Goal: Task Accomplishment & Management: Complete application form

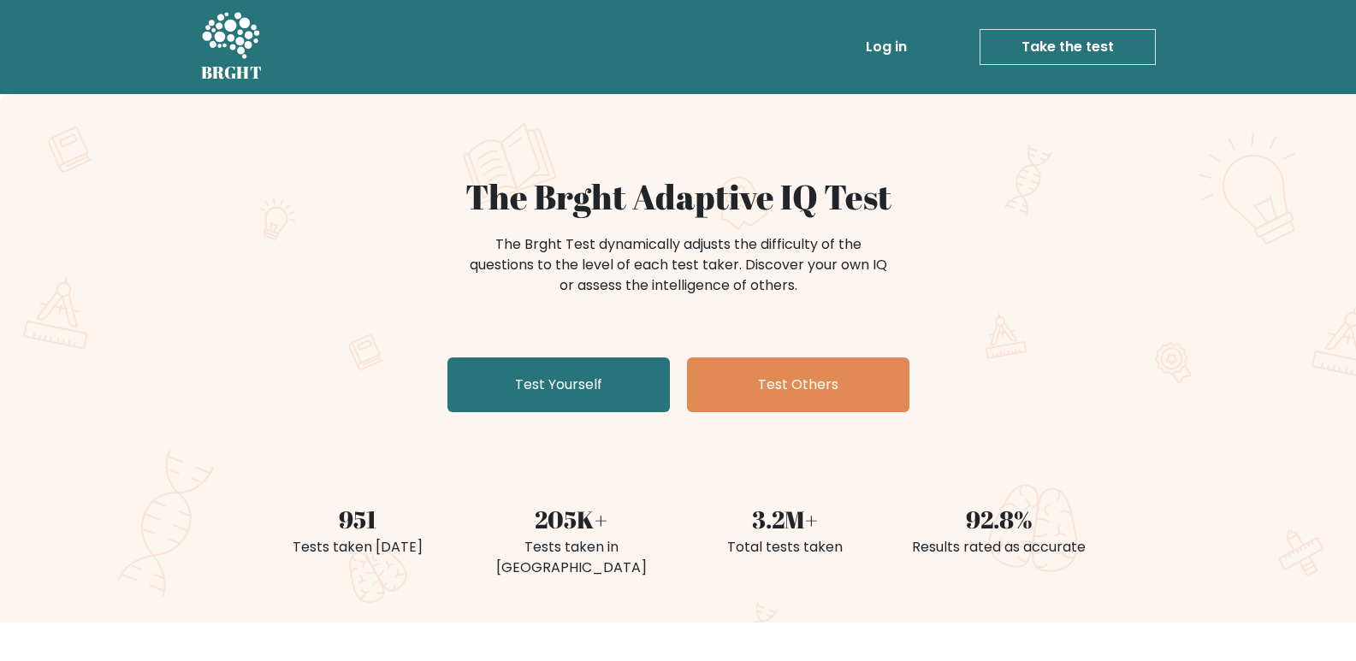
click at [1041, 49] on link "Take the test" at bounding box center [1068, 47] width 176 height 36
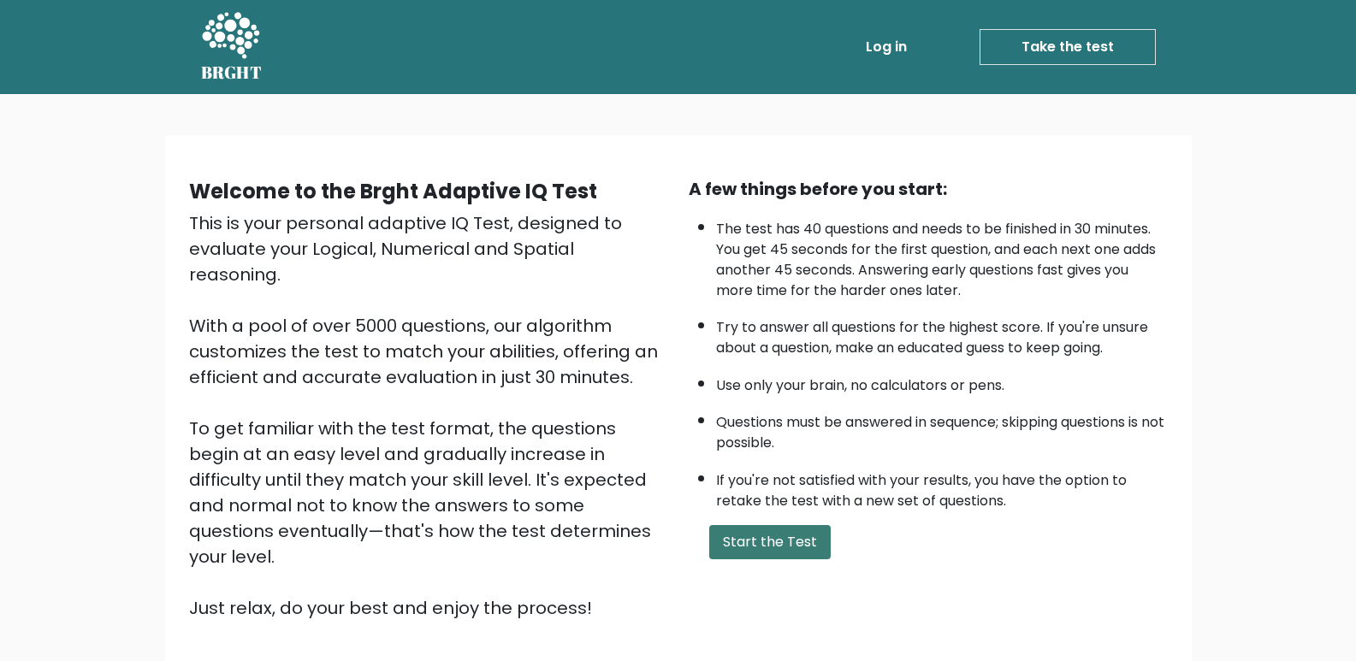
click at [750, 538] on button "Start the Test" at bounding box center [770, 542] width 122 height 34
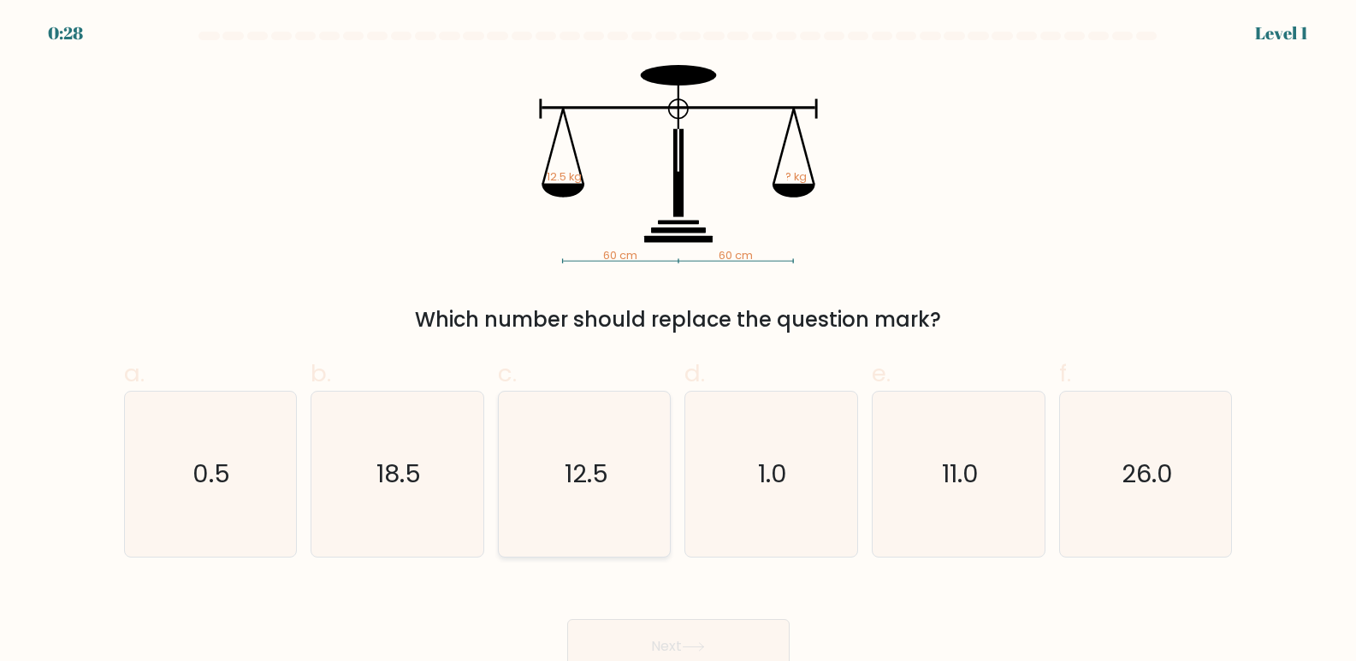
click at [594, 445] on icon "12.5" at bounding box center [584, 474] width 165 height 165
click at [679, 342] on input "c. 12.5" at bounding box center [679, 336] width 1 height 11
radio input "true"
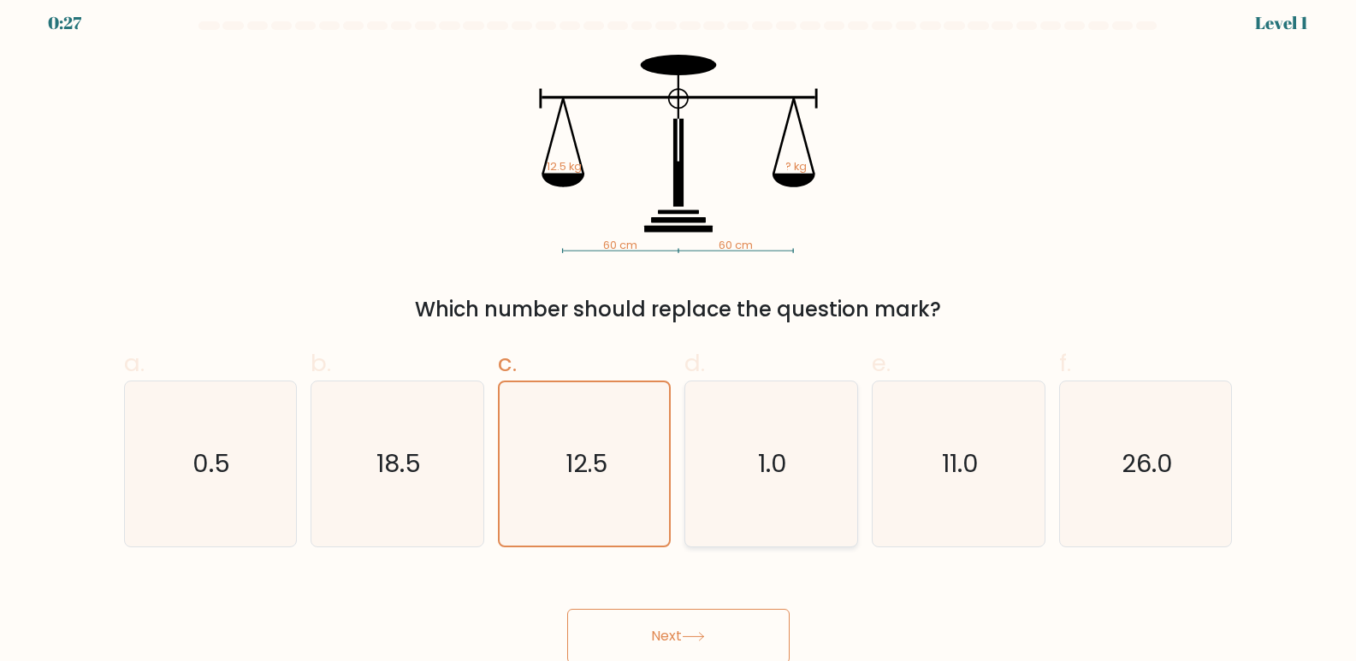
scroll to position [13, 0]
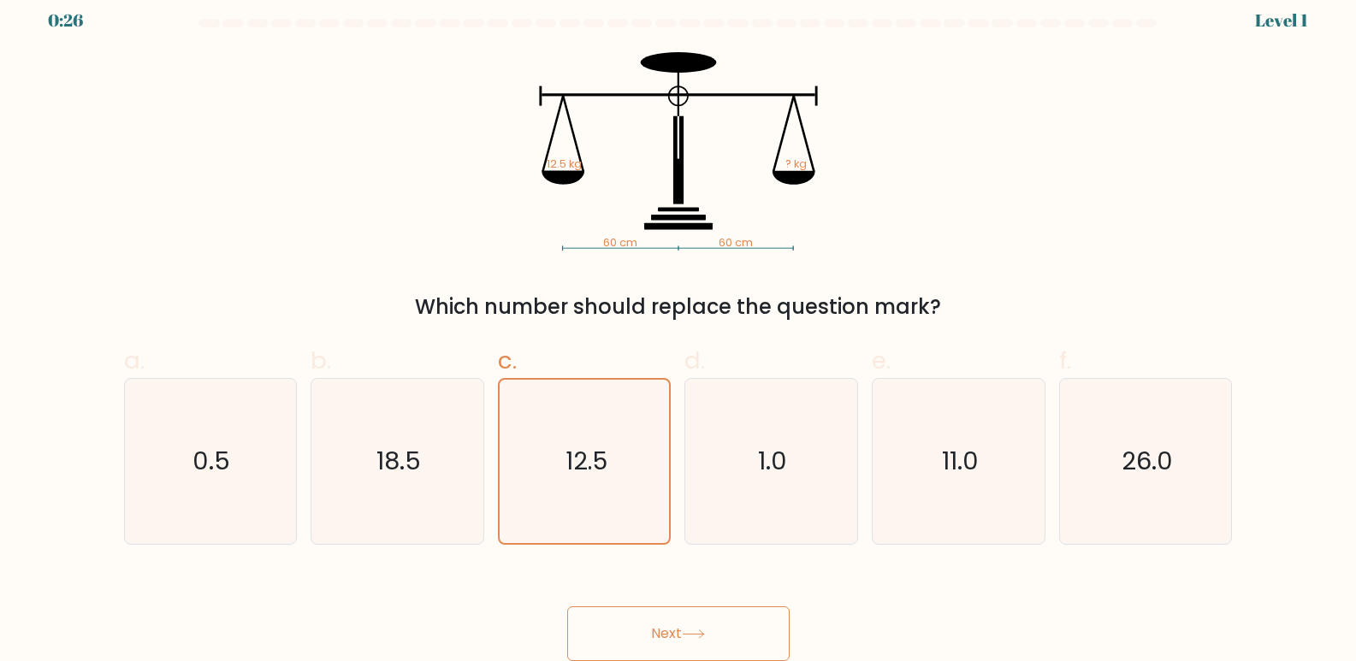
click at [685, 643] on button "Next" at bounding box center [678, 634] width 222 height 55
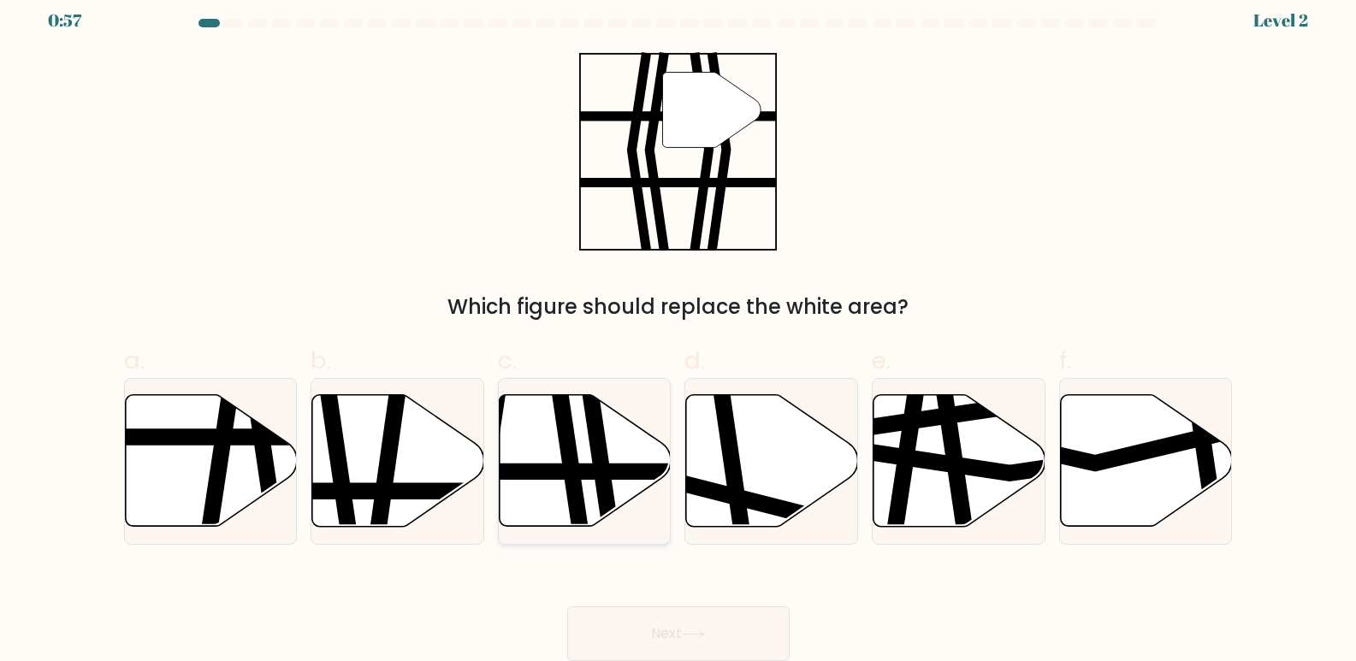
click at [598, 462] on icon at bounding box center [598, 534] width 25 height 347
click at [679, 329] on input "c." at bounding box center [679, 323] width 1 height 11
radio input "true"
click at [673, 636] on button "Next" at bounding box center [678, 634] width 222 height 55
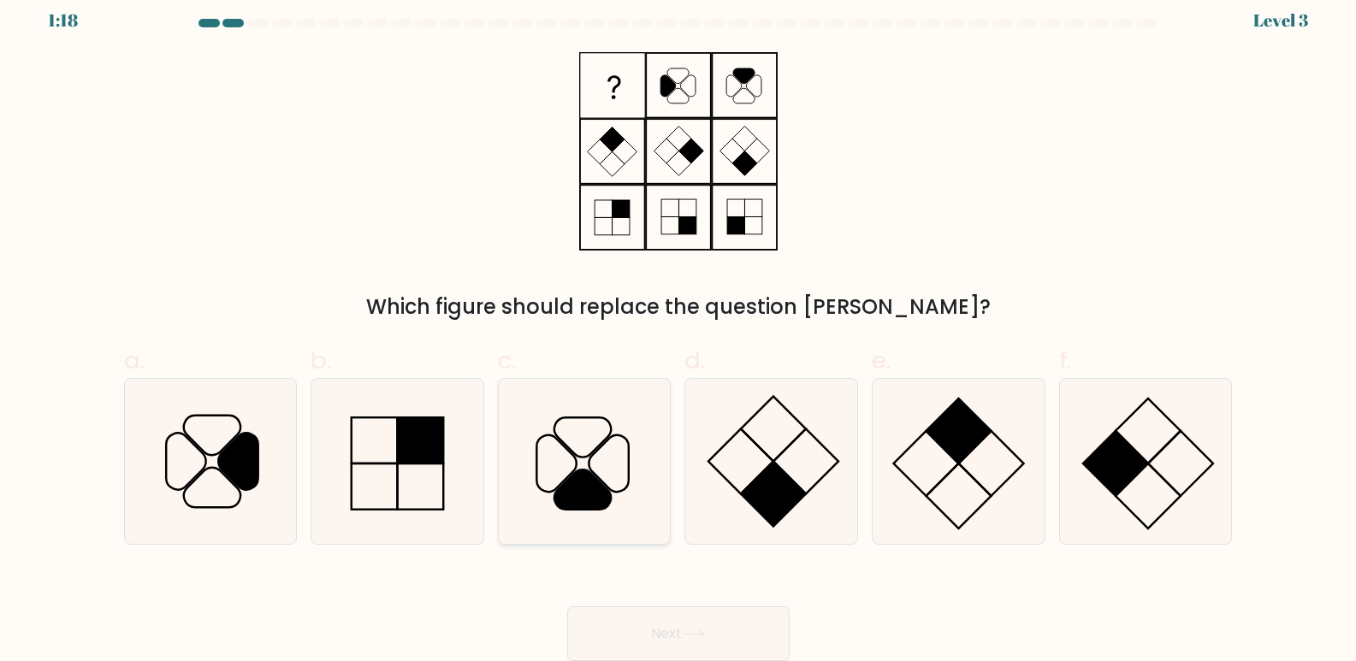
click at [575, 463] on icon at bounding box center [584, 461] width 165 height 165
click at [679, 329] on input "c." at bounding box center [679, 323] width 1 height 11
radio input "true"
click at [707, 626] on button "Next" at bounding box center [678, 634] width 222 height 55
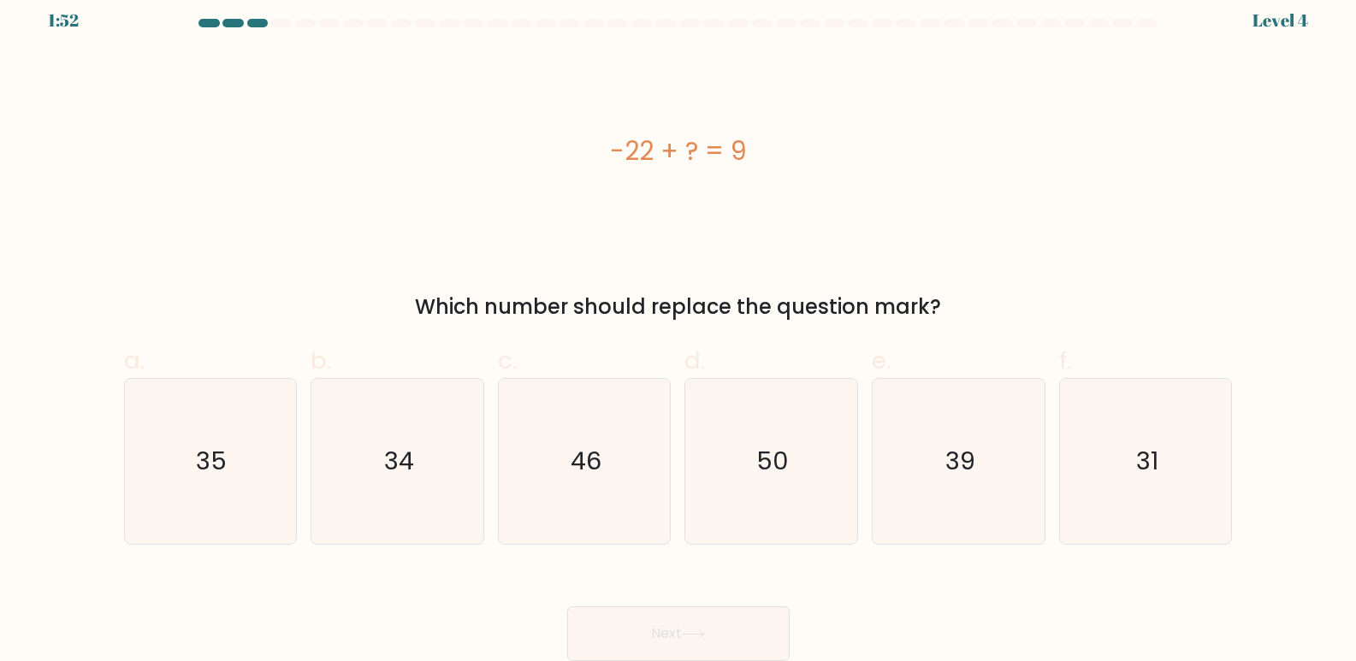
drag, startPoint x: 761, startPoint y: 168, endPoint x: 541, endPoint y: 140, distance: 221.6
click at [541, 140] on div "-22 + ? = 9" at bounding box center [678, 151] width 1109 height 39
copy div "-22 + ? = 9"
click at [1143, 483] on icon "31" at bounding box center [1146, 461] width 165 height 165
click at [679, 329] on input "f. 31" at bounding box center [679, 323] width 1 height 11
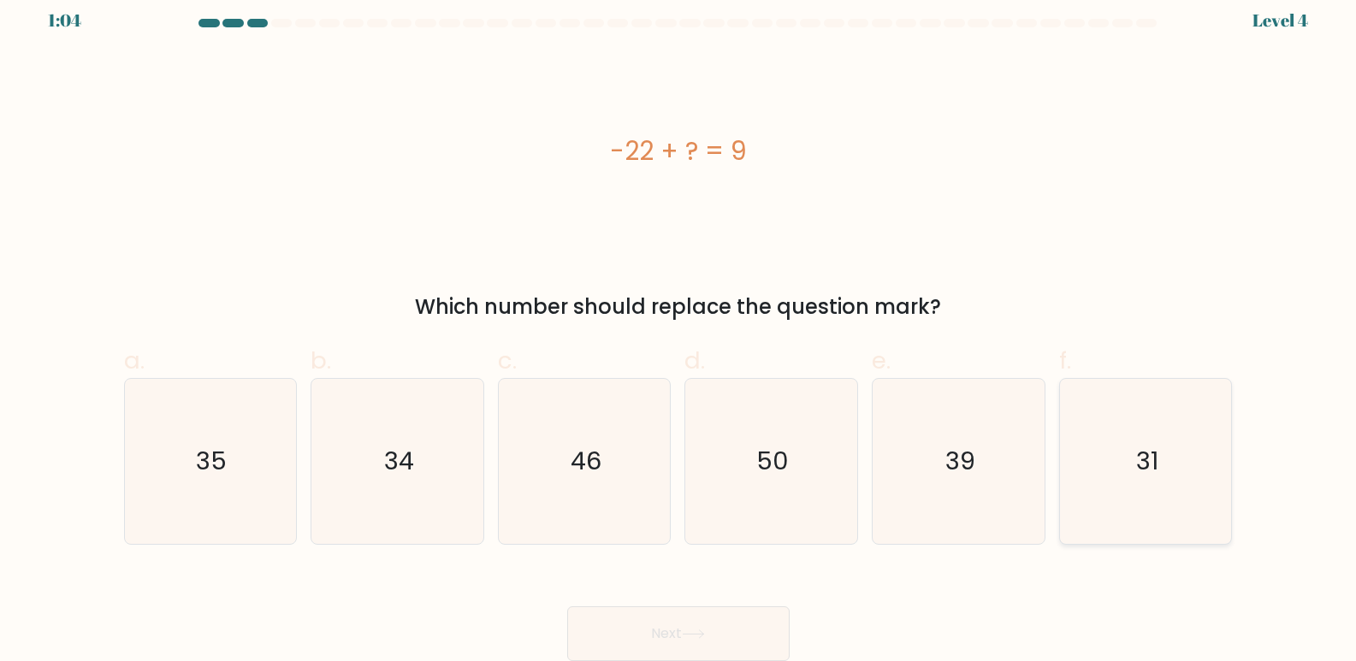
radio input "true"
click at [718, 623] on button "Next" at bounding box center [678, 634] width 222 height 55
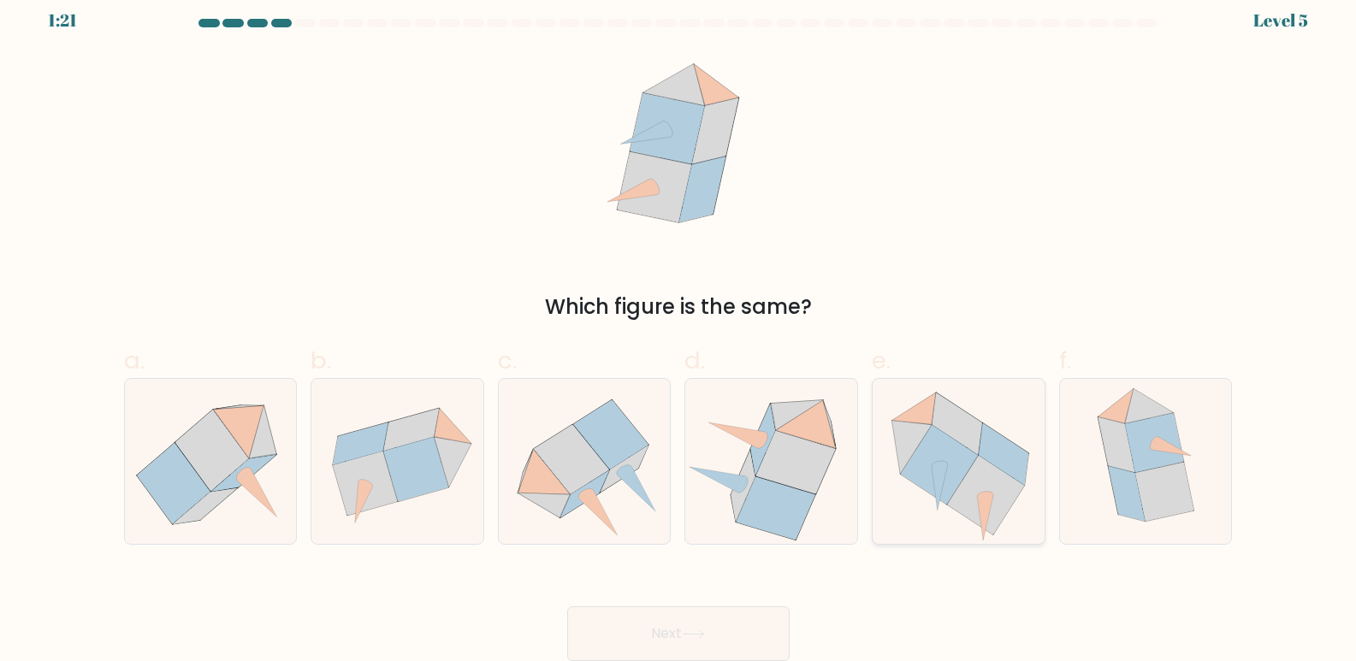
click at [967, 469] on icon at bounding box center [939, 465] width 77 height 80
click at [679, 329] on input "e." at bounding box center [679, 323] width 1 height 11
radio input "true"
click at [678, 622] on button "Next" at bounding box center [678, 634] width 222 height 55
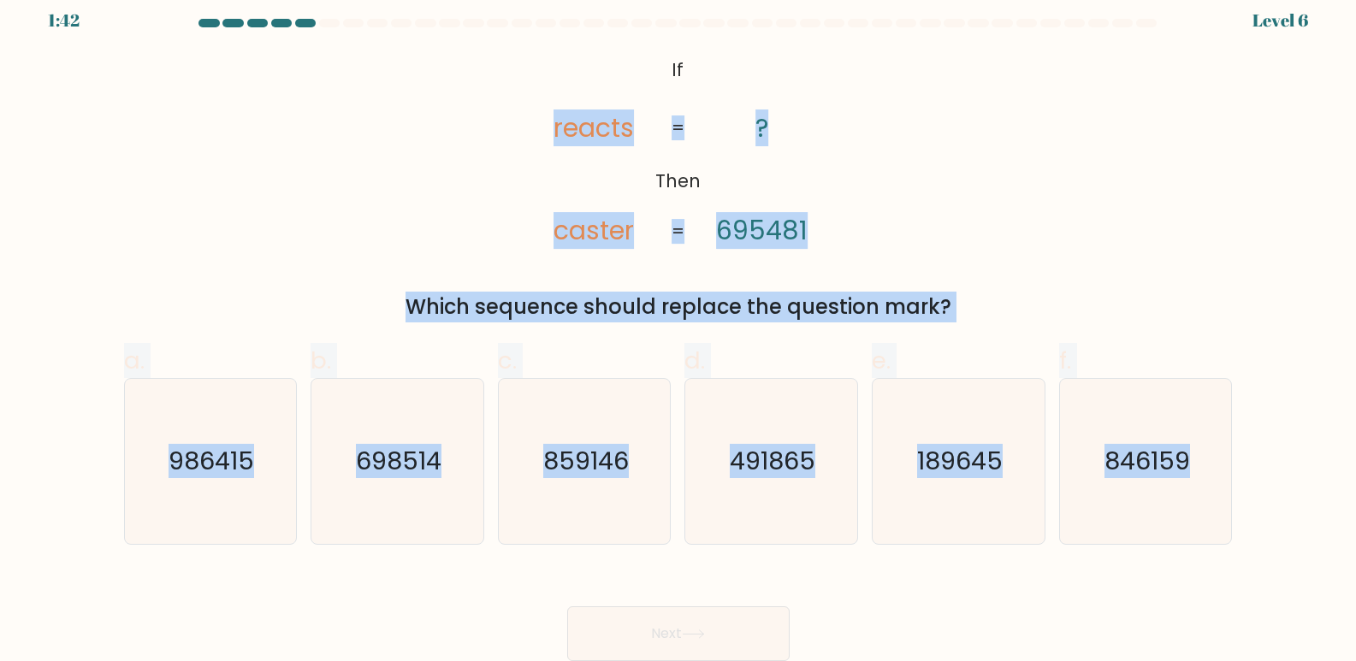
drag, startPoint x: 368, startPoint y: 56, endPoint x: 1278, endPoint y: 476, distance: 1001.9
click at [1278, 476] on form "If ?" at bounding box center [678, 340] width 1356 height 643
copy form "reacts caster ? 695481 = = Which sequence should replace the question mark? a. …"
click at [990, 481] on icon "189645" at bounding box center [958, 461] width 165 height 165
click at [679, 329] on input "e. 189645" at bounding box center [679, 323] width 1 height 11
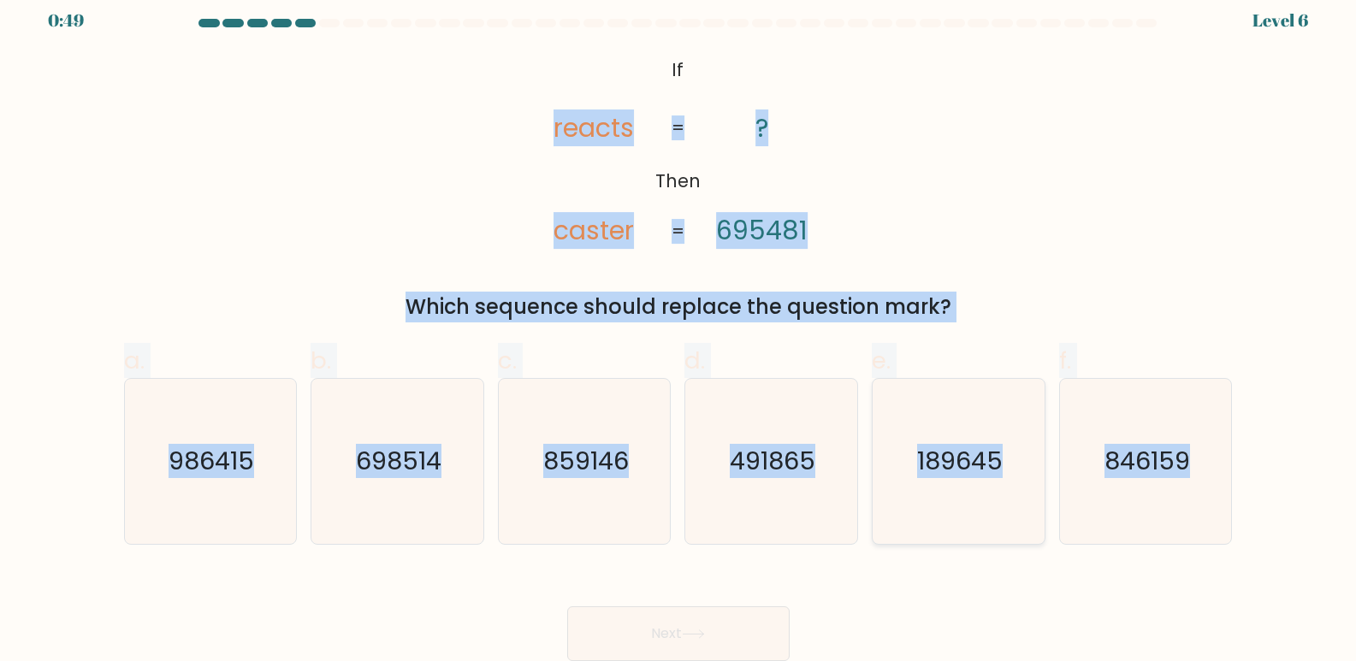
radio input "true"
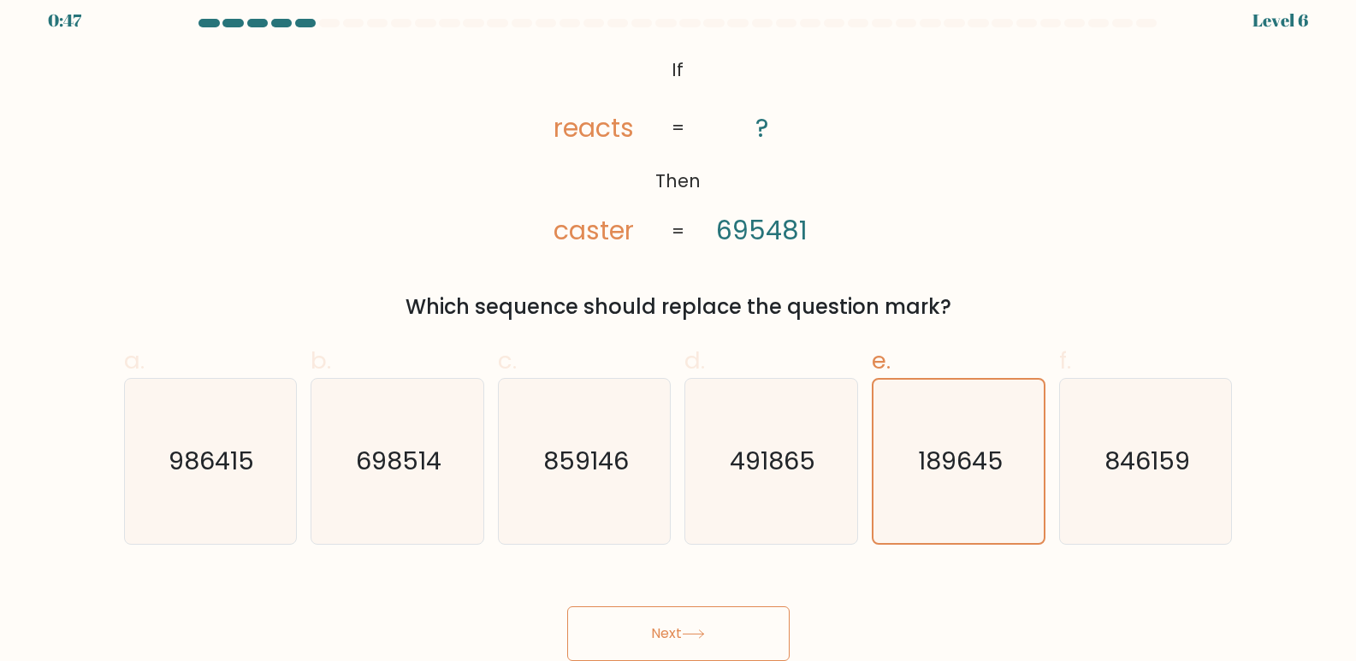
click at [716, 618] on button "Next" at bounding box center [678, 634] width 222 height 55
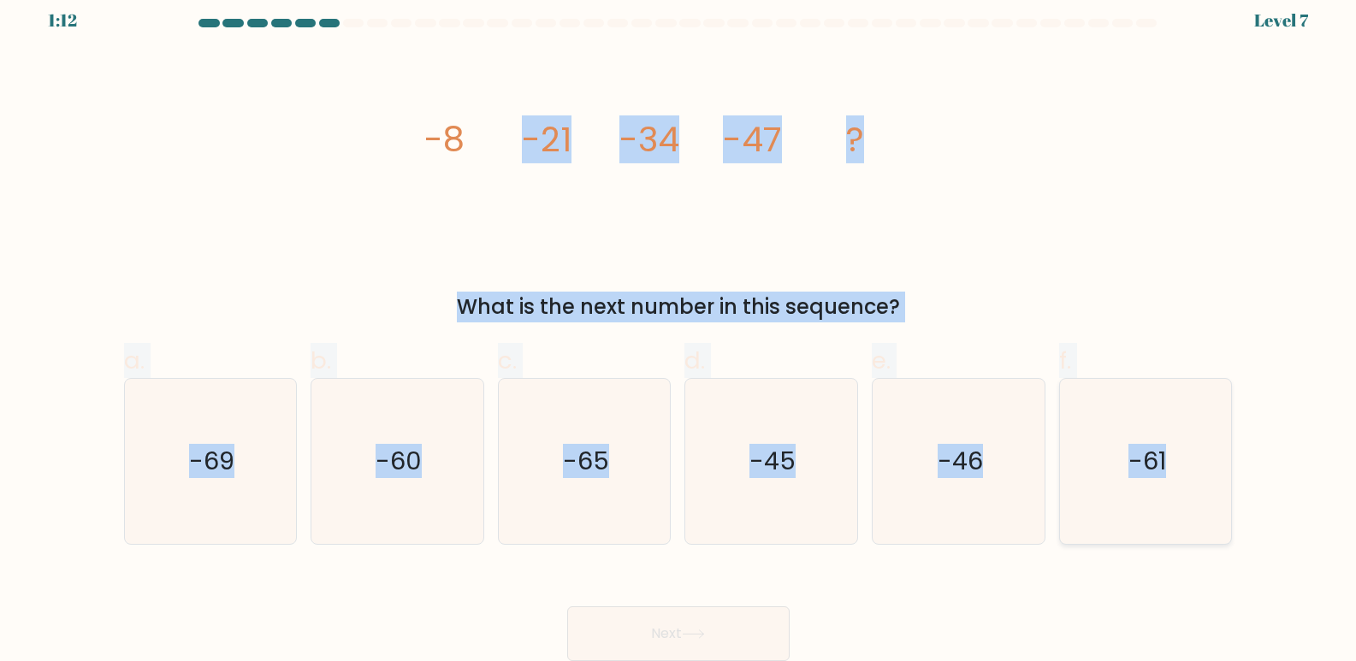
drag, startPoint x: 229, startPoint y: 107, endPoint x: 1196, endPoint y: 488, distance: 1039.2
click at [1196, 488] on form at bounding box center [678, 340] width 1356 height 643
click at [1042, 335] on div "a. -69 b. -60" at bounding box center [678, 437] width 1123 height 216
drag, startPoint x: 345, startPoint y: 106, endPoint x: 1233, endPoint y: 502, distance: 972.6
click at [1233, 502] on form at bounding box center [678, 340] width 1356 height 643
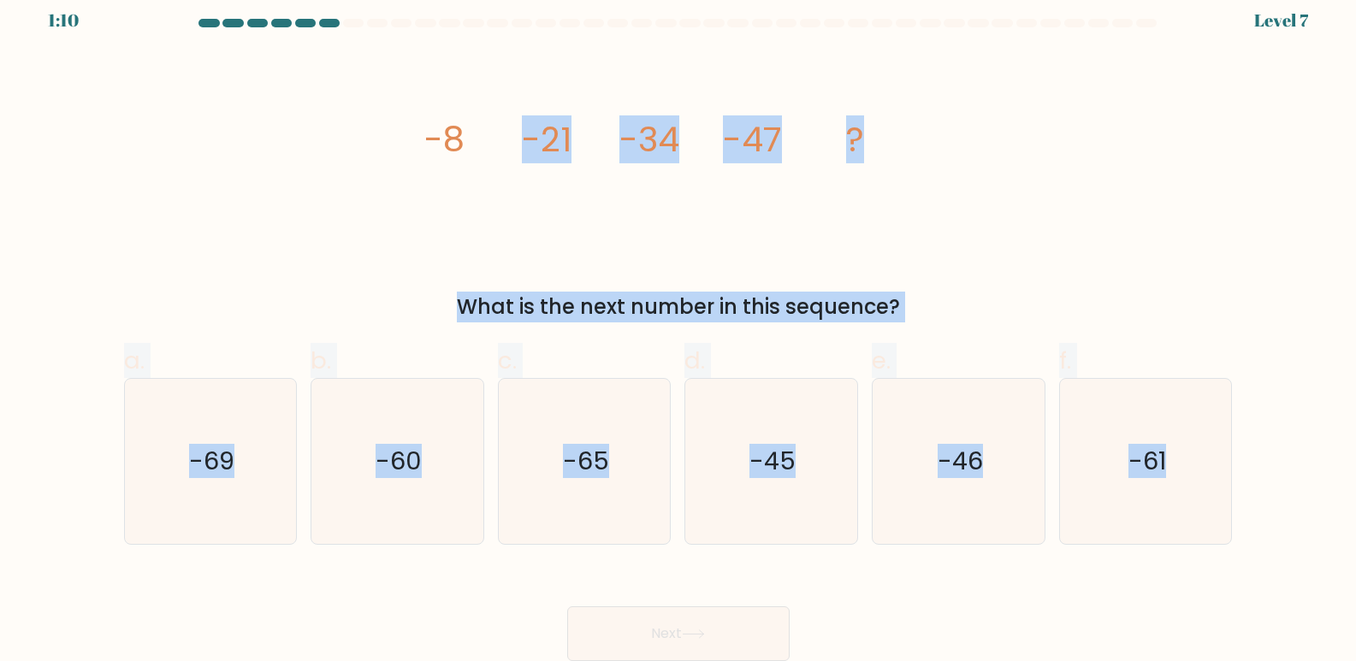
copy form "-21 -34 -47 ? What is the next number in this sequence? a. -69 b. -60 c. -65 d.…"
click at [417, 487] on icon "-60" at bounding box center [397, 461] width 165 height 165
click at [679, 329] on input "b. -60" at bounding box center [679, 323] width 1 height 11
radio input "true"
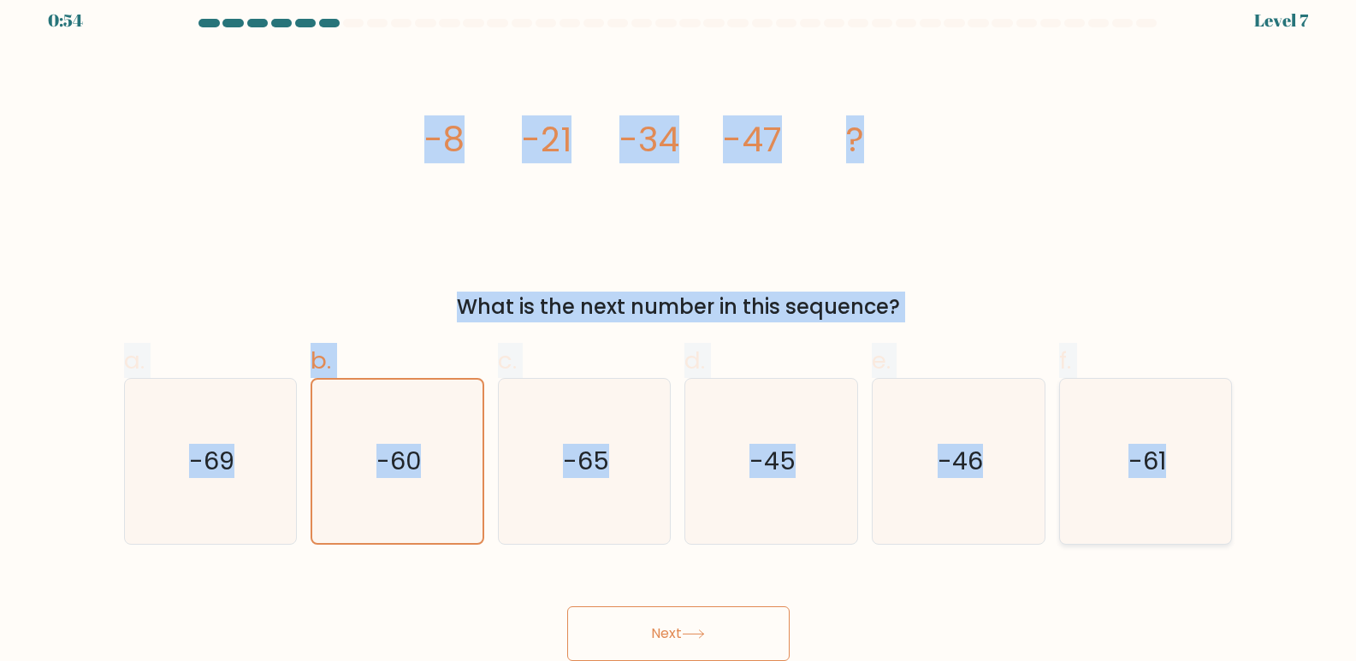
copy form "-8 -21 -34 -47 ? What is the next number in this sequence? a. -69 b. -60 c. -65…"
drag, startPoint x: 351, startPoint y: 140, endPoint x: 1219, endPoint y: 509, distance: 943.6
click at [1219, 509] on form at bounding box center [678, 340] width 1356 height 643
click at [364, 473] on icon "-60" at bounding box center [397, 461] width 163 height 163
click at [679, 329] on input "b. -60" at bounding box center [679, 323] width 1 height 11
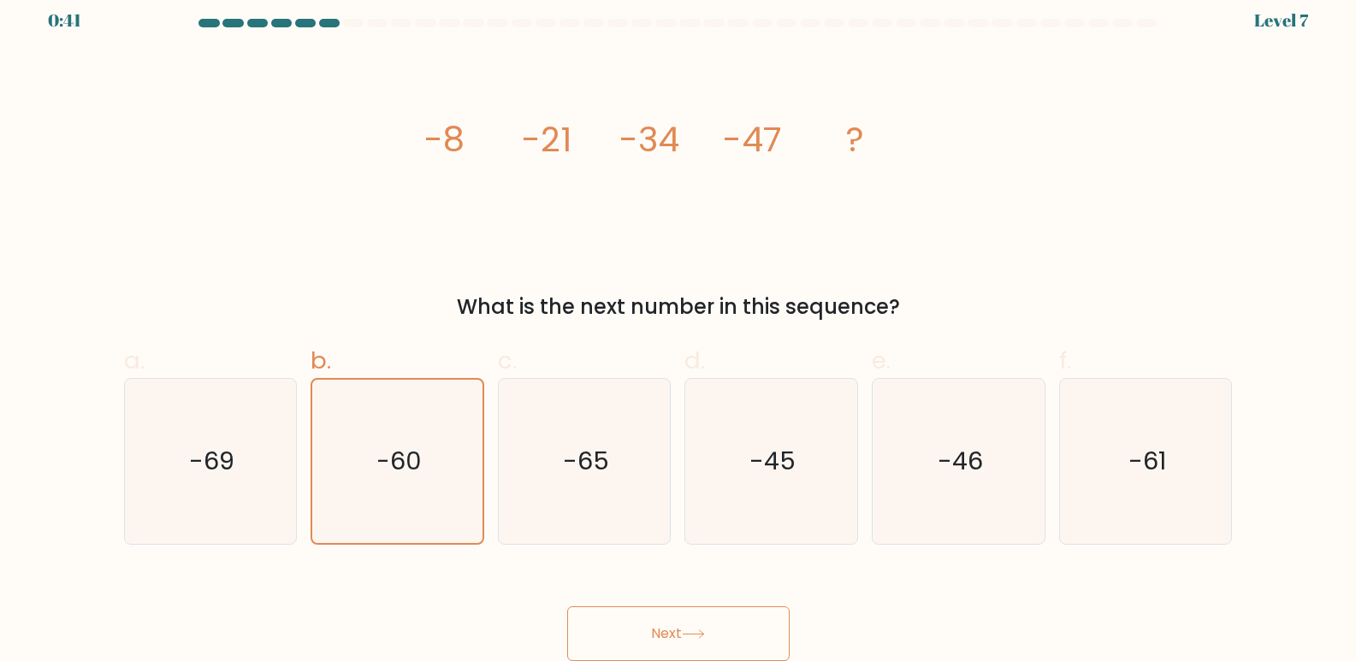
click at [655, 628] on button "Next" at bounding box center [678, 634] width 222 height 55
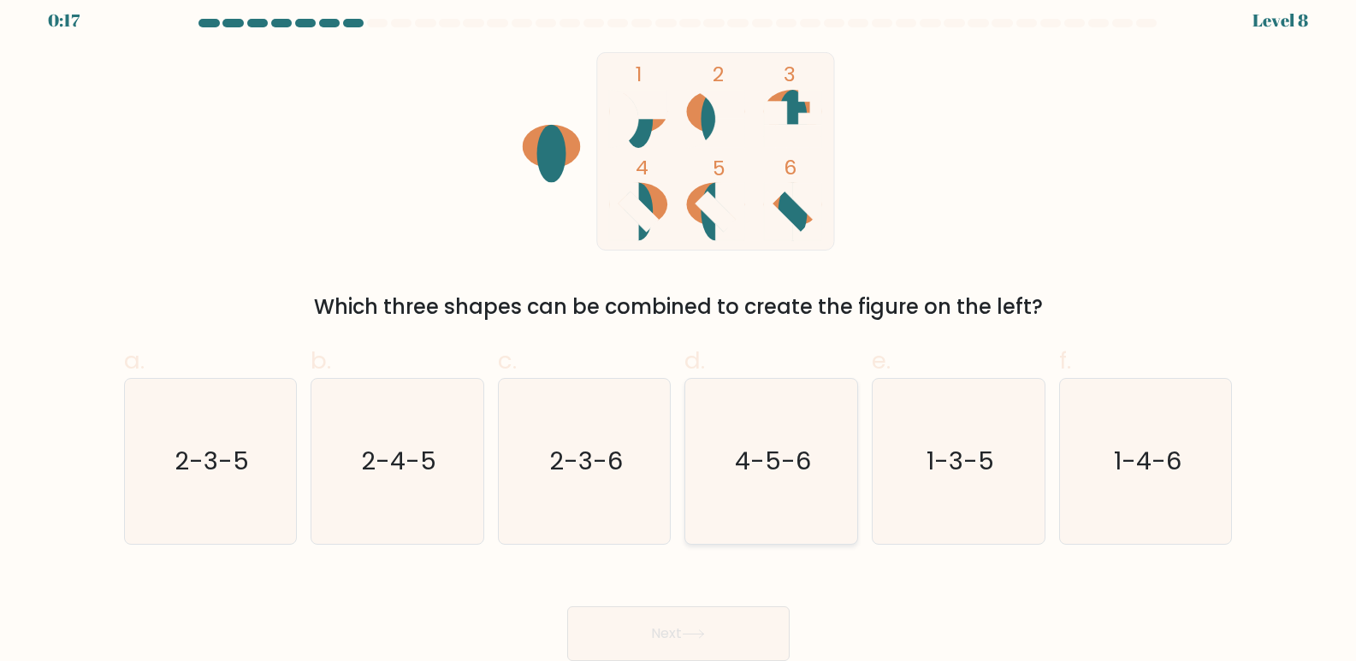
click at [769, 437] on icon "4-5-6" at bounding box center [771, 461] width 165 height 165
click at [679, 329] on input "d. 4-5-6" at bounding box center [679, 323] width 1 height 11
radio input "true"
click at [703, 639] on icon at bounding box center [693, 634] width 23 height 9
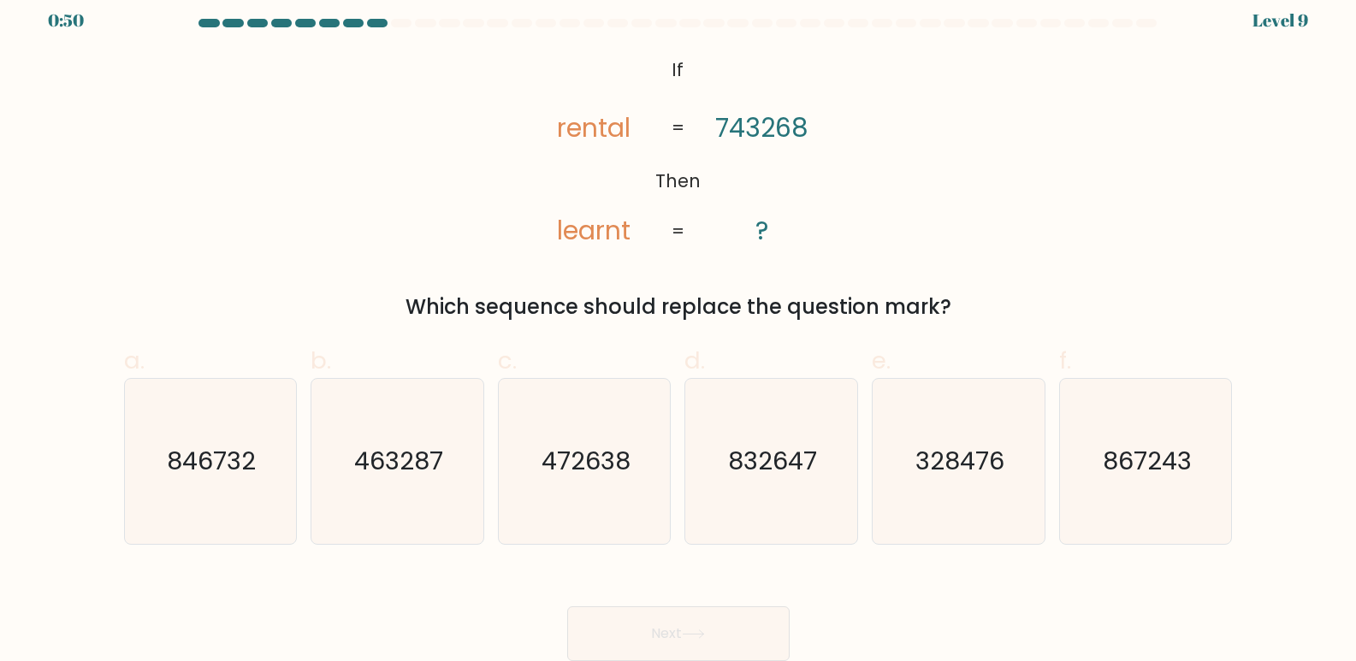
drag, startPoint x: 74, startPoint y: 68, endPoint x: 972, endPoint y: 298, distance: 926.7
click at [972, 298] on form "If ?" at bounding box center [678, 340] width 1356 height 643
click at [948, 188] on div "@import url('https://fonts.googleapis.com/css?family=Abril+Fatface:400,100,100i…" at bounding box center [679, 187] width 1130 height 270
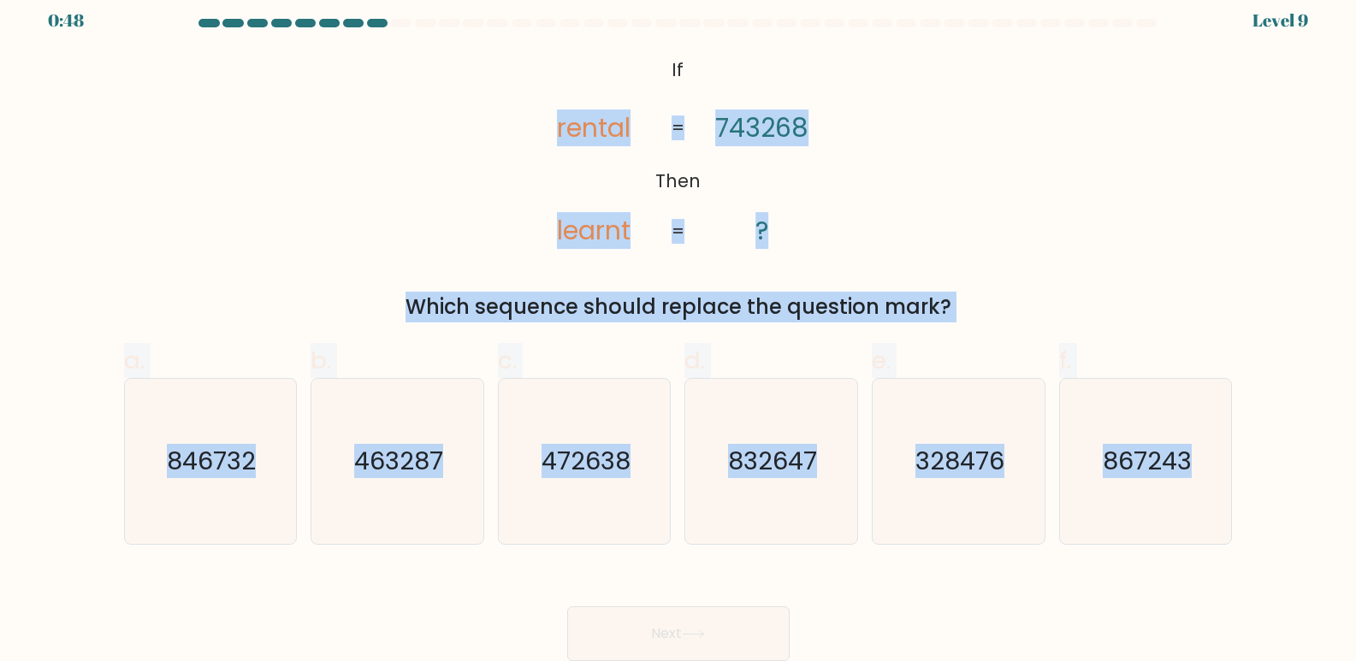
drag, startPoint x: 99, startPoint y: 52, endPoint x: 1295, endPoint y: 522, distance: 1284.4
click at [1295, 522] on form "If ?" at bounding box center [678, 340] width 1356 height 643
copy form "rental learnt 743268 ? = = Which sequence should replace the question mark? a. …"
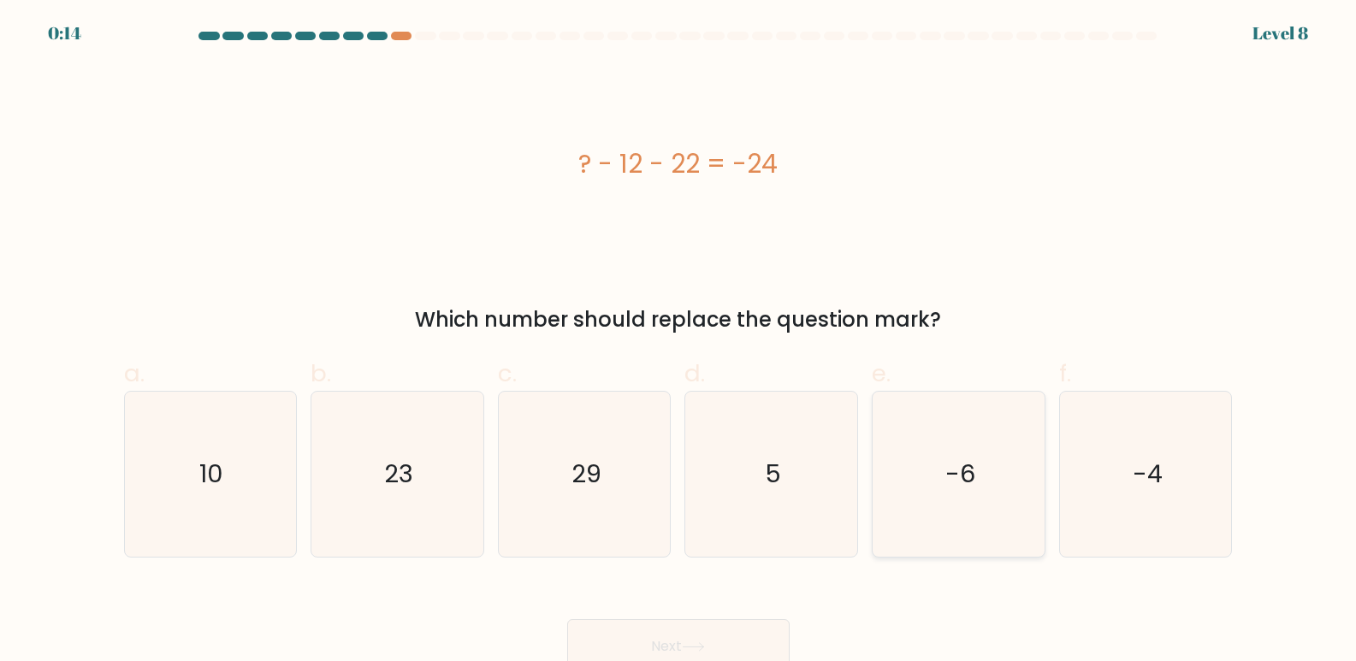
scroll to position [13, 0]
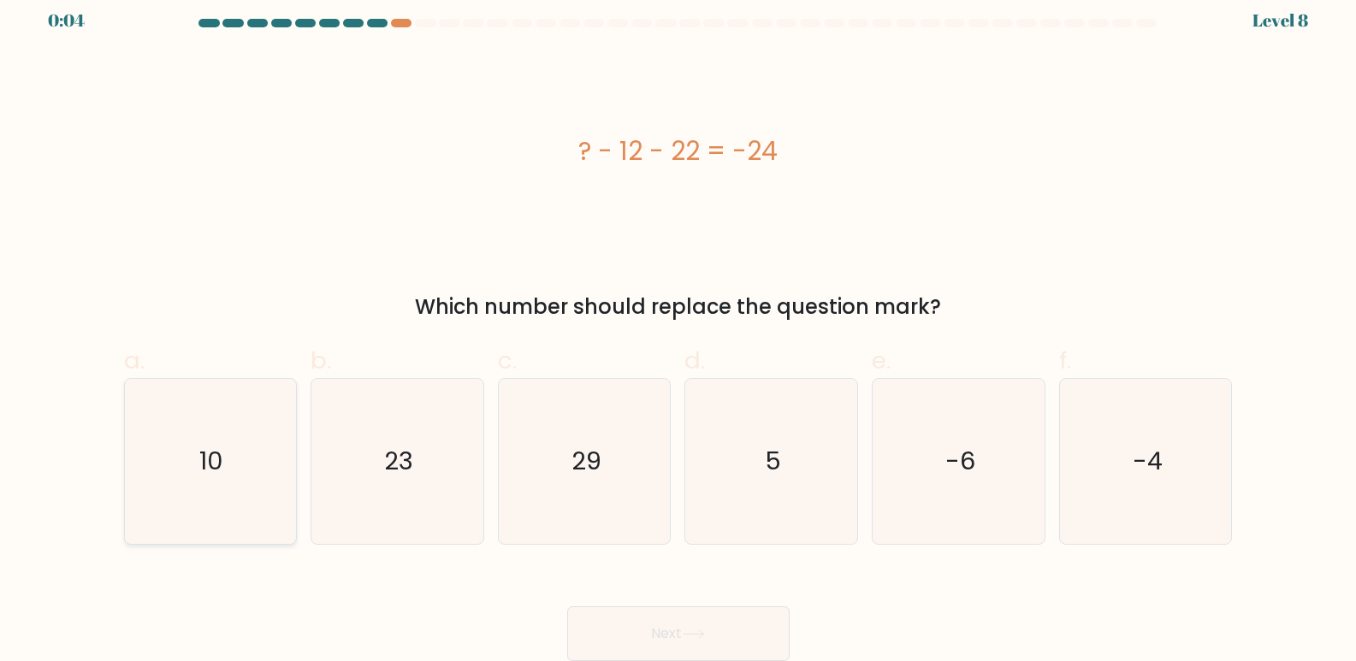
click at [205, 470] on text "10" at bounding box center [212, 462] width 24 height 34
click at [679, 329] on input "a. 10" at bounding box center [679, 323] width 1 height 11
radio input "true"
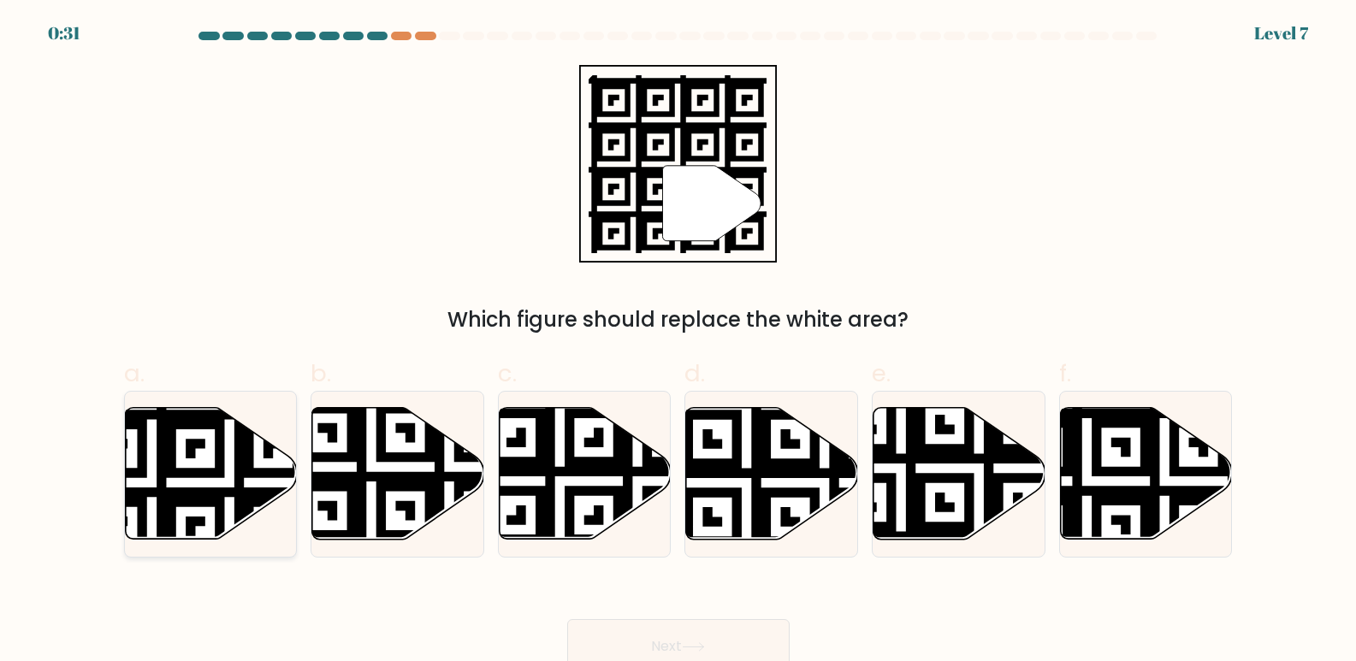
click at [204, 465] on icon at bounding box center [211, 474] width 172 height 132
click at [679, 342] on input "a." at bounding box center [679, 336] width 1 height 11
radio input "true"
click at [673, 648] on button "Next" at bounding box center [678, 647] width 222 height 55
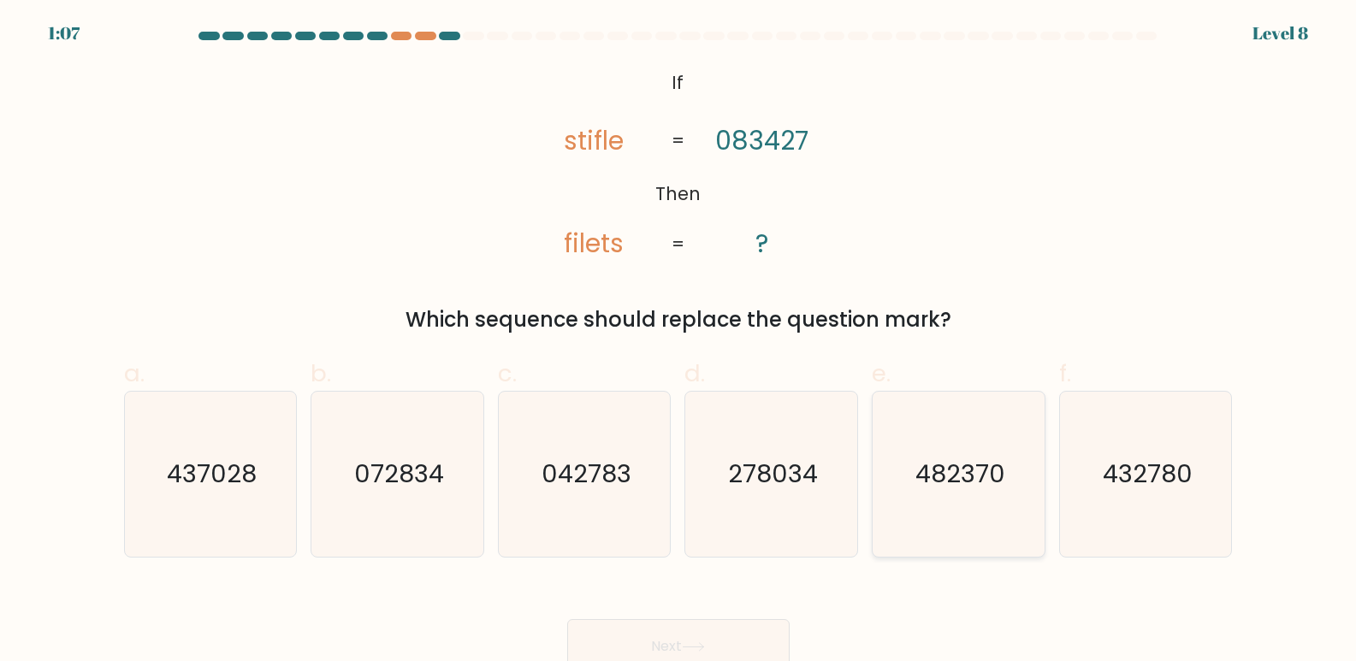
click at [991, 507] on icon "482370" at bounding box center [958, 474] width 165 height 165
click at [679, 342] on input "e. 482370" at bounding box center [679, 336] width 1 height 11
radio input "true"
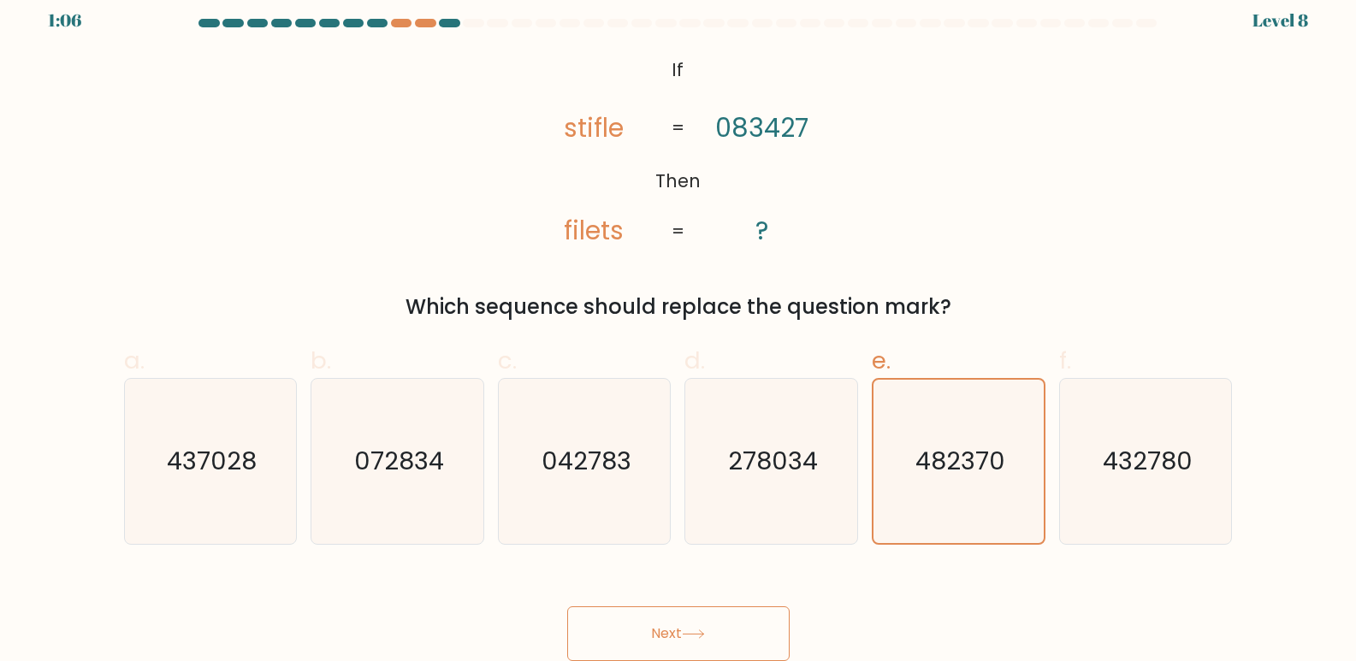
click at [745, 614] on button "Next" at bounding box center [678, 634] width 222 height 55
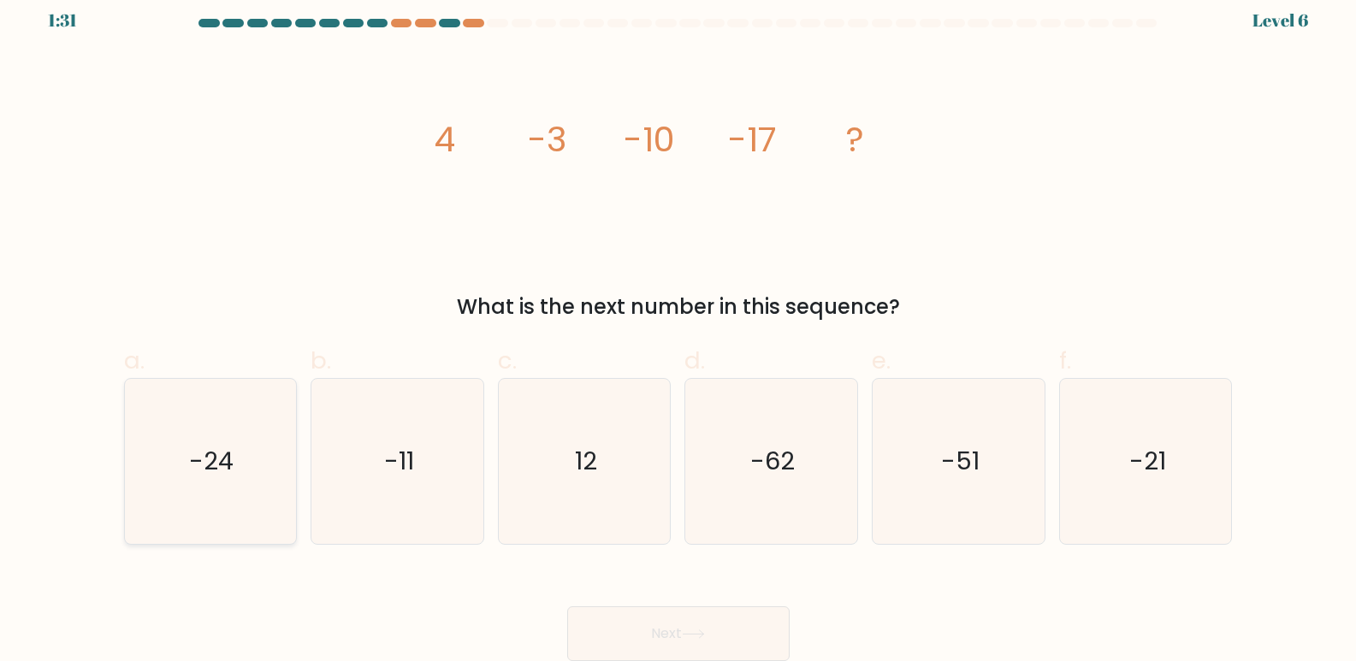
click at [215, 454] on text "-24" at bounding box center [212, 462] width 44 height 34
click at [679, 329] on input "a. -24" at bounding box center [679, 323] width 1 height 11
radio input "true"
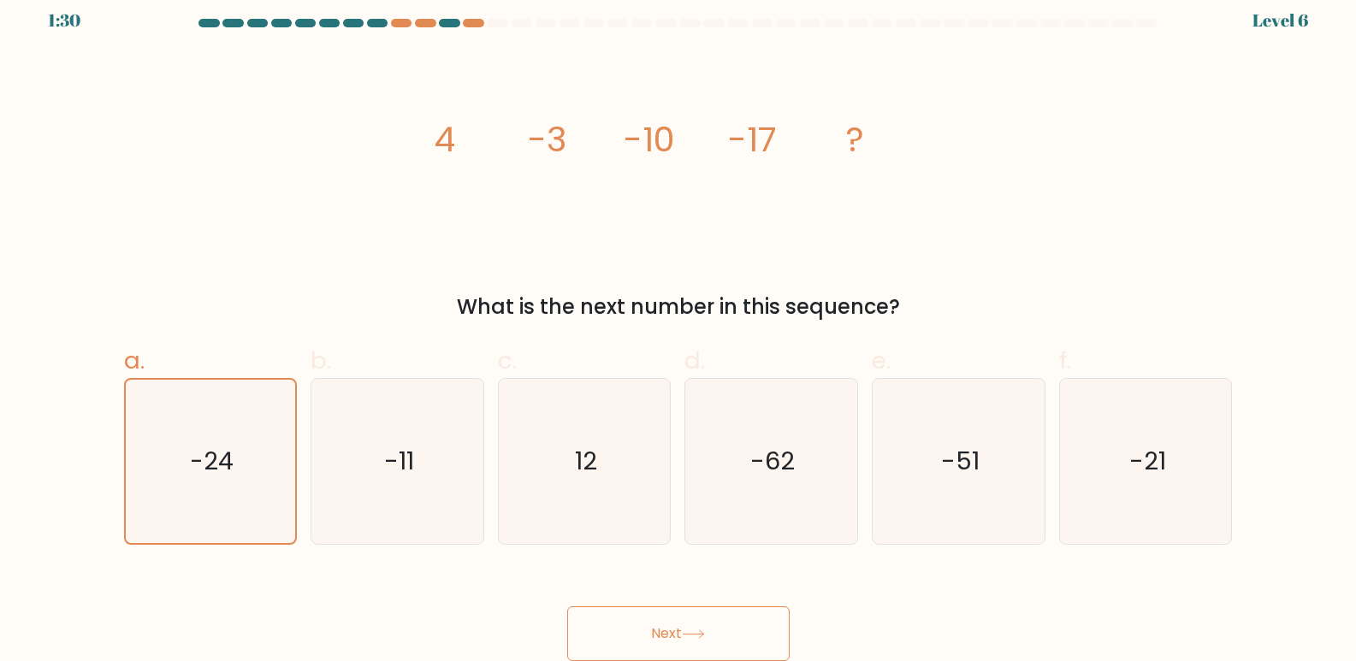
click at [681, 644] on button "Next" at bounding box center [678, 634] width 222 height 55
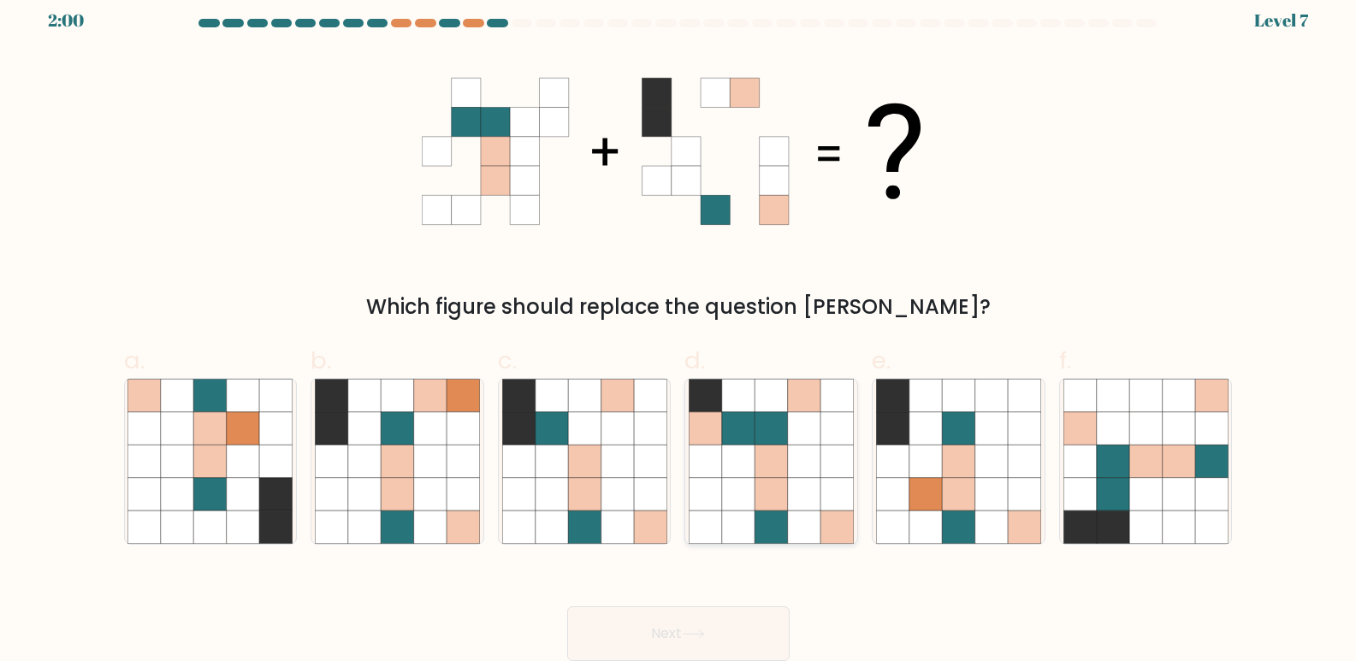
click at [765, 434] on icon at bounding box center [772, 428] width 33 height 33
click at [679, 329] on input "d." at bounding box center [679, 323] width 1 height 11
radio input "true"
click at [745, 643] on button "Next" at bounding box center [678, 634] width 222 height 55
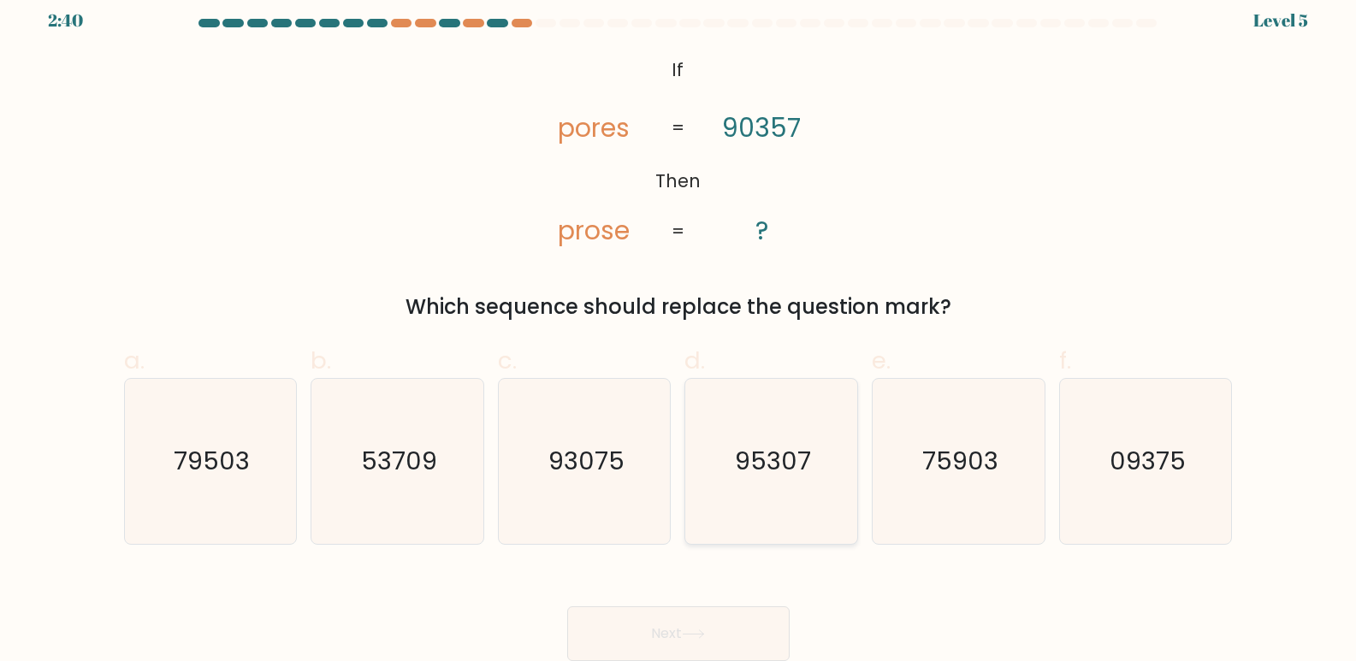
click at [833, 479] on icon "95307" at bounding box center [771, 461] width 165 height 165
click at [679, 329] on input "d. 95307" at bounding box center [679, 323] width 1 height 11
radio input "true"
click at [734, 641] on button "Next" at bounding box center [678, 634] width 222 height 55
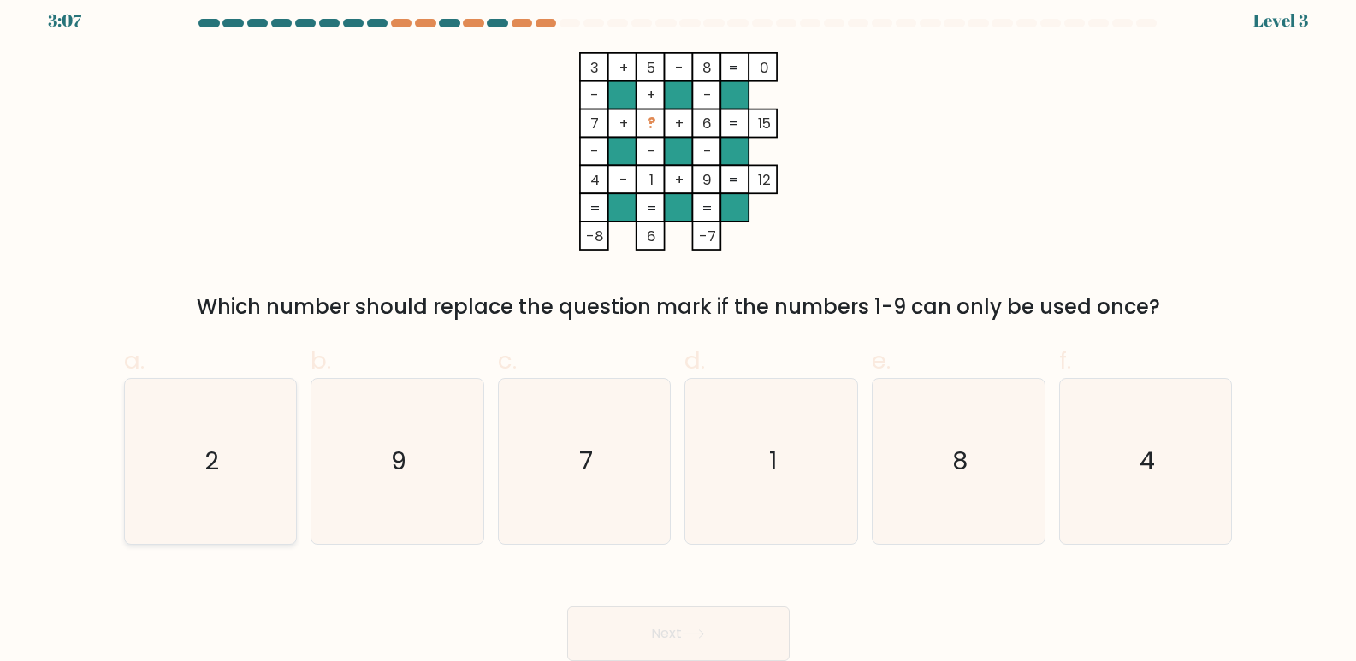
click at [187, 448] on icon "2" at bounding box center [209, 461] width 165 height 165
click at [679, 329] on input "a. 2" at bounding box center [679, 323] width 1 height 11
radio input "true"
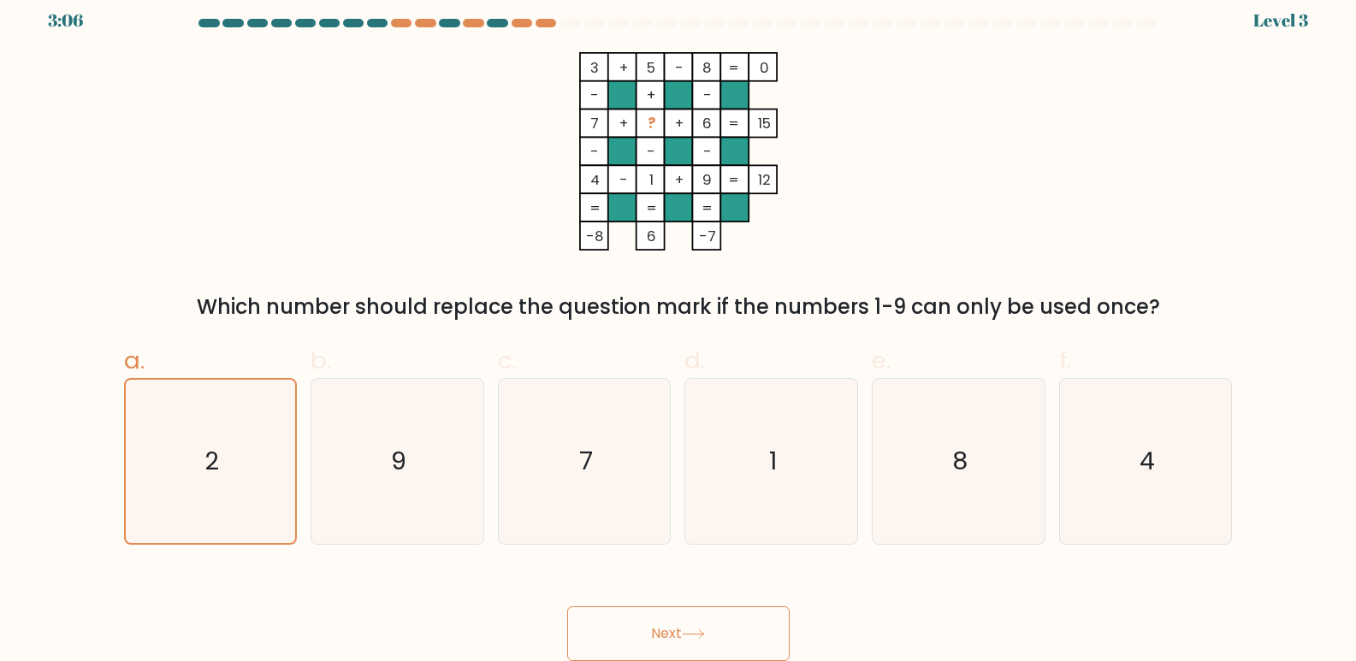
click at [704, 643] on button "Next" at bounding box center [678, 634] width 222 height 55
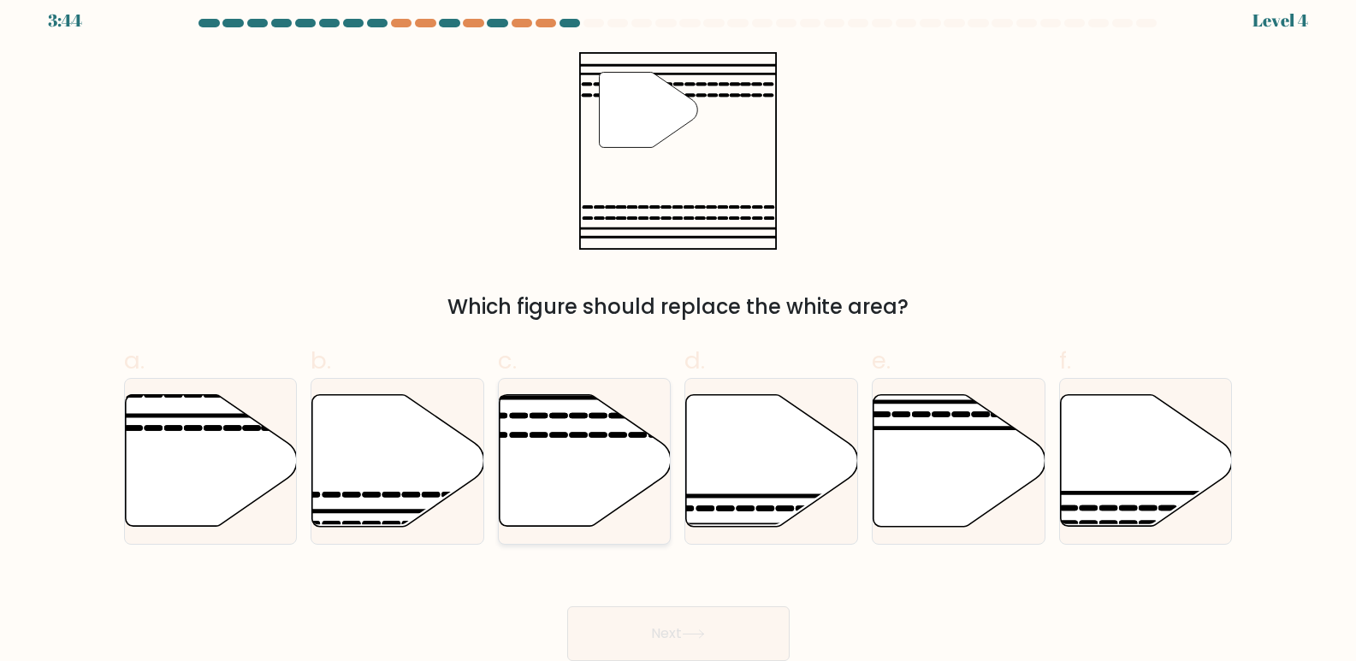
click at [620, 451] on icon at bounding box center [586, 461] width 172 height 132
click at [679, 329] on input "c." at bounding box center [679, 323] width 1 height 11
radio input "true"
click at [734, 643] on button "Next" at bounding box center [678, 634] width 222 height 55
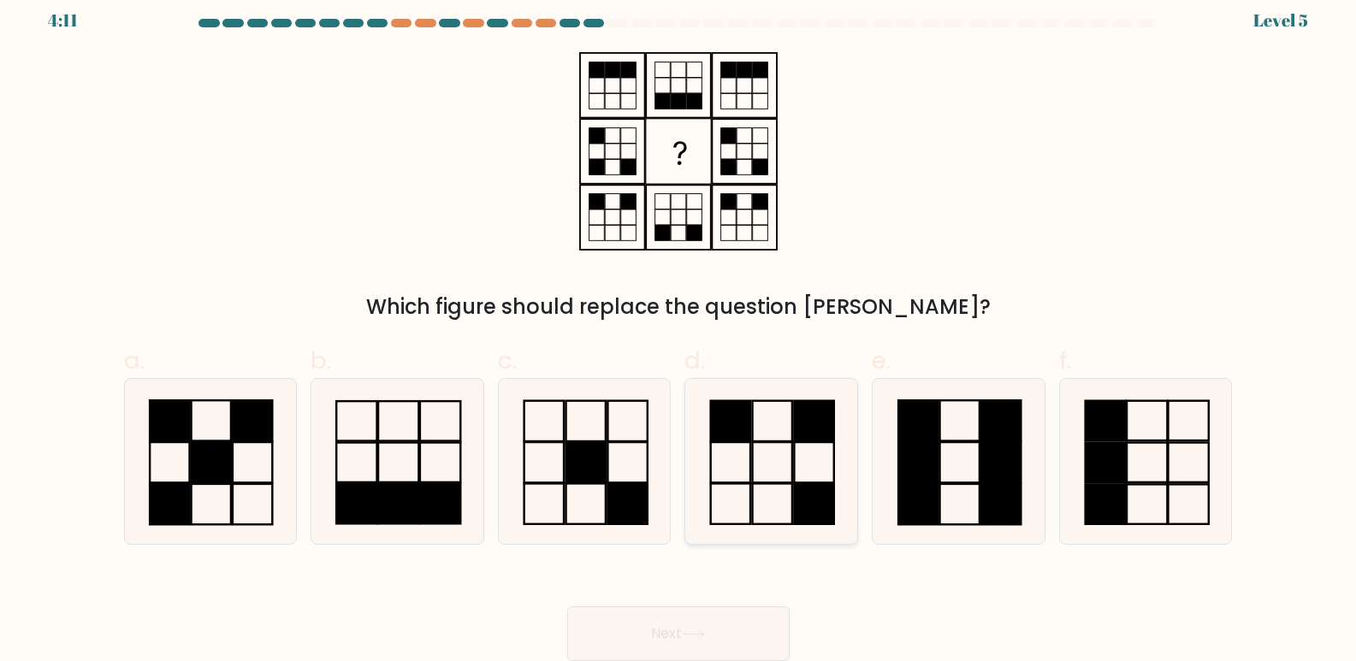
click at [750, 442] on rect at bounding box center [730, 462] width 39 height 40
click at [679, 329] on input "d." at bounding box center [679, 323] width 1 height 11
radio input "true"
click at [700, 646] on button "Next" at bounding box center [678, 634] width 222 height 55
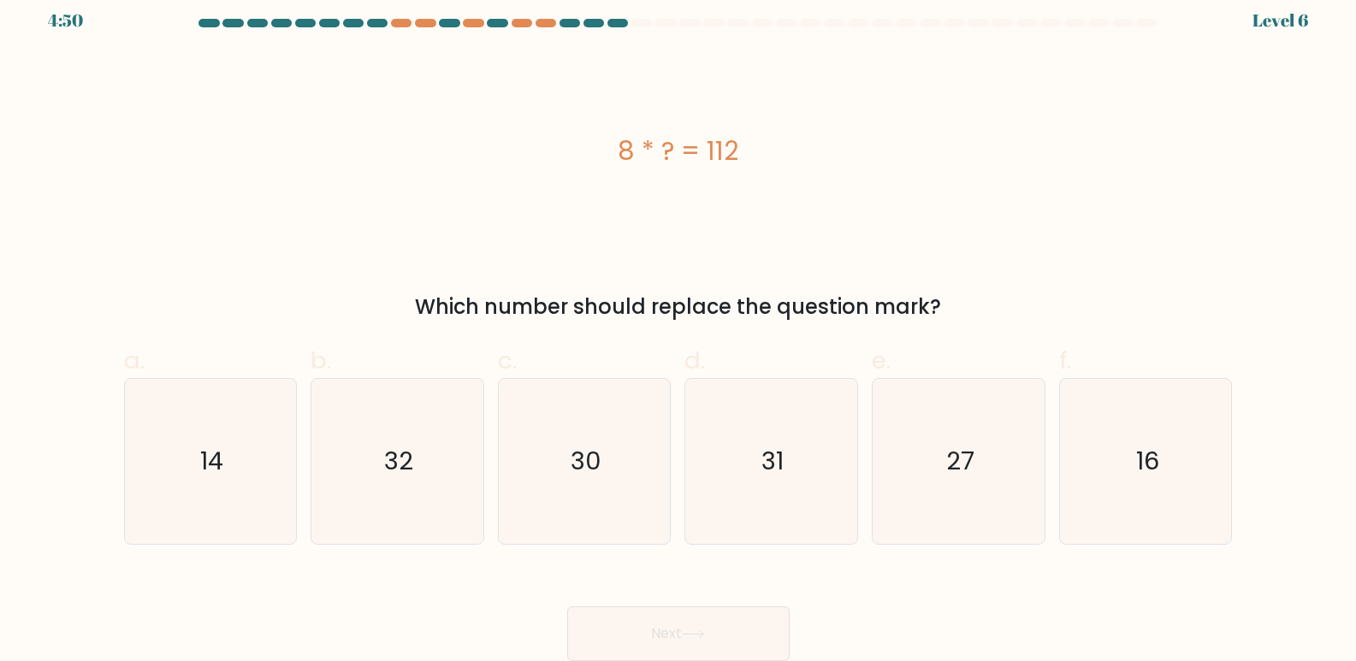
drag, startPoint x: 753, startPoint y: 149, endPoint x: 596, endPoint y: 133, distance: 158.2
click at [596, 133] on div "8 * ? = 112" at bounding box center [678, 151] width 1109 height 39
copy div "8 * ? = 112"
click at [880, 215] on div "8 * ? = 112" at bounding box center [678, 151] width 1109 height 199
click at [252, 429] on icon "14" at bounding box center [209, 461] width 165 height 165
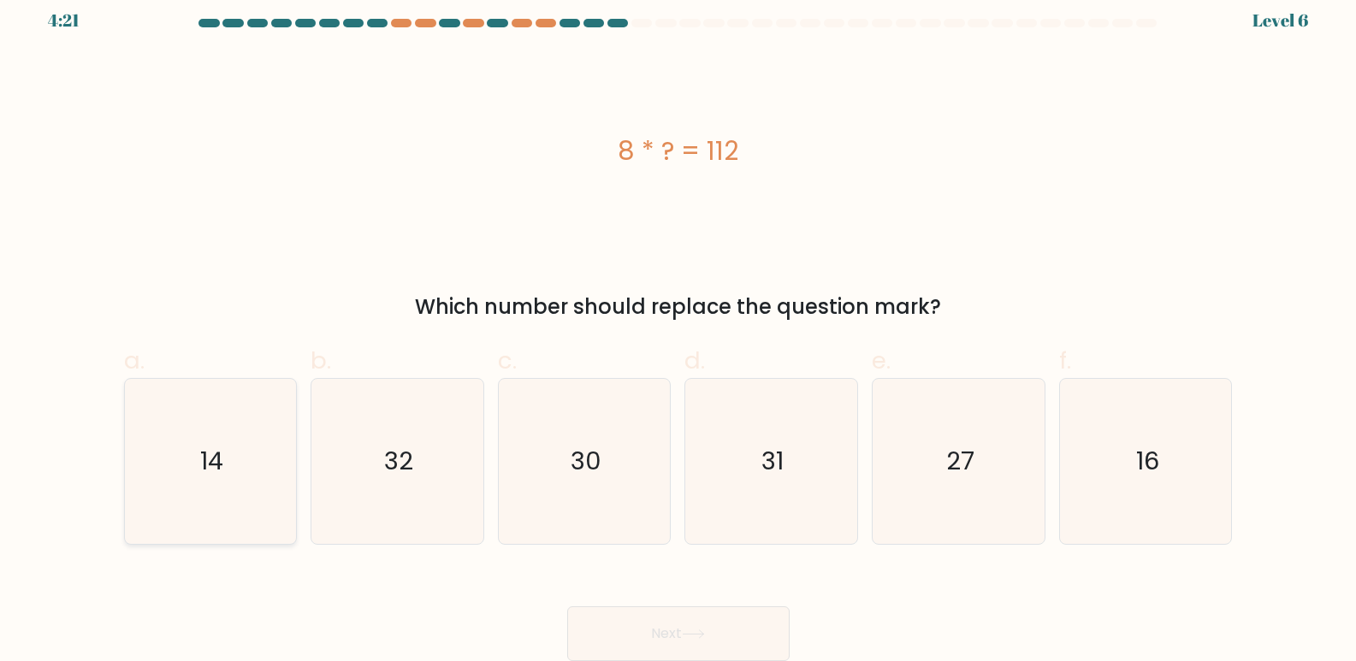
click at [679, 329] on input "a. 14" at bounding box center [679, 323] width 1 height 11
radio input "true"
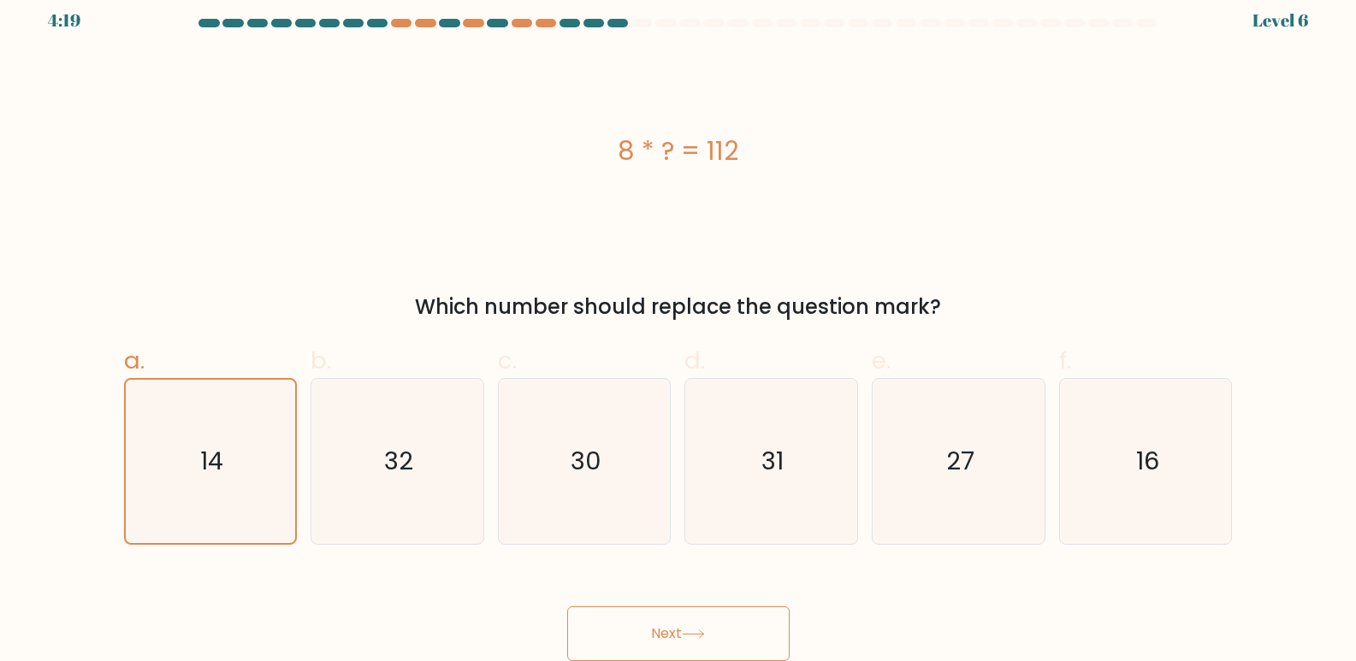
click at [703, 628] on button "Next" at bounding box center [678, 634] width 222 height 55
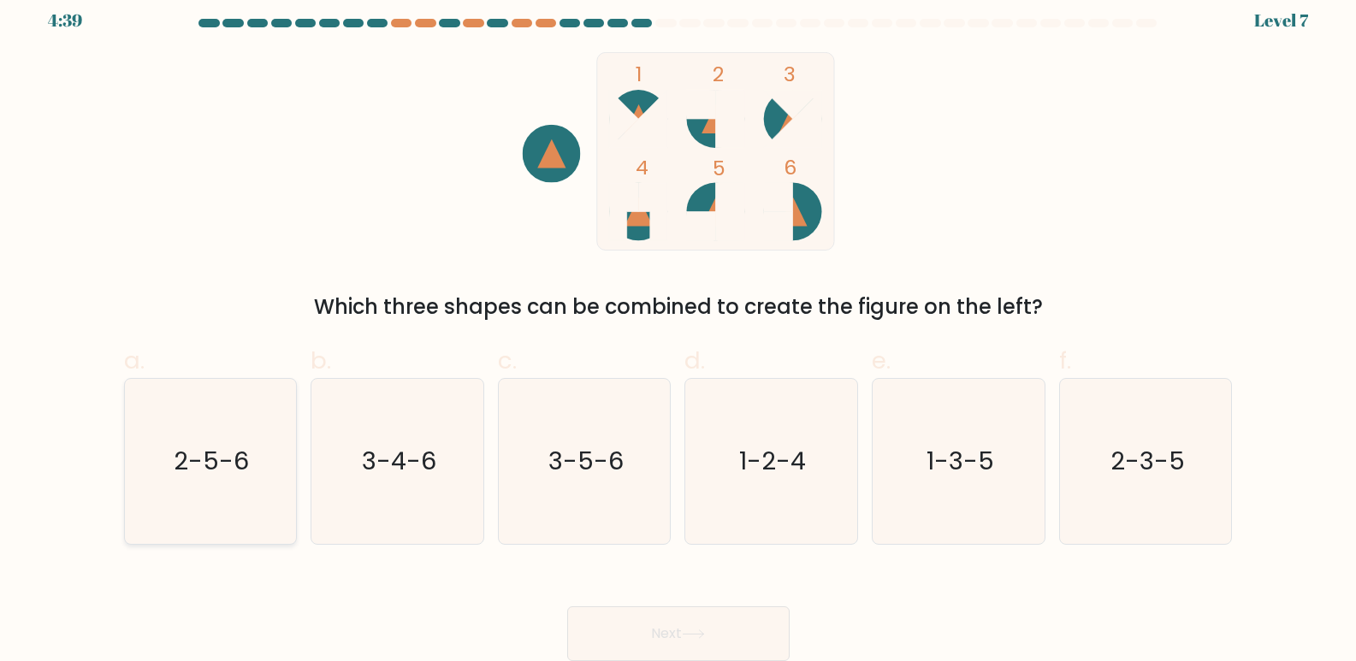
click at [246, 461] on text "2-5-6" at bounding box center [212, 462] width 75 height 34
click at [679, 329] on input "a. 2-5-6" at bounding box center [679, 323] width 1 height 11
radio input "true"
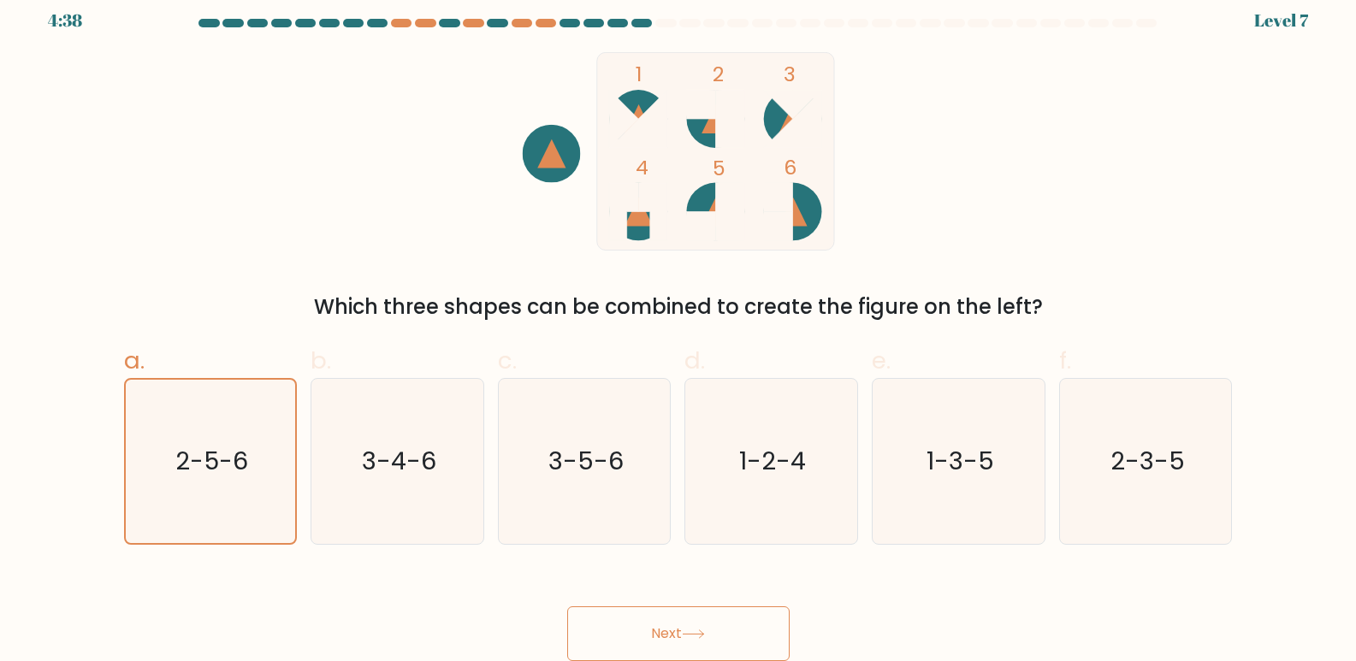
click at [674, 630] on button "Next" at bounding box center [678, 634] width 222 height 55
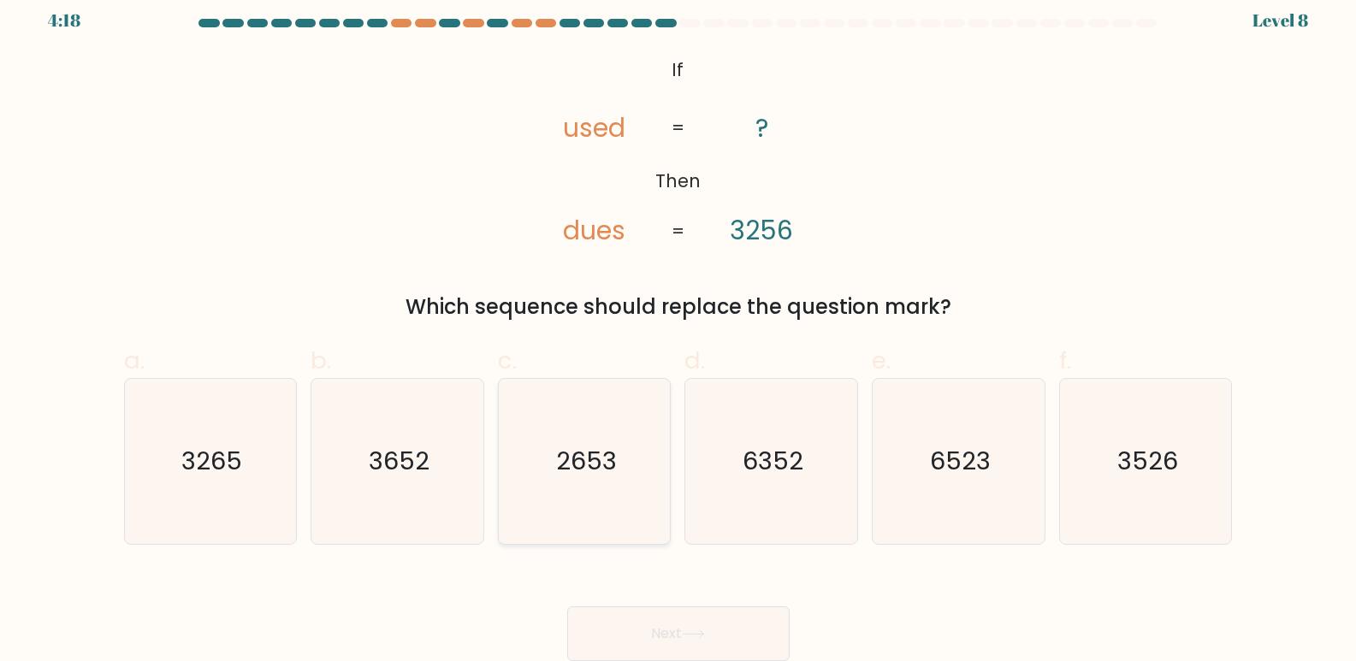
click at [606, 467] on text "2653" at bounding box center [586, 462] width 61 height 34
click at [679, 329] on input "c. 2653" at bounding box center [679, 323] width 1 height 11
radio input "true"
click at [715, 644] on button "Next" at bounding box center [678, 634] width 222 height 55
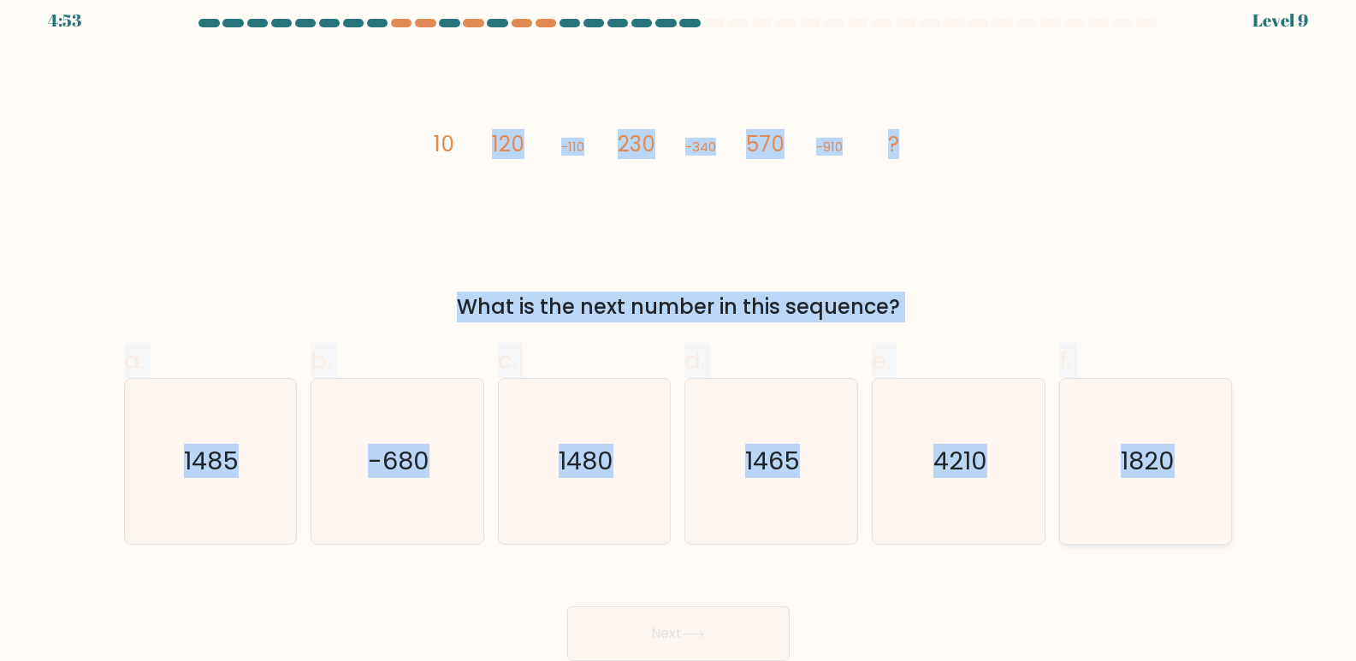
drag, startPoint x: 109, startPoint y: 114, endPoint x: 798, endPoint y: 276, distance: 708.4
click at [1215, 467] on form at bounding box center [678, 340] width 1356 height 643
click at [654, 227] on icon "image/svg+xml 10 120 -110 230 -340 570 -910 ?" at bounding box center [678, 151] width 513 height 199
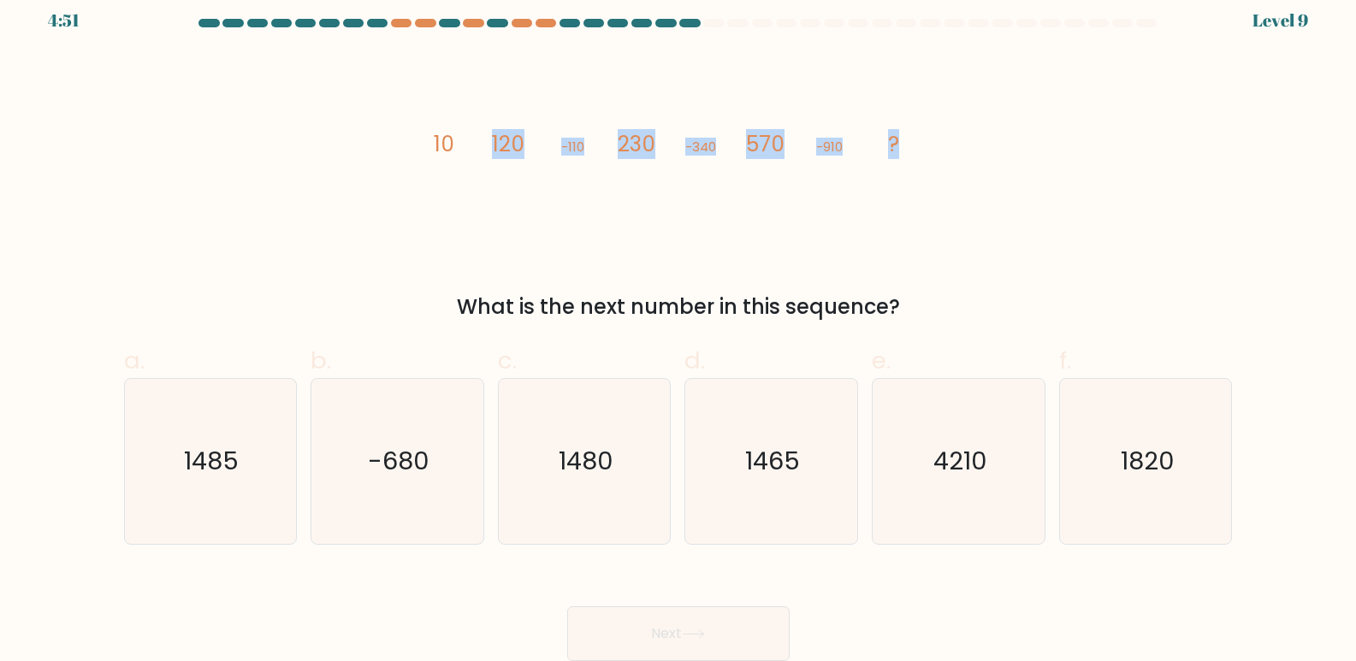
drag, startPoint x: 80, startPoint y: 109, endPoint x: 1130, endPoint y: 231, distance: 1057.0
click at [1130, 231] on form at bounding box center [678, 340] width 1356 height 643
click at [1053, 232] on div "image/svg+xml 10 120 -110 230 -340 570 -910 ? What is the next number in this s…" at bounding box center [679, 187] width 1130 height 270
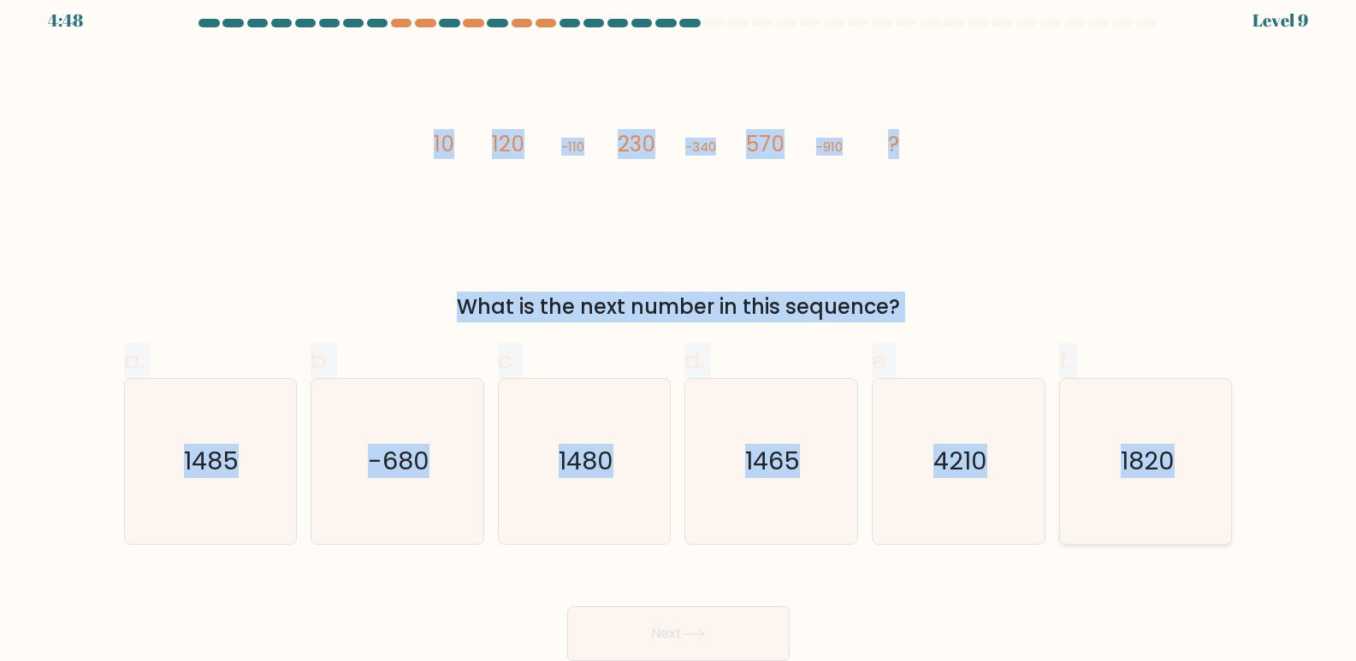
copy form "10 120 -110 230 -340 570 -910 ? What is the next number in this sequence? a. 14…"
drag, startPoint x: 414, startPoint y: 145, endPoint x: 1229, endPoint y: 495, distance: 886.3
click at [1229, 495] on form at bounding box center [678, 340] width 1356 height 643
click at [584, 483] on icon "1480" at bounding box center [584, 461] width 165 height 165
click at [679, 329] on input "c. 1480" at bounding box center [679, 323] width 1 height 11
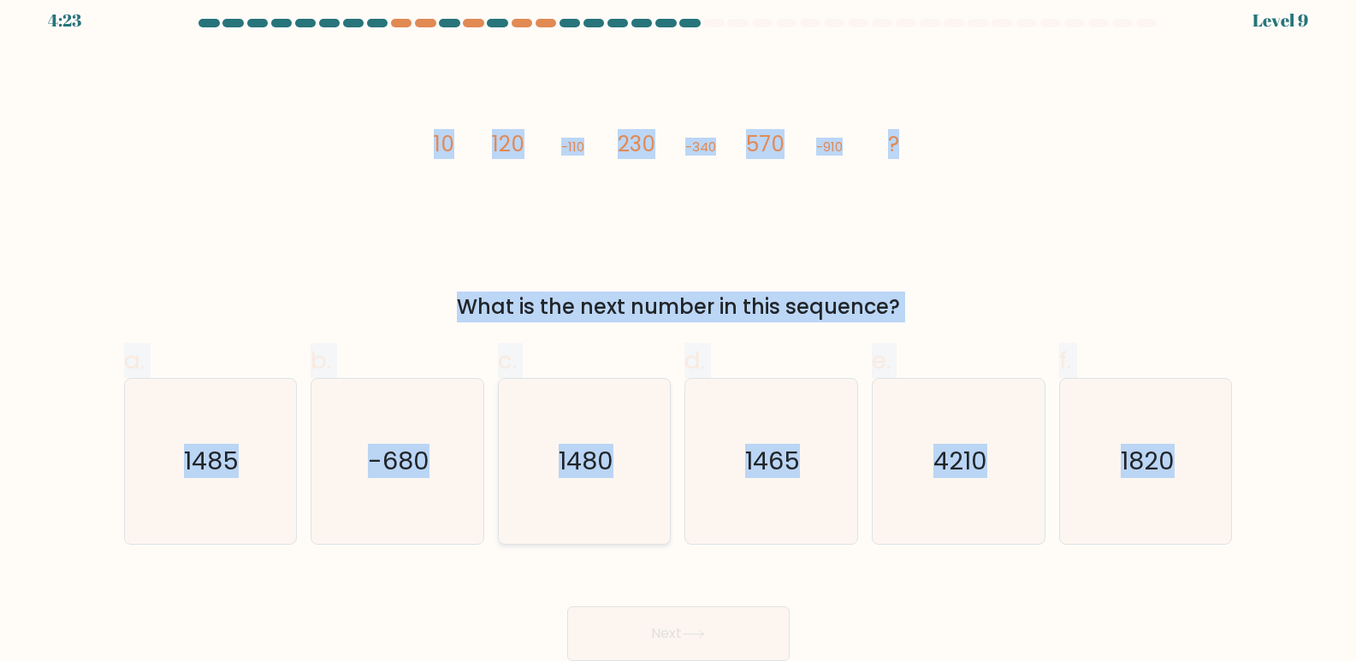
radio input "true"
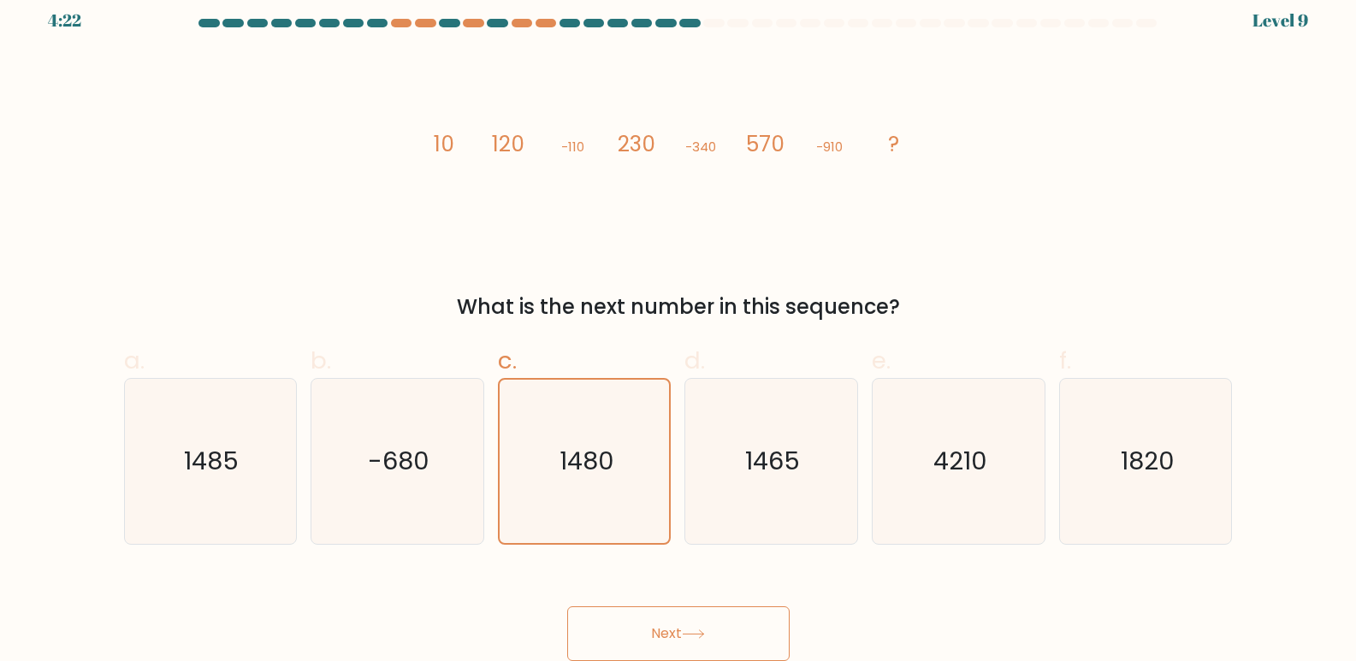
click at [681, 628] on button "Next" at bounding box center [678, 634] width 222 height 55
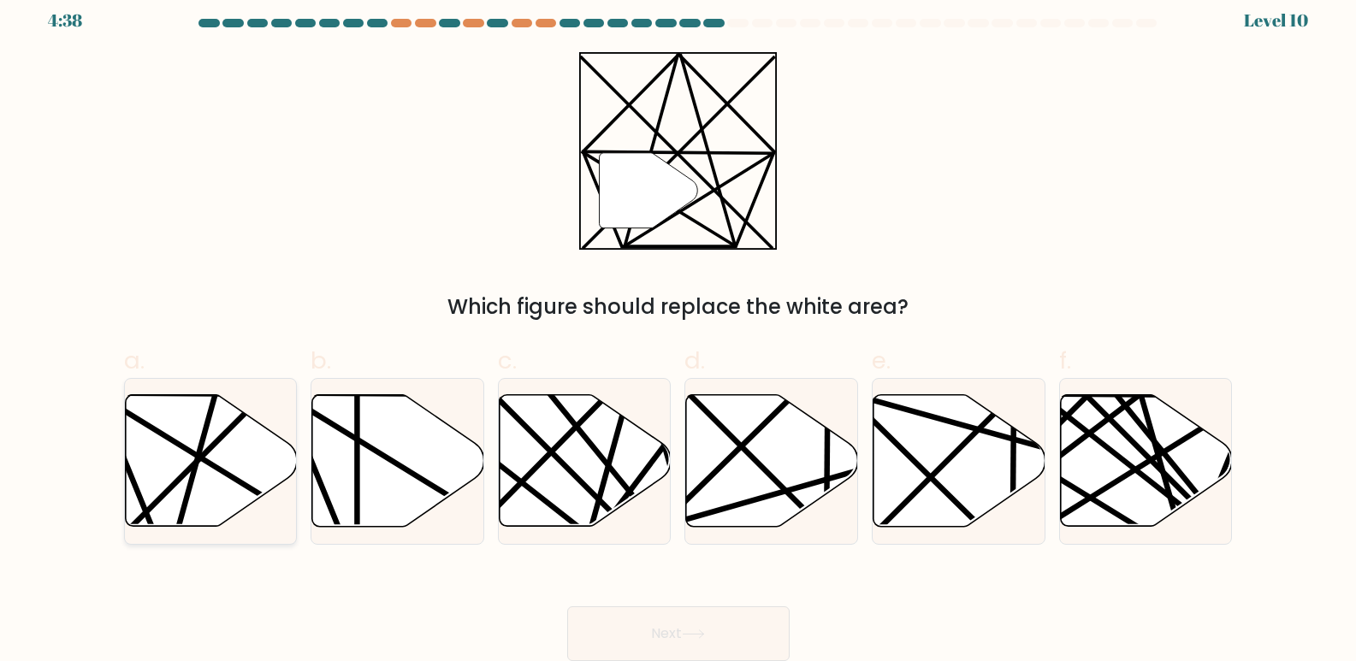
click at [247, 454] on icon at bounding box center [211, 461] width 172 height 132
click at [679, 329] on input "a." at bounding box center [679, 323] width 1 height 11
radio input "true"
click at [679, 643] on button "Next" at bounding box center [678, 634] width 222 height 55
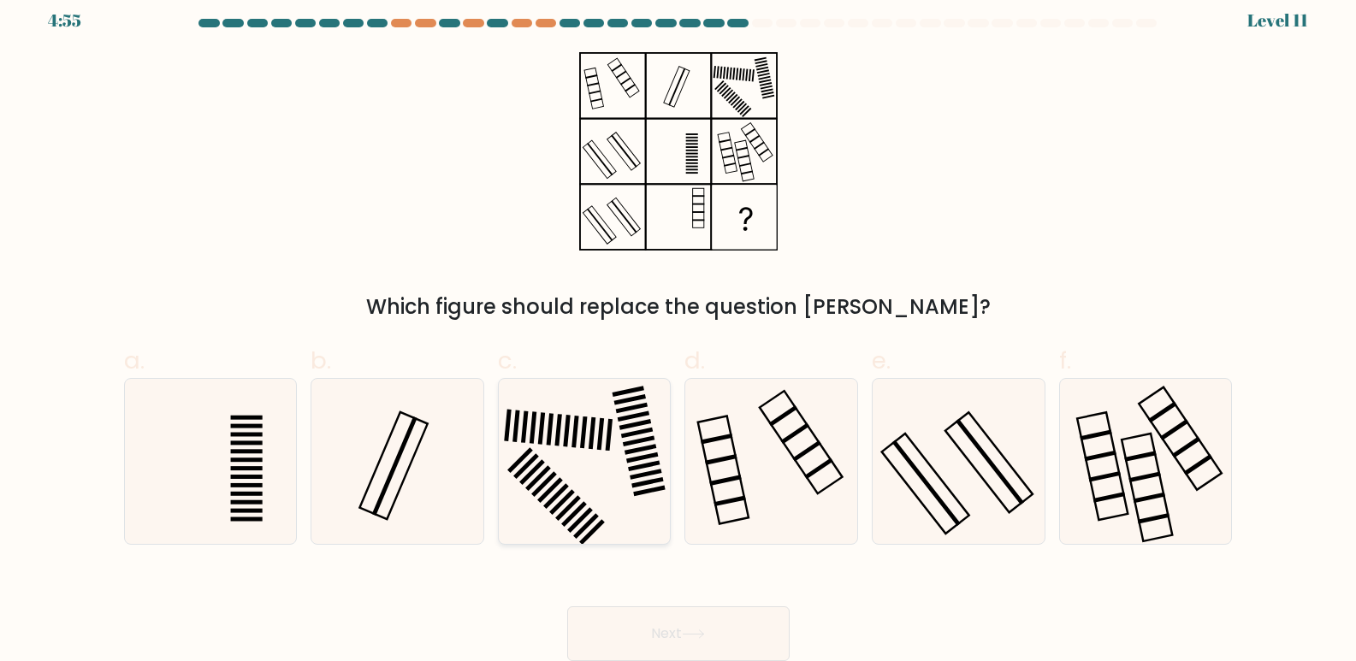
click at [582, 465] on icon at bounding box center [584, 461] width 165 height 165
click at [679, 329] on input "c." at bounding box center [679, 323] width 1 height 11
radio input "true"
click at [694, 640] on button "Next" at bounding box center [678, 634] width 222 height 55
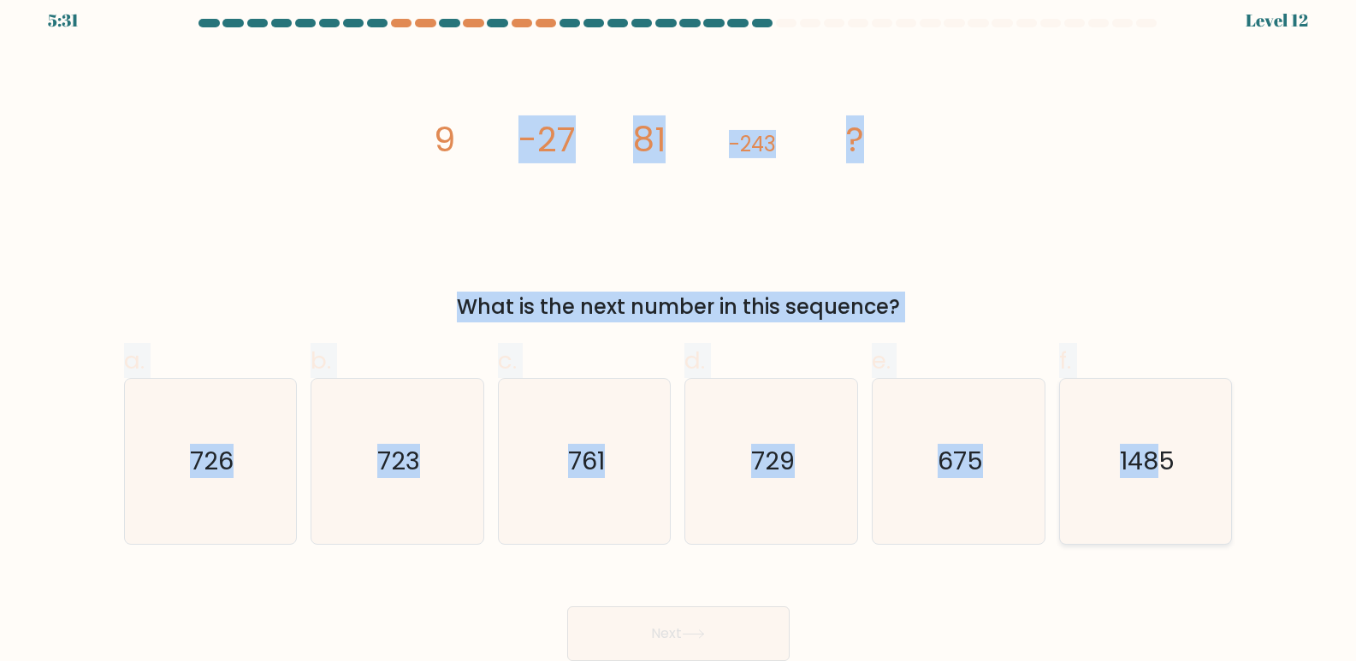
drag, startPoint x: 102, startPoint y: 106, endPoint x: 1160, endPoint y: 406, distance: 1100.0
click at [1160, 406] on form at bounding box center [678, 340] width 1356 height 643
click at [1077, 263] on div "image/svg+xml 9 -27 81 -243 ? What is the next number in this sequence?" at bounding box center [679, 187] width 1130 height 270
drag, startPoint x: 424, startPoint y: 138, endPoint x: 1235, endPoint y: 477, distance: 878.7
click at [1235, 477] on form at bounding box center [678, 340] width 1356 height 643
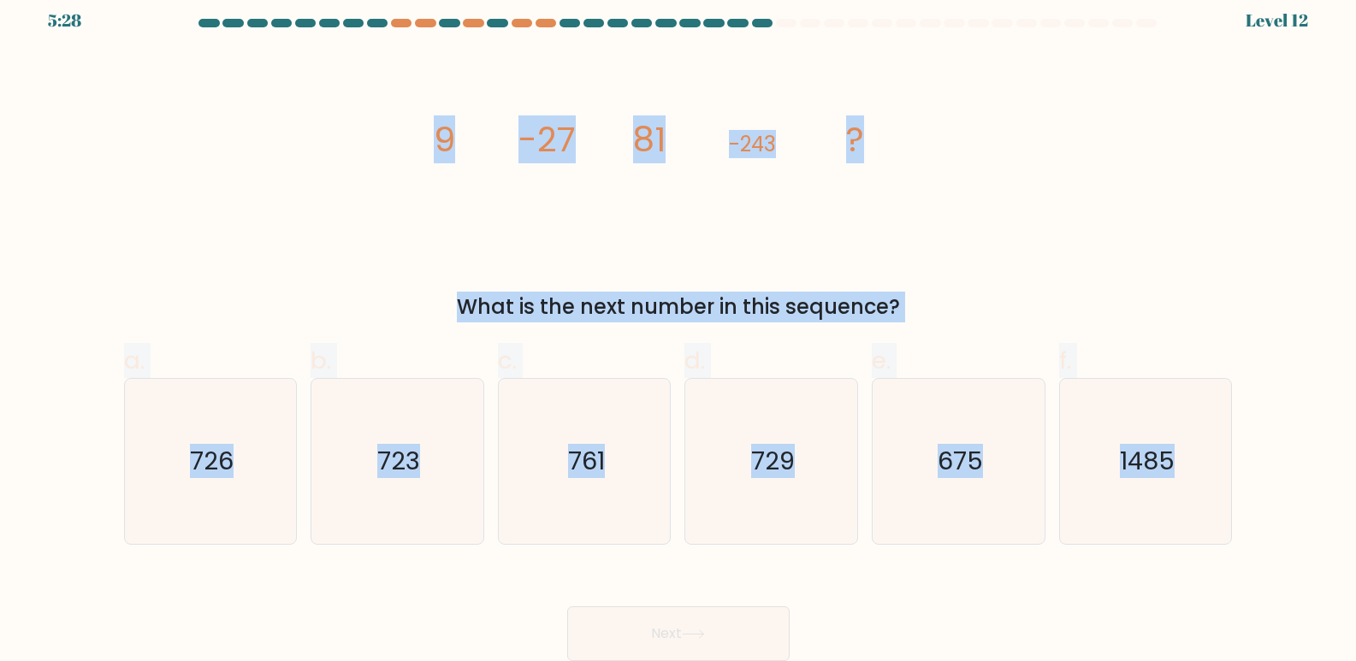
copy form "9 -27 81 -243 ? What is the next number in this sequence? a. 726 b. 723 c. 761 …"
click at [808, 485] on icon "729" at bounding box center [771, 461] width 165 height 165
click at [679, 329] on input "d. 729" at bounding box center [679, 323] width 1 height 11
radio input "true"
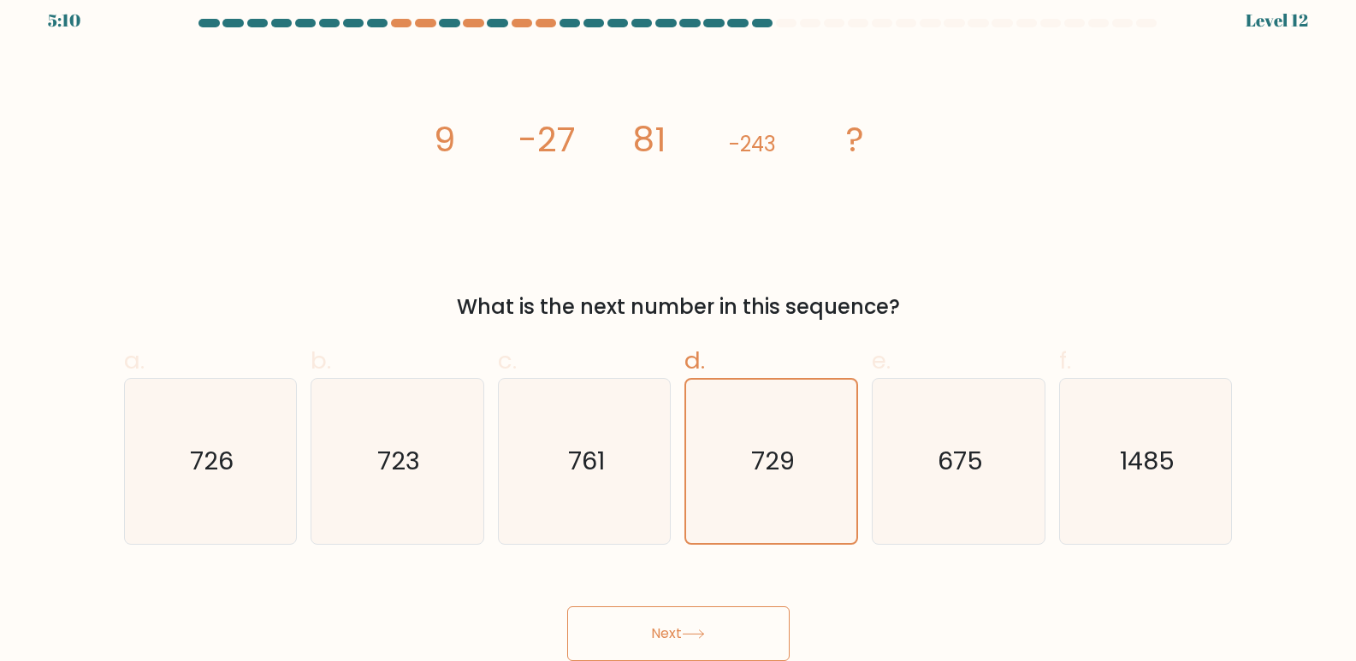
click at [699, 630] on icon at bounding box center [693, 634] width 23 height 9
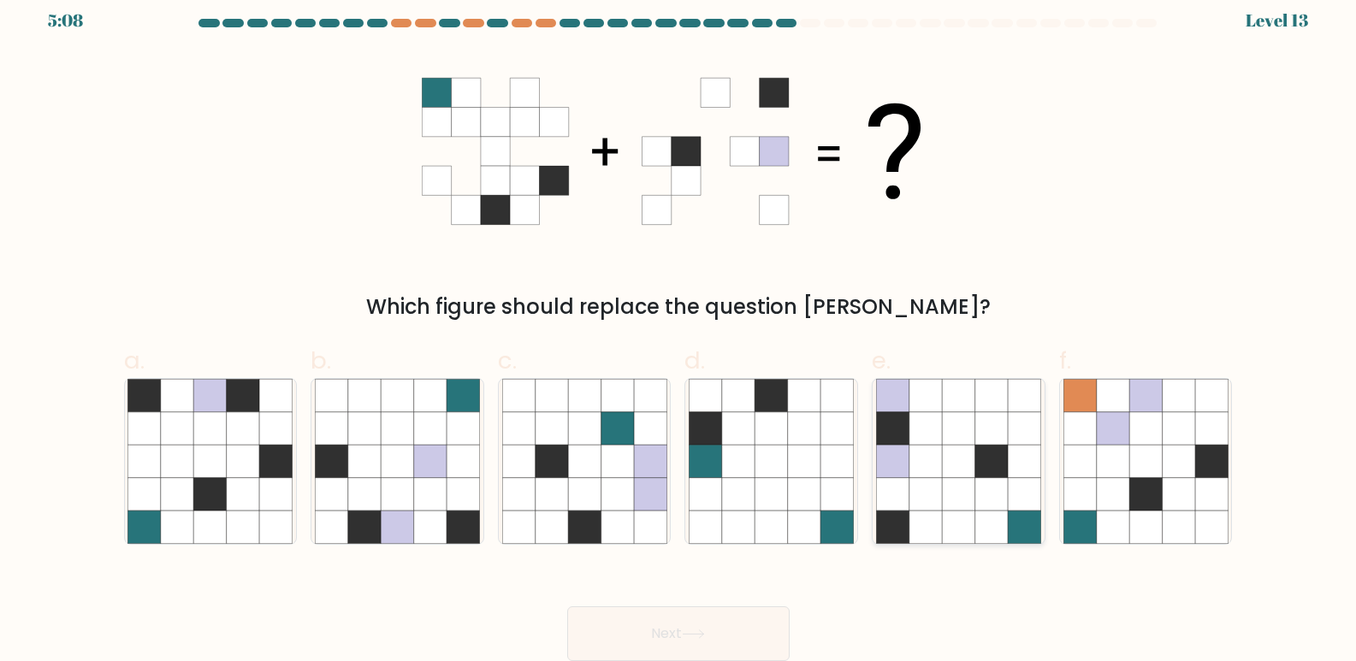
click at [993, 477] on icon at bounding box center [991, 461] width 33 height 33
click at [679, 329] on input "e." at bounding box center [679, 323] width 1 height 11
radio input "true"
click at [727, 632] on button "Next" at bounding box center [678, 634] width 222 height 55
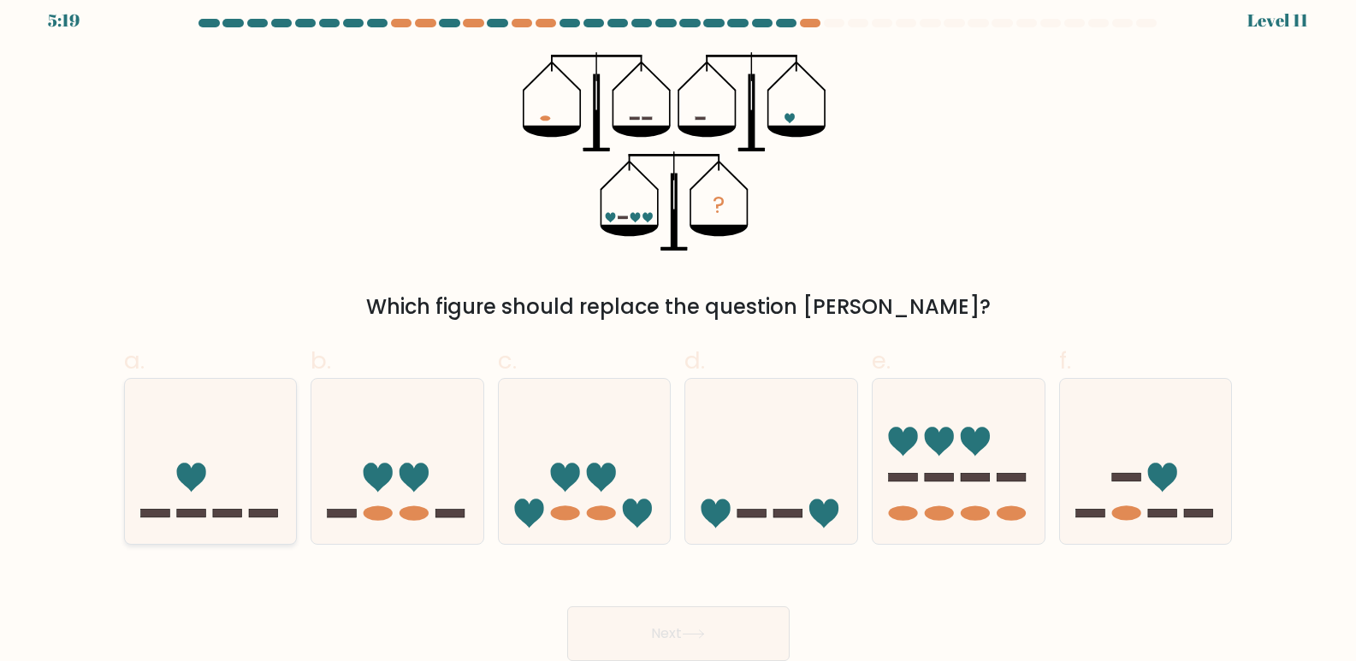
click at [263, 446] on icon at bounding box center [211, 462] width 172 height 142
click at [679, 329] on input "a." at bounding box center [679, 323] width 1 height 11
radio input "true"
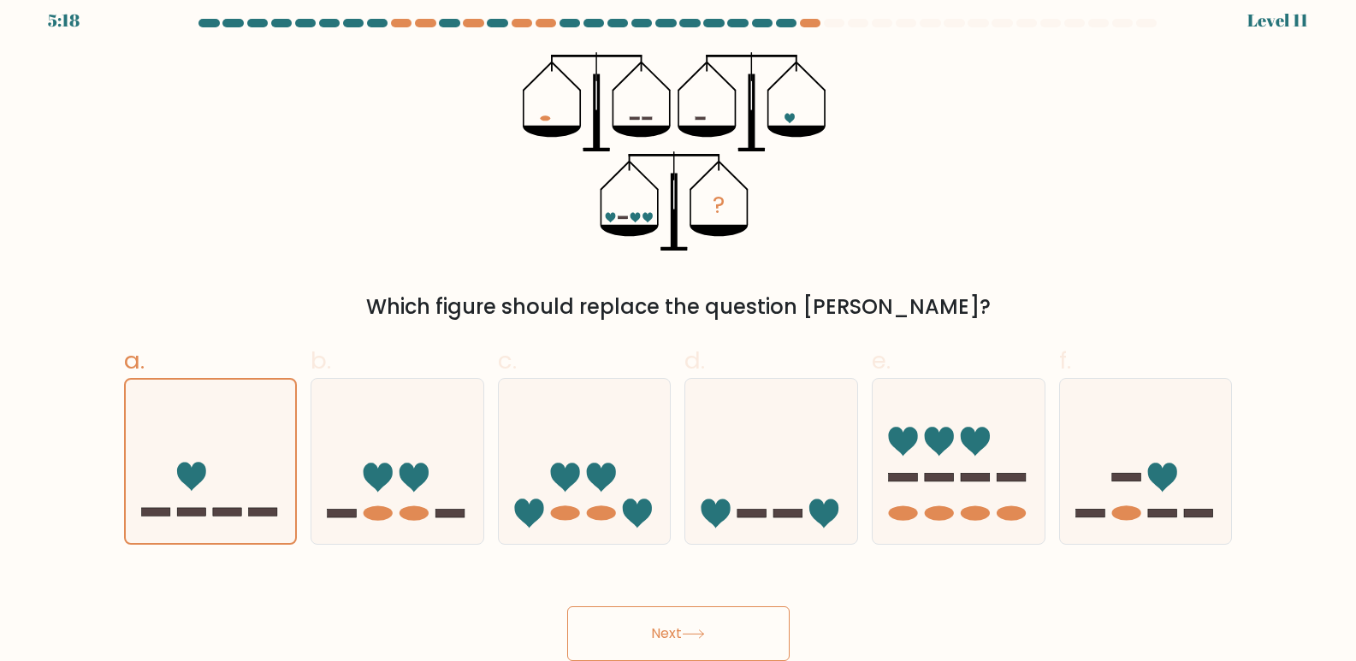
click at [652, 625] on button "Next" at bounding box center [678, 634] width 222 height 55
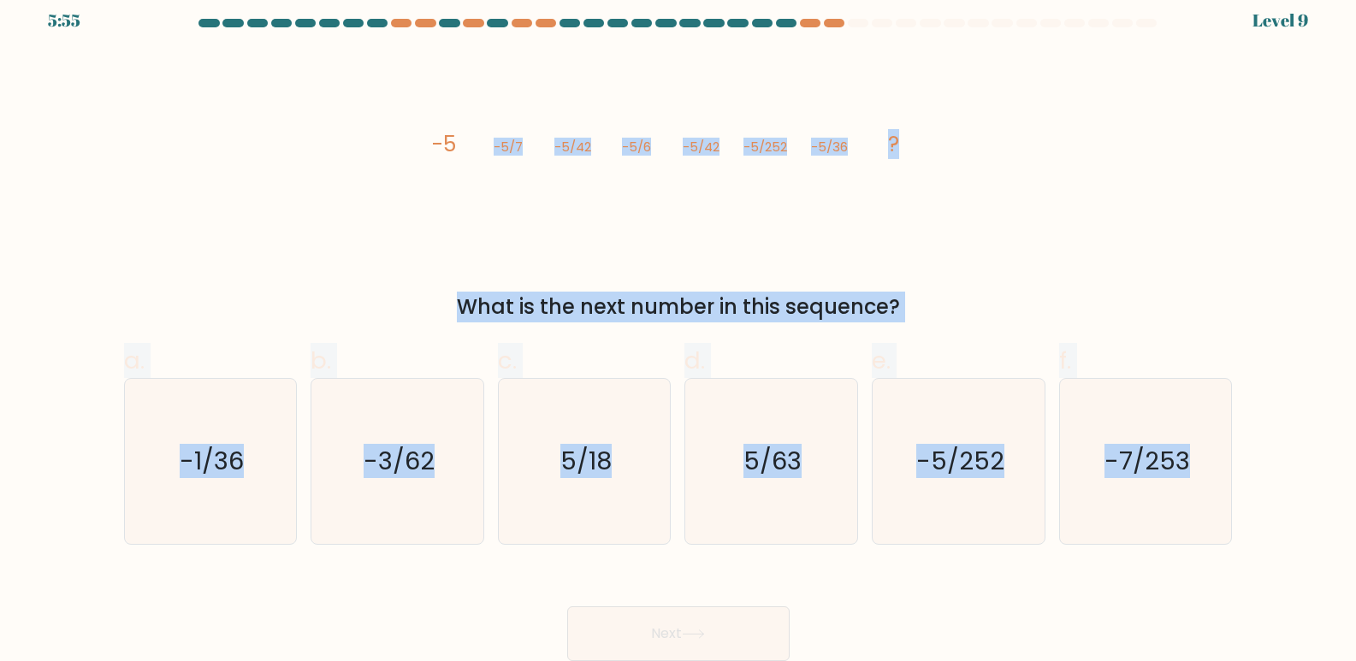
drag, startPoint x: 78, startPoint y: 102, endPoint x: 1260, endPoint y: 471, distance: 1239.0
click at [1260, 471] on form at bounding box center [678, 340] width 1356 height 643
click at [912, 292] on div "What is the next number in this sequence?" at bounding box center [678, 307] width 1088 height 31
drag, startPoint x: 432, startPoint y: 141, endPoint x: 1229, endPoint y: 519, distance: 881.5
click at [1229, 519] on form at bounding box center [678, 340] width 1356 height 643
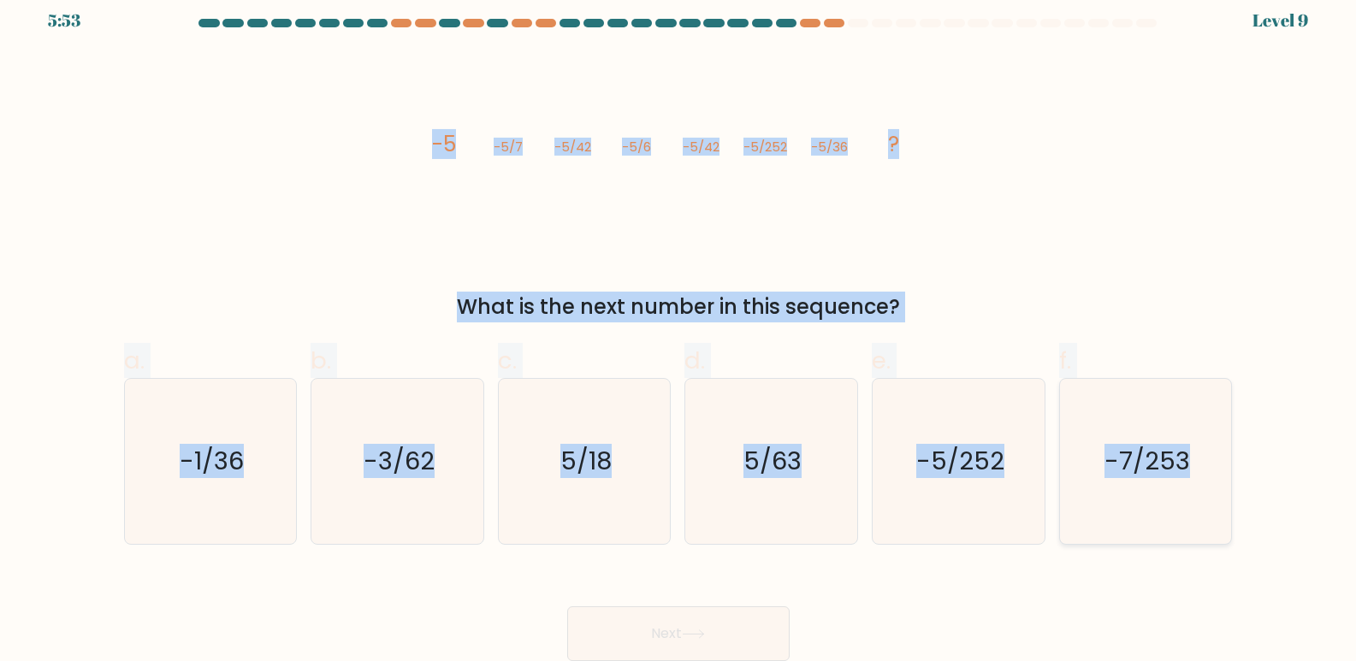
copy form "-5 -5/7 -5/42 -5/6 -5/42 -5/252 -5/36 ? What is the next number in this sequenc…"
click at [975, 298] on div "What is the next number in this sequence?" at bounding box center [678, 307] width 1088 height 31
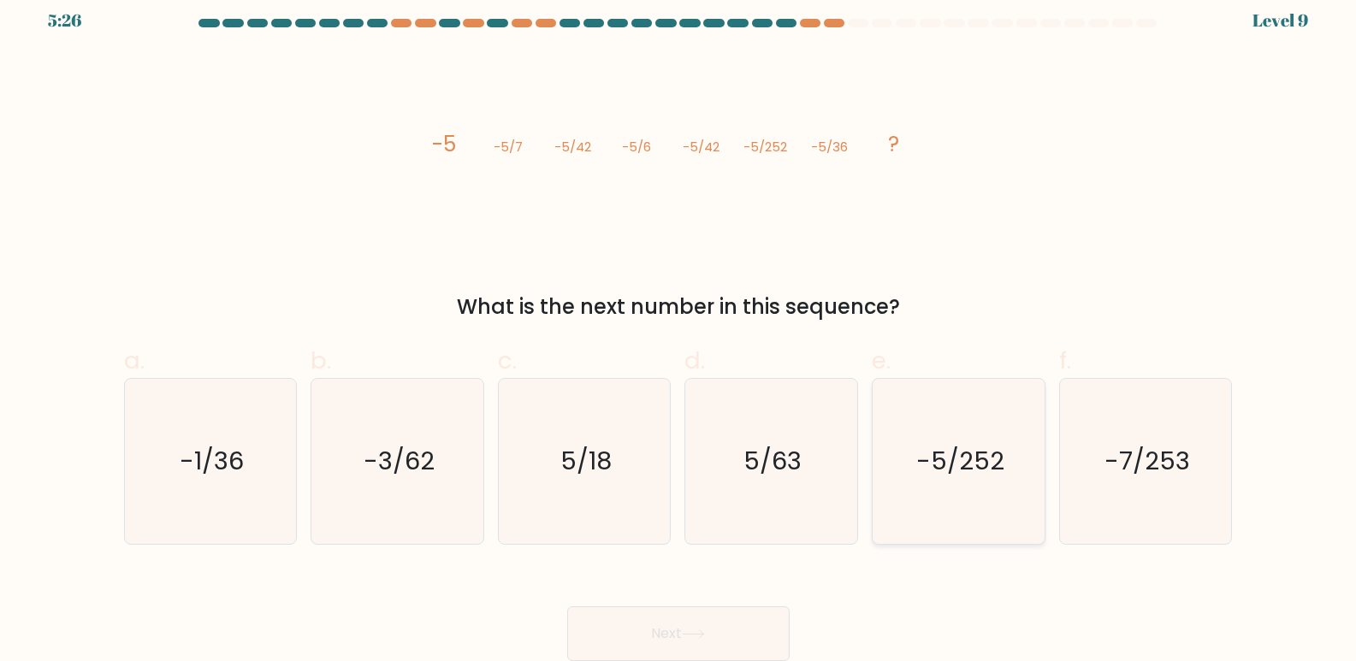
click at [999, 490] on icon "-5/252" at bounding box center [958, 461] width 165 height 165
click at [679, 329] on input "e. -5/252" at bounding box center [679, 323] width 1 height 11
radio input "true"
click at [714, 627] on button "Next" at bounding box center [678, 634] width 222 height 55
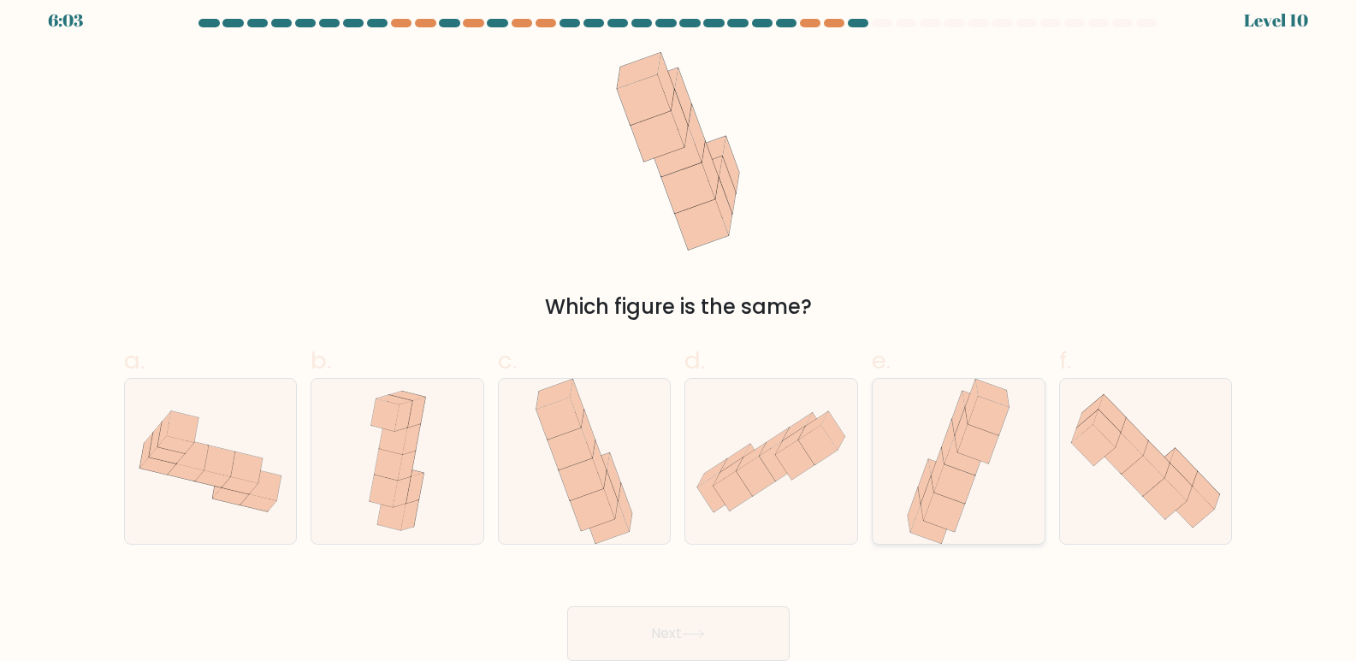
click at [965, 475] on icon at bounding box center [954, 484] width 41 height 39
click at [679, 329] on input "e." at bounding box center [679, 323] width 1 height 11
radio input "true"
click at [692, 647] on button "Next" at bounding box center [678, 634] width 222 height 55
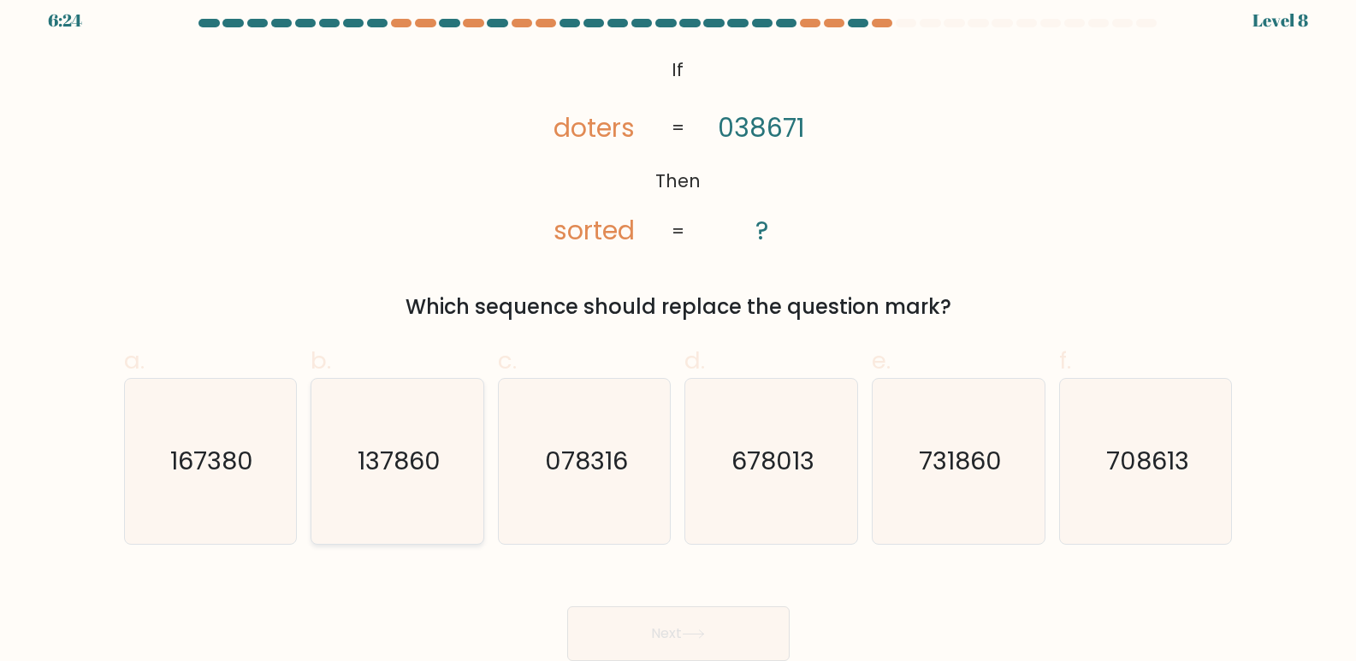
click at [440, 482] on icon "137860" at bounding box center [397, 461] width 165 height 165
click at [679, 329] on input "b. 137860" at bounding box center [679, 323] width 1 height 11
radio input "true"
click at [673, 629] on button "Next" at bounding box center [678, 634] width 222 height 55
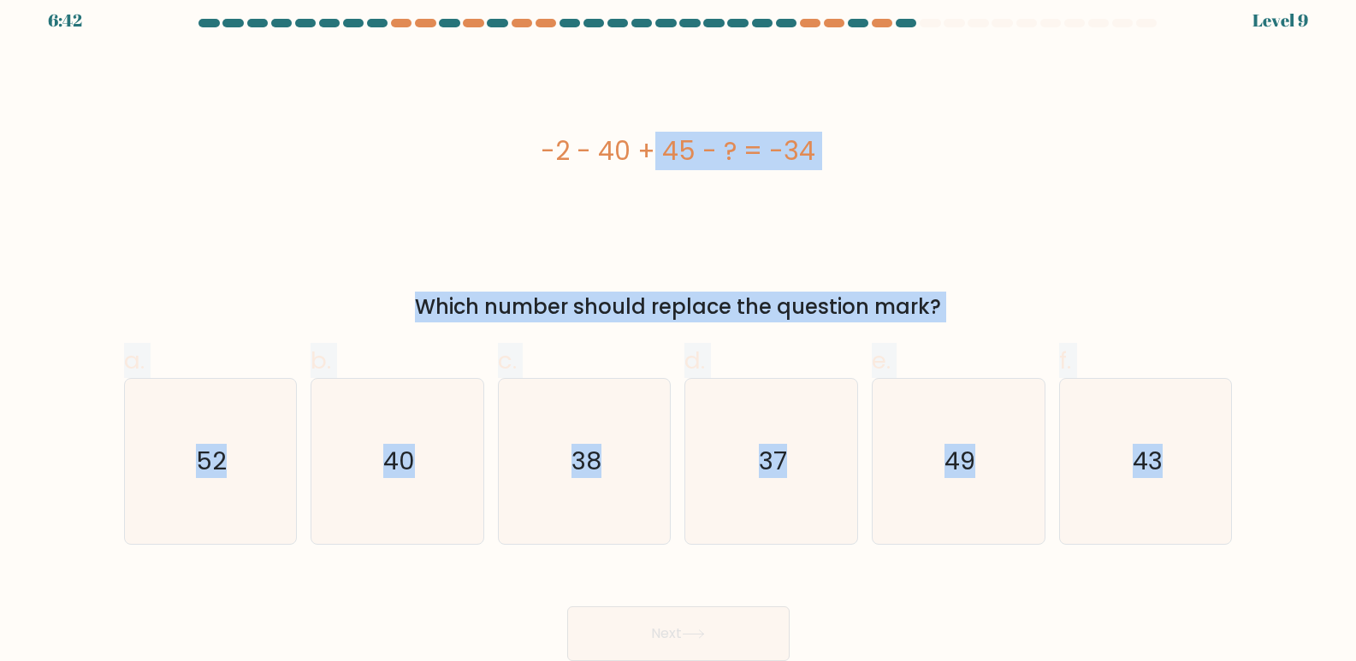
drag, startPoint x: 102, startPoint y: 121, endPoint x: 1253, endPoint y: 536, distance: 1223.4
click at [1253, 536] on form "a." at bounding box center [678, 340] width 1356 height 643
copy form "-2 - 40 + 45 - ? = -34 Which number should replace the question mark? a. 52 b. …"
click at [782, 467] on text "37" at bounding box center [773, 462] width 28 height 34
click at [679, 329] on input "d. 37" at bounding box center [679, 323] width 1 height 11
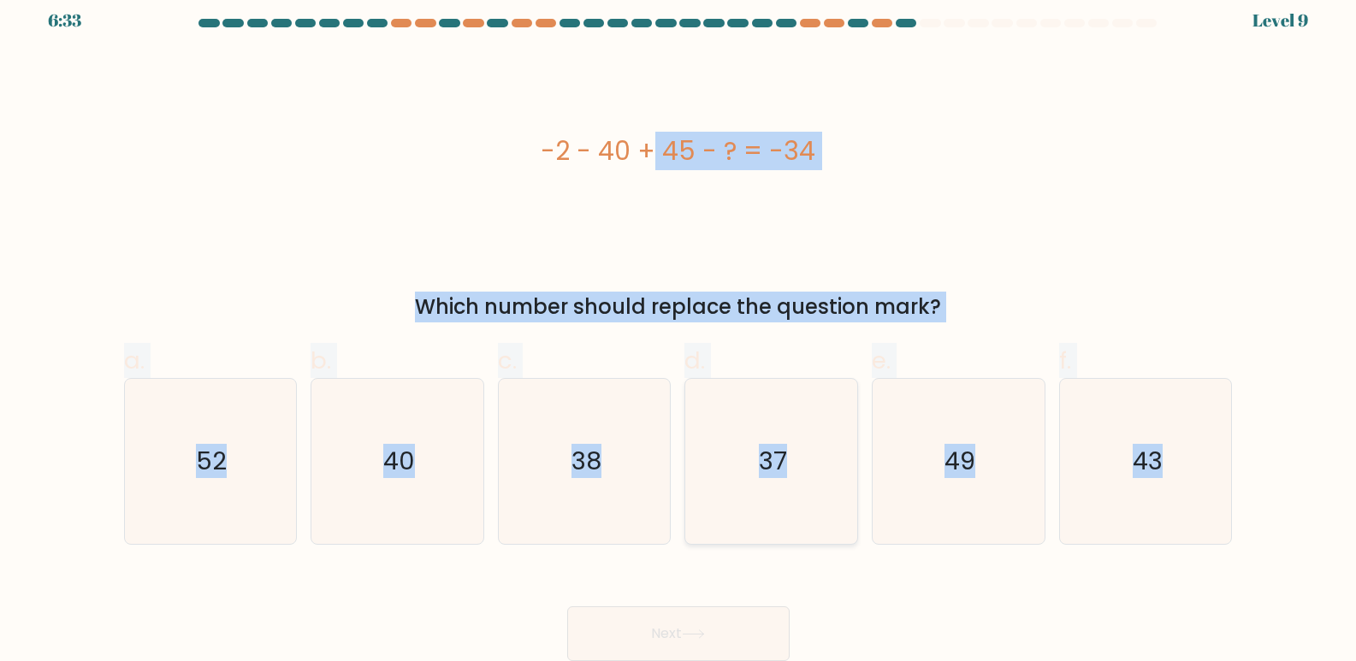
radio input "true"
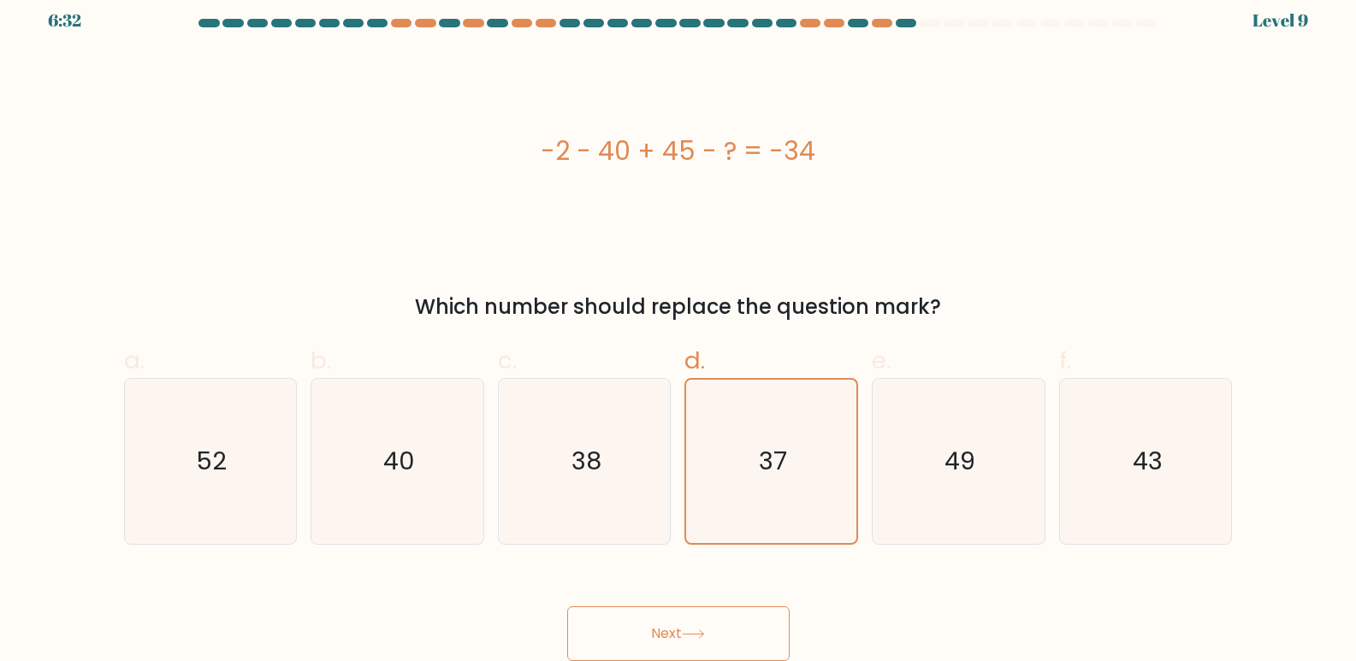
click at [669, 635] on button "Next" at bounding box center [678, 634] width 222 height 55
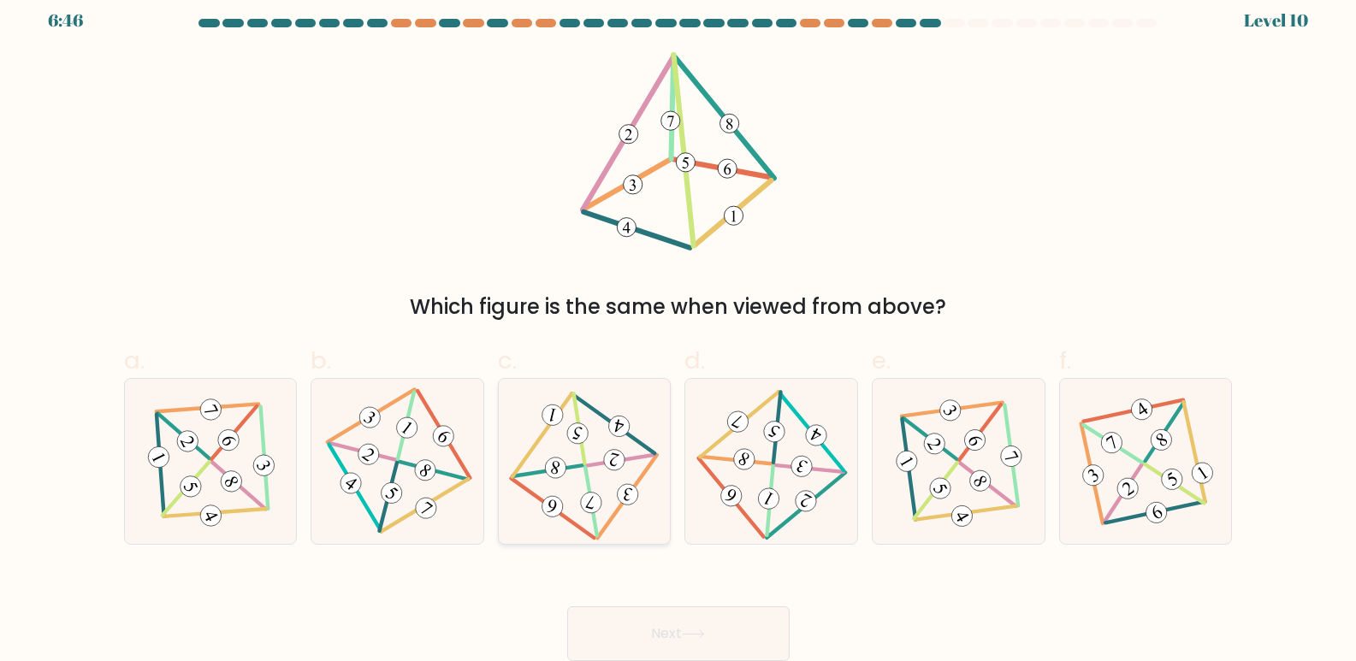
click at [621, 429] on 345 at bounding box center [619, 425] width 25 height 25
click at [679, 329] on input "c." at bounding box center [679, 323] width 1 height 11
radio input "true"
click at [639, 623] on button "Next" at bounding box center [678, 634] width 222 height 55
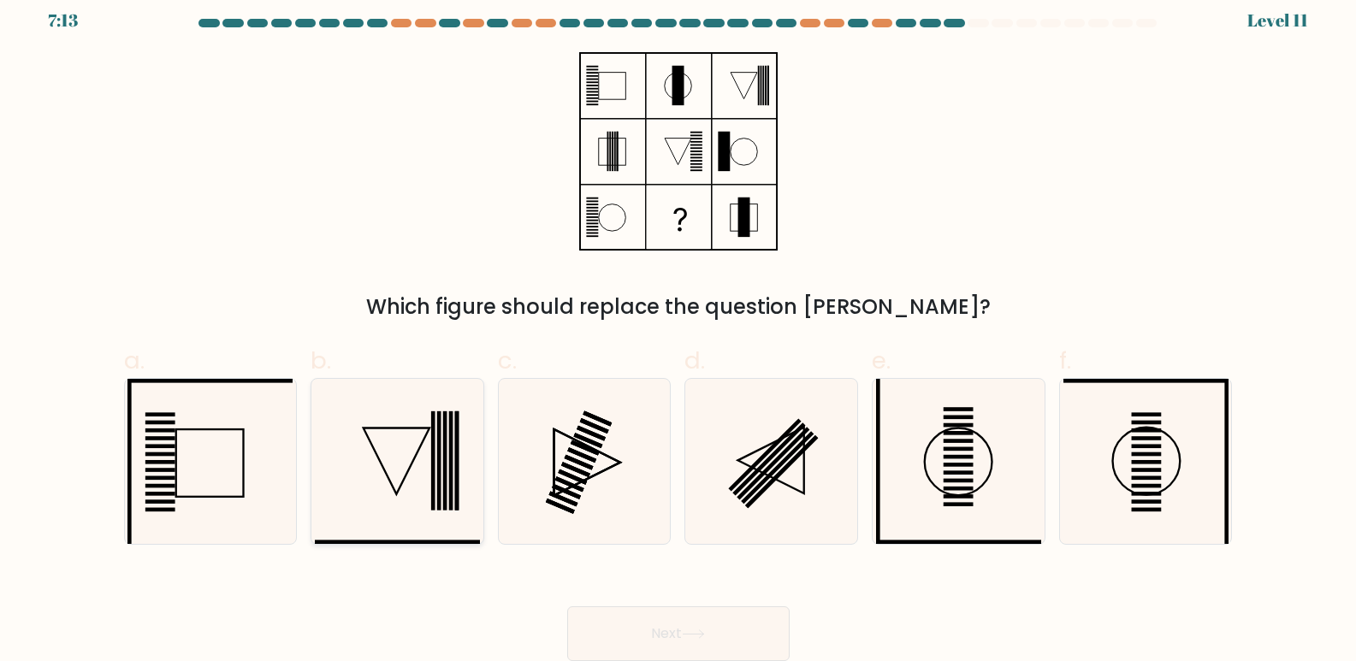
click at [432, 416] on rect at bounding box center [433, 461] width 4 height 99
click at [679, 329] on input "b." at bounding box center [679, 323] width 1 height 11
radio input "true"
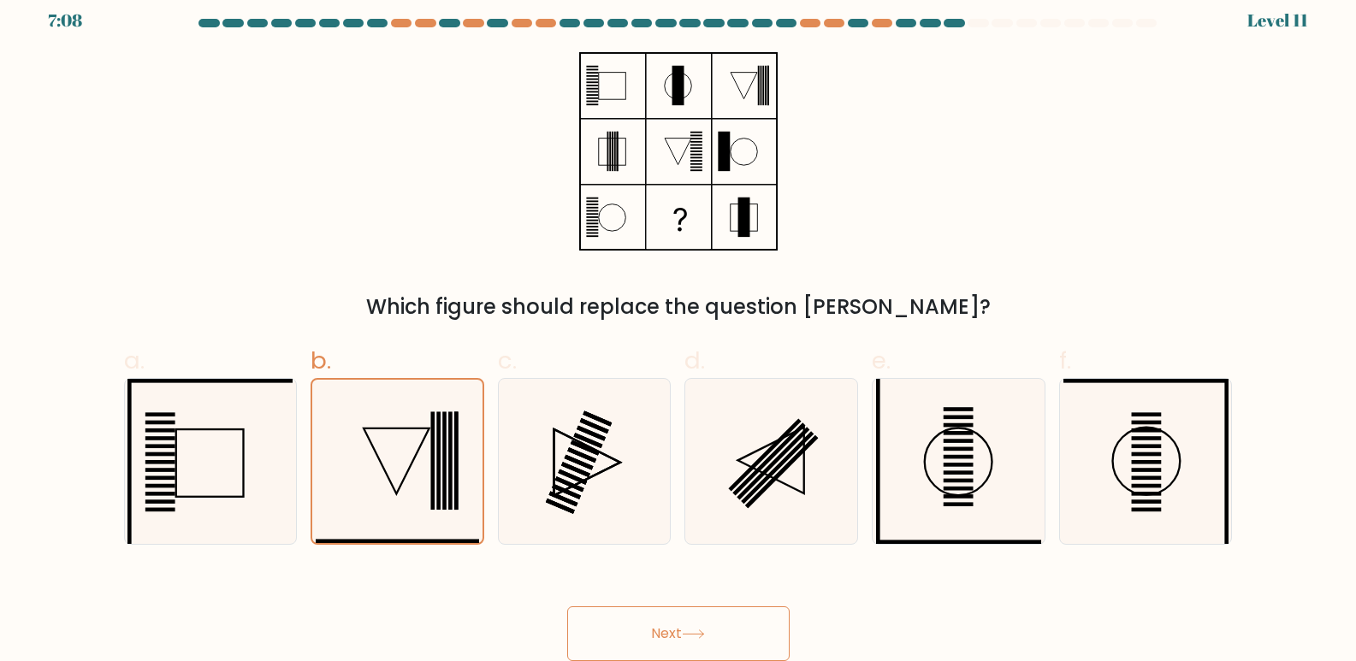
click at [679, 626] on button "Next" at bounding box center [678, 634] width 222 height 55
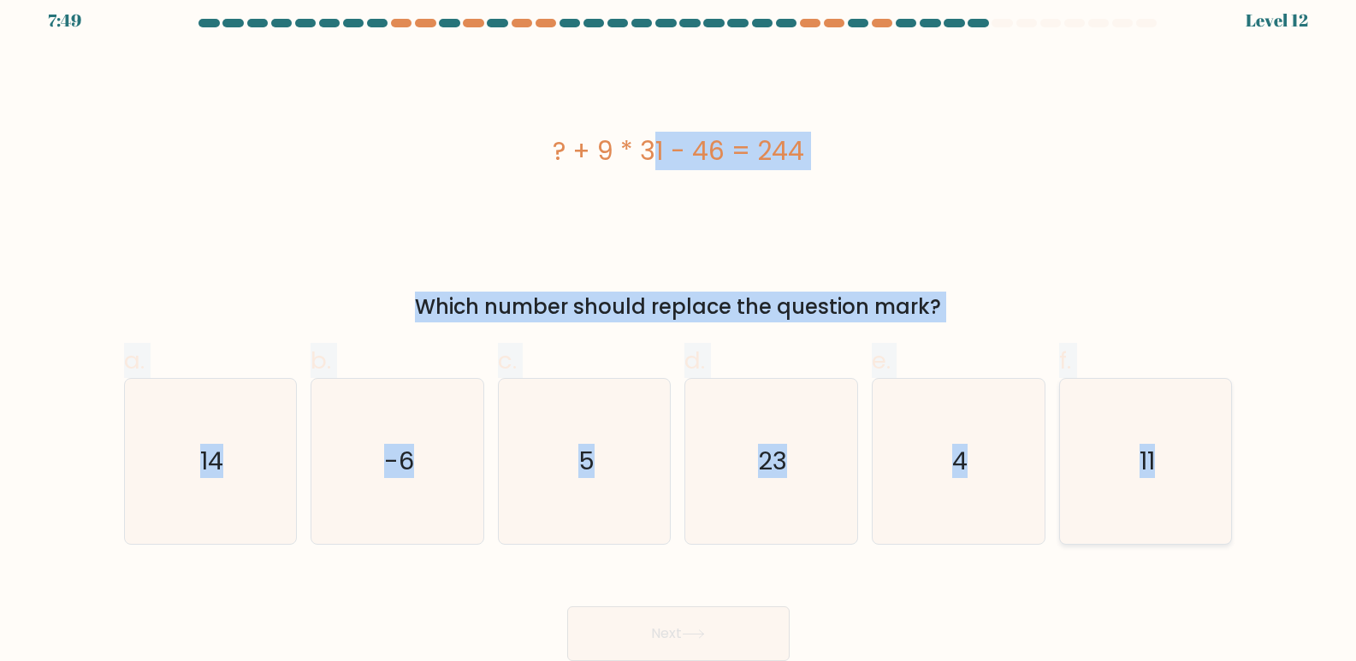
drag, startPoint x: 73, startPoint y: 126, endPoint x: 1215, endPoint y: 505, distance: 1203.6
click at [1215, 505] on form "a. 5" at bounding box center [678, 340] width 1356 height 643
copy form "? + 9 * 31 - 46 = 244 Which number should replace the question mark? a. 14 b. -…"
click at [1127, 486] on icon "11" at bounding box center [1146, 461] width 165 height 165
click at [679, 329] on input "f. 11" at bounding box center [679, 323] width 1 height 11
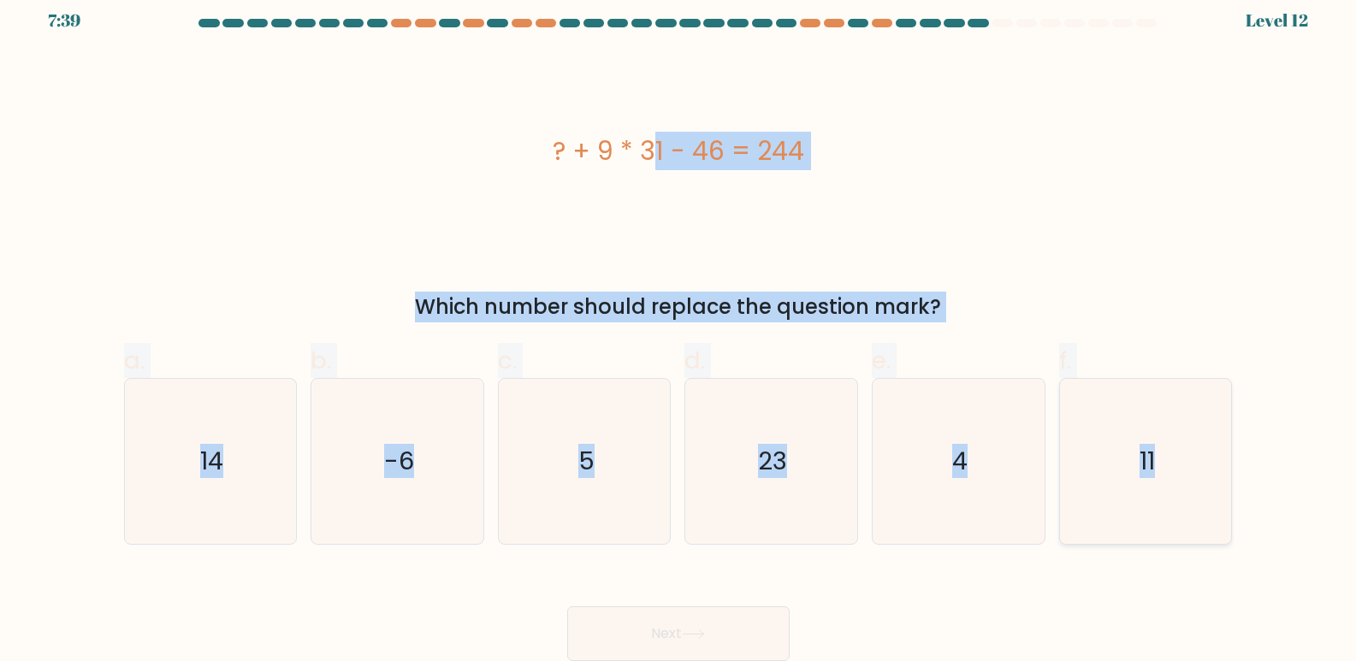
radio input "true"
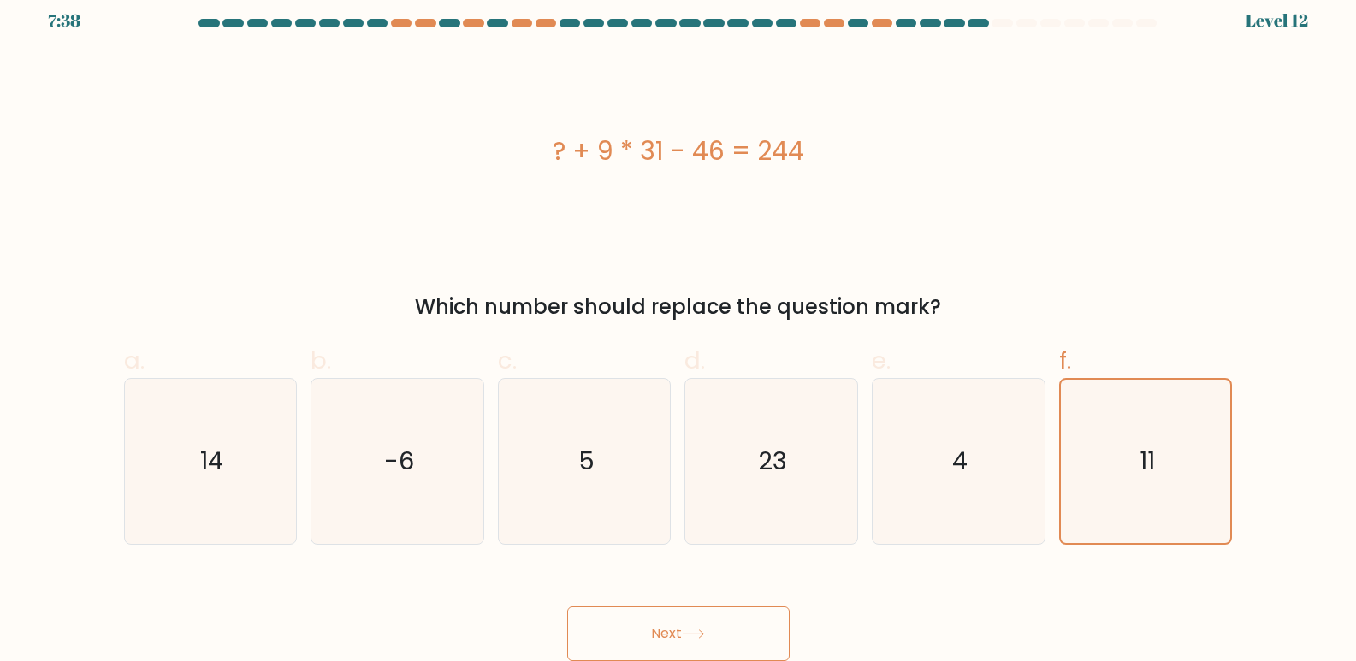
click at [730, 641] on button "Next" at bounding box center [678, 634] width 222 height 55
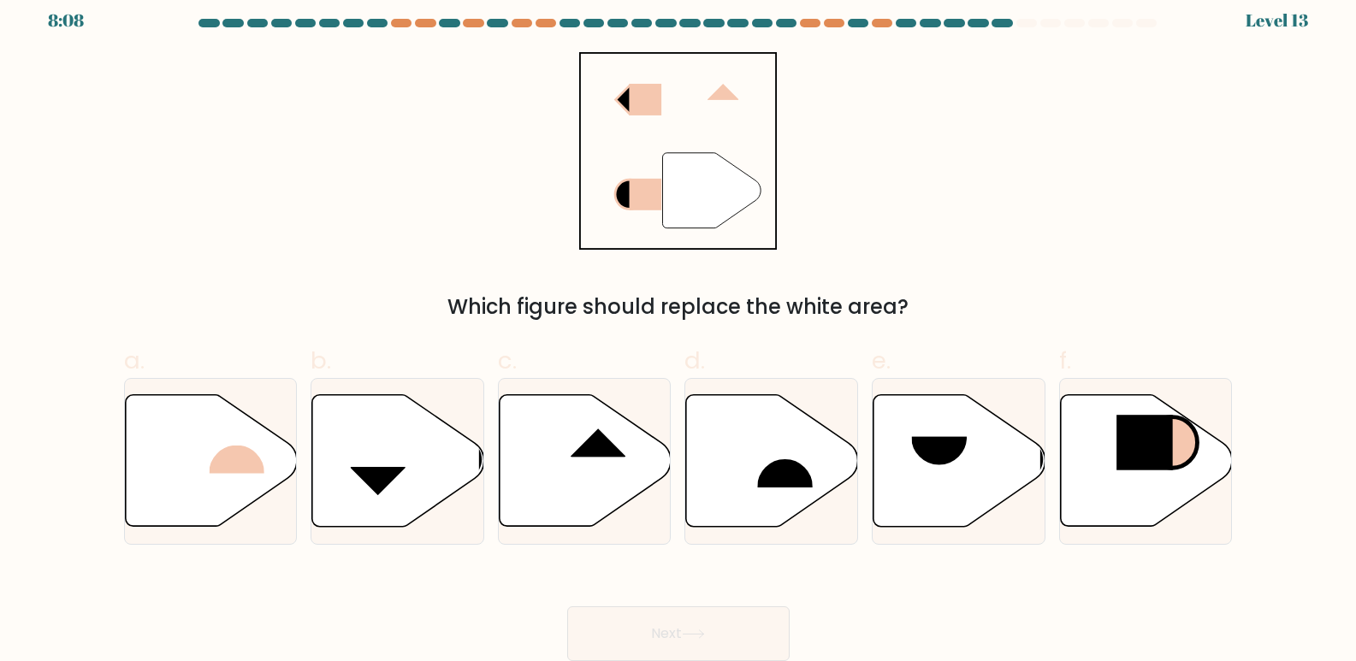
click at [122, 424] on div "a." at bounding box center [210, 444] width 187 height 202
click at [185, 441] on icon at bounding box center [211, 461] width 172 height 132
click at [679, 329] on input "a." at bounding box center [679, 323] width 1 height 11
radio input "true"
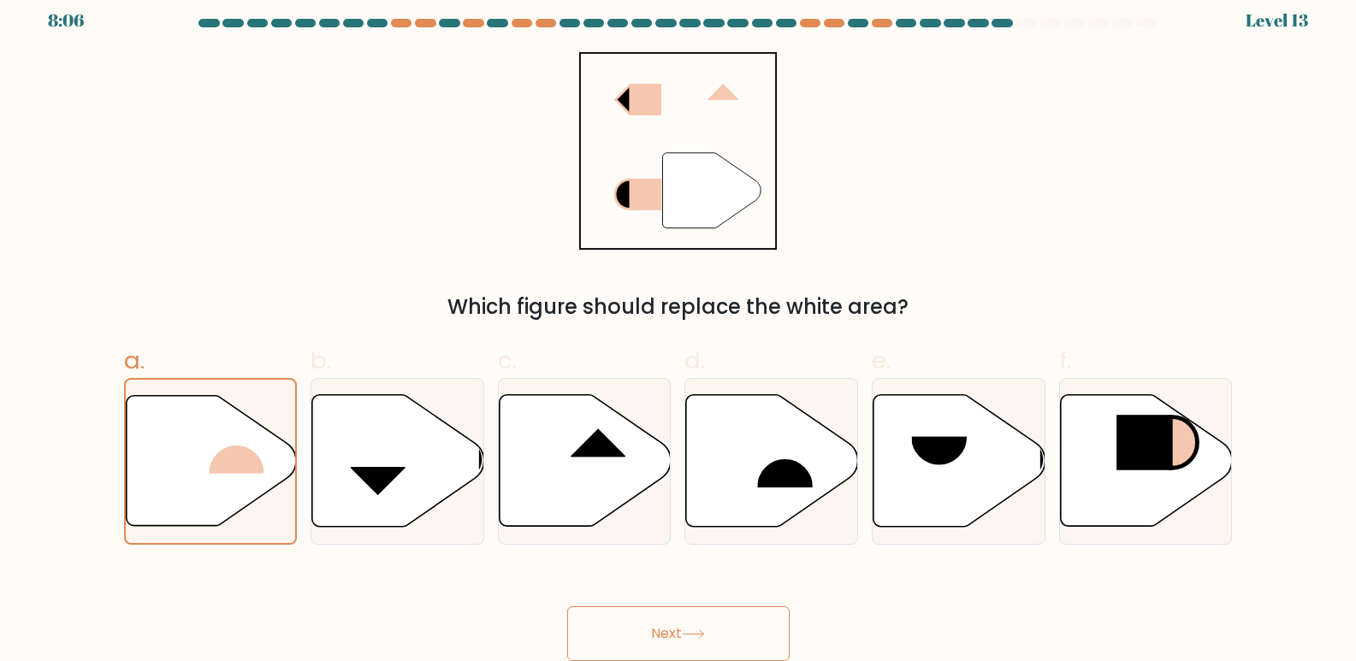
click at [668, 643] on button "Next" at bounding box center [678, 634] width 222 height 55
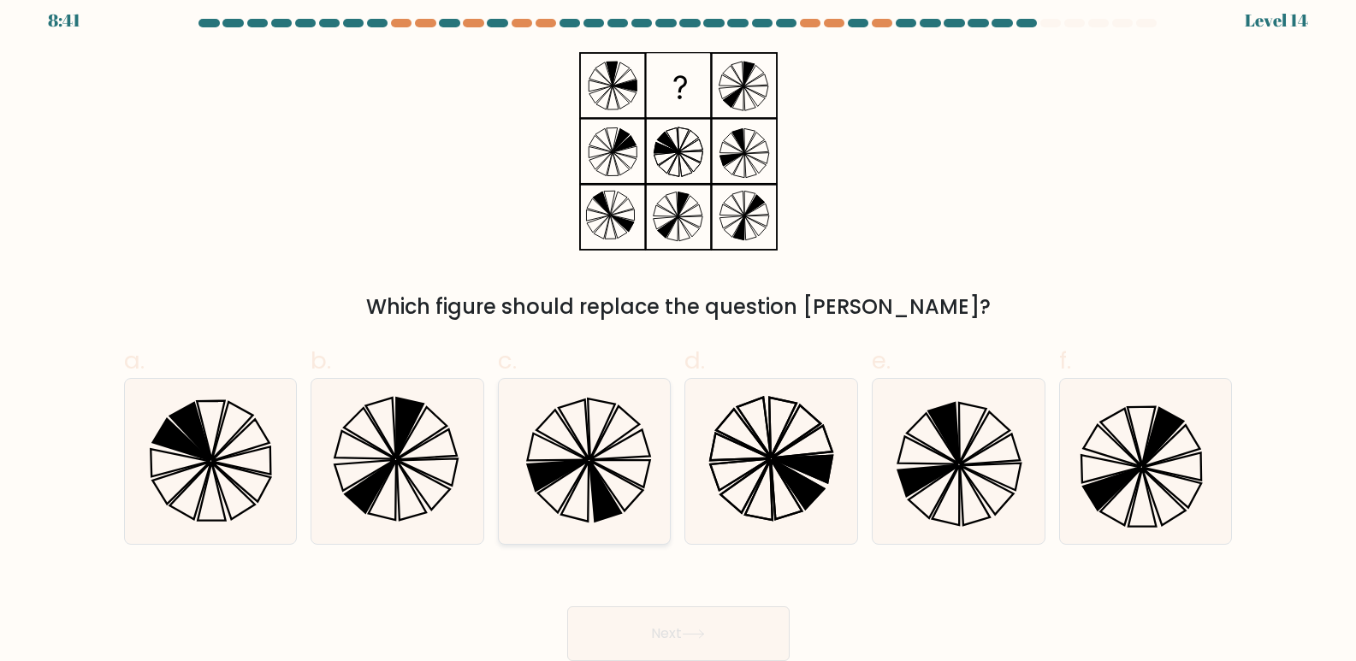
click at [617, 483] on icon at bounding box center [584, 461] width 165 height 165
click at [679, 329] on input "c." at bounding box center [679, 323] width 1 height 11
radio input "true"
click at [674, 625] on button "Next" at bounding box center [678, 634] width 222 height 55
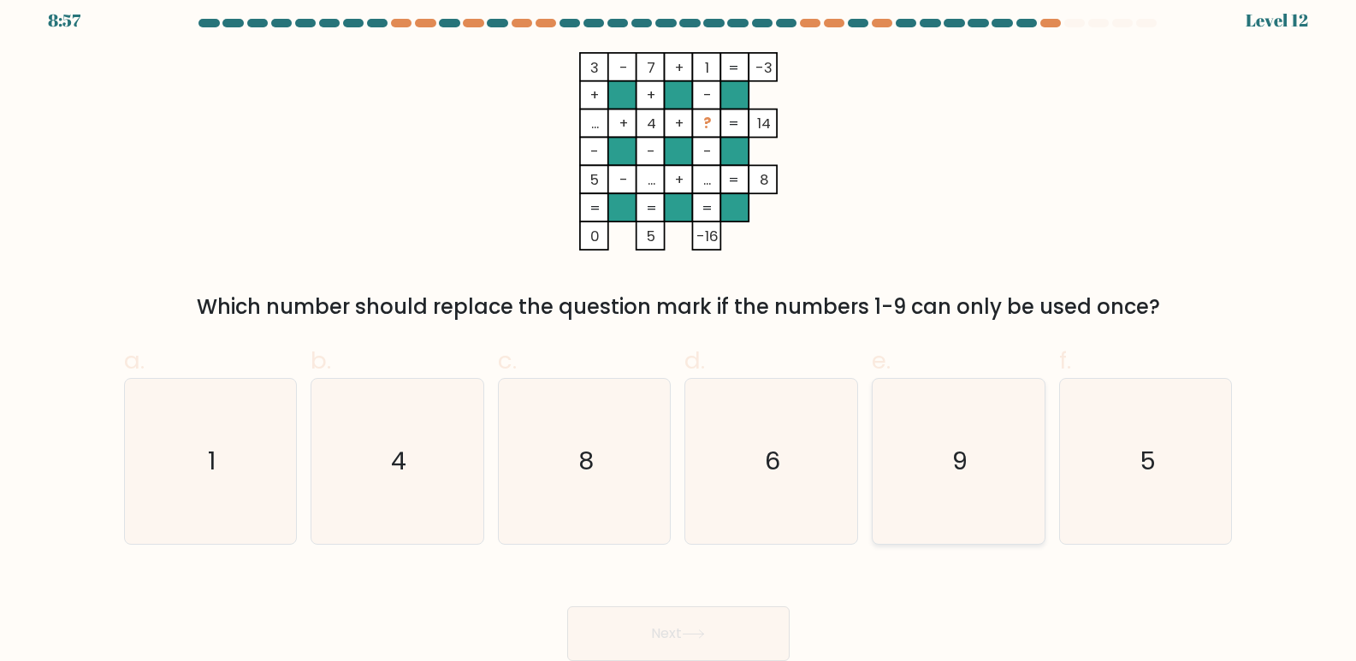
click at [922, 451] on icon "9" at bounding box center [958, 461] width 165 height 165
click at [679, 329] on input "e. 9" at bounding box center [679, 323] width 1 height 11
radio input "true"
click at [780, 478] on text "6" at bounding box center [773, 462] width 15 height 34
click at [679, 329] on input "d. 6" at bounding box center [679, 323] width 1 height 11
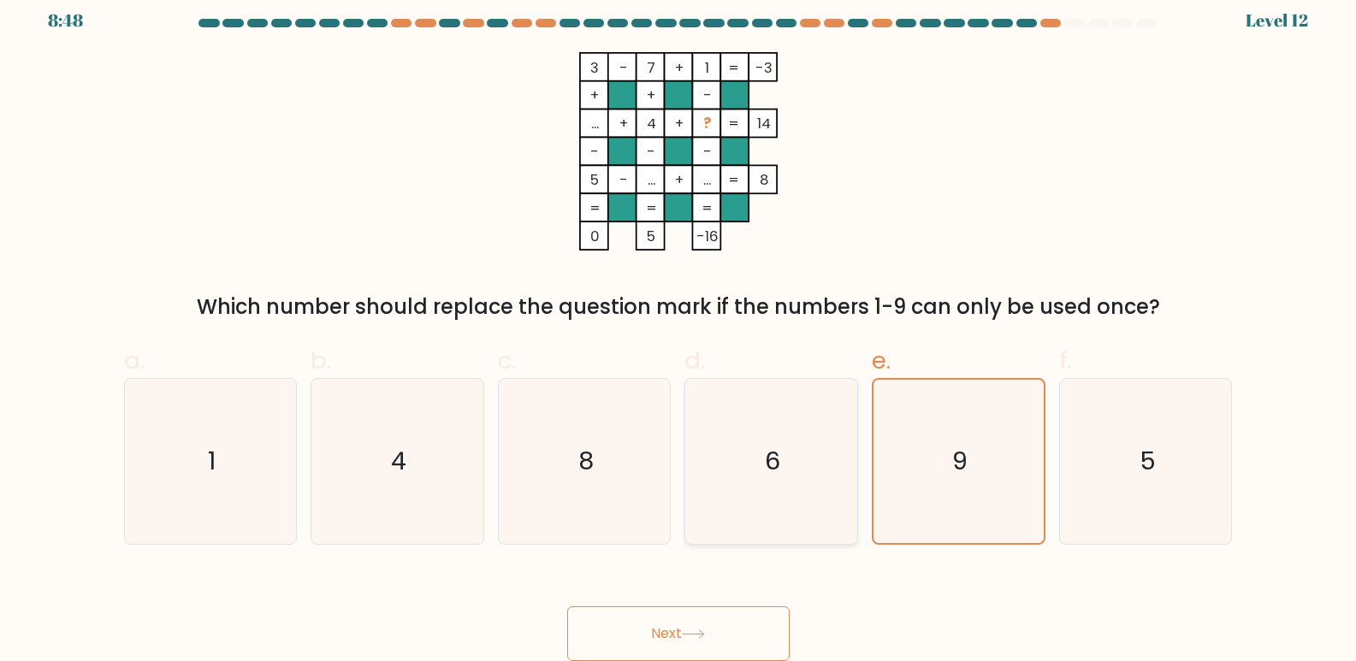
radio input "true"
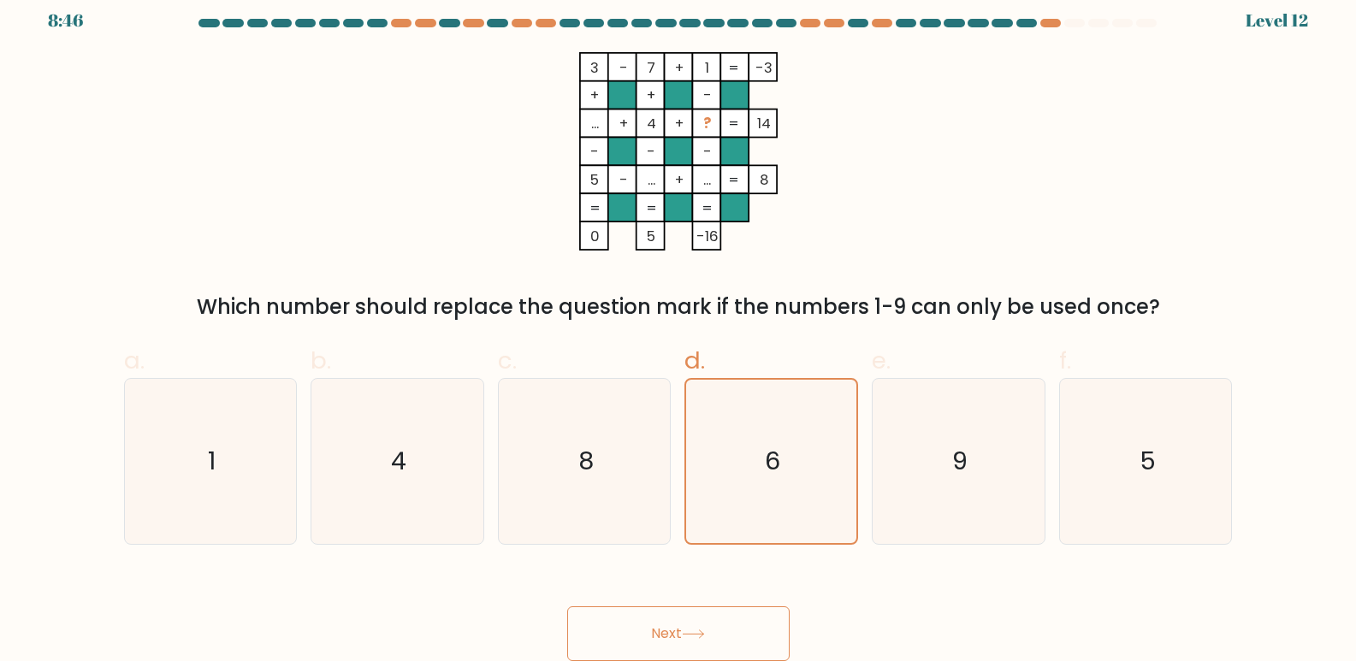
click at [683, 647] on button "Next" at bounding box center [678, 634] width 222 height 55
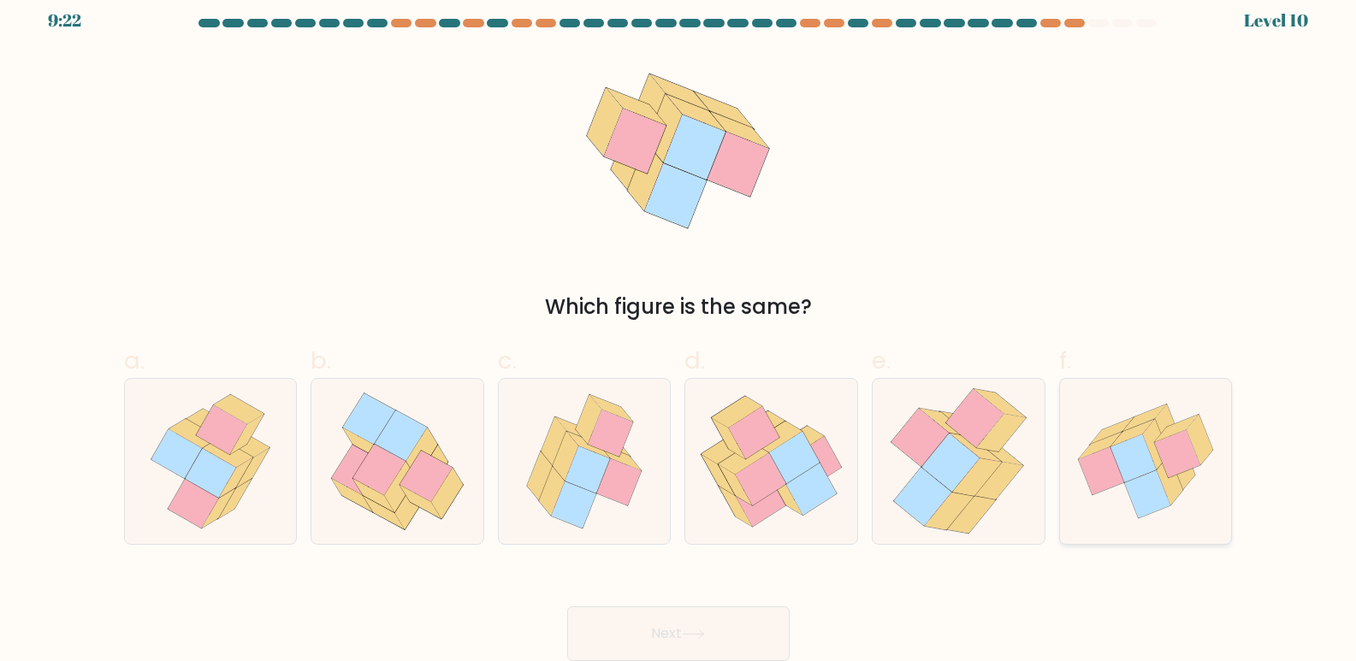
click at [1149, 455] on icon at bounding box center [1134, 459] width 46 height 48
click at [679, 329] on input "f." at bounding box center [679, 323] width 1 height 11
radio input "true"
click at [719, 643] on button "Next" at bounding box center [678, 634] width 222 height 55
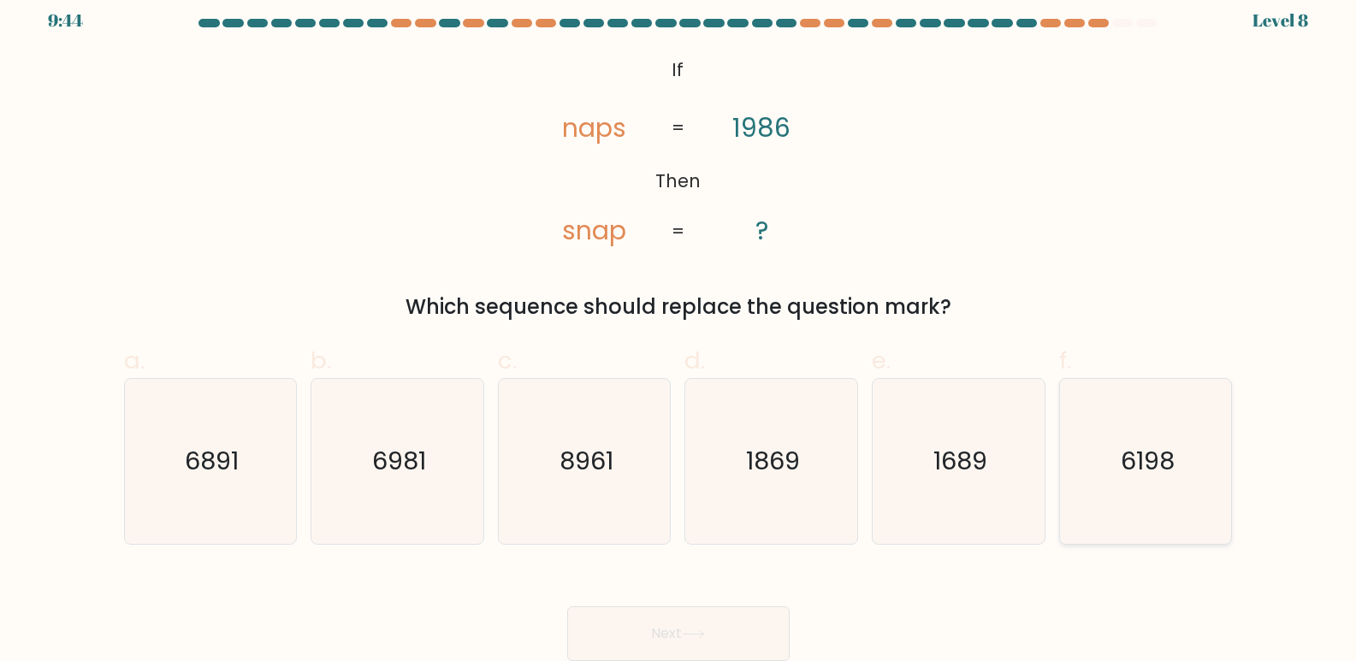
click at [1115, 449] on icon "6198" at bounding box center [1146, 461] width 165 height 165
click at [679, 329] on input "f. 6198" at bounding box center [679, 323] width 1 height 11
radio input "true"
click at [712, 636] on button "Next" at bounding box center [678, 634] width 222 height 55
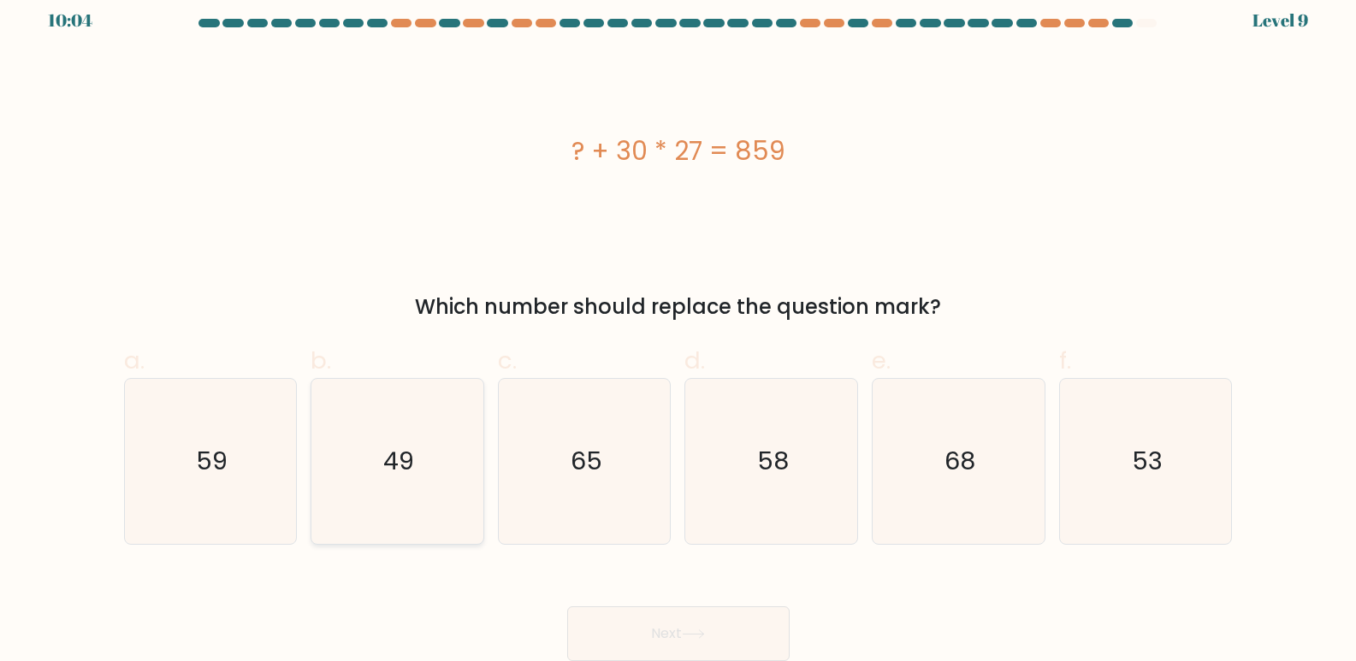
click at [423, 467] on icon "49" at bounding box center [397, 461] width 165 height 165
click at [679, 329] on input "b. 49" at bounding box center [679, 323] width 1 height 11
radio input "true"
click at [663, 628] on button "Next" at bounding box center [678, 634] width 222 height 55
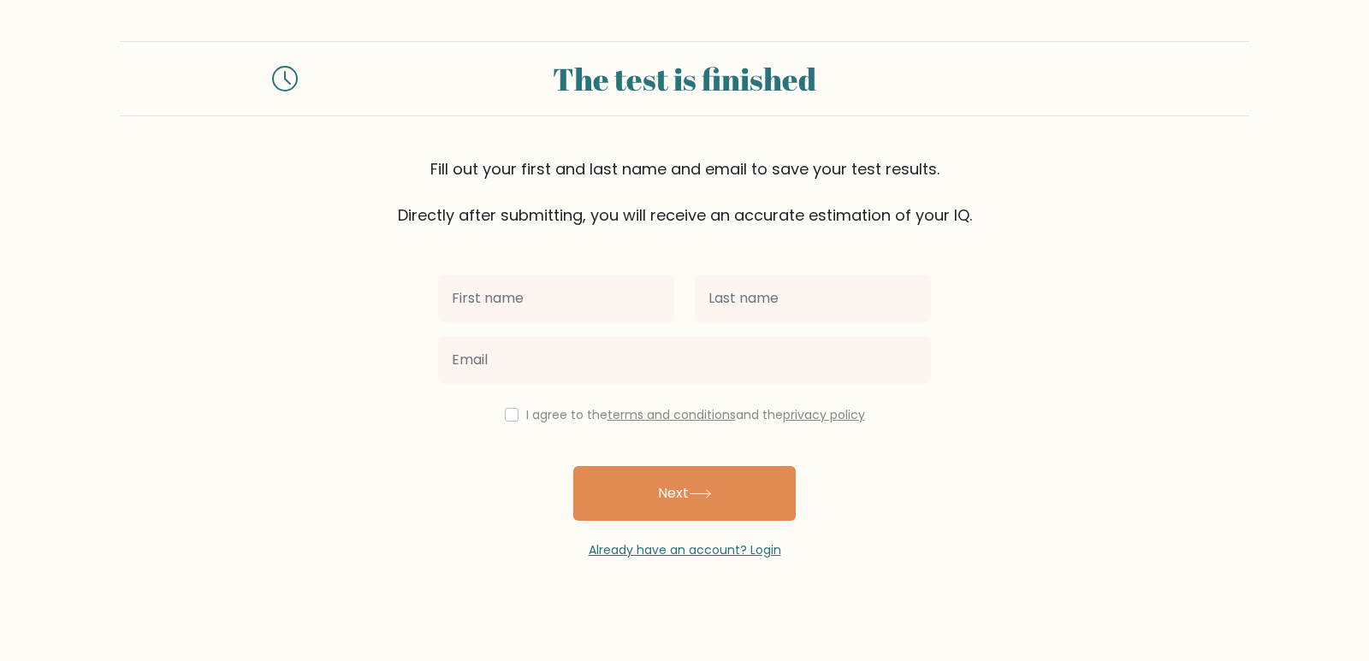
click at [524, 308] on input "text" at bounding box center [556, 299] width 236 height 48
type input "Jessy Anne"
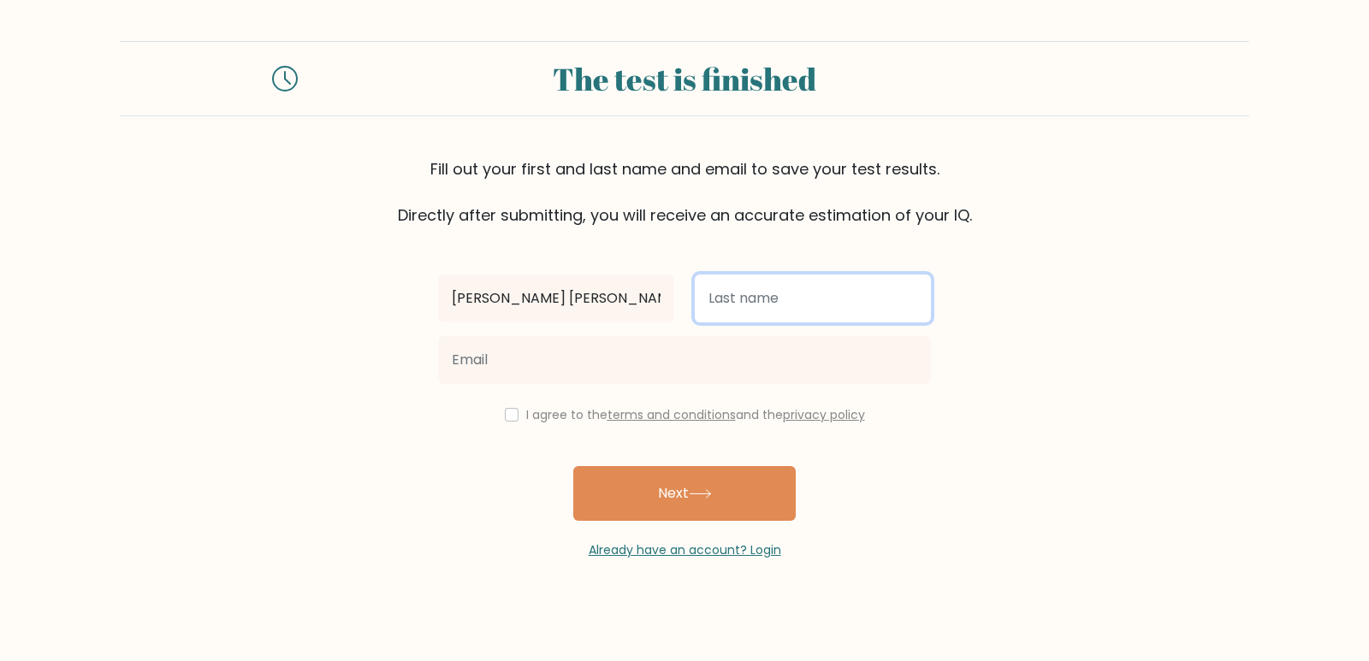
click at [738, 301] on input "text" at bounding box center [813, 299] width 236 height 48
type input "Canaria-garza"
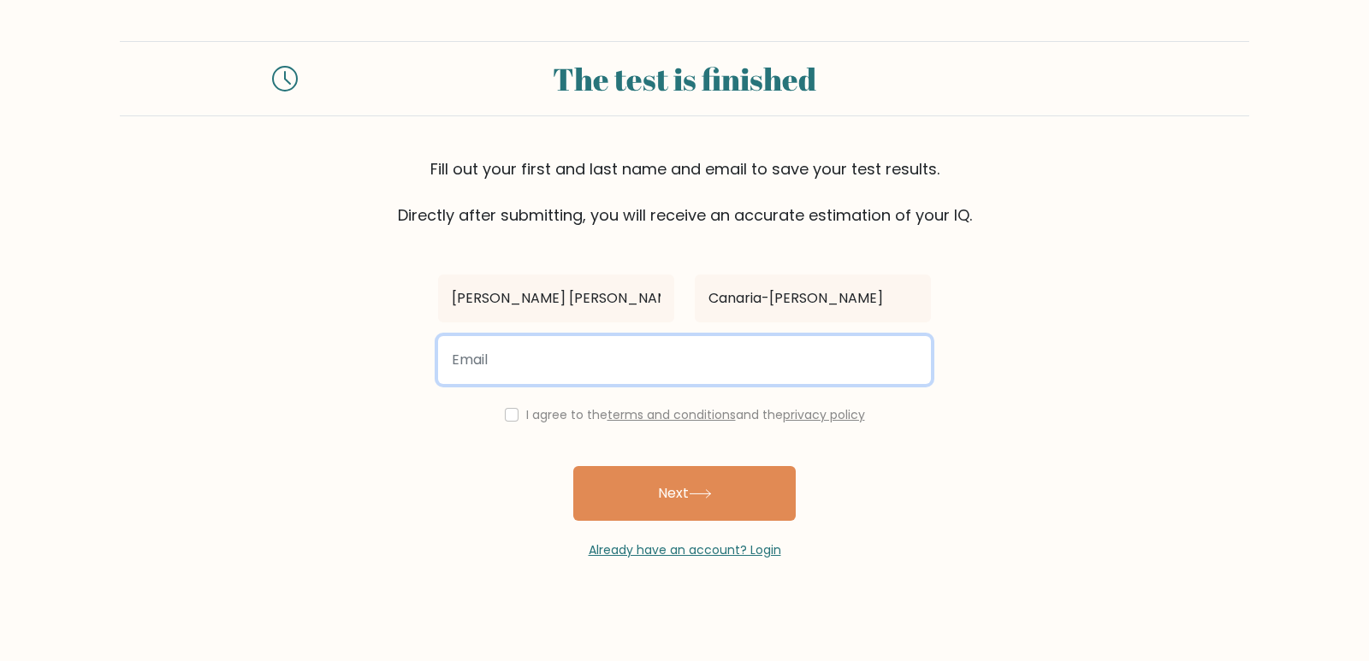
click at [640, 371] on input "email" at bounding box center [684, 360] width 493 height 48
type input "jessyanne.garza@gmail.com"
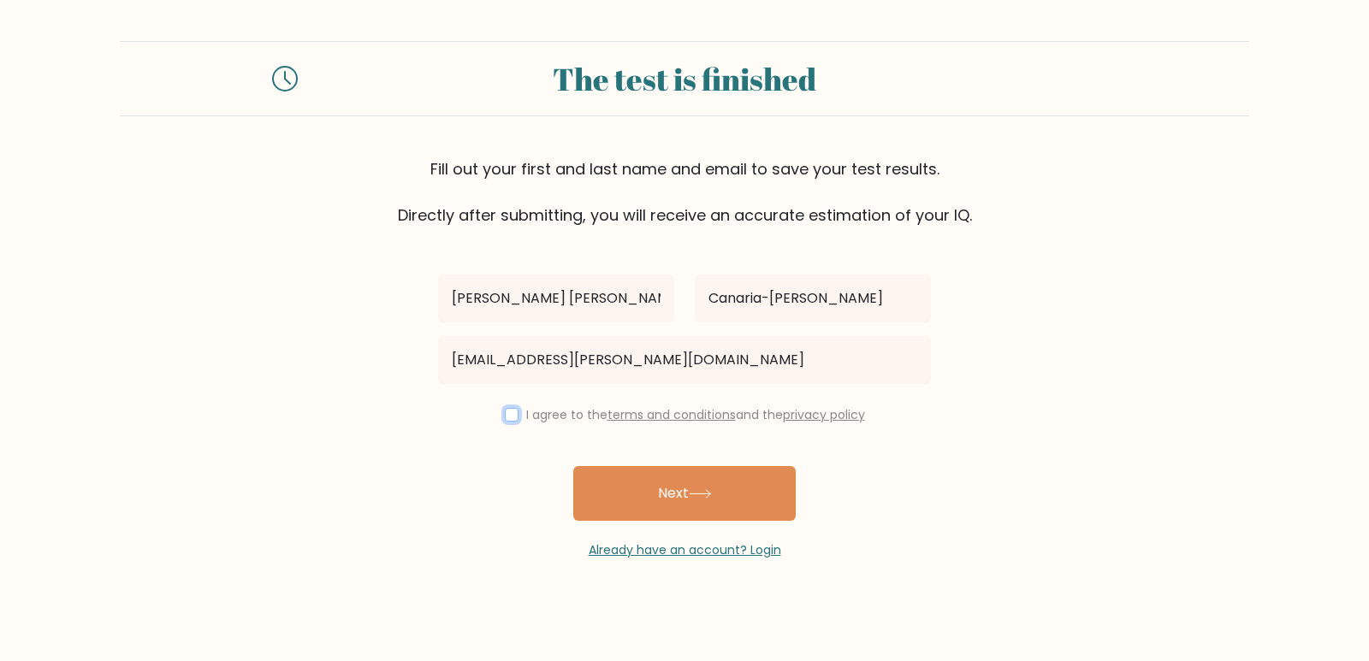
click at [508, 412] on input "checkbox" at bounding box center [512, 415] width 14 height 14
checkbox input "true"
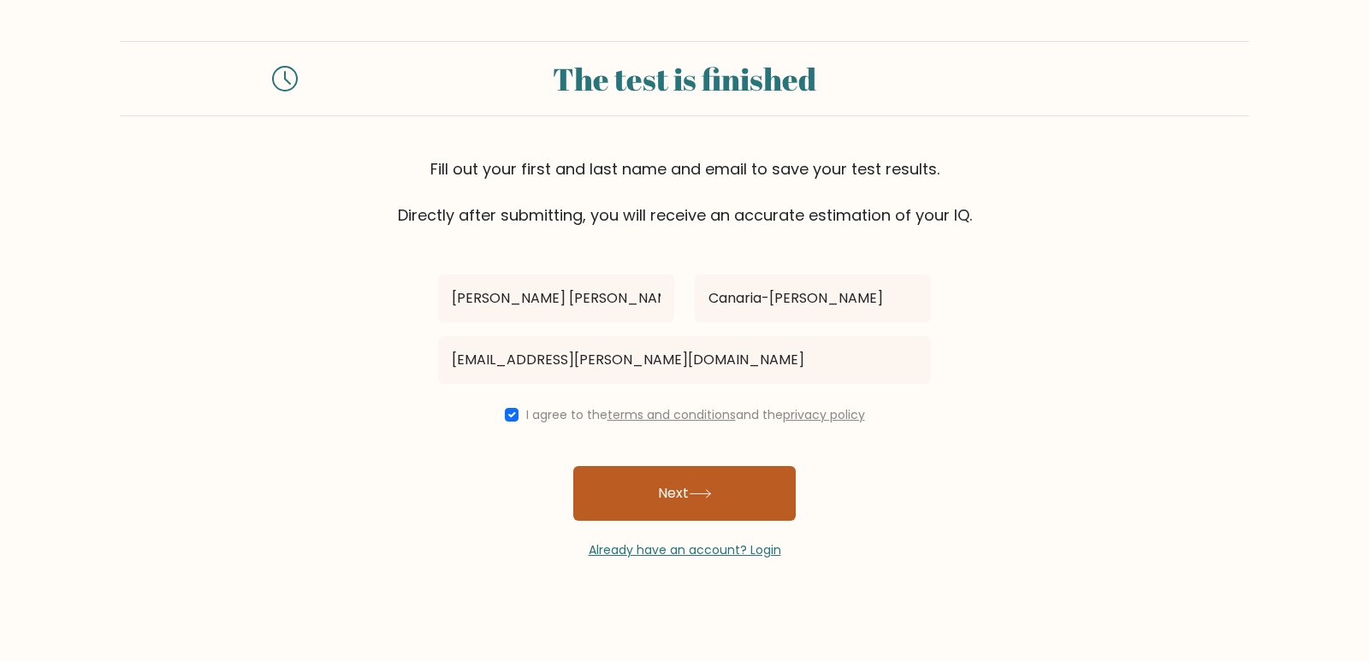
click at [663, 489] on button "Next" at bounding box center [684, 493] width 222 height 55
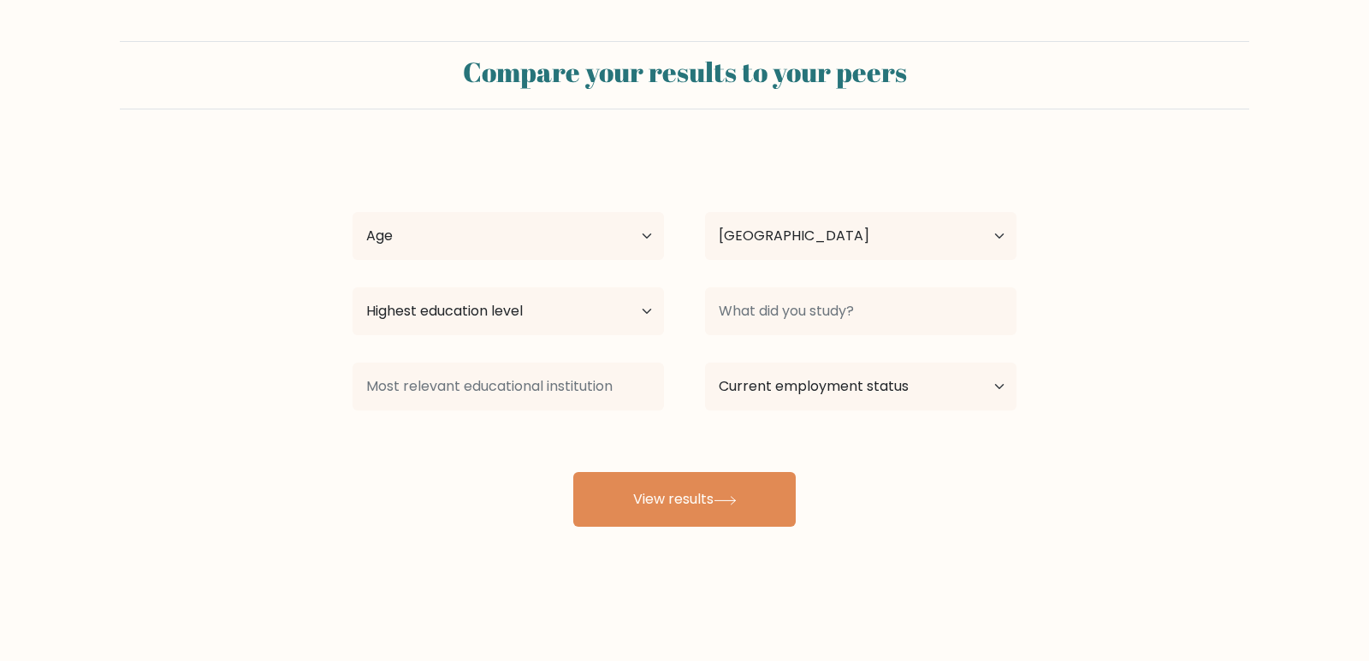
select select "PH"
click at [644, 240] on select "Age Under [DEMOGRAPHIC_DATA] [DEMOGRAPHIC_DATA] [DEMOGRAPHIC_DATA] [DEMOGRAPHIC…" at bounding box center [508, 236] width 311 height 48
select select "35_44"
click at [353, 212] on select "Age Under [DEMOGRAPHIC_DATA] [DEMOGRAPHIC_DATA] [DEMOGRAPHIC_DATA] [DEMOGRAPHIC…" at bounding box center [508, 236] width 311 height 48
click at [626, 312] on select "Highest education level No schooling Primary Lower Secondary Upper Secondary Oc…" at bounding box center [508, 312] width 311 height 48
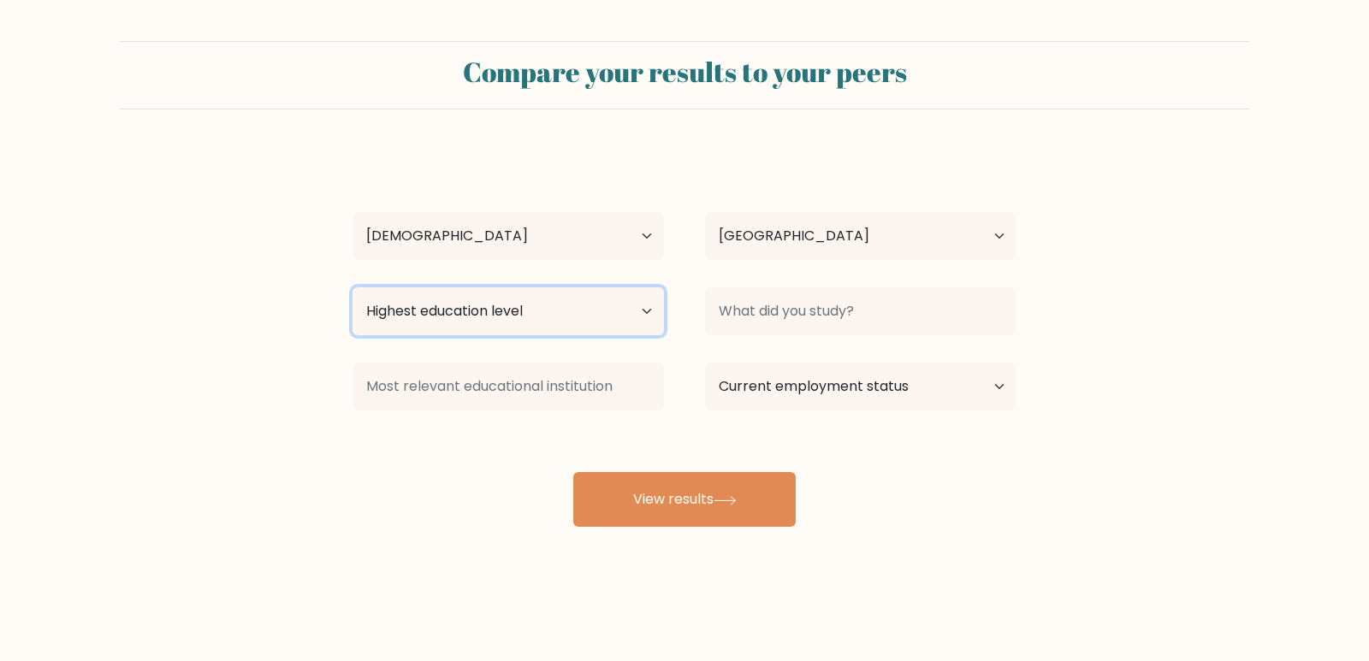
select select "upper_secondary"
click at [353, 288] on select "Highest education level No schooling Primary Lower Secondary Upper Secondary Oc…" at bounding box center [508, 312] width 311 height 48
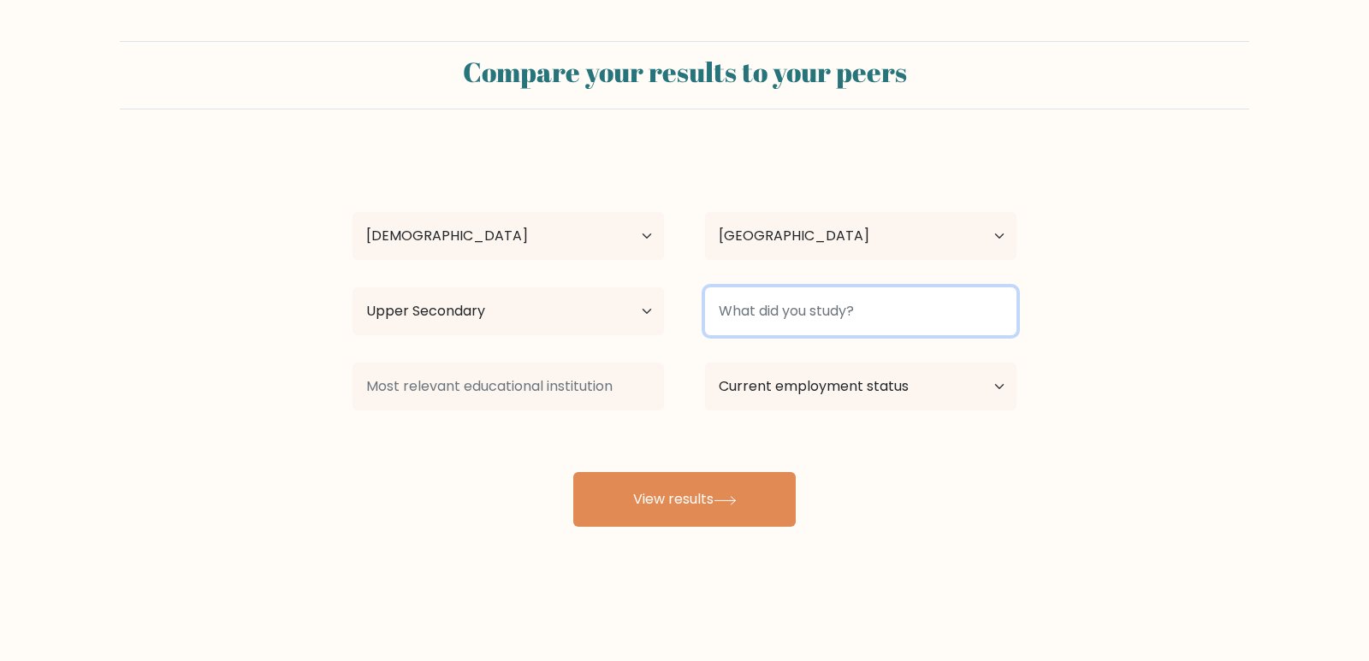
click at [821, 313] on input at bounding box center [860, 312] width 311 height 48
type input "BSIT"
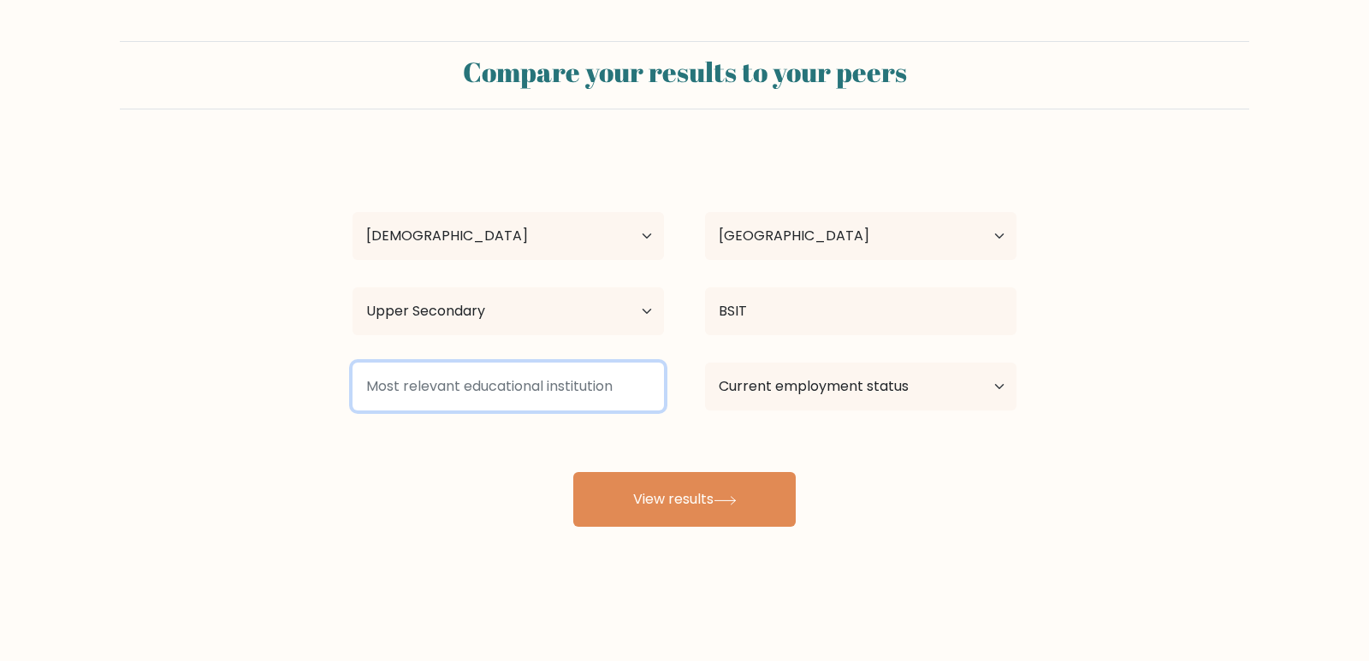
click at [554, 372] on input at bounding box center [508, 387] width 311 height 48
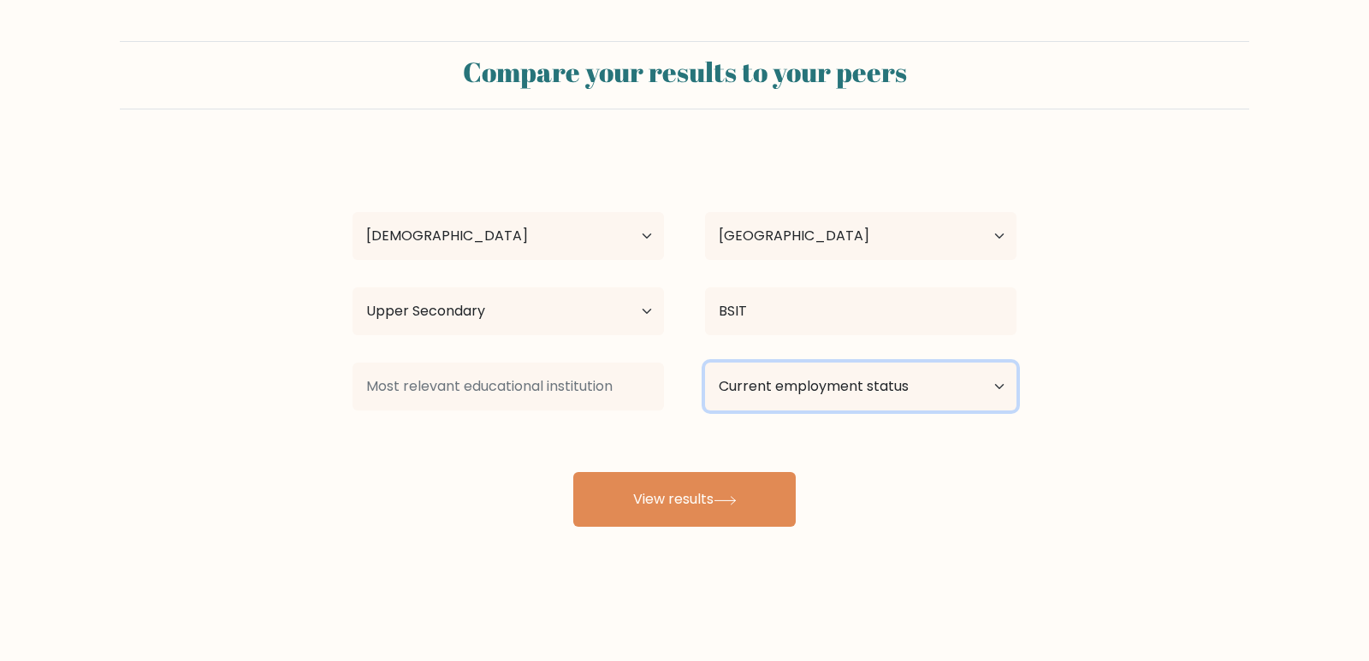
click at [825, 382] on select "Current employment status Employed Student Retired Other / prefer not to answer" at bounding box center [860, 387] width 311 height 48
select select "employed"
click at [705, 363] on select "Current employment status Employed Student Retired Other / prefer not to answer" at bounding box center [860, 387] width 311 height 48
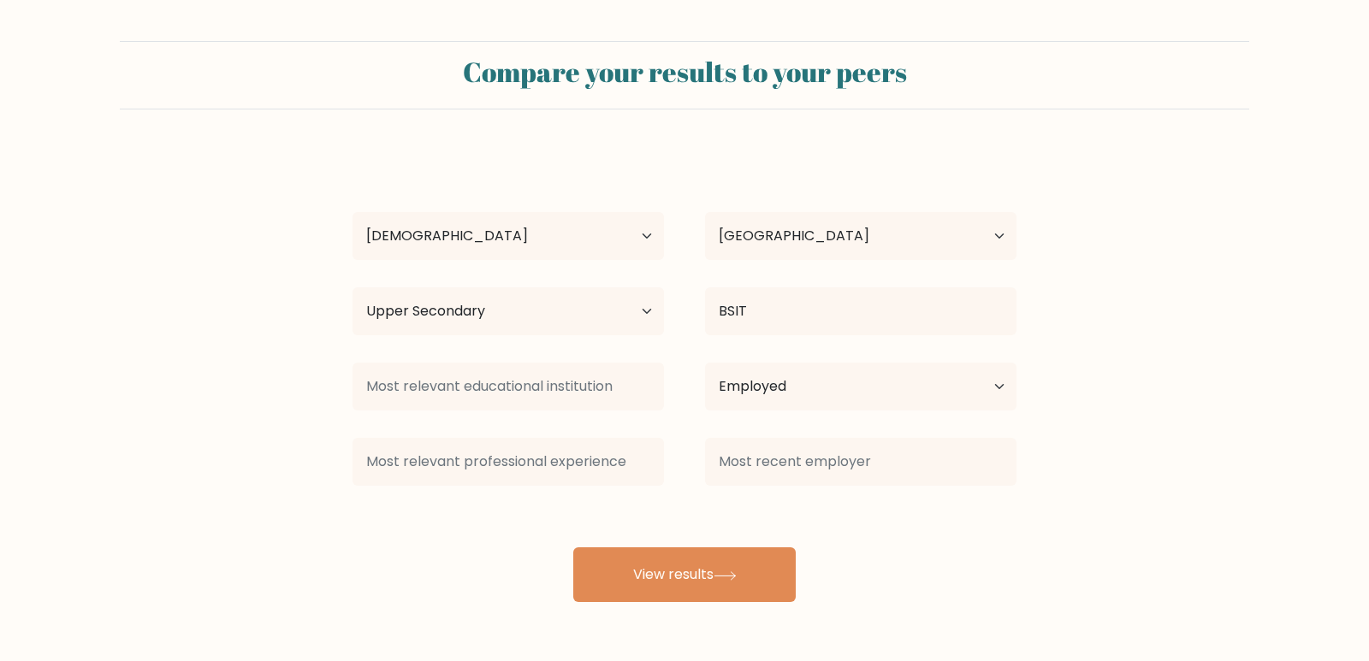
click at [709, 507] on div "Jessy Anne Canaria-garza Age Under 18 years old 18-24 years old 25-34 years old…" at bounding box center [684, 377] width 685 height 452
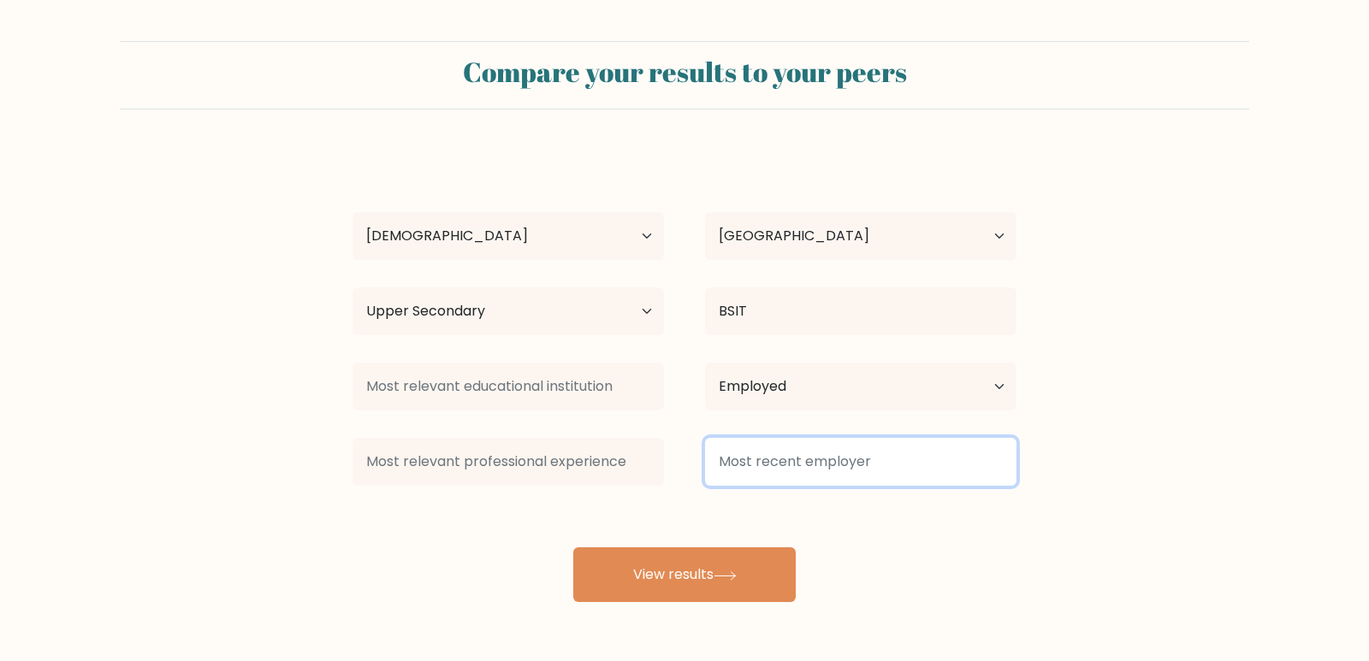
click at [758, 468] on input at bounding box center [860, 462] width 311 height 48
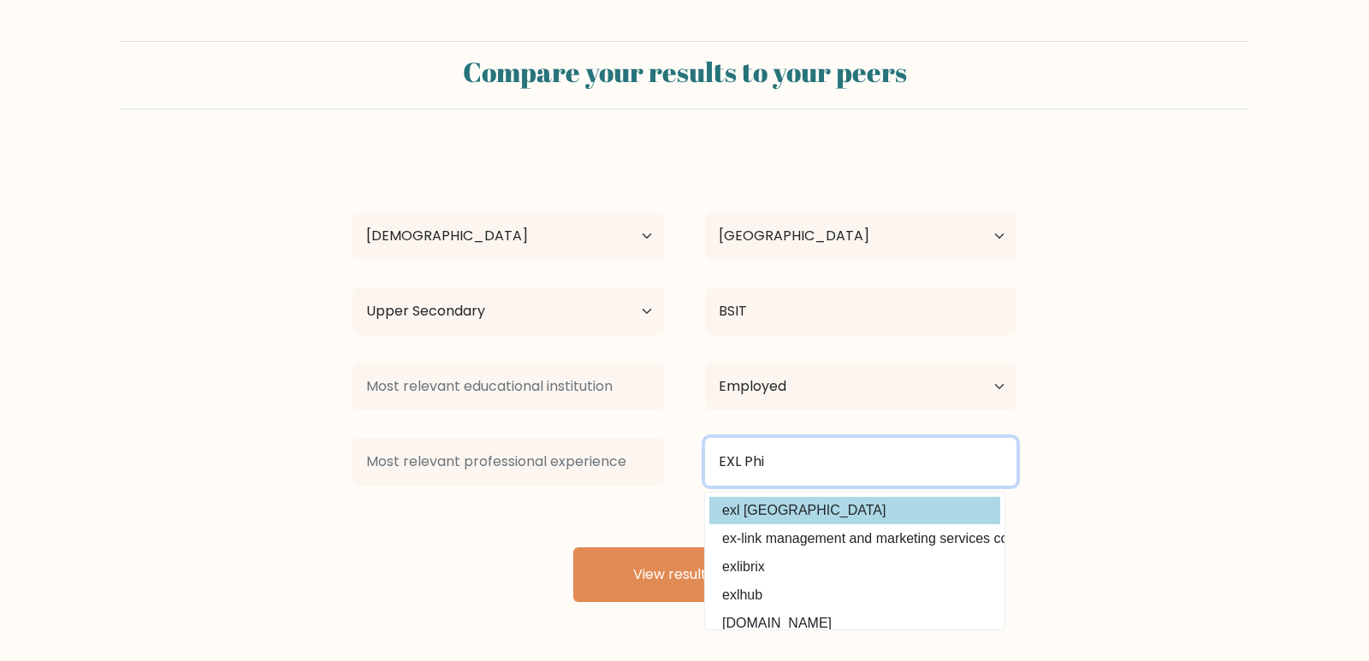
type input "EXL Phi"
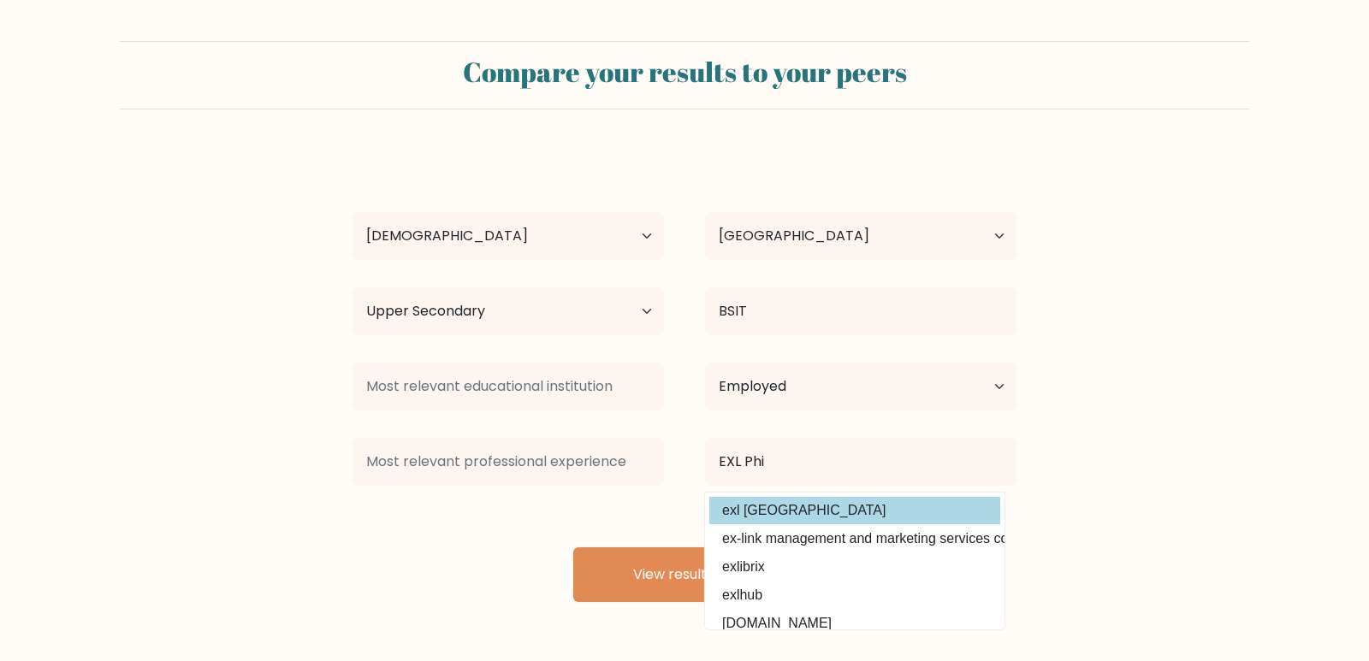
click at [759, 510] on div "Jessy Anne Canaria-garza Age Under 18 years old 18-24 years old 25-34 years old…" at bounding box center [684, 377] width 685 height 452
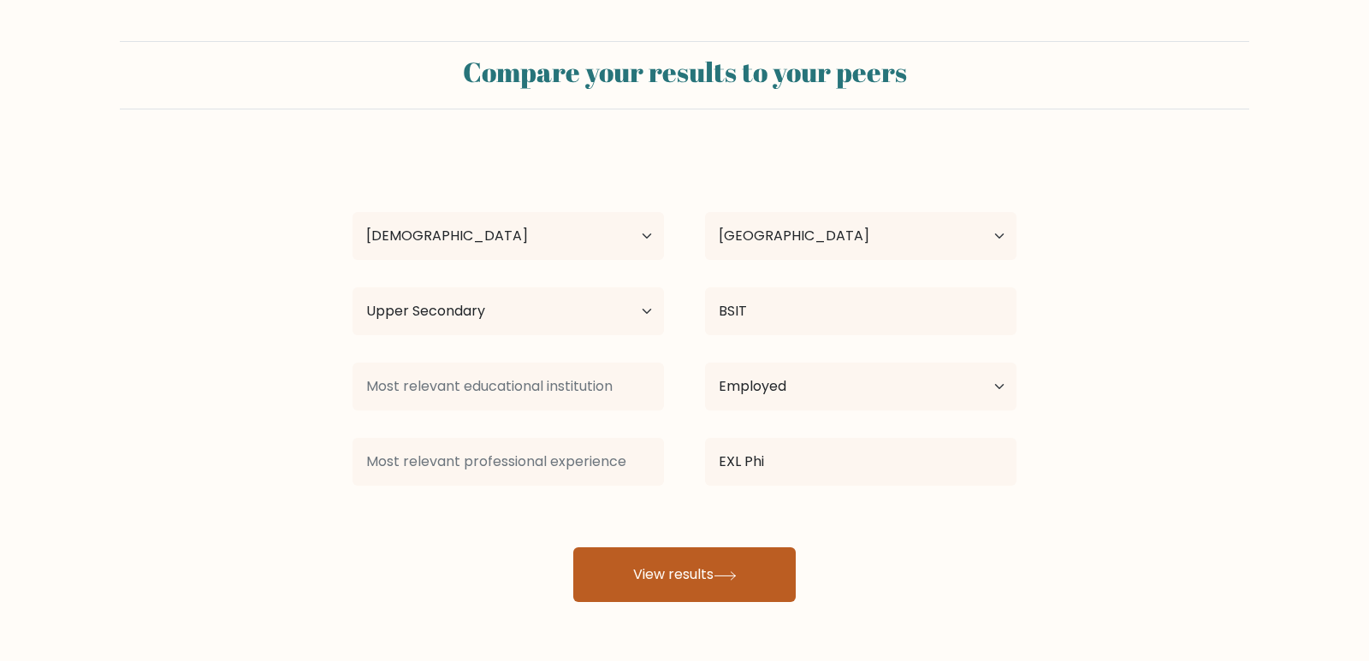
click at [706, 578] on button "View results" at bounding box center [684, 575] width 222 height 55
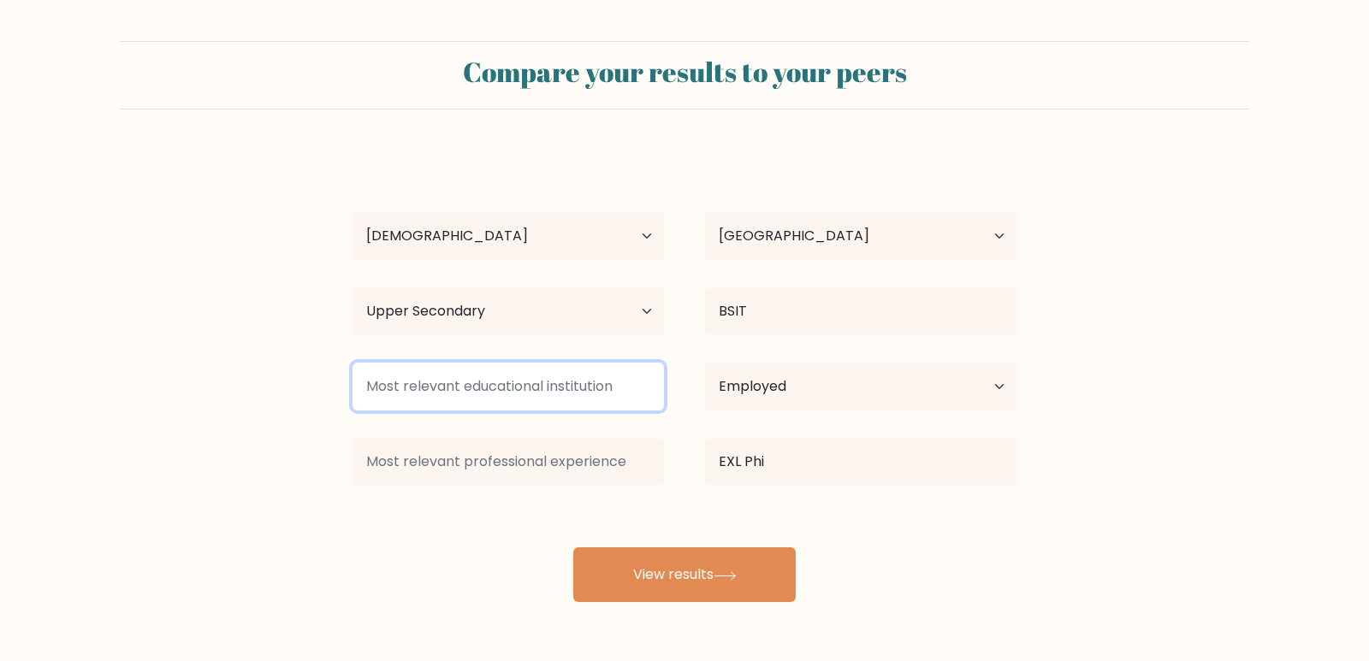
click at [501, 394] on input at bounding box center [508, 387] width 311 height 48
click at [500, 387] on input at bounding box center [508, 387] width 311 height 48
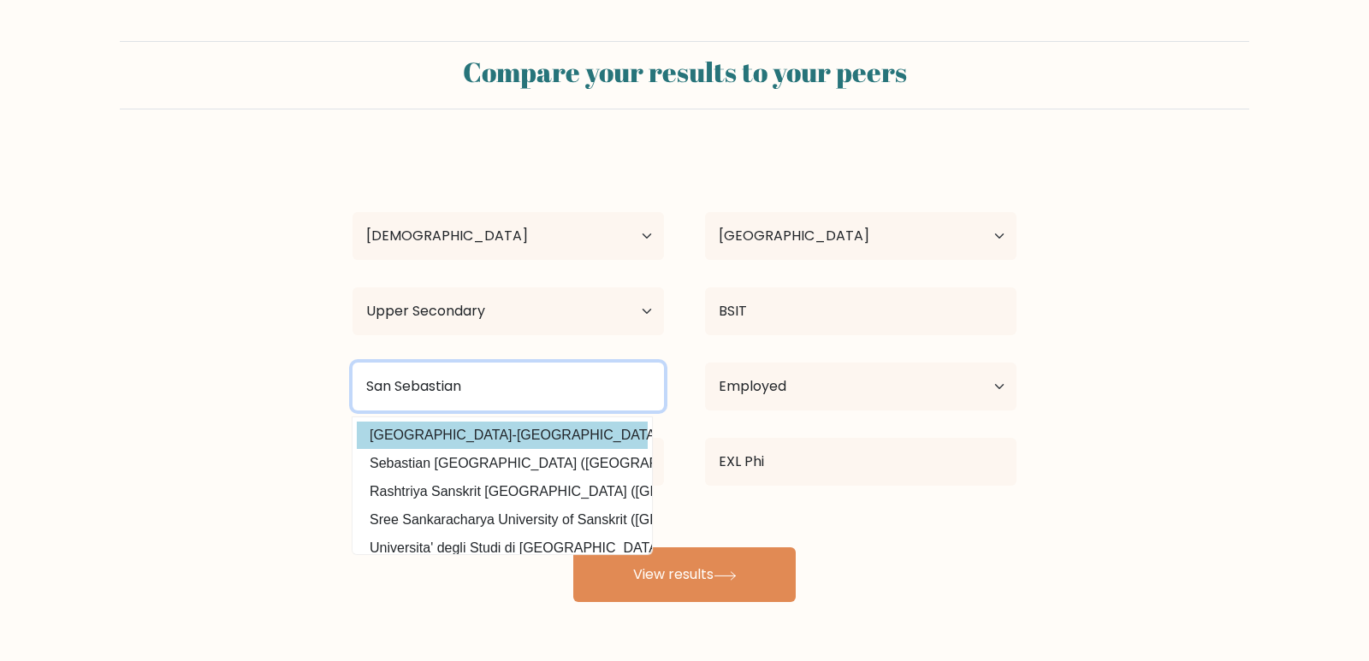
type input "San Sebastian"
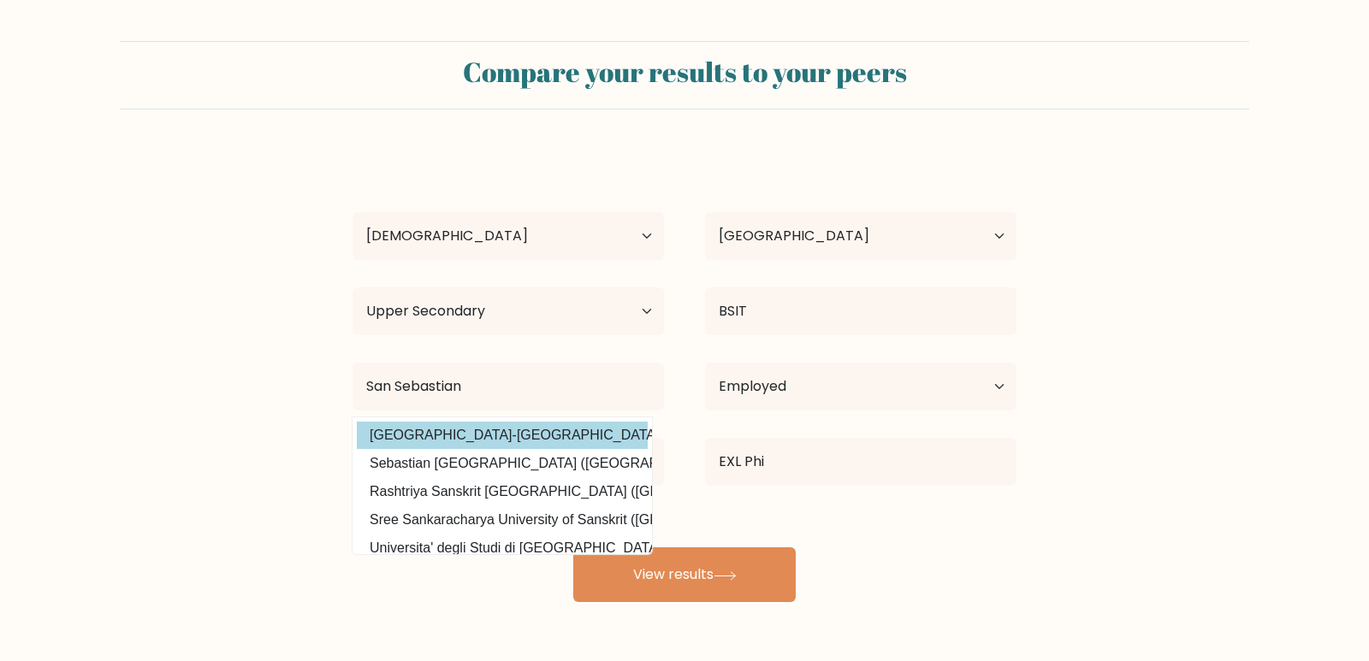
click at [495, 430] on div "Jessy Anne Canaria-garza Age Under 18 years old 18-24 years old 25-34 years old…" at bounding box center [684, 377] width 685 height 452
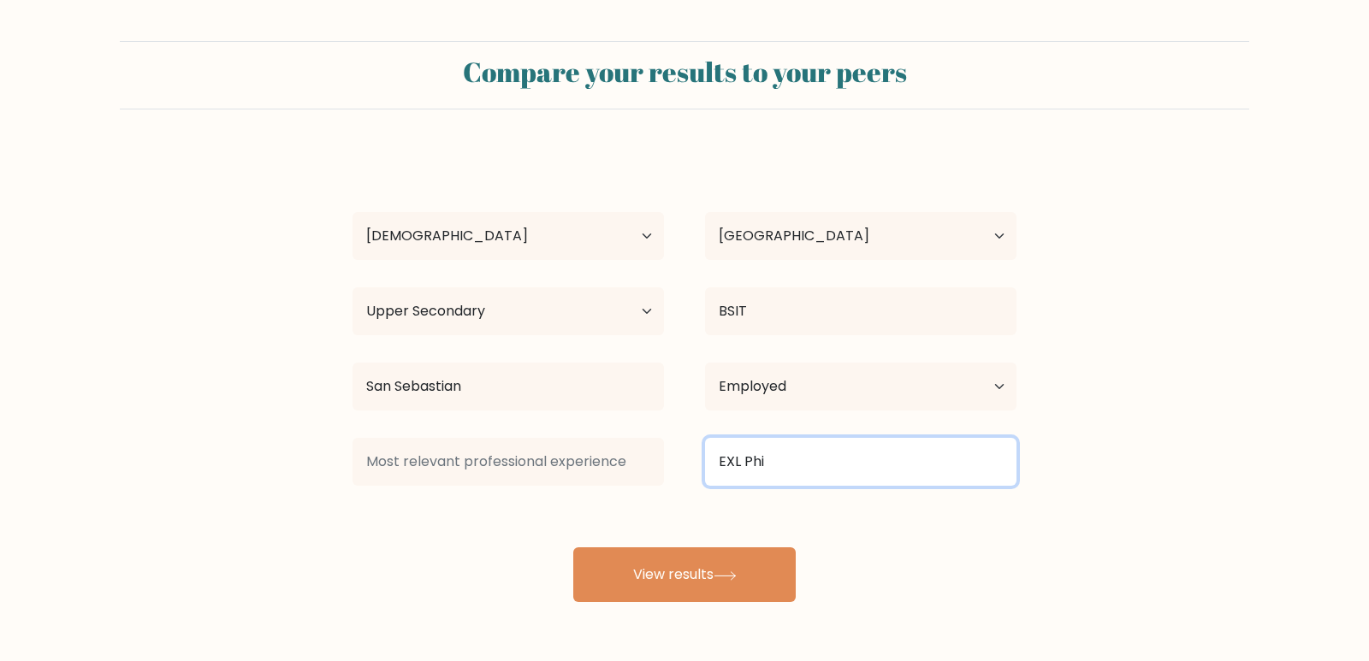
click at [816, 469] on input "EXL Phi" at bounding box center [860, 462] width 311 height 48
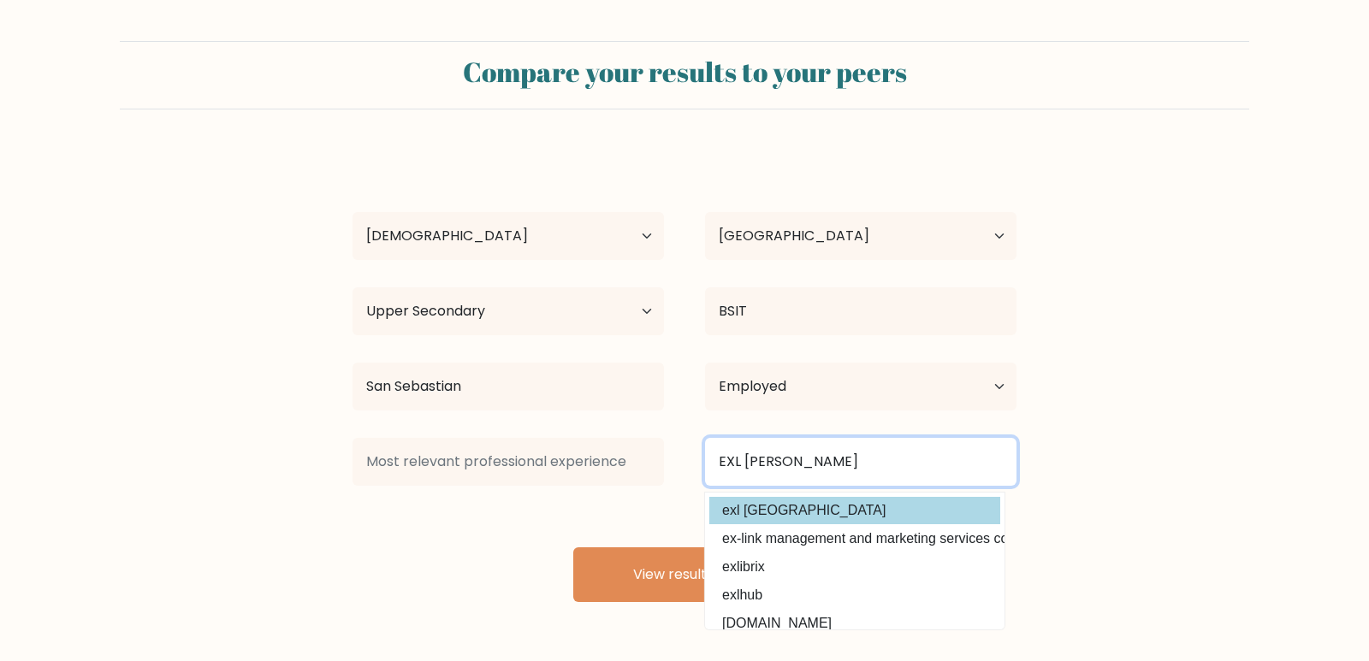
type input "EXL Phili"
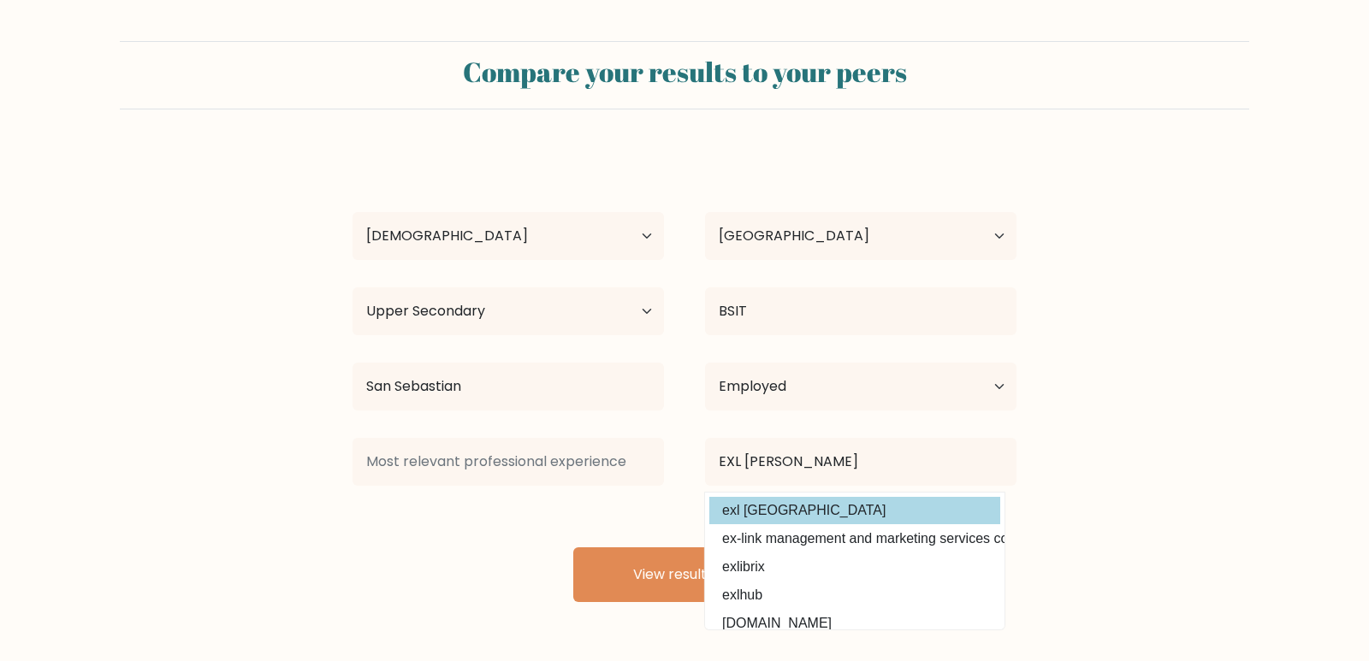
click at [786, 505] on div "Jessy Anne Canaria-garza Age Under 18 years old 18-24 years old 25-34 years old…" at bounding box center [684, 377] width 685 height 452
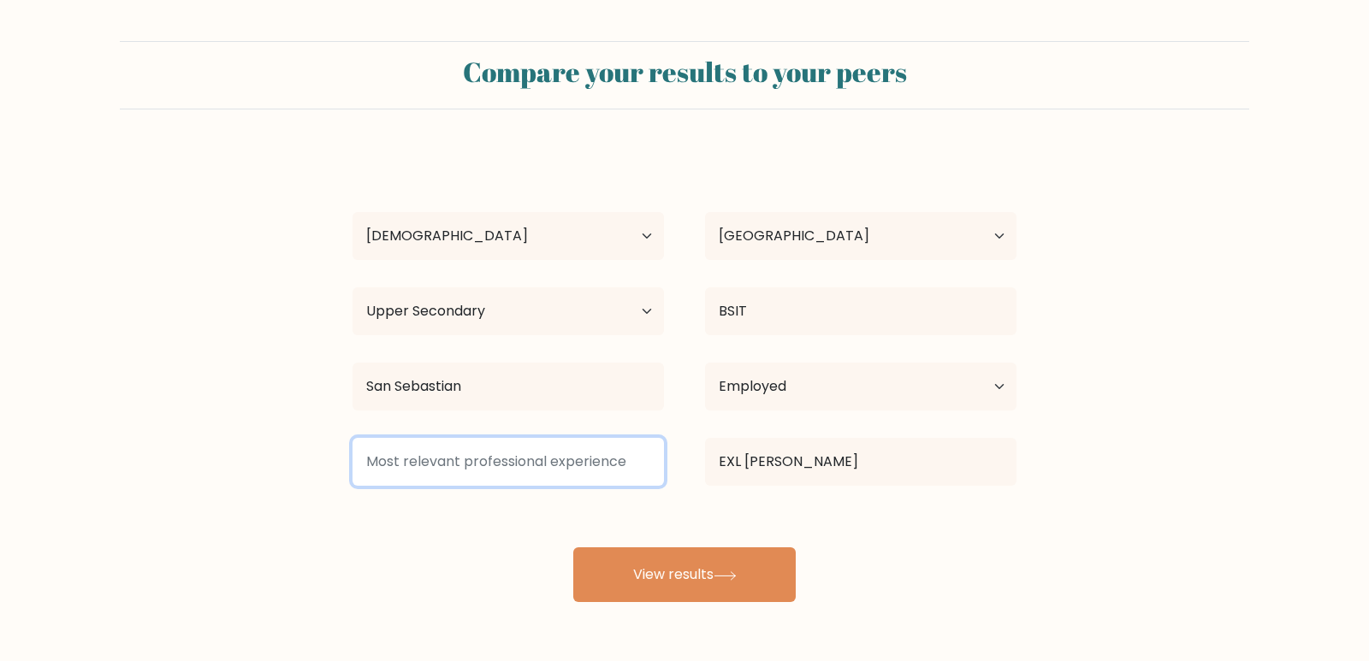
click at [567, 465] on input at bounding box center [508, 462] width 311 height 48
type input "W"
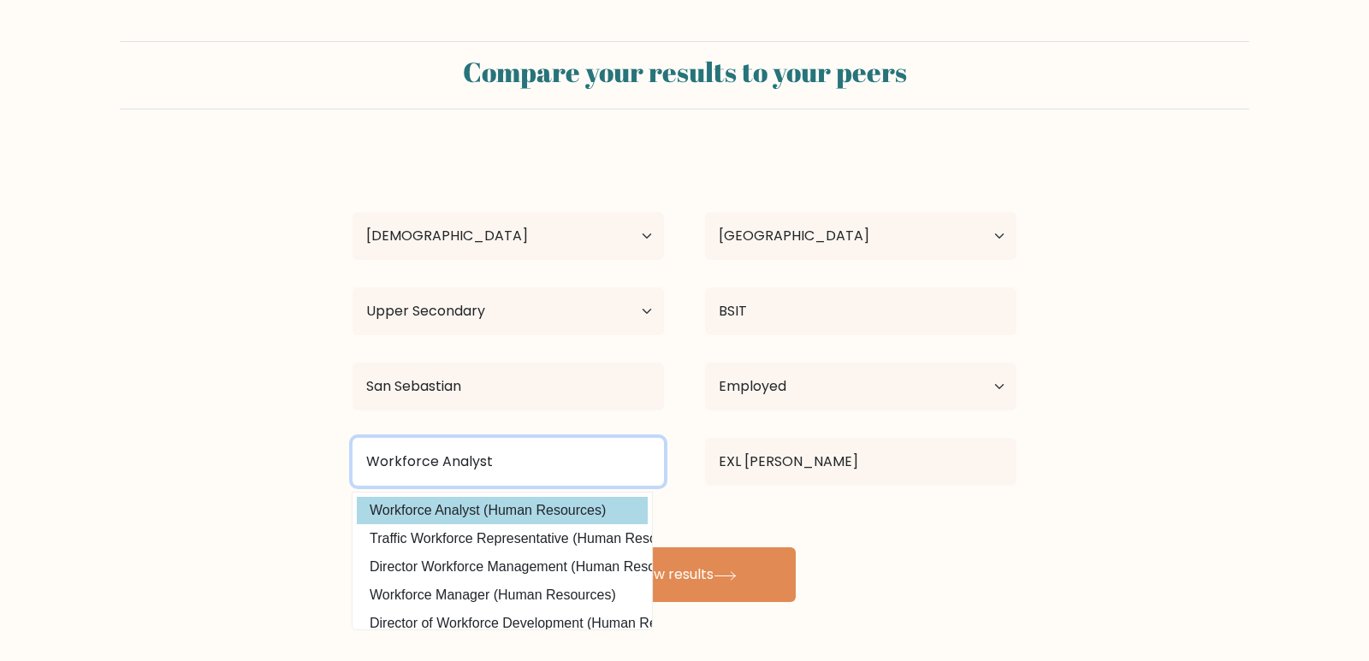
type input "Workforce Analyst"
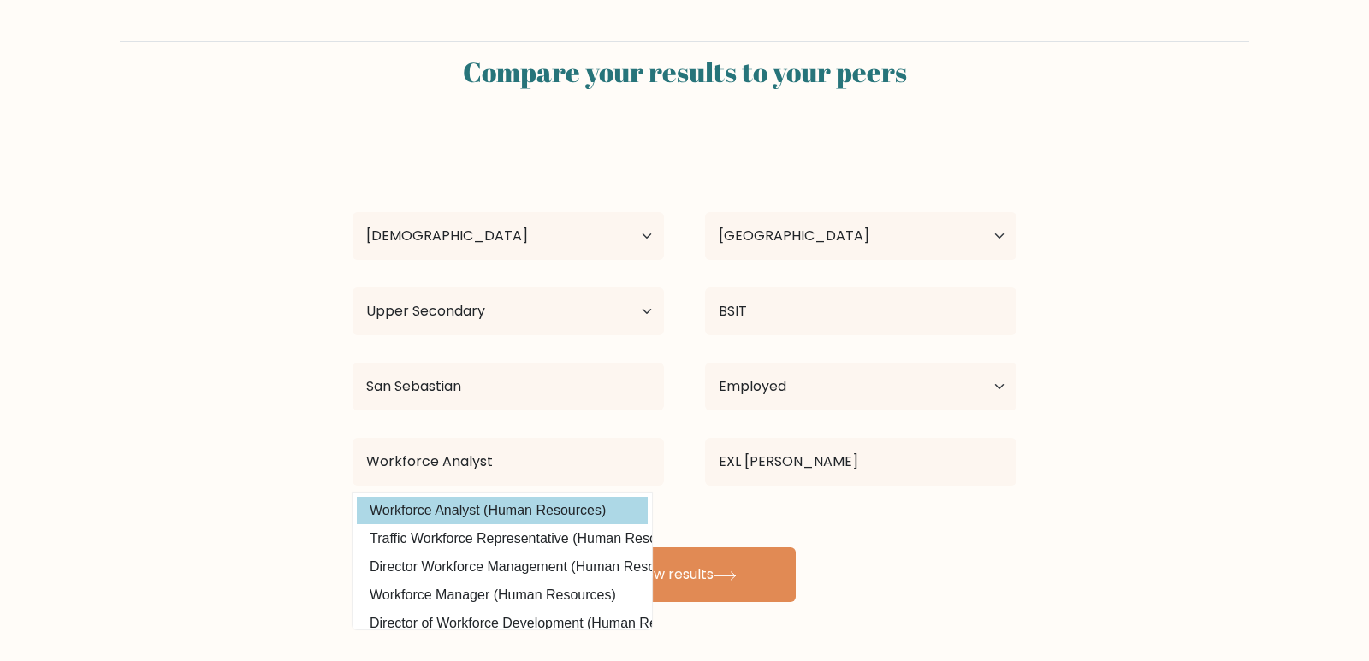
click at [551, 503] on option "Workforce Analyst (Human Resources)" at bounding box center [502, 510] width 291 height 27
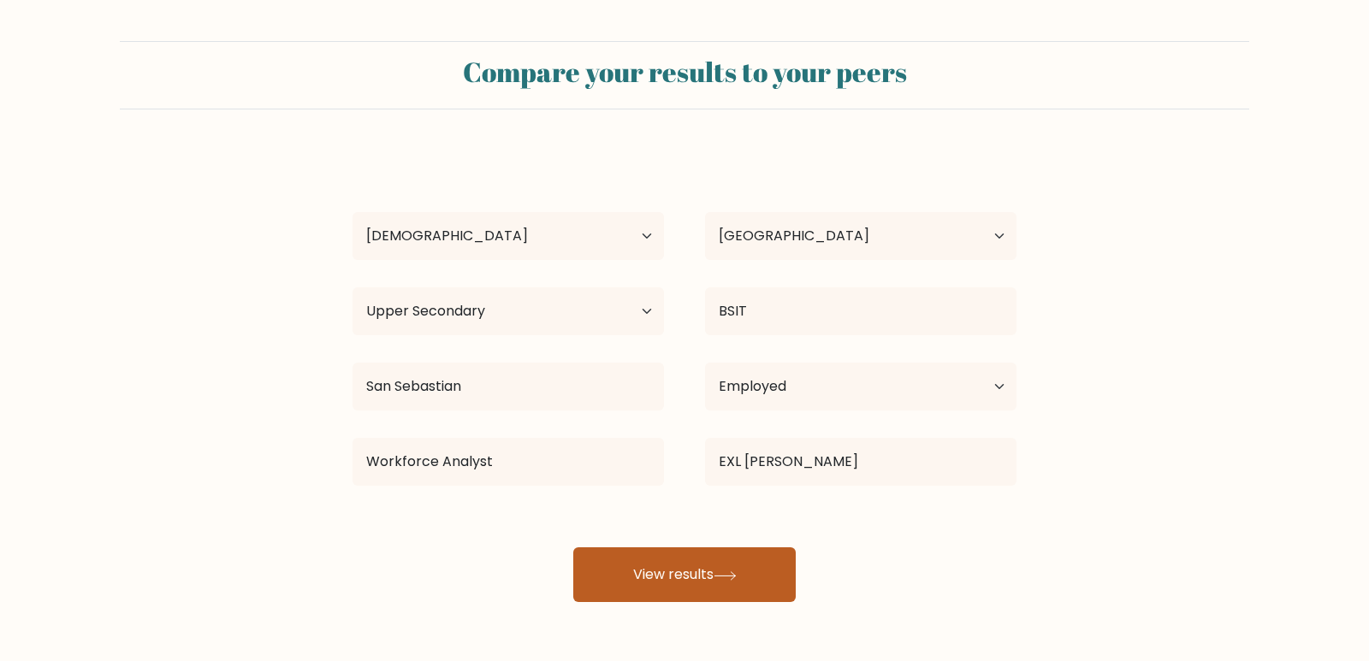
click at [690, 569] on button "View results" at bounding box center [684, 575] width 222 height 55
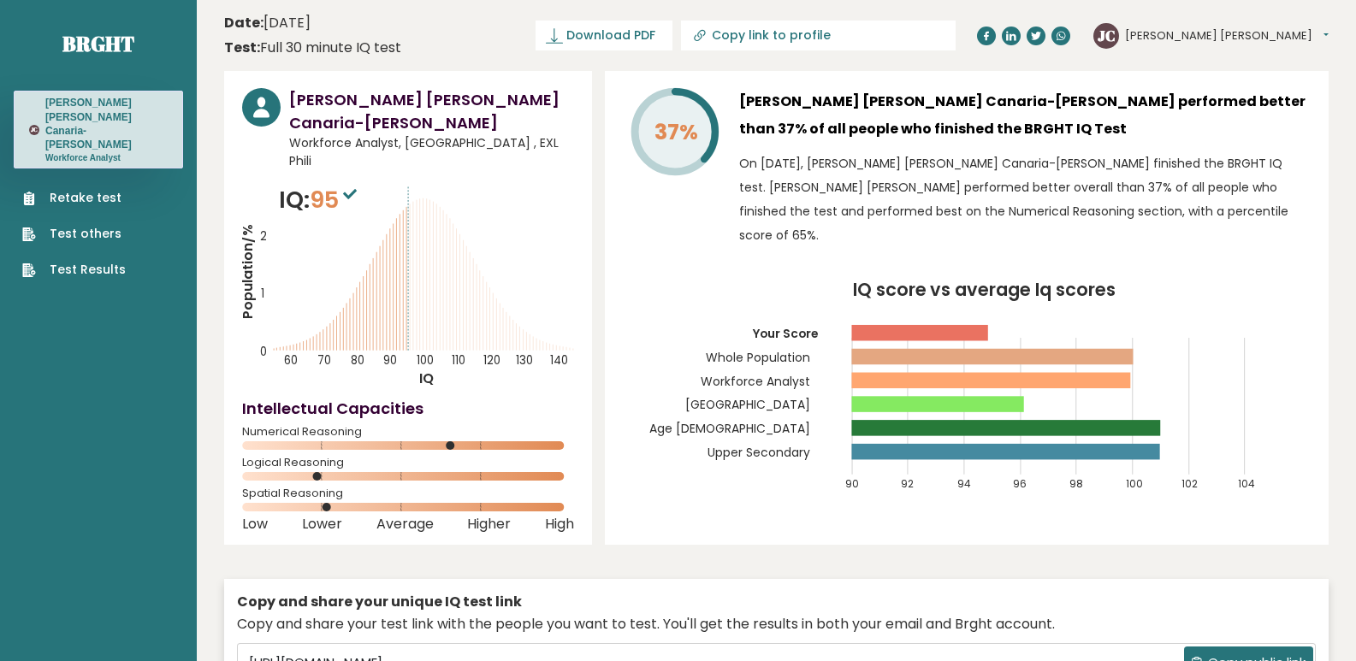
click at [92, 189] on link "Retake test" at bounding box center [74, 198] width 104 height 18
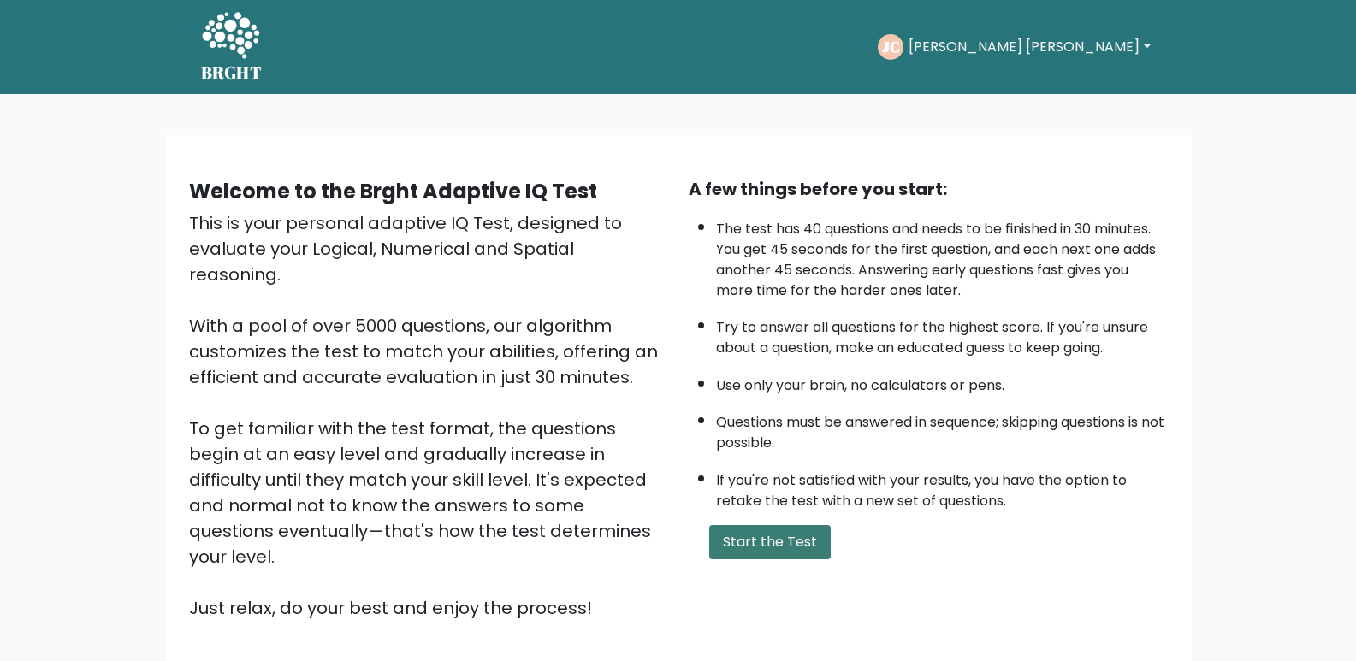
click at [789, 544] on button "Start the Test" at bounding box center [770, 542] width 122 height 34
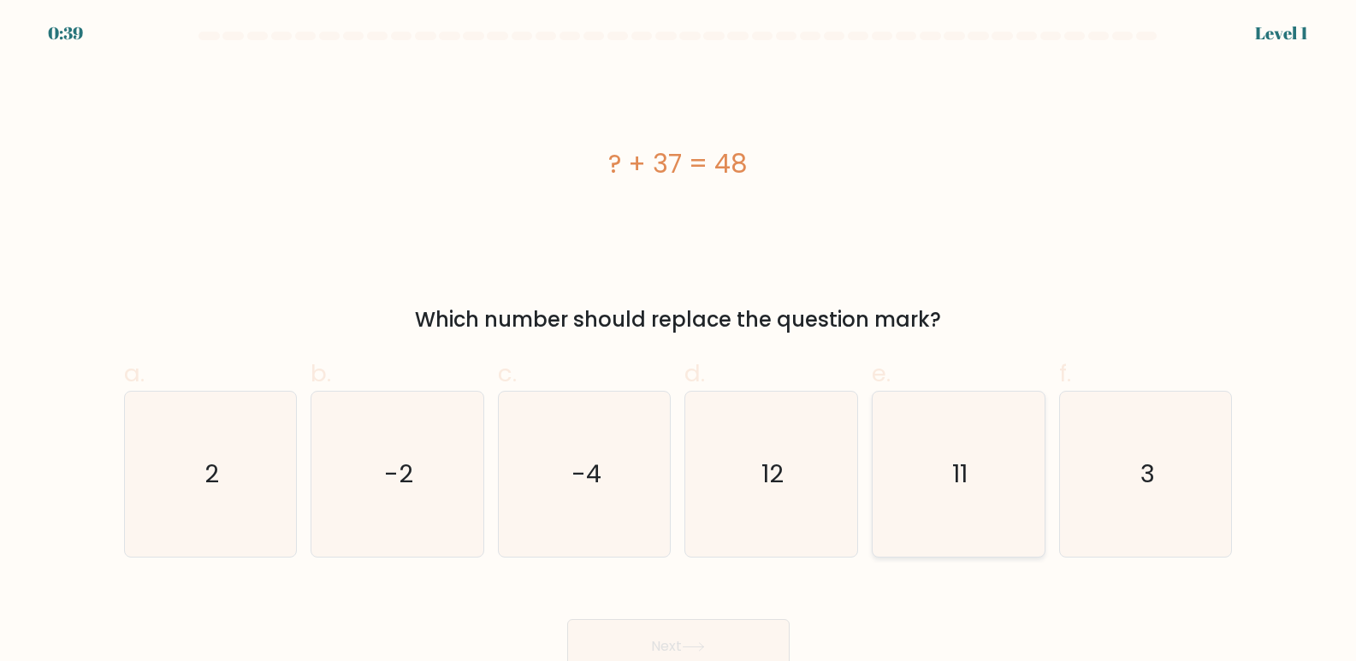
click at [983, 492] on icon "11" at bounding box center [958, 474] width 165 height 165
click at [679, 342] on input "e. 11" at bounding box center [679, 336] width 1 height 11
radio input "true"
click at [706, 641] on button "Next" at bounding box center [678, 647] width 222 height 55
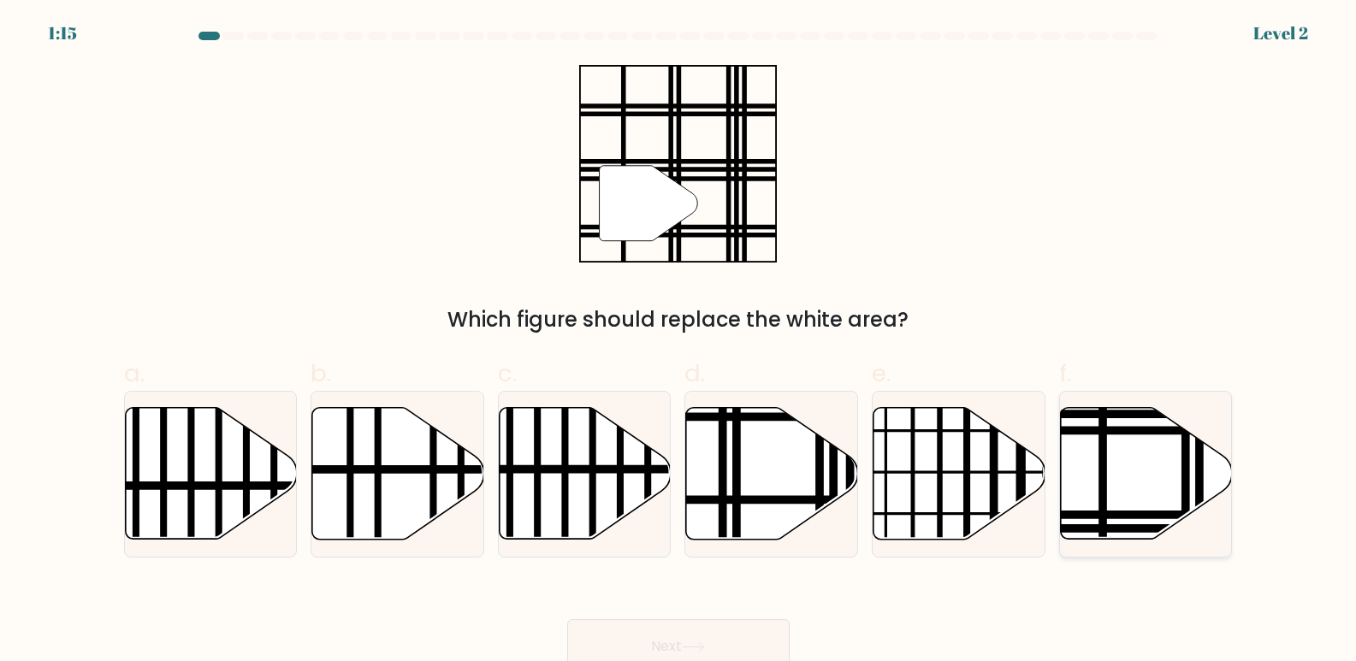
click at [1070, 473] on icon at bounding box center [1147, 474] width 172 height 132
click at [679, 342] on input "f." at bounding box center [679, 336] width 1 height 11
radio input "true"
click at [742, 641] on button "Next" at bounding box center [678, 647] width 222 height 55
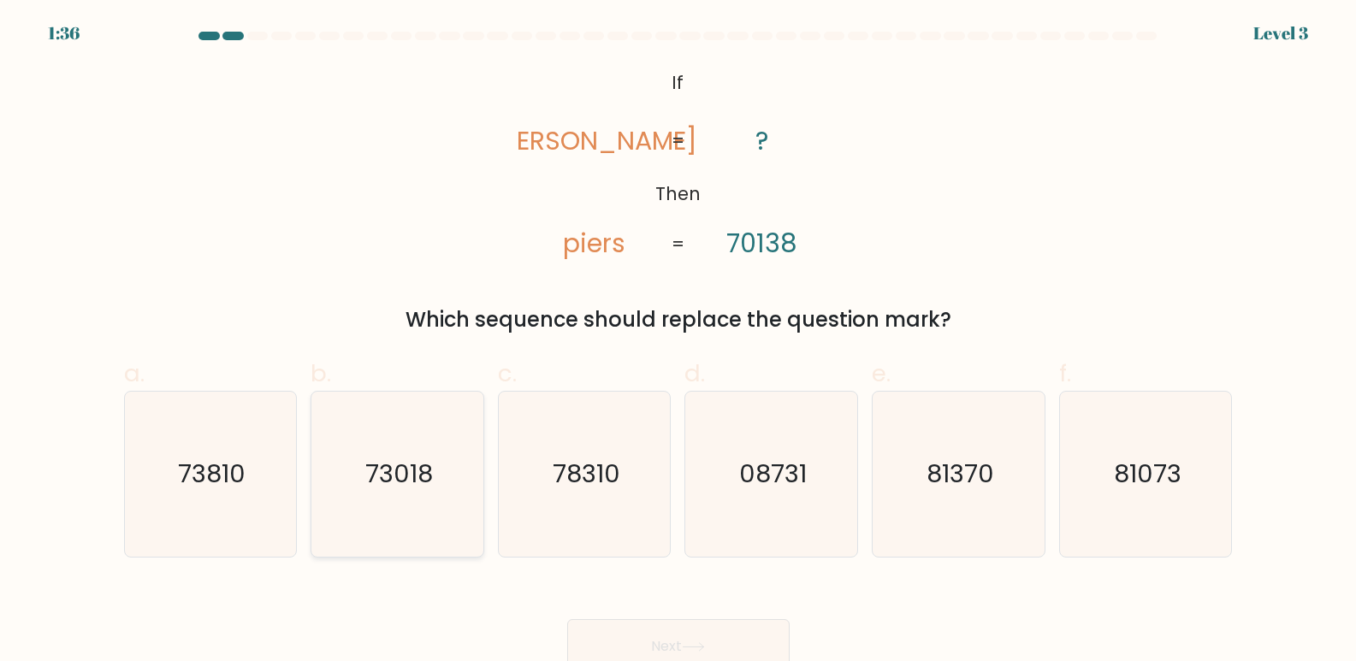
click at [454, 464] on icon "73018" at bounding box center [397, 474] width 165 height 165
click at [679, 342] on input "b. 73018" at bounding box center [679, 336] width 1 height 11
radio input "true"
click at [709, 636] on button "Next" at bounding box center [678, 647] width 222 height 55
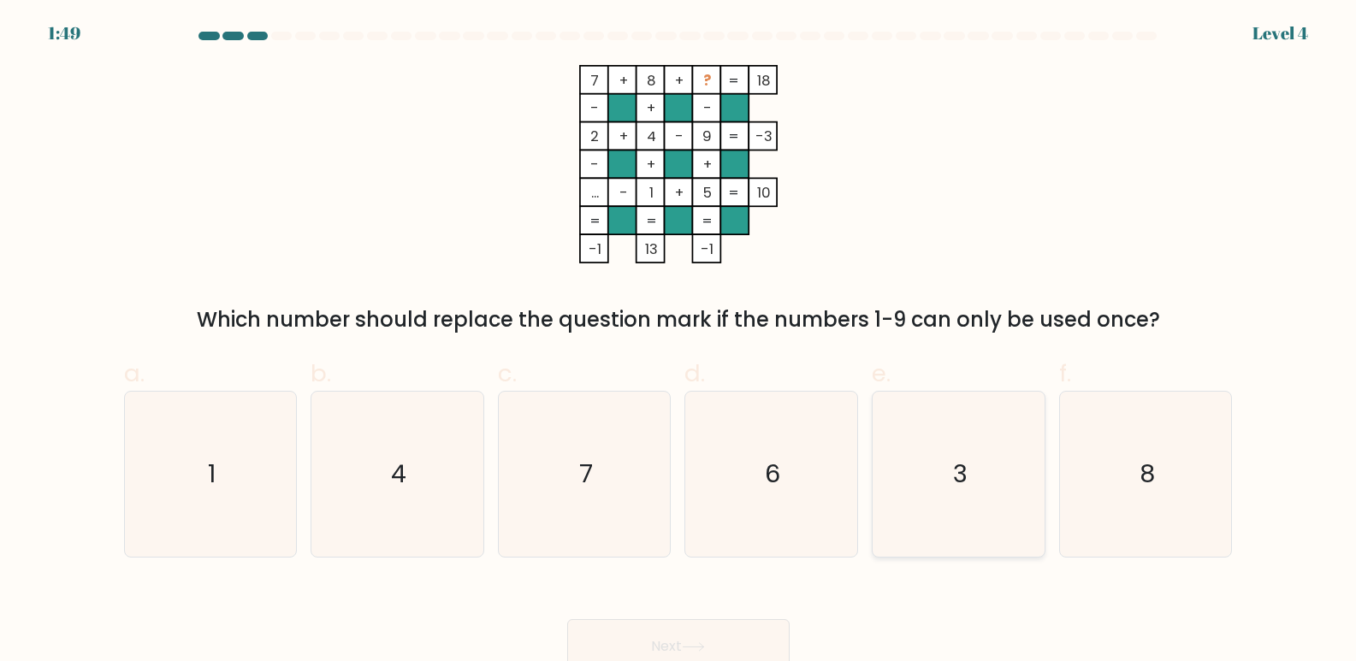
click at [951, 461] on icon "3" at bounding box center [958, 474] width 165 height 165
click at [679, 342] on input "e. 3" at bounding box center [679, 336] width 1 height 11
radio input "true"
click at [663, 649] on button "Next" at bounding box center [678, 647] width 222 height 55
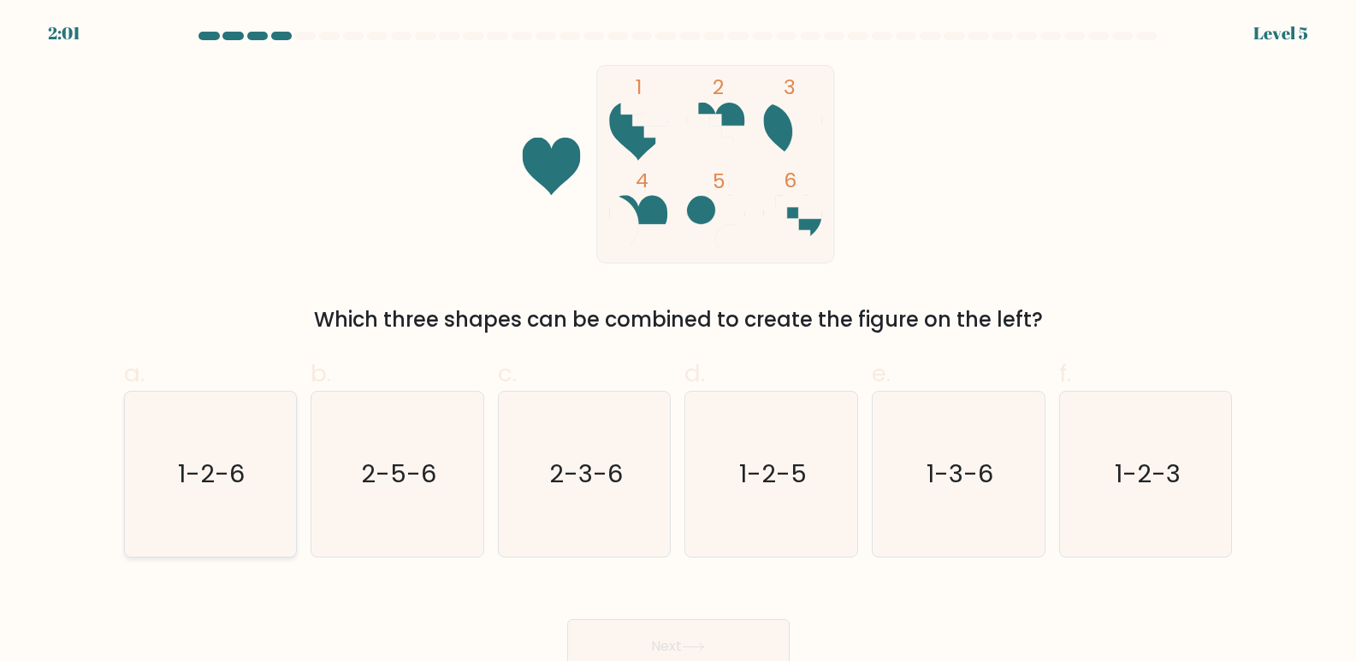
click at [235, 487] on text "1-2-6" at bounding box center [212, 475] width 67 height 34
click at [679, 342] on input "a. 1-2-6" at bounding box center [679, 336] width 1 height 11
radio input "true"
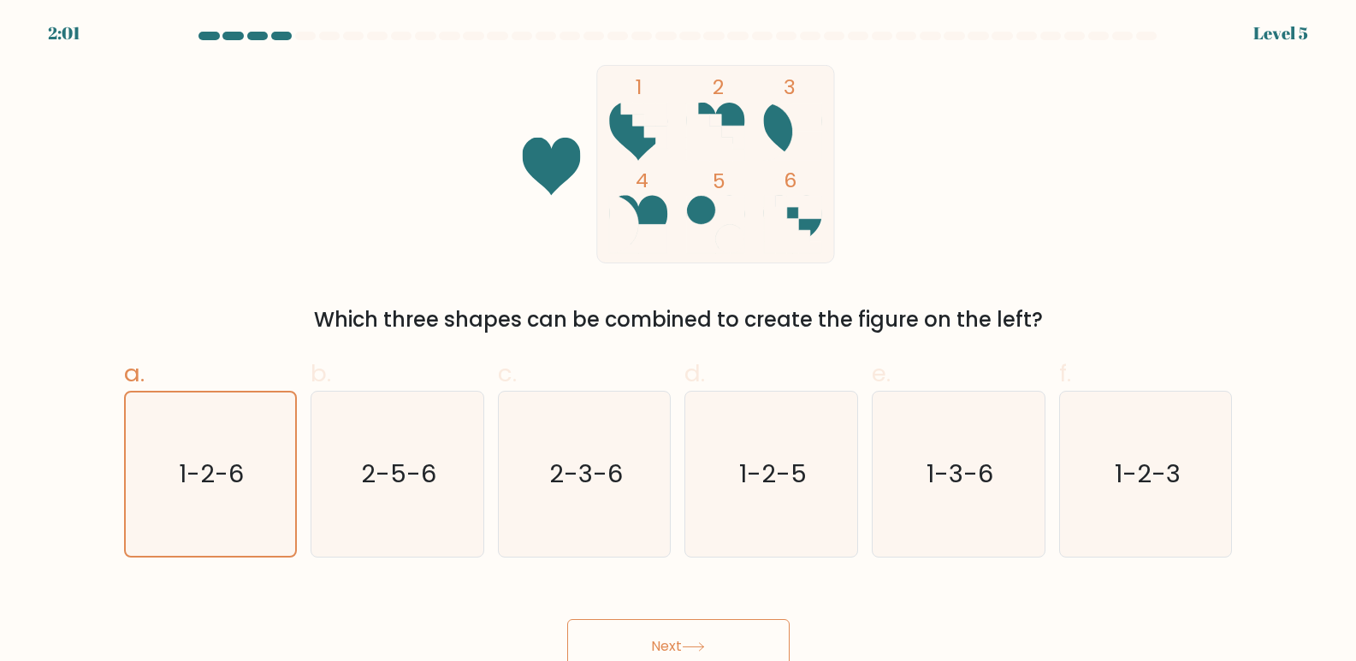
click at [723, 634] on button "Next" at bounding box center [678, 647] width 222 height 55
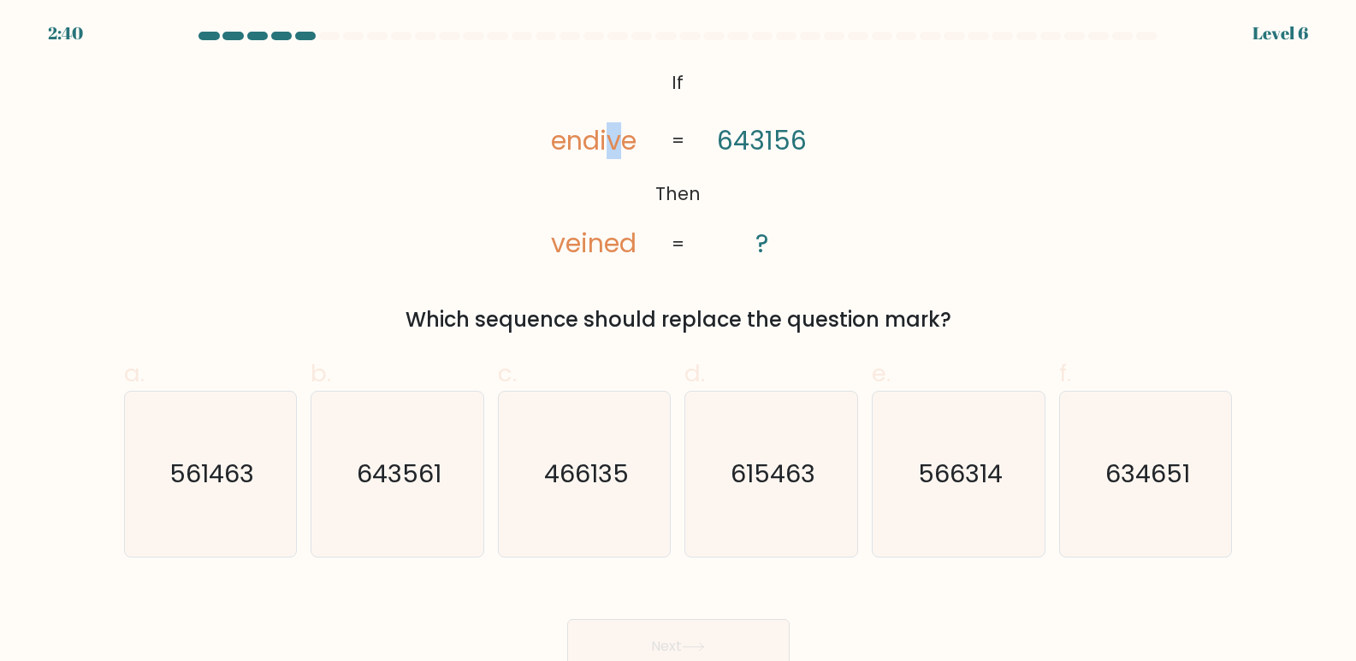
drag, startPoint x: 620, startPoint y: 145, endPoint x: 608, endPoint y: 143, distance: 12.1
click at [608, 143] on tspan "endive" at bounding box center [595, 140] width 86 height 37
drag, startPoint x: 780, startPoint y: 140, endPoint x: 791, endPoint y: 138, distance: 11.4
click at [791, 138] on tspan "643156" at bounding box center [762, 140] width 90 height 37
click at [818, 185] on icon "@import url('[URL][DOMAIN_NAME]); If Then endive veined 643156 ? = =" at bounding box center [678, 164] width 322 height 199
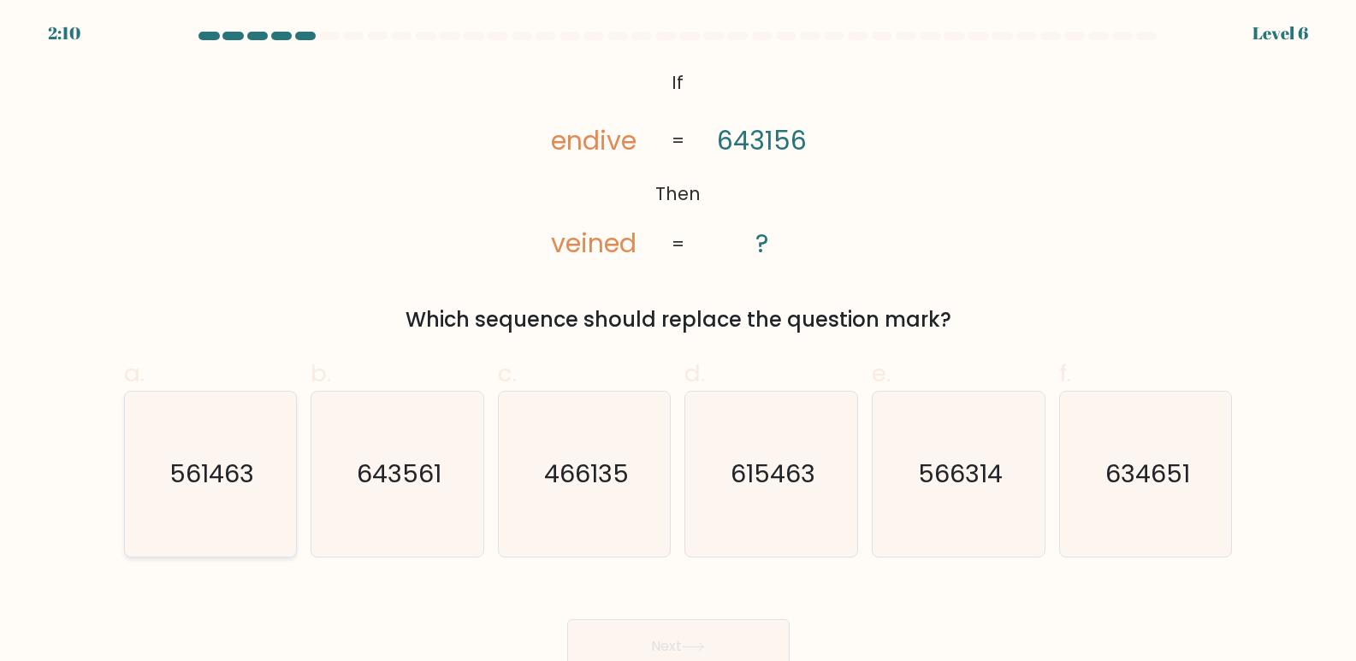
click at [241, 498] on icon "561463" at bounding box center [209, 474] width 165 height 165
click at [679, 342] on input "a. 561463" at bounding box center [679, 336] width 1 height 11
radio input "true"
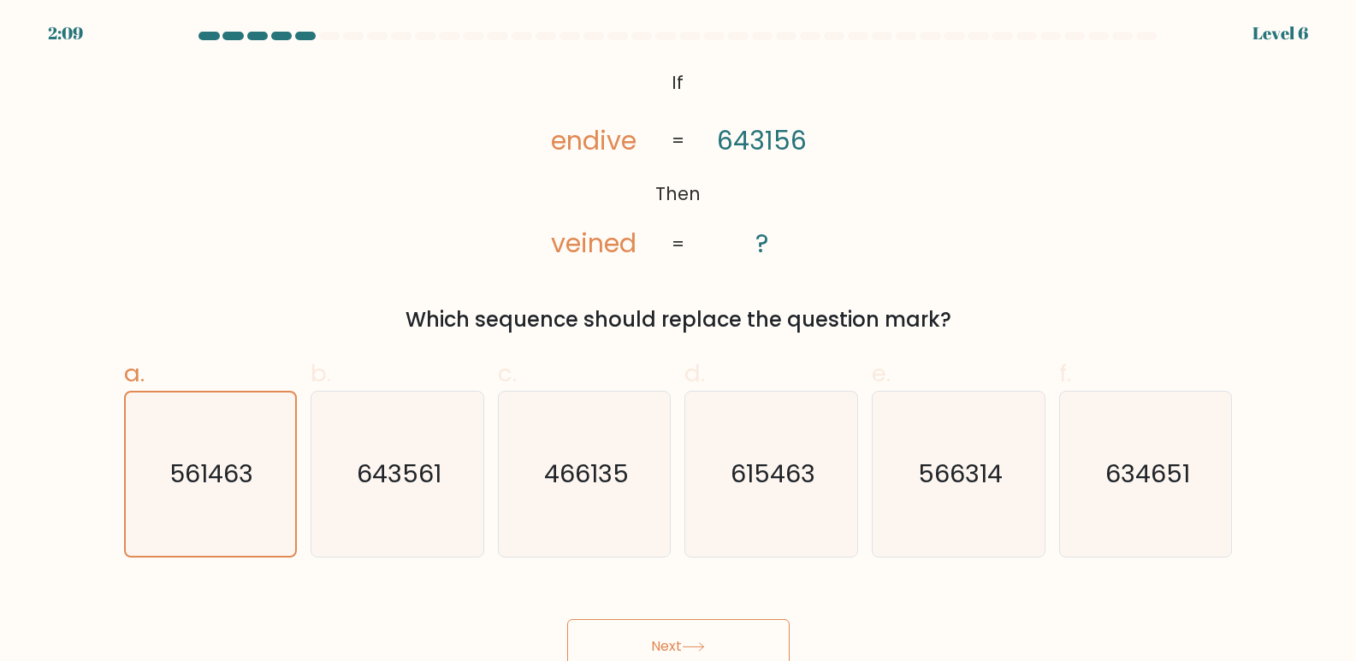
click at [678, 643] on button "Next" at bounding box center [678, 647] width 222 height 55
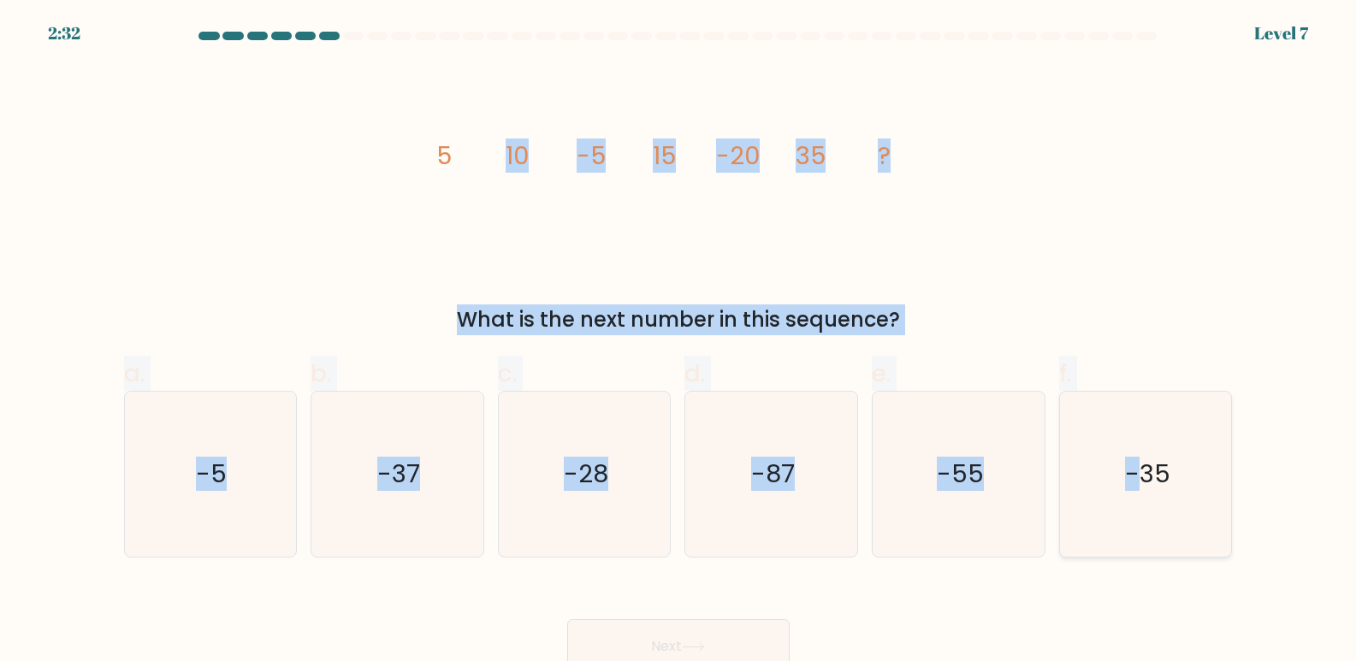
drag, startPoint x: 153, startPoint y: 133, endPoint x: 1139, endPoint y: 477, distance: 1044.3
click at [1139, 477] on form at bounding box center [678, 353] width 1356 height 643
click at [1024, 296] on div "image/svg+xml 5 10 -5 15 -20 35 ? What is the next number in this sequence?" at bounding box center [679, 200] width 1130 height 270
drag, startPoint x: 432, startPoint y: 149, endPoint x: 1229, endPoint y: 534, distance: 884.8
click at [1229, 534] on form at bounding box center [678, 353] width 1356 height 643
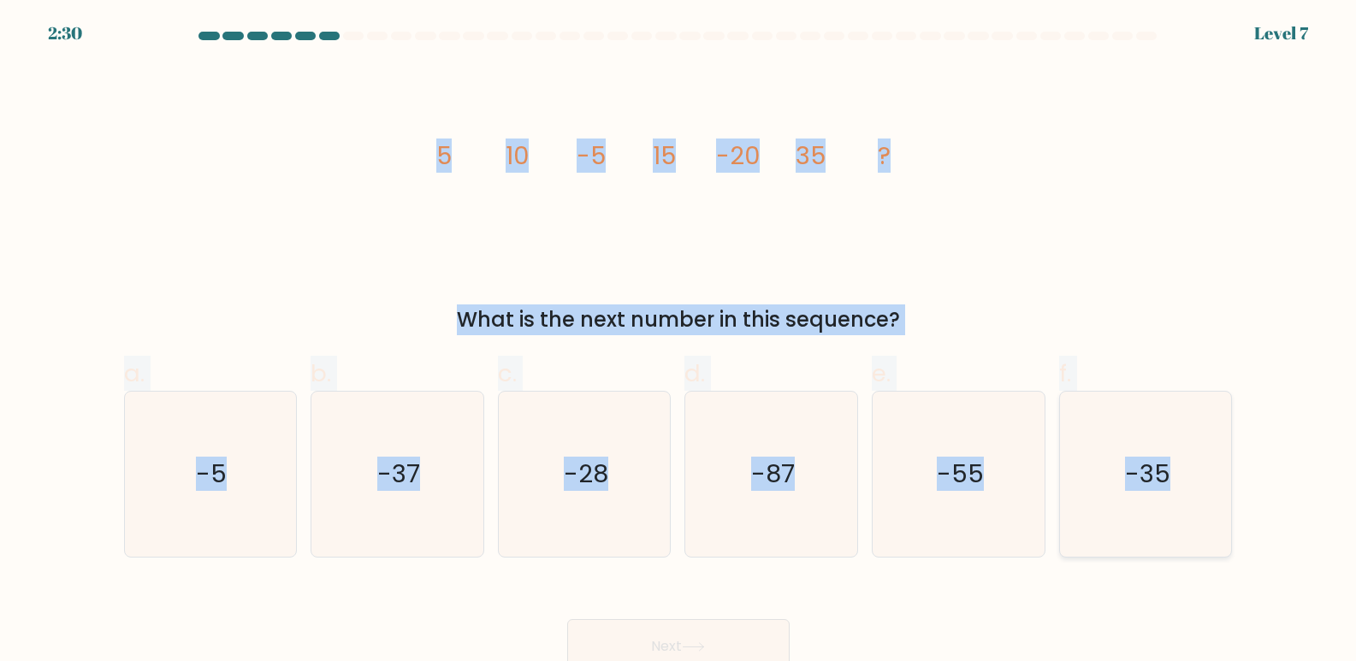
copy form "5 10 -5 15 -20 35 ? What is the next number in this sequence? a. -5 b. -37 c. -…"
click at [802, 495] on icon "-87" at bounding box center [771, 474] width 165 height 165
click at [679, 342] on input "d. -87" at bounding box center [679, 336] width 1 height 11
radio input "true"
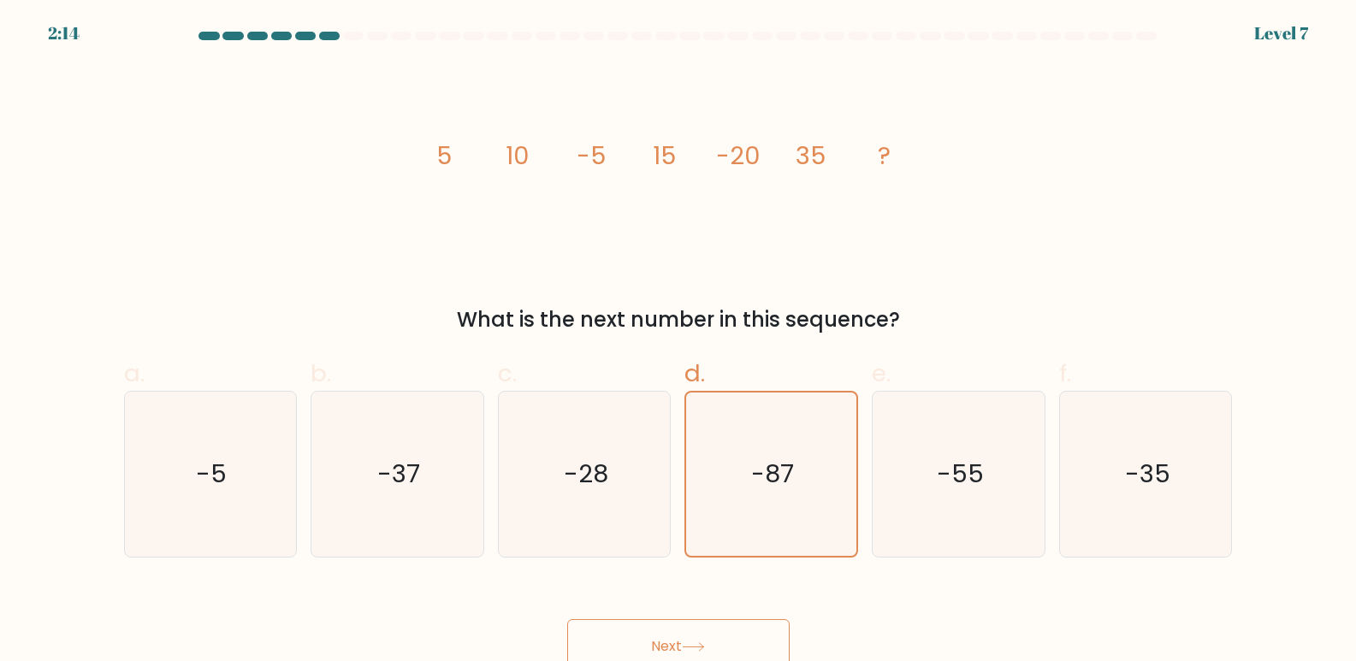
click at [705, 646] on icon at bounding box center [693, 647] width 23 height 9
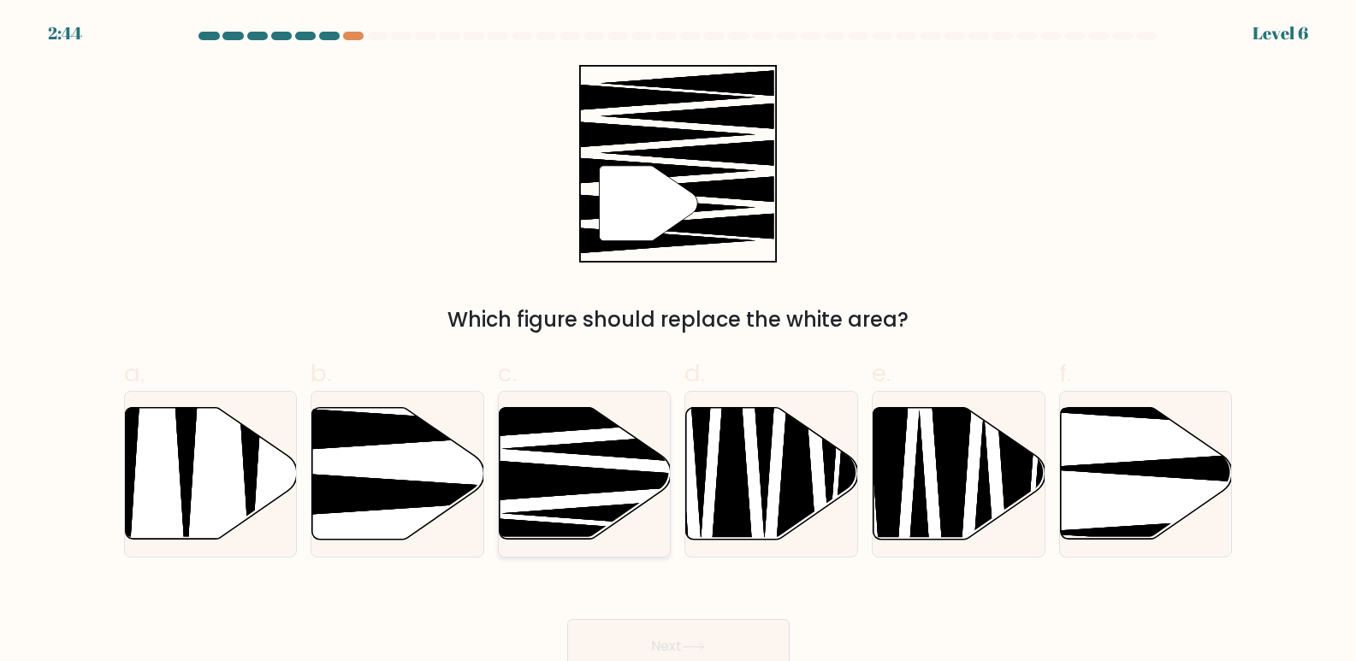
click at [589, 469] on icon at bounding box center [618, 482] width 309 height 44
click at [679, 342] on input "c." at bounding box center [679, 336] width 1 height 11
radio input "true"
click at [678, 648] on button "Next" at bounding box center [678, 647] width 222 height 55
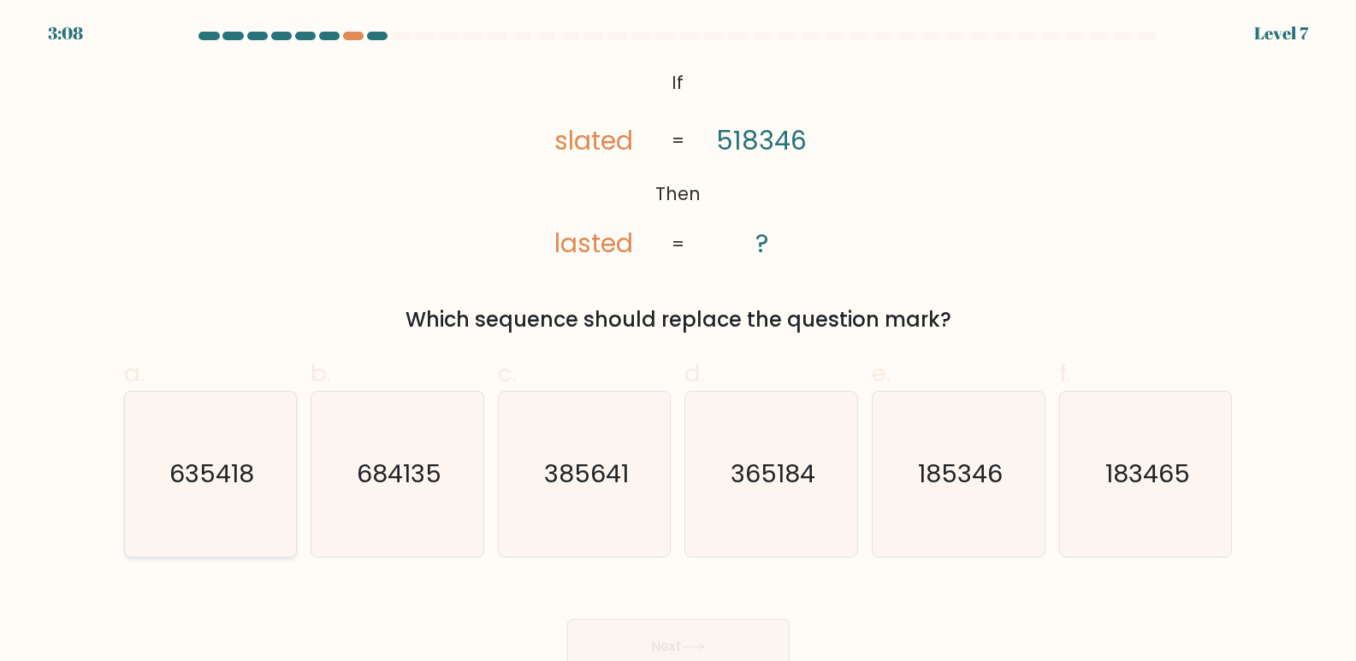
click at [234, 490] on text "635418" at bounding box center [211, 475] width 85 height 34
click at [679, 342] on input "a. 635418" at bounding box center [679, 336] width 1 height 11
radio input "true"
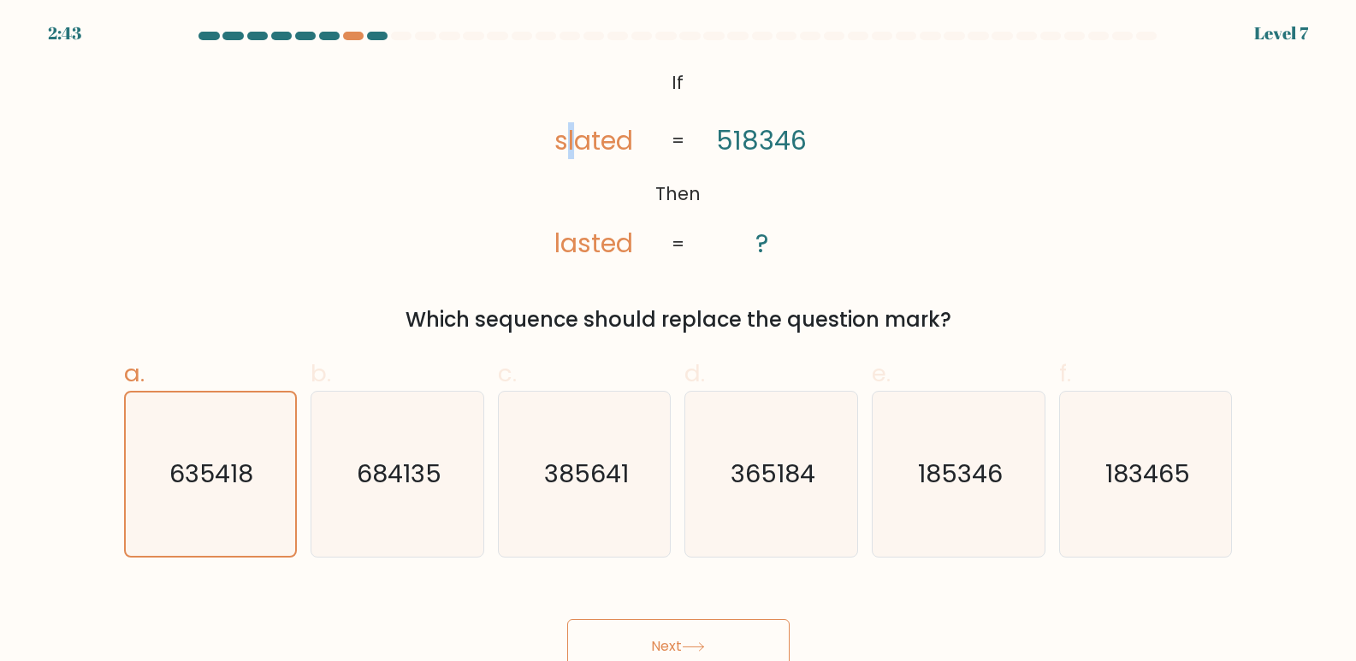
click at [565, 141] on tspan "slated" at bounding box center [594, 140] width 79 height 37
click at [848, 187] on div "@import url('https://fonts.googleapis.com/css?family=Abril+Fatface:400,100,100i…" at bounding box center [679, 200] width 1130 height 270
drag, startPoint x: 571, startPoint y: 140, endPoint x: 561, endPoint y: 139, distance: 9.6
click at [561, 139] on tspan "slated" at bounding box center [594, 140] width 79 height 37
click at [659, 189] on tspan "Then" at bounding box center [677, 193] width 45 height 25
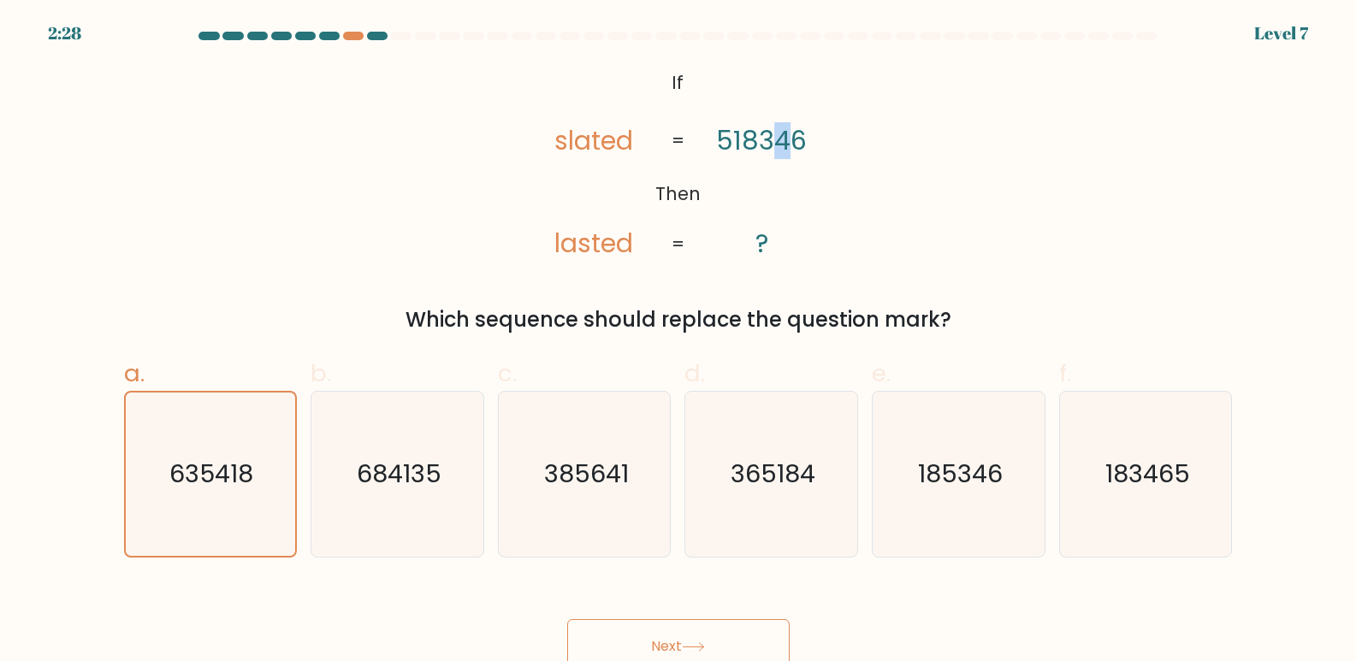
drag, startPoint x: 790, startPoint y: 139, endPoint x: 781, endPoint y: 137, distance: 8.9
click at [781, 137] on tspan "518346" at bounding box center [761, 140] width 91 height 37
click at [746, 141] on tspan "518346" at bounding box center [761, 140] width 91 height 37
click at [762, 203] on icon "@import url('https://fonts.googleapis.com/css?family=Abril+Fatface:400,100,100i…" at bounding box center [678, 164] width 322 height 199
click at [743, 138] on tspan "518346" at bounding box center [761, 140] width 91 height 37
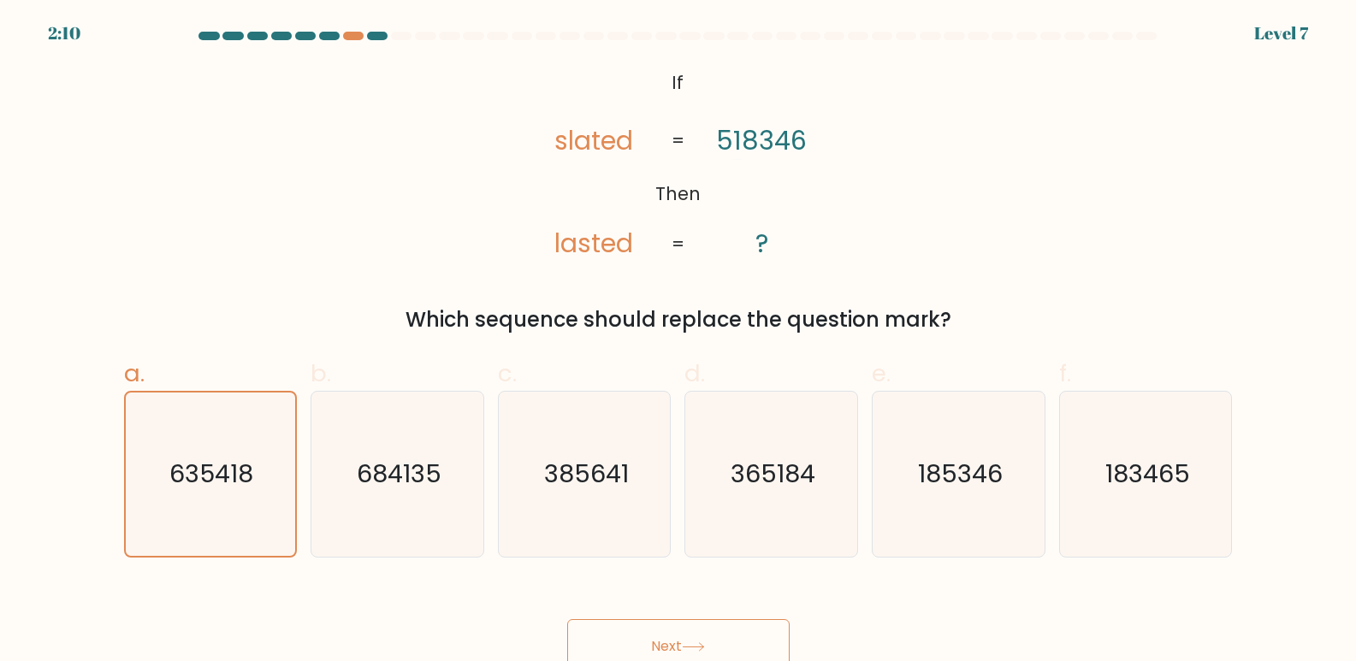
click at [726, 188] on icon "@import url('https://fonts.googleapis.com/css?family=Abril+Fatface:400,100,100i…" at bounding box center [678, 164] width 322 height 199
drag, startPoint x: 744, startPoint y: 133, endPoint x: 732, endPoint y: 133, distance: 11.2
click at [732, 133] on tspan "518346" at bounding box center [761, 140] width 91 height 37
click at [762, 210] on icon "@import url('https://fonts.googleapis.com/css?family=Abril+Fatface:400,100,100i…" at bounding box center [678, 164] width 322 height 199
click at [746, 137] on tspan "518346" at bounding box center [761, 140] width 91 height 37
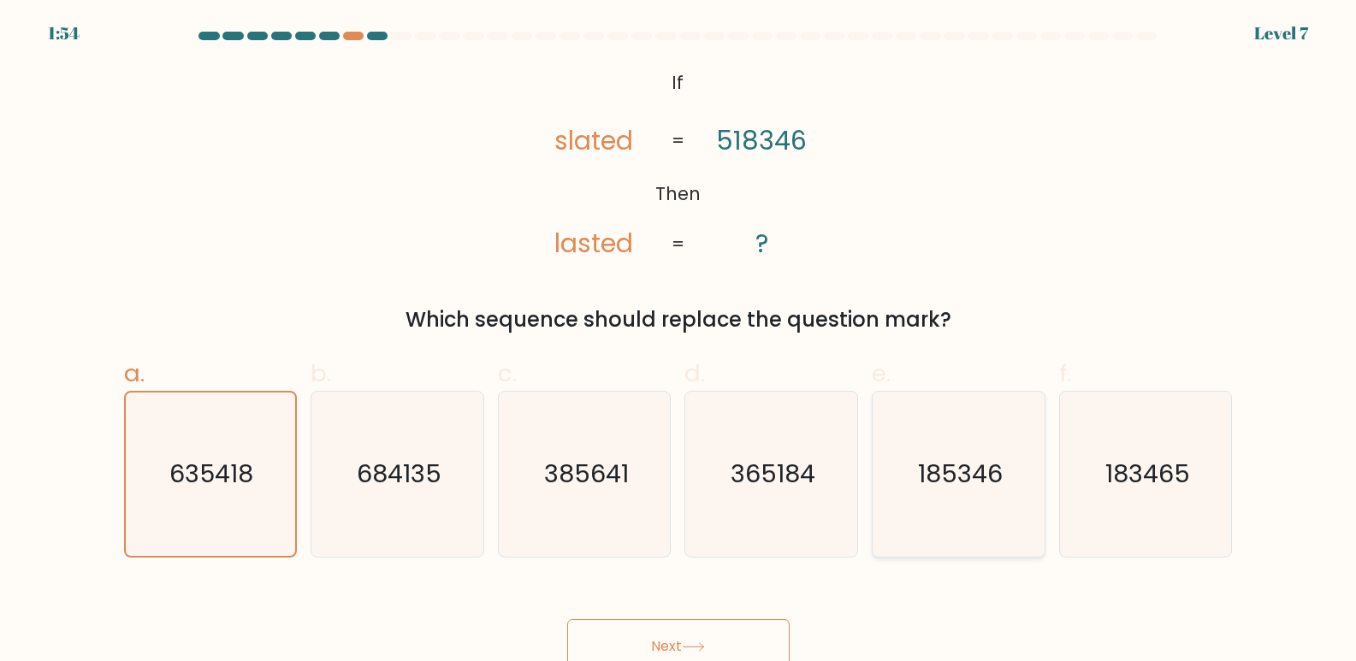
click at [958, 483] on text "185346" at bounding box center [960, 475] width 85 height 34
click at [679, 342] on input "e. 185346" at bounding box center [679, 336] width 1 height 11
radio input "true"
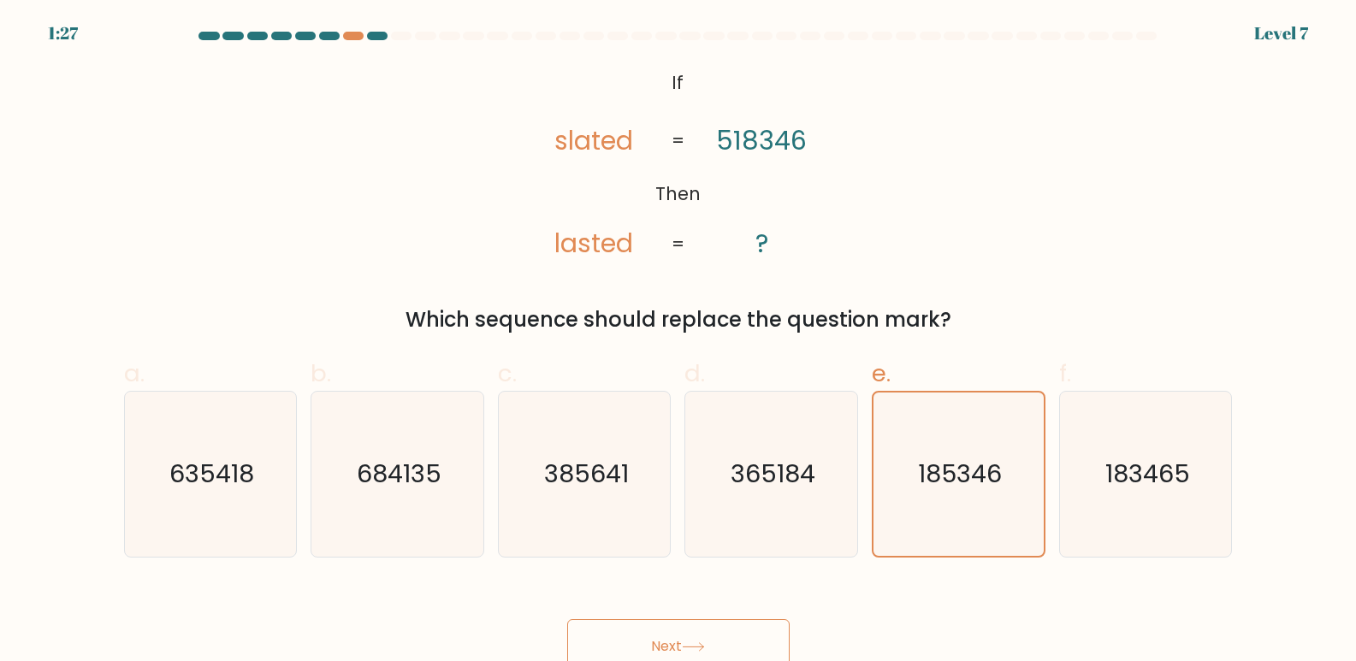
click at [768, 138] on tspan "518346" at bounding box center [761, 140] width 91 height 37
click at [673, 644] on button "Next" at bounding box center [678, 647] width 222 height 55
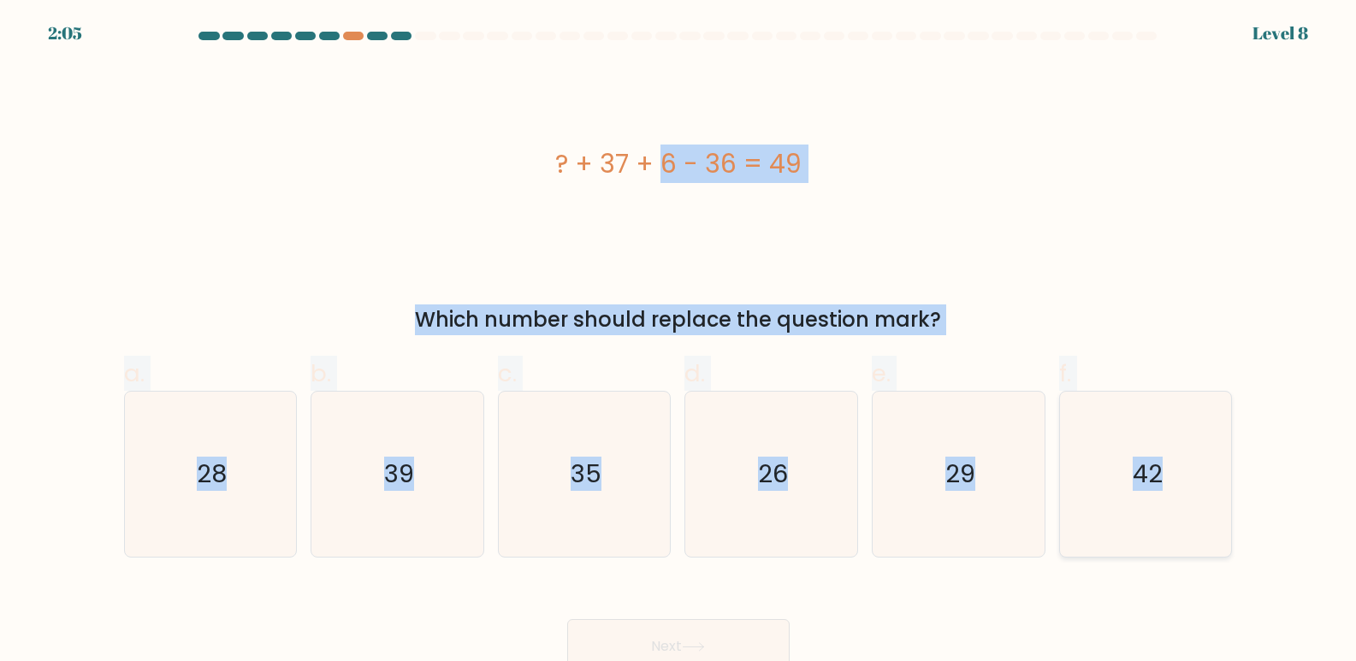
copy form "? + 37 + 6 - 36 = 49 Which number should replace the question mark? a. 28 b. 39…"
drag, startPoint x: 181, startPoint y: 139, endPoint x: 1205, endPoint y: 528, distance: 1095.0
click at [1205, 528] on form "a." at bounding box center [678, 353] width 1356 height 643
click at [1166, 501] on icon "42" at bounding box center [1146, 474] width 165 height 165
click at [679, 342] on input "f. 42" at bounding box center [679, 336] width 1 height 11
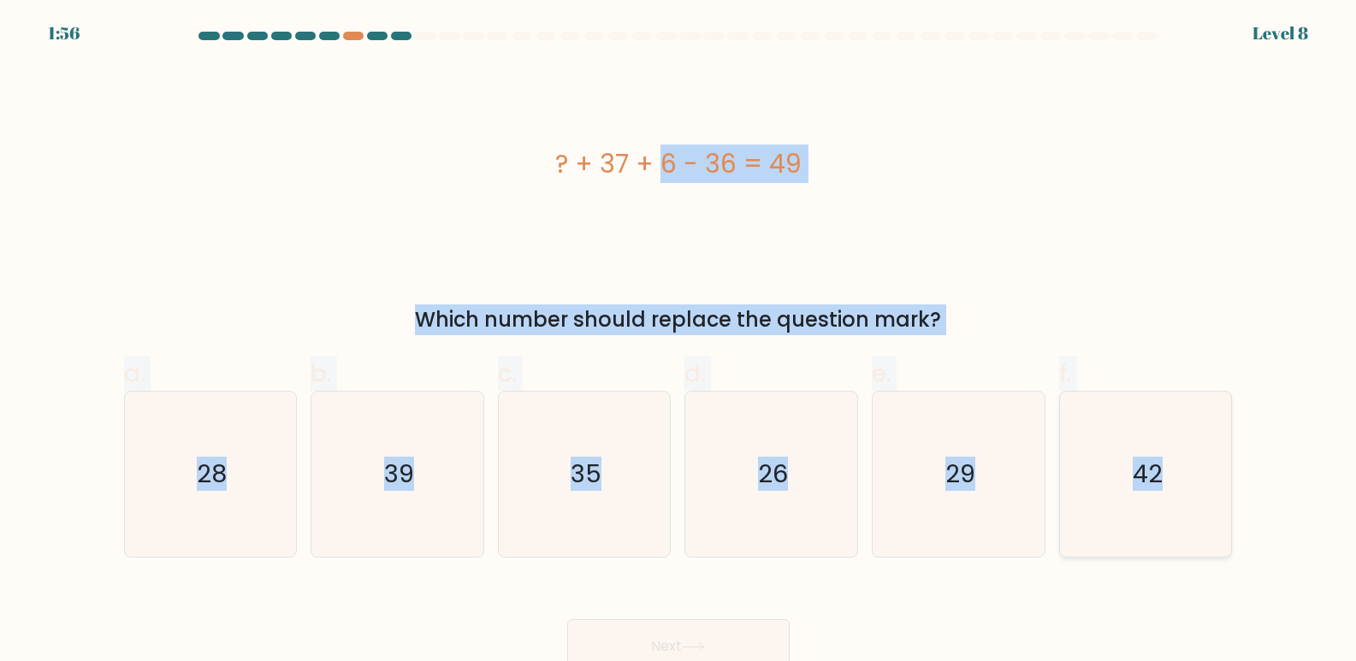
radio input "true"
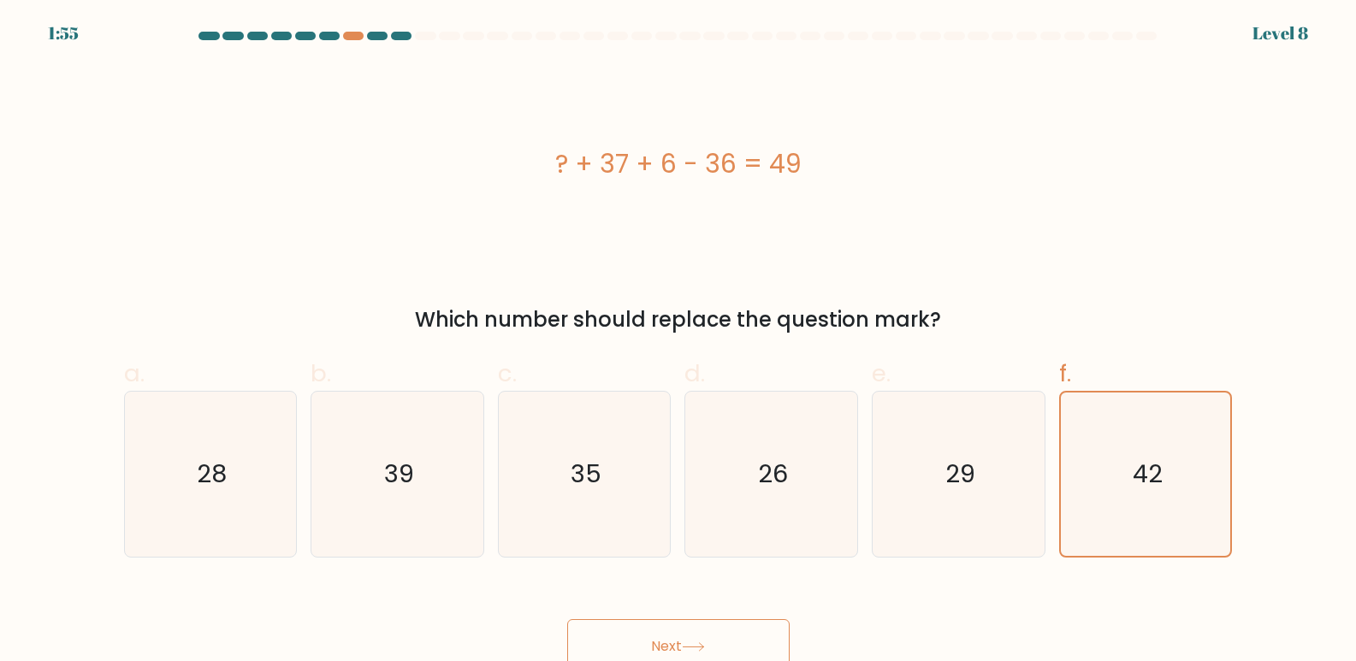
click at [665, 652] on button "Next" at bounding box center [678, 647] width 222 height 55
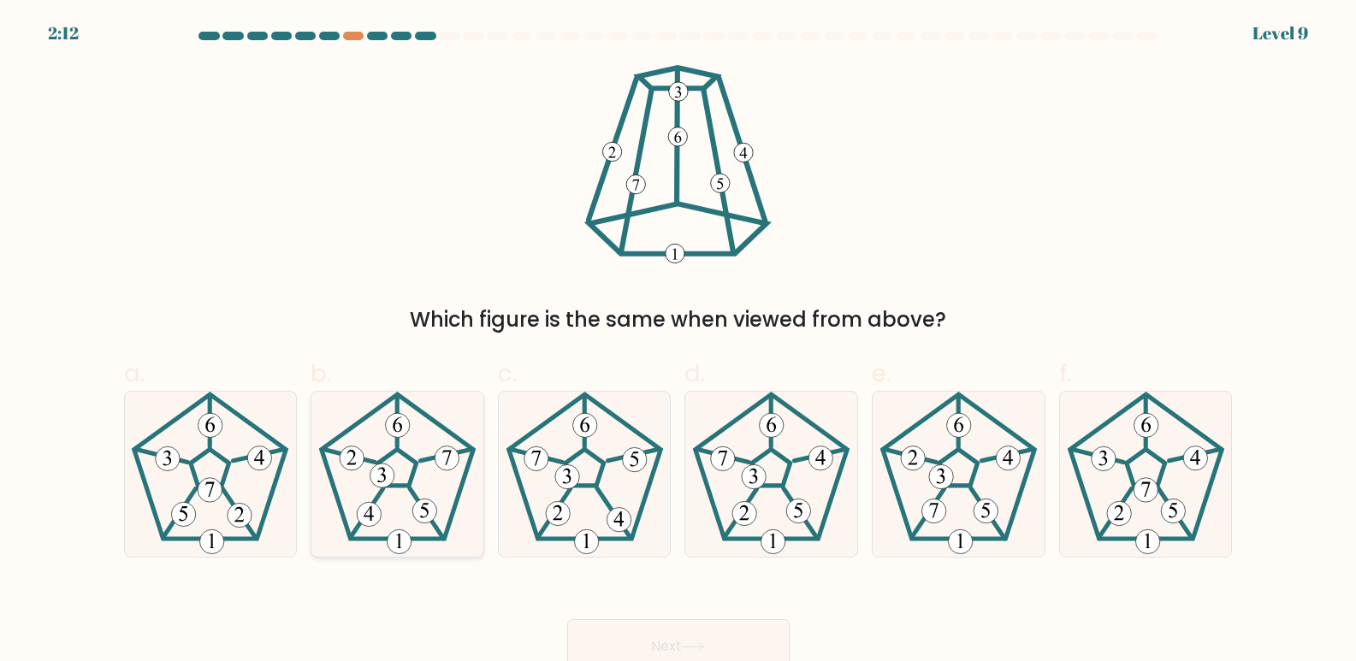
click at [422, 452] on icon at bounding box center [397, 474] width 165 height 165
click at [679, 342] on input "b." at bounding box center [679, 336] width 1 height 11
radio input "true"
click at [610, 628] on button "Next" at bounding box center [678, 647] width 222 height 55
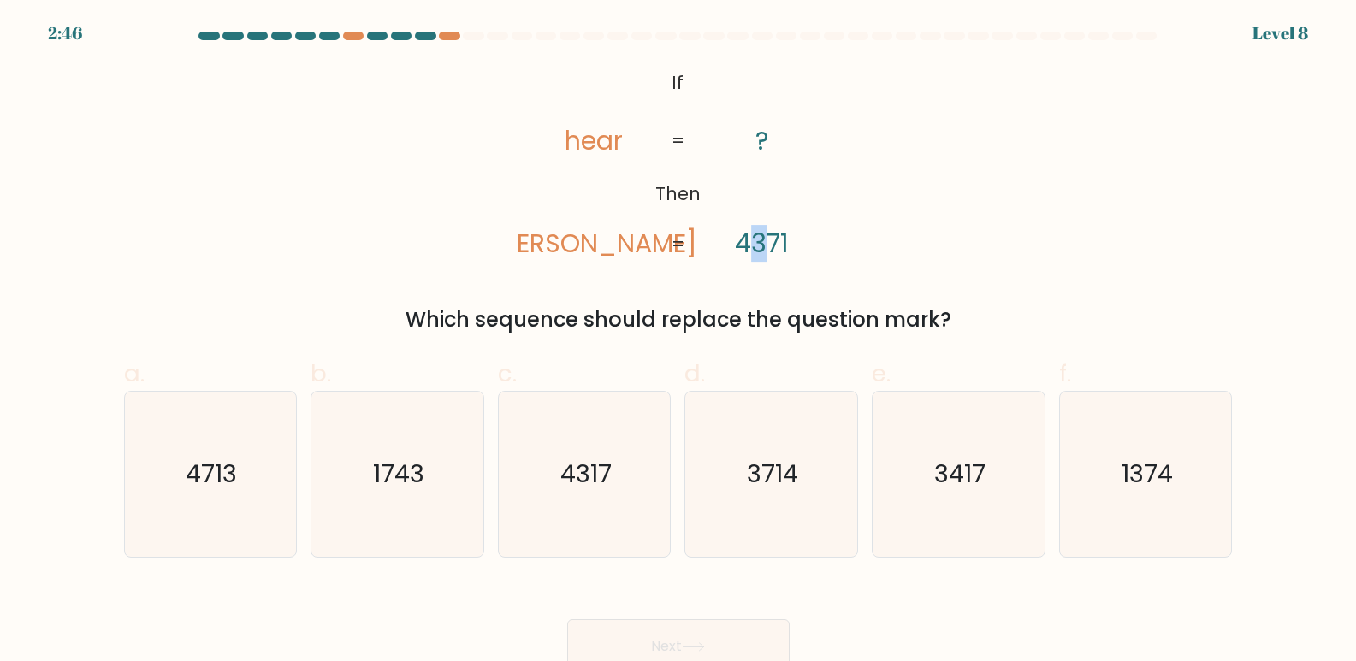
click at [757, 239] on tspan "4371" at bounding box center [762, 243] width 54 height 37
click at [826, 210] on icon "@import url('https://fonts.googleapis.com/css?family=Abril+Fatface:400,100,100i…" at bounding box center [678, 164] width 322 height 199
click at [855, 486] on div "3714" at bounding box center [772, 474] width 174 height 167
click at [679, 342] on input "d. 3714" at bounding box center [679, 336] width 1 height 11
radio input "true"
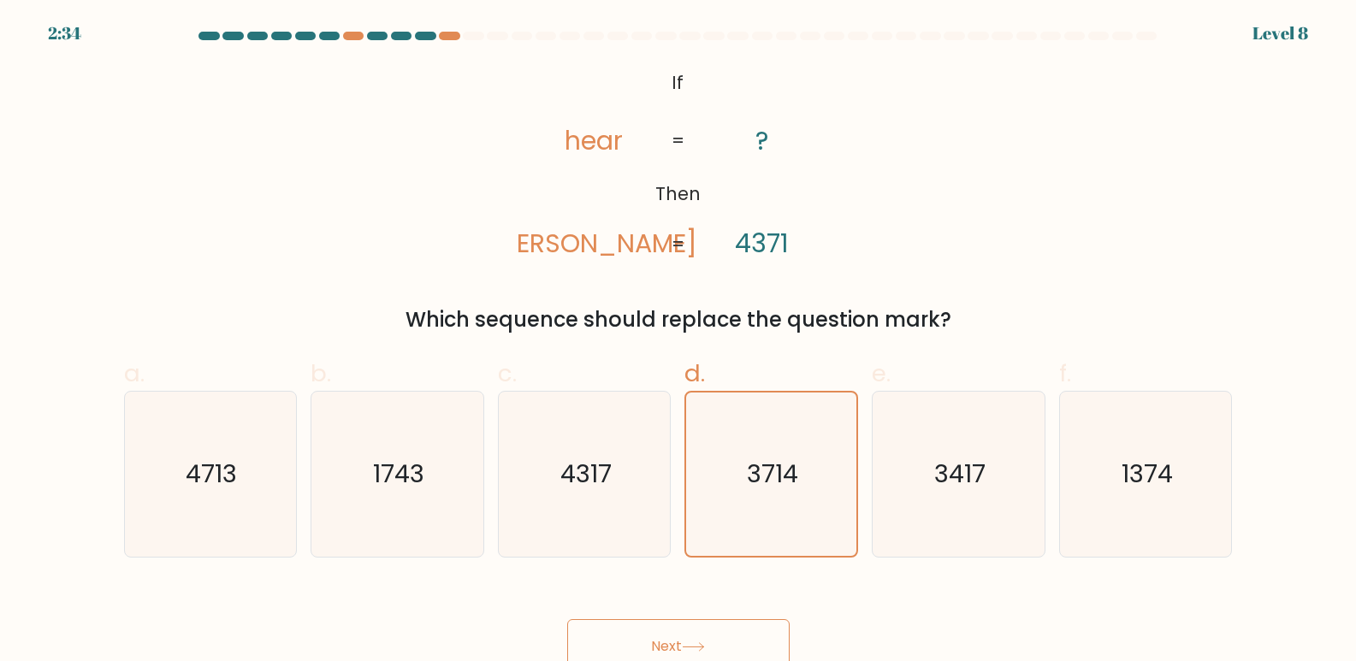
click at [685, 644] on button "Next" at bounding box center [678, 647] width 222 height 55
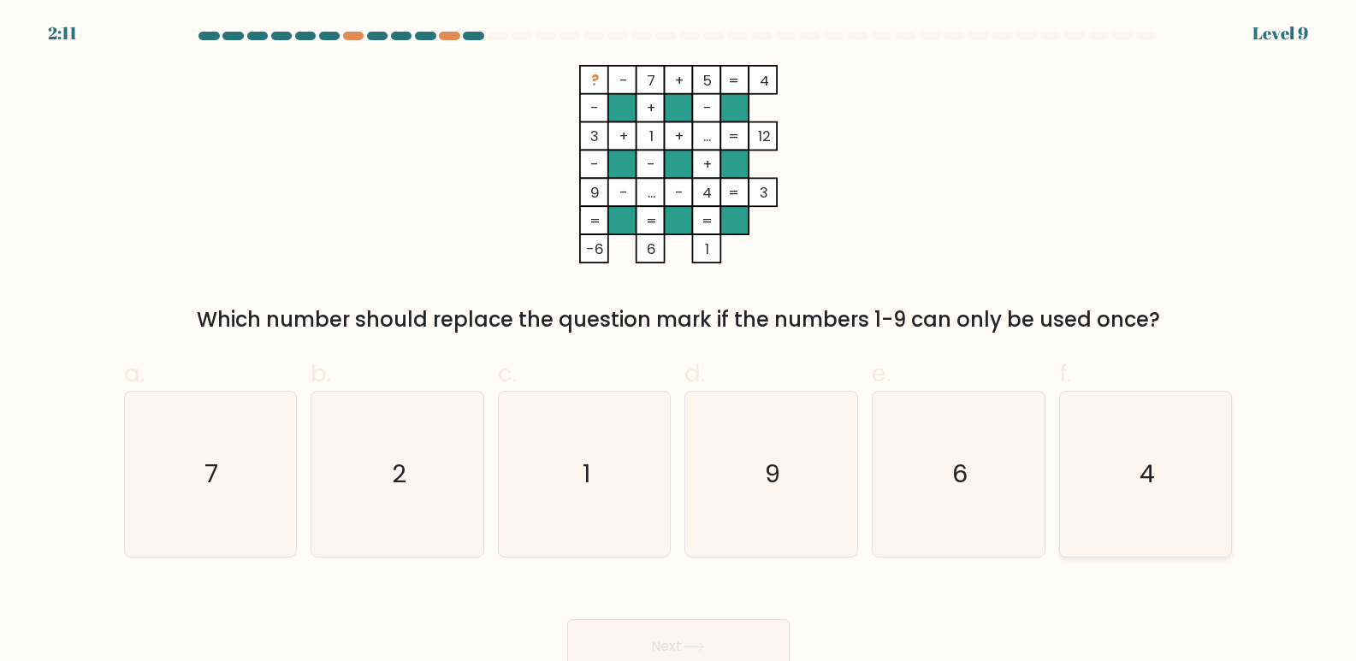
click at [1158, 502] on icon "4" at bounding box center [1146, 474] width 165 height 165
click at [679, 342] on input "f. 4" at bounding box center [679, 336] width 1 height 11
radio input "true"
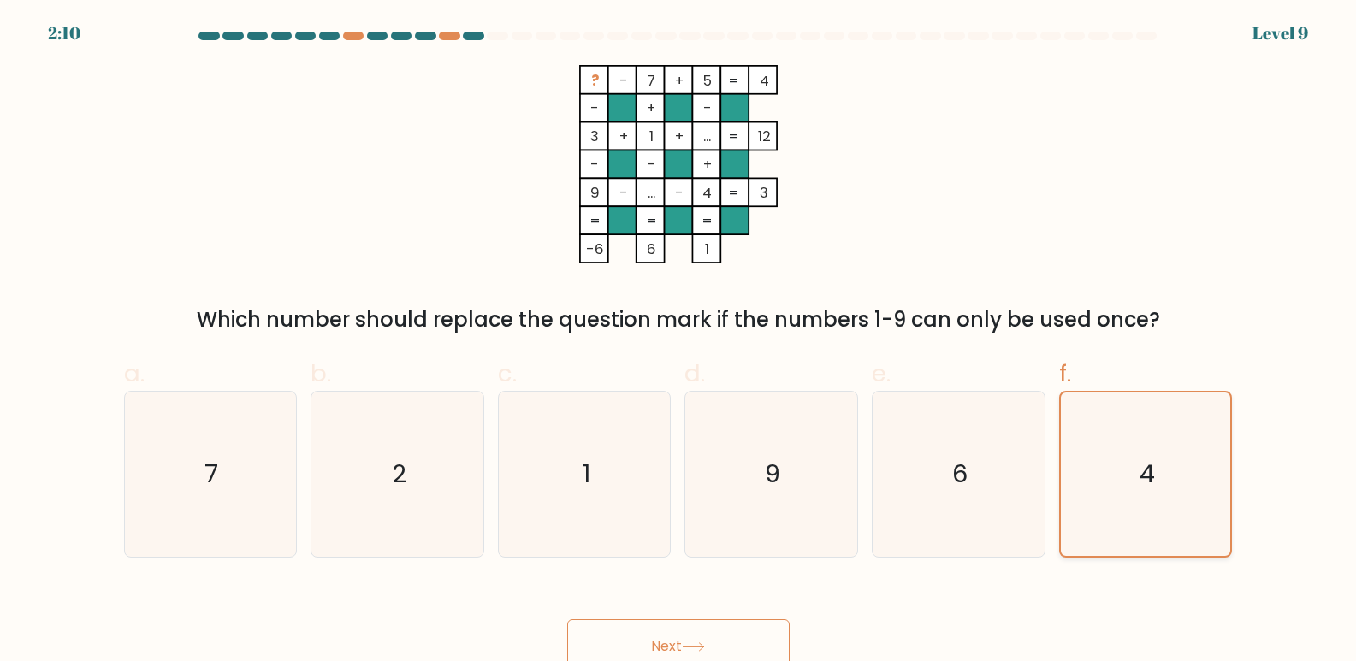
scroll to position [13, 0]
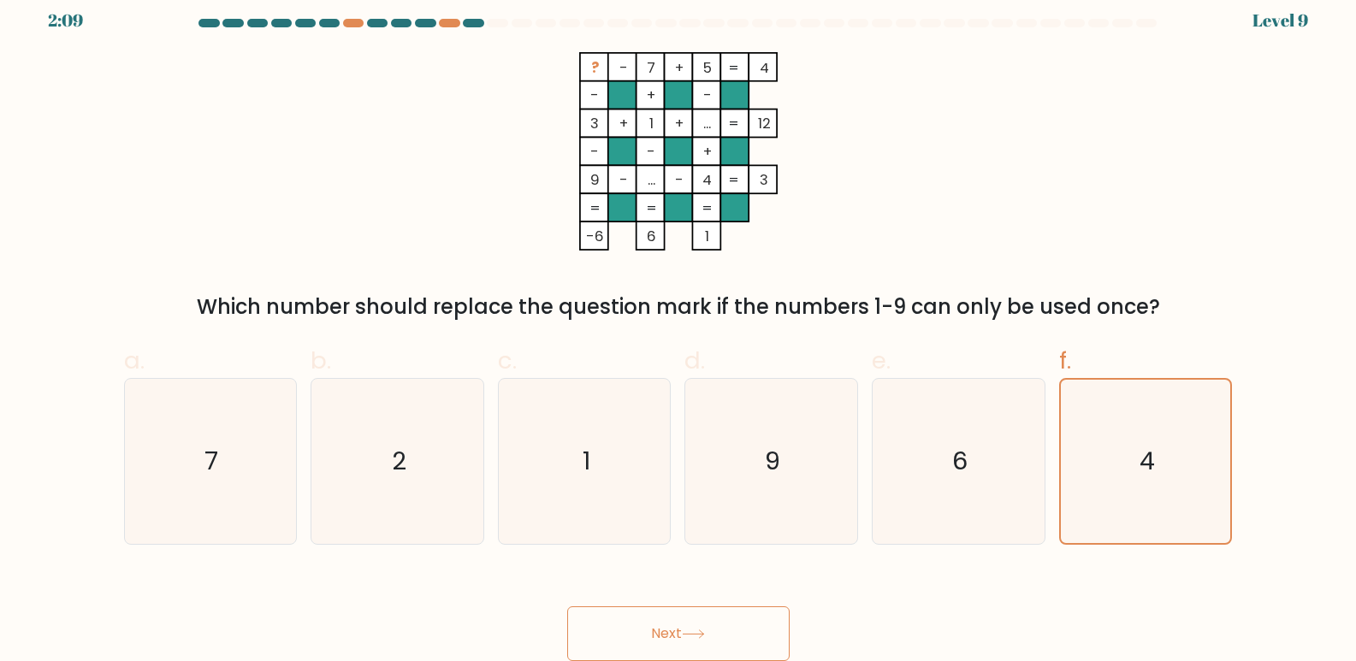
click at [732, 633] on button "Next" at bounding box center [678, 634] width 222 height 55
click at [691, 626] on button "Next" at bounding box center [678, 634] width 222 height 55
click at [1120, 499] on icon "4" at bounding box center [1145, 461] width 163 height 163
click at [679, 329] on input "f. 4" at bounding box center [679, 323] width 1 height 11
click at [680, 623] on button "Next" at bounding box center [678, 634] width 222 height 55
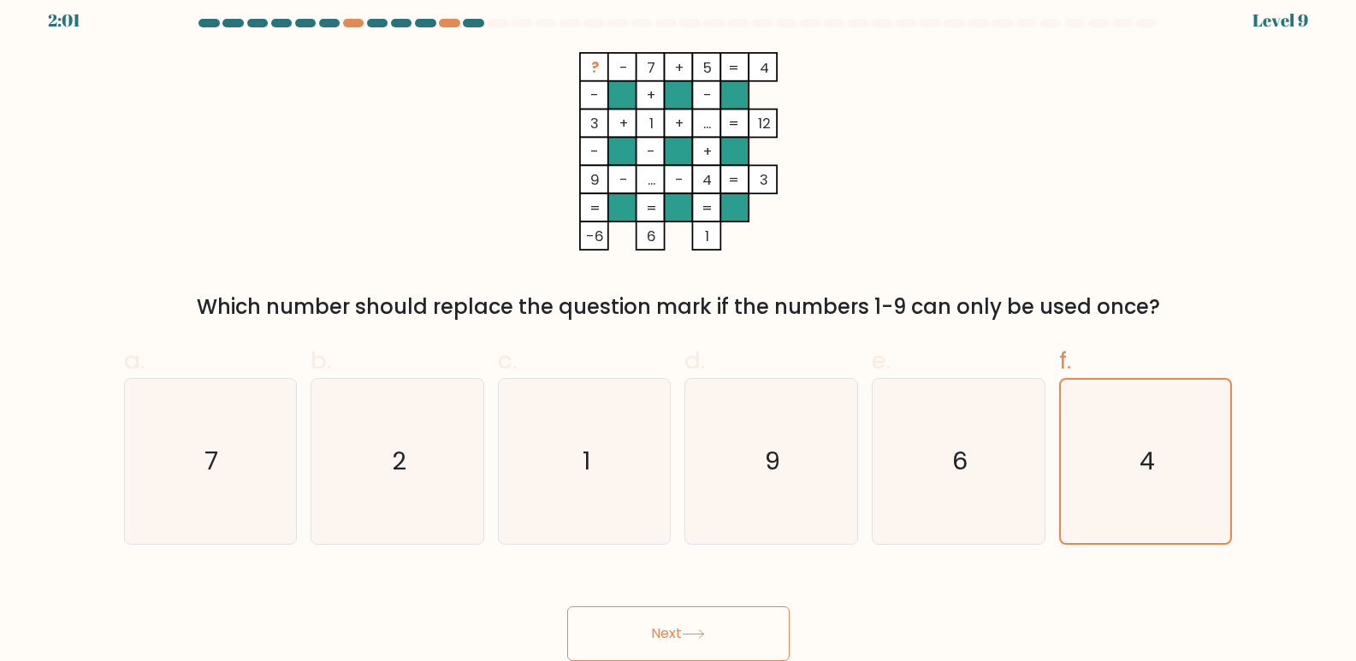
click at [680, 623] on button "Next" at bounding box center [678, 634] width 222 height 55
click at [675, 627] on button "Next" at bounding box center [678, 634] width 222 height 55
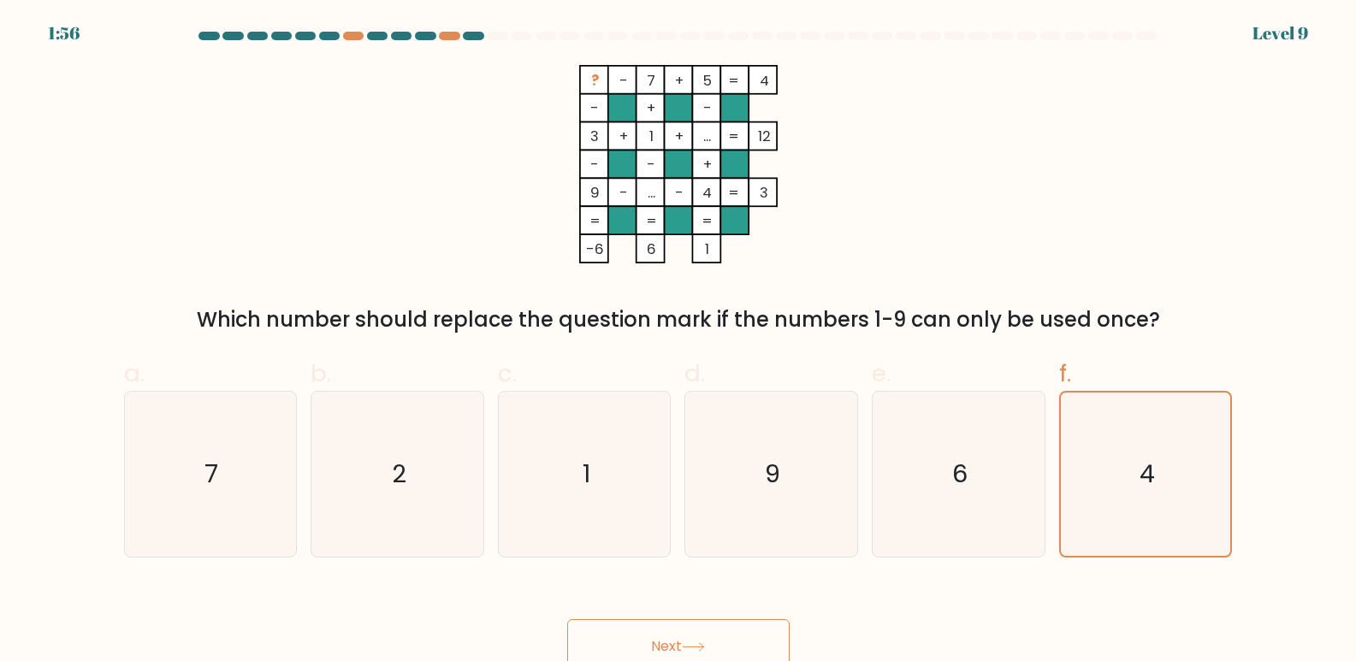
click at [1055, 467] on div "f. 4" at bounding box center [1145, 457] width 187 height 202
click at [931, 477] on icon "6" at bounding box center [958, 474] width 165 height 165
click at [679, 342] on input "e. 6" at bounding box center [679, 336] width 1 height 11
radio input "true"
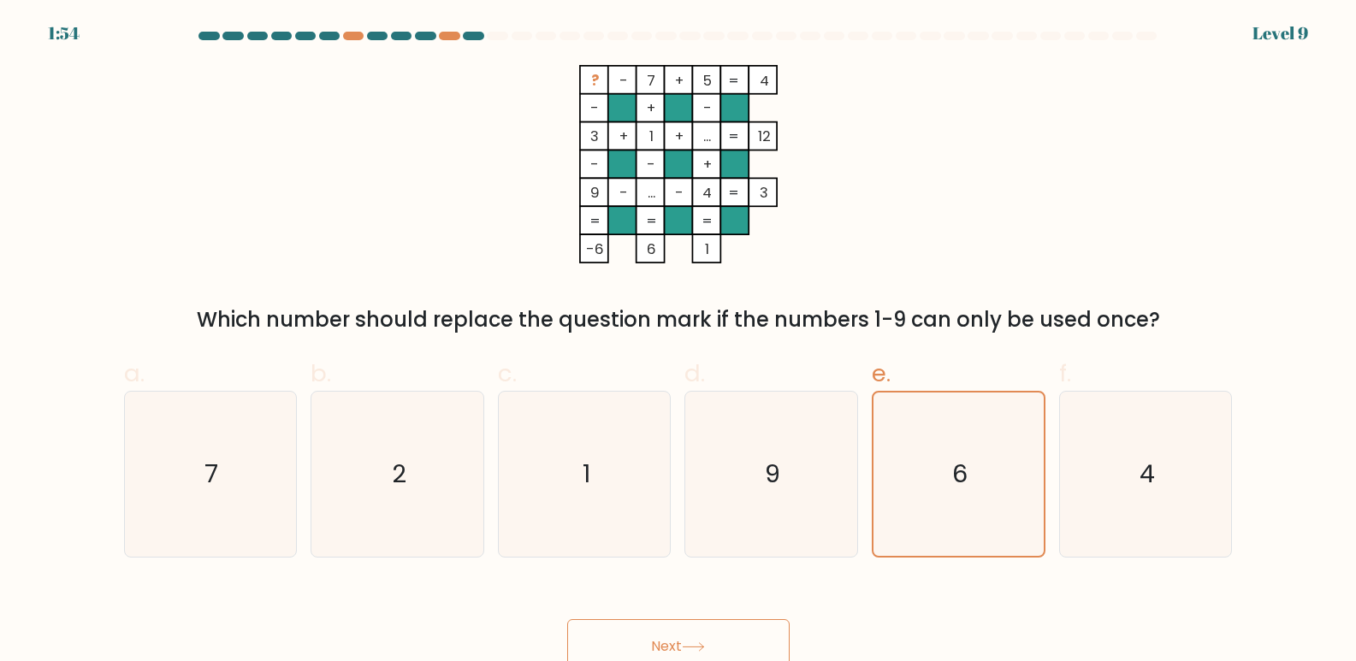
click at [630, 643] on button "Next" at bounding box center [678, 647] width 222 height 55
click at [1153, 169] on div "? - 7 + 5 4 - + - 3 + 1 + ... 12 - - + 9 - ... - 4 = 3 = = = = -6 6 1 = Which n…" at bounding box center [679, 200] width 1130 height 270
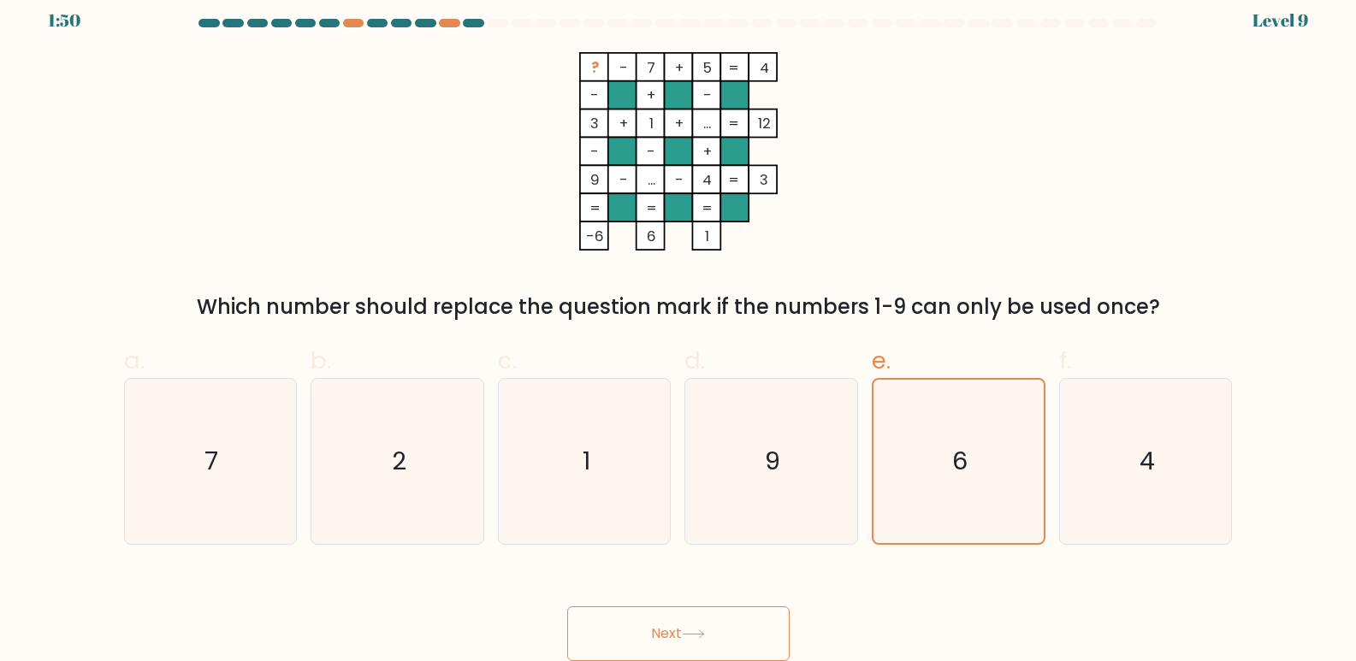
click at [720, 631] on button "Next" at bounding box center [678, 634] width 222 height 55
click at [567, 607] on button "Next" at bounding box center [678, 634] width 222 height 55
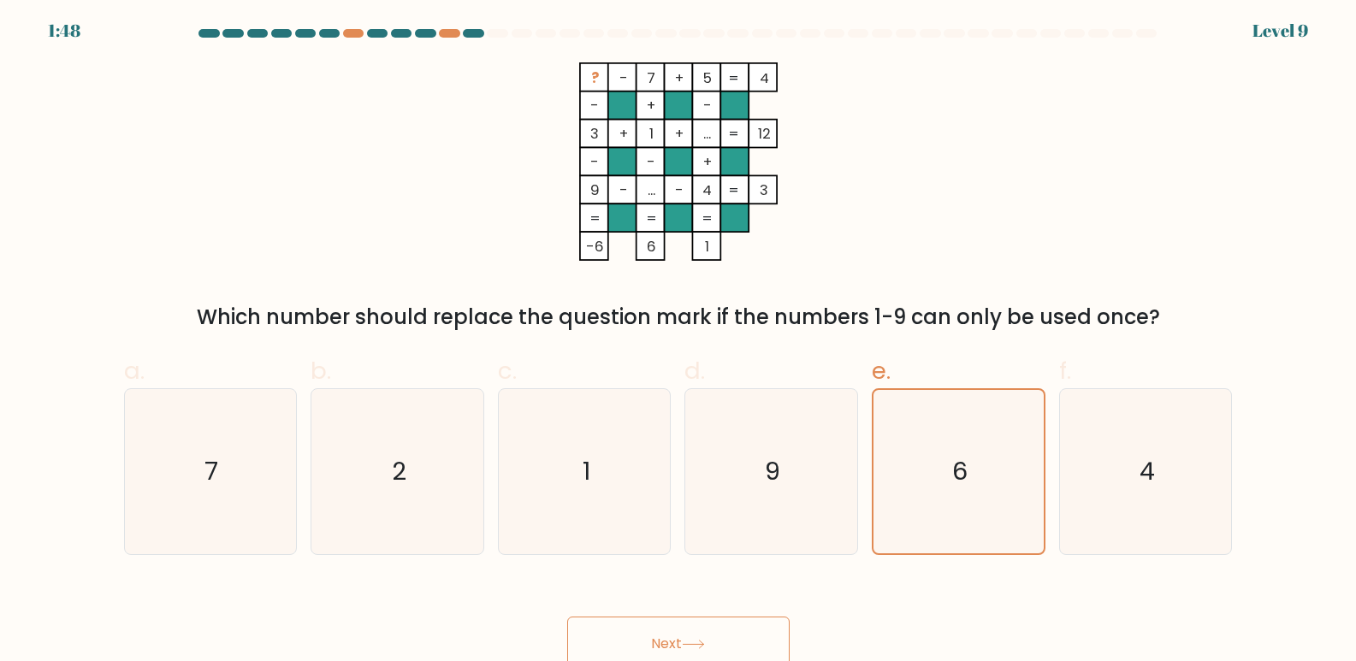
scroll to position [0, 0]
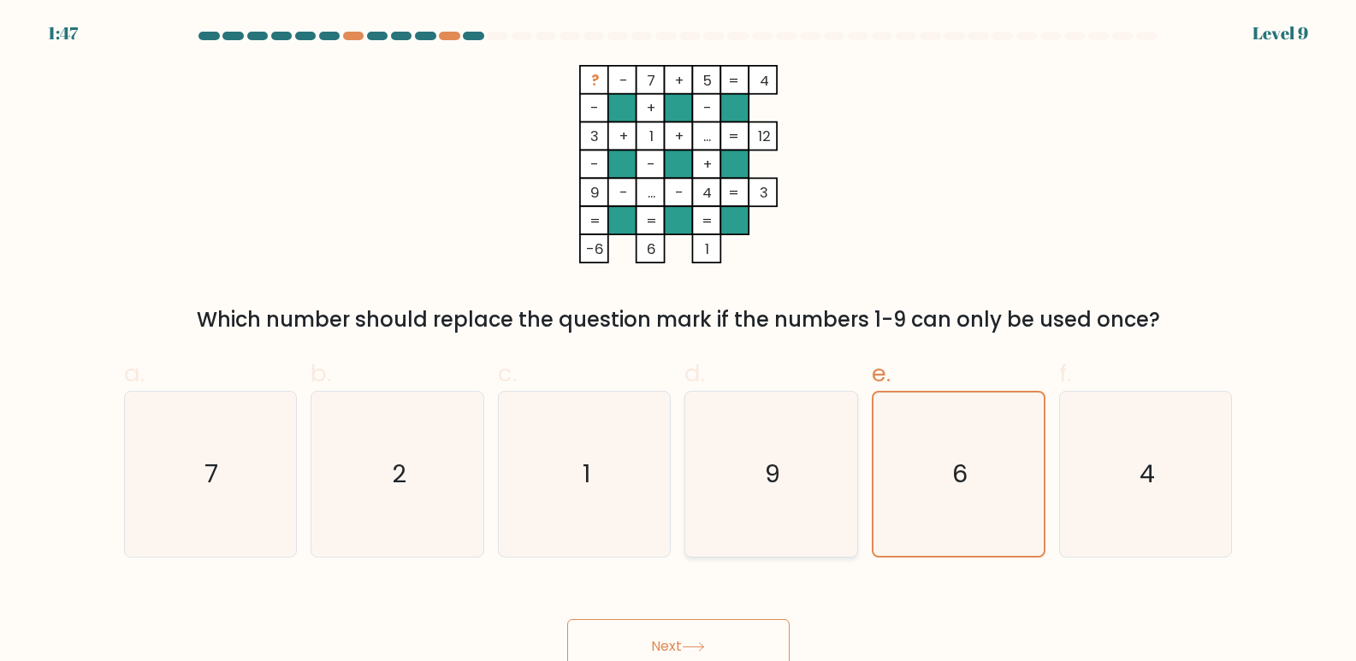
click at [765, 477] on icon "9" at bounding box center [771, 474] width 165 height 165
click at [679, 342] on input "d. 9" at bounding box center [679, 336] width 1 height 11
radio input "true"
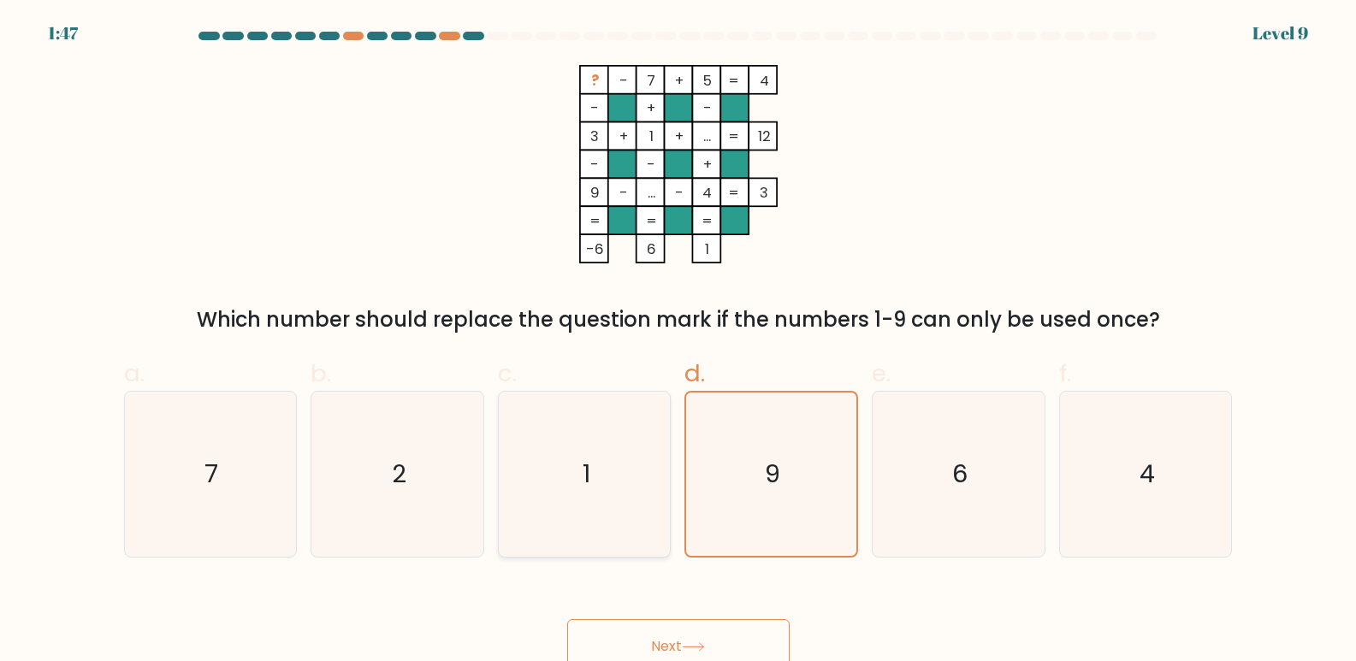
click at [632, 485] on icon "1" at bounding box center [584, 474] width 165 height 165
click at [679, 342] on input "c. 1" at bounding box center [679, 336] width 1 height 11
radio input "true"
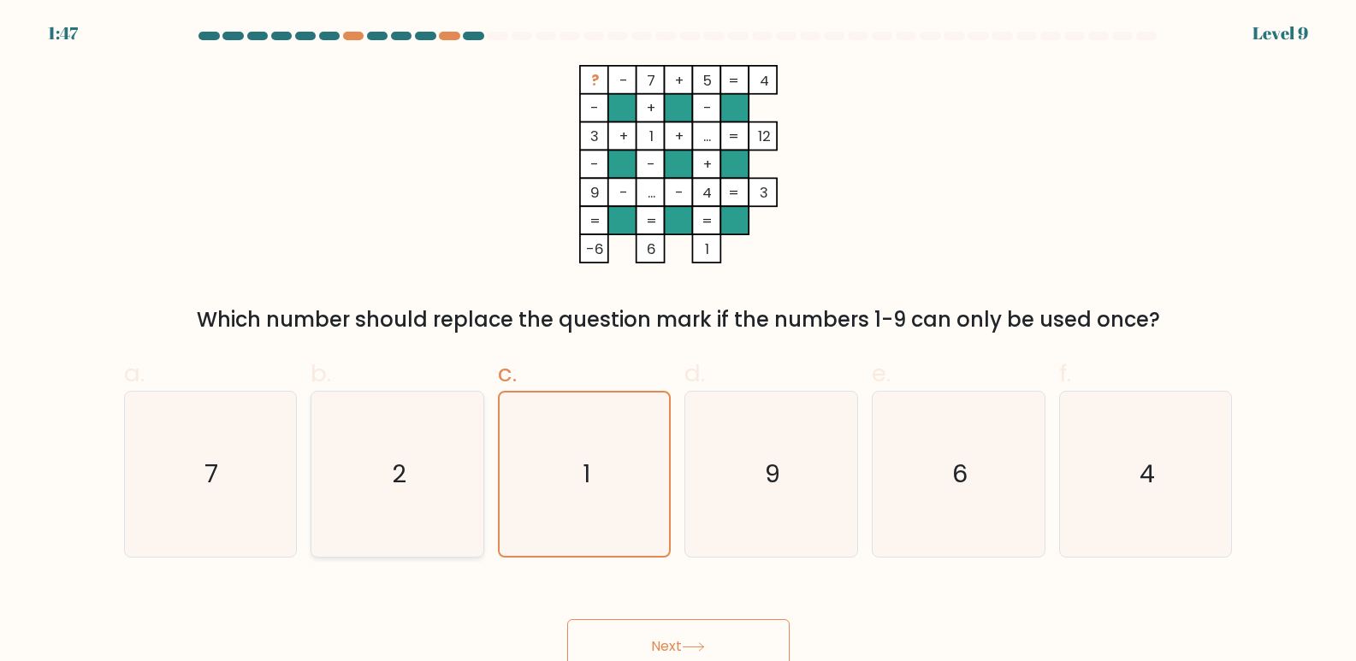
click at [369, 475] on icon "2" at bounding box center [397, 474] width 165 height 165
click at [679, 342] on input "b. 2" at bounding box center [679, 336] width 1 height 11
radio input "true"
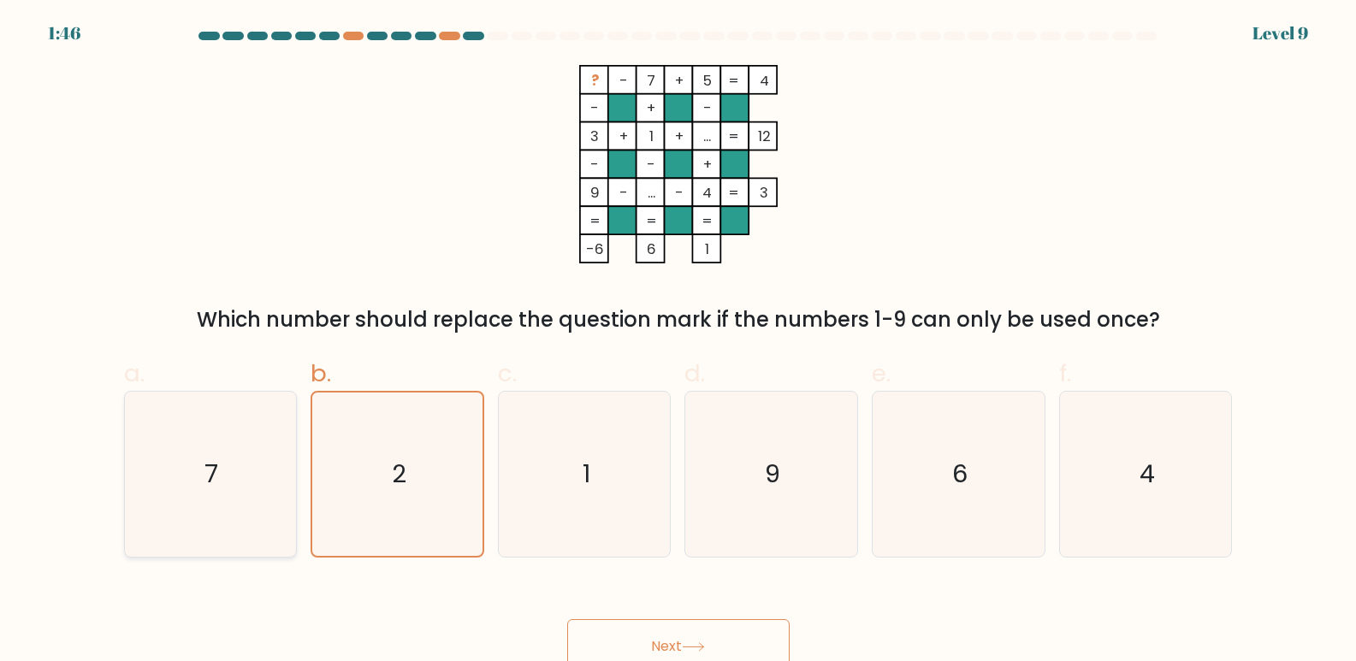
click at [290, 466] on icon "7" at bounding box center [209, 474] width 165 height 165
click at [679, 342] on input "a. 7" at bounding box center [679, 336] width 1 height 11
radio input "true"
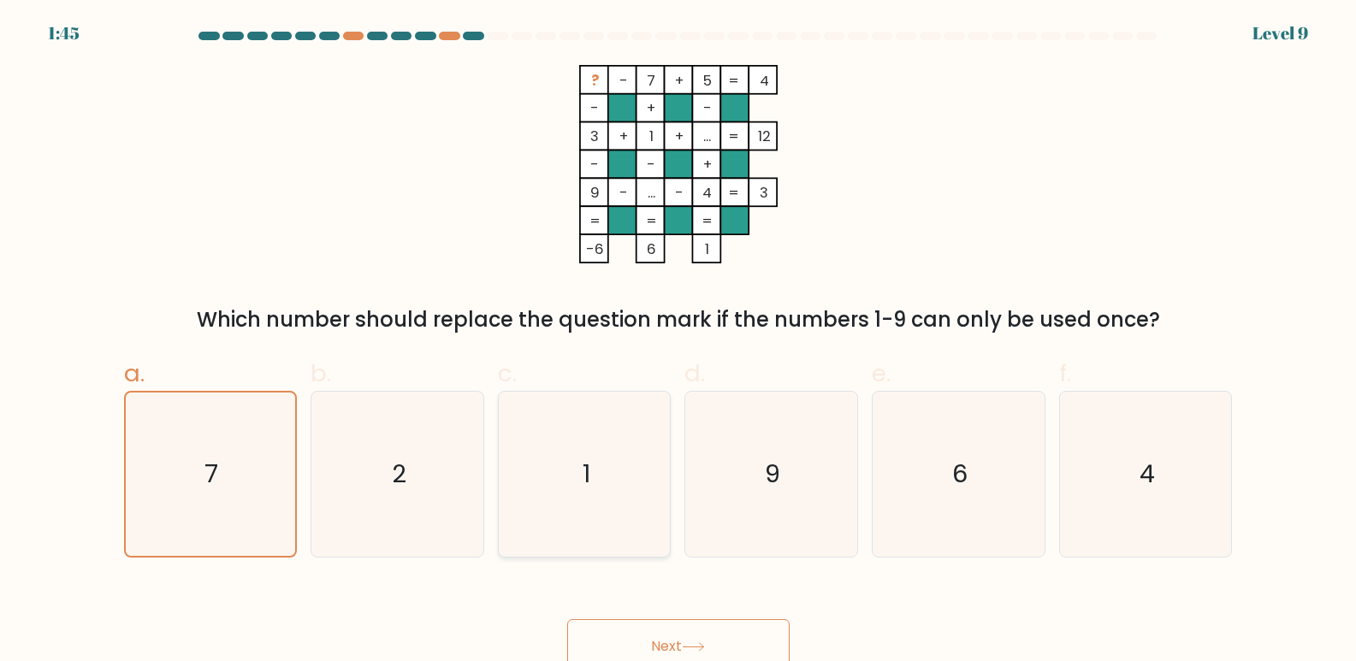
scroll to position [13, 0]
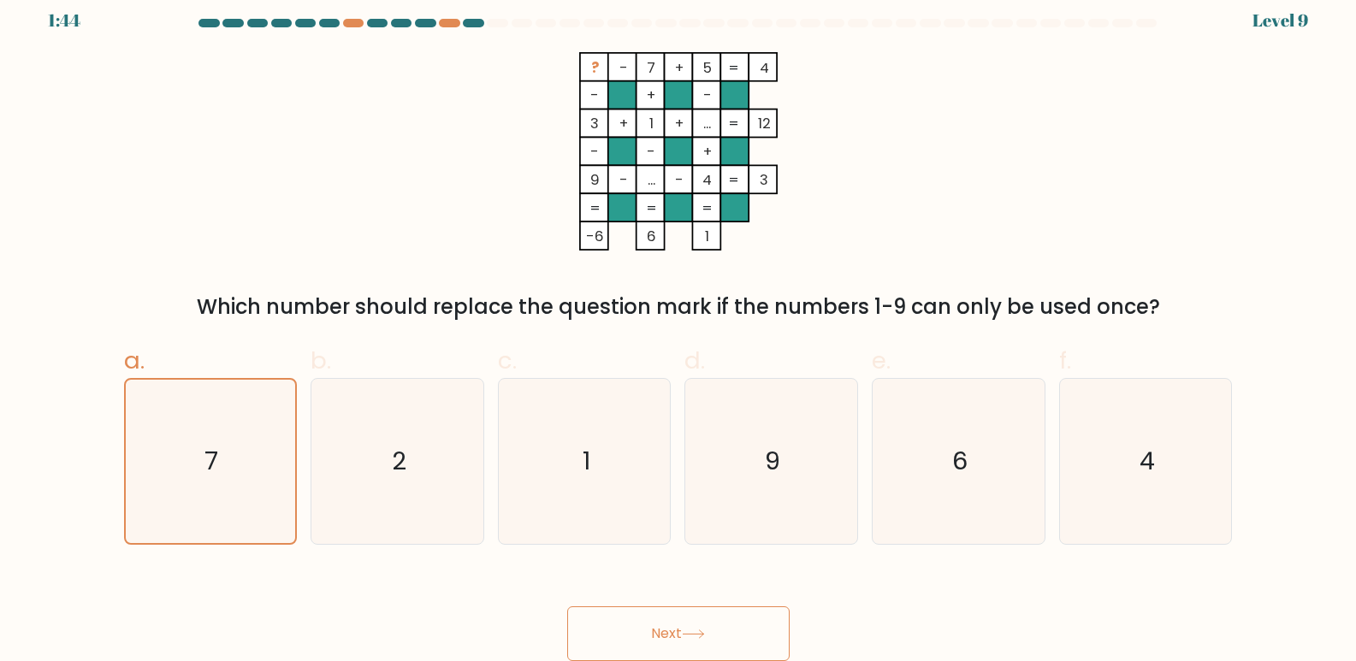
click at [659, 622] on button "Next" at bounding box center [678, 634] width 222 height 55
click at [659, 623] on button "Next" at bounding box center [678, 634] width 222 height 55
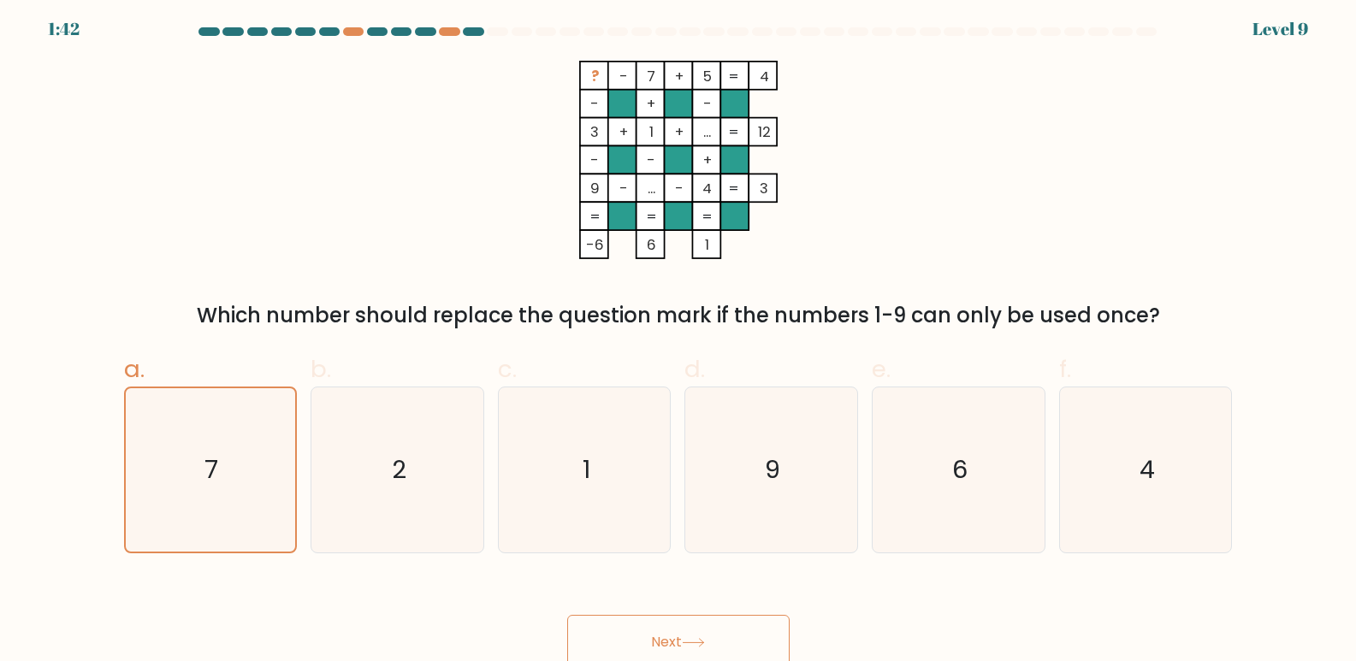
scroll to position [0, 0]
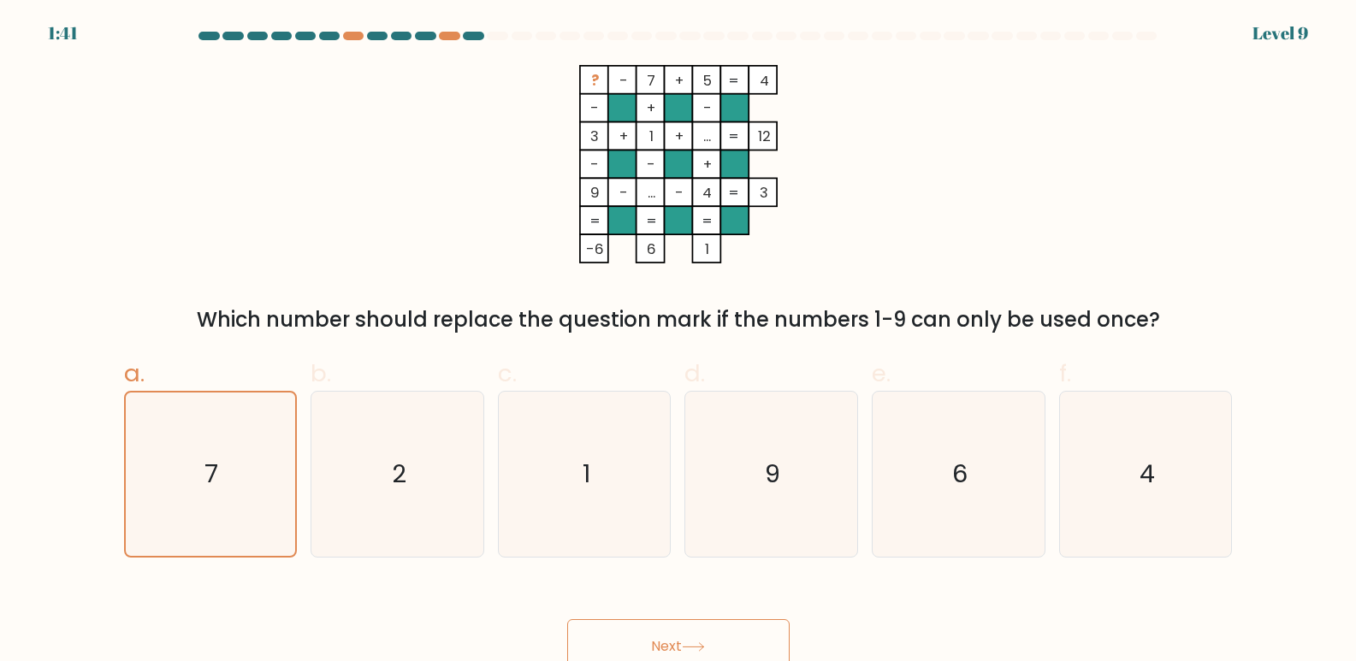
click at [984, 203] on div "? - 7 + 5 4 - + - 3 + 1 + ... 12 - - + 9 - ... - 4 = 3 = = = = -6 6 1 = Which n…" at bounding box center [679, 200] width 1130 height 270
click at [1193, 471] on icon "4" at bounding box center [1146, 474] width 165 height 165
click at [679, 342] on input "f. 4" at bounding box center [679, 336] width 1 height 11
radio input "true"
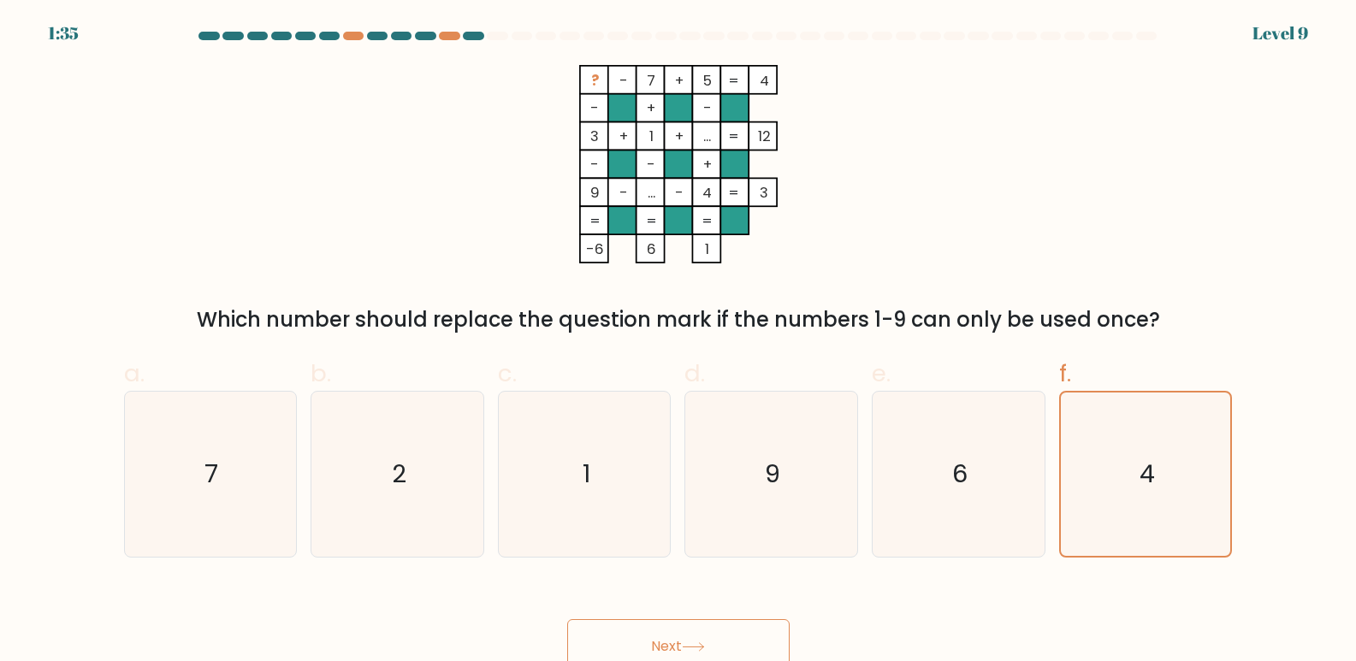
click at [718, 633] on button "Next" at bounding box center [678, 647] width 222 height 55
click at [1135, 471] on icon "4" at bounding box center [1145, 474] width 163 height 163
click at [679, 342] on input "f. 4" at bounding box center [679, 336] width 1 height 11
click at [1135, 470] on icon "4" at bounding box center [1145, 474] width 163 height 163
click at [679, 342] on input "f. 4" at bounding box center [679, 336] width 1 height 11
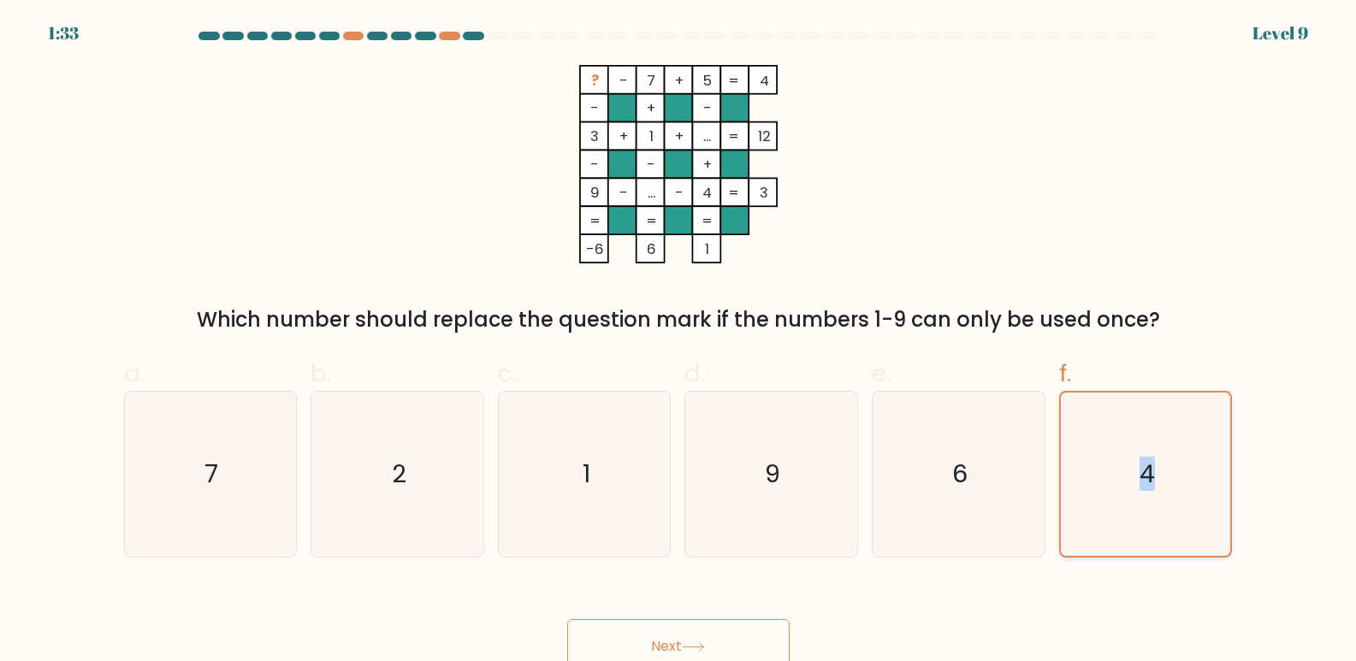
click at [1135, 470] on icon "4" at bounding box center [1145, 474] width 163 height 163
click at [679, 342] on input "f. 4" at bounding box center [679, 336] width 1 height 11
click at [1130, 469] on icon "4" at bounding box center [1145, 474] width 163 height 163
click at [679, 342] on input "f. 4" at bounding box center [679, 336] width 1 height 11
click at [1130, 469] on icon "4" at bounding box center [1145, 474] width 163 height 163
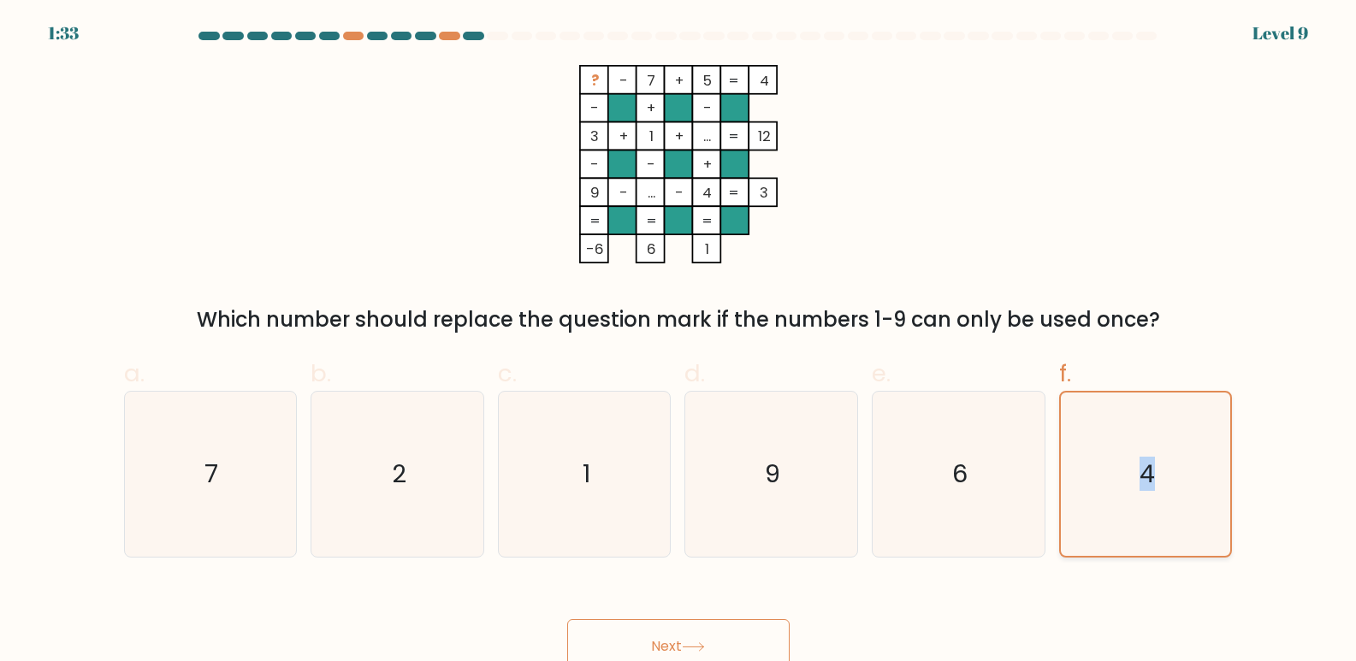
click at [679, 342] on input "f. 4" at bounding box center [679, 336] width 1 height 11
click at [1130, 469] on icon "4" at bounding box center [1145, 474] width 163 height 163
click at [679, 342] on input "f. 4" at bounding box center [679, 336] width 1 height 11
click at [1130, 469] on icon "4" at bounding box center [1145, 474] width 163 height 163
click at [679, 342] on input "f. 4" at bounding box center [679, 336] width 1 height 11
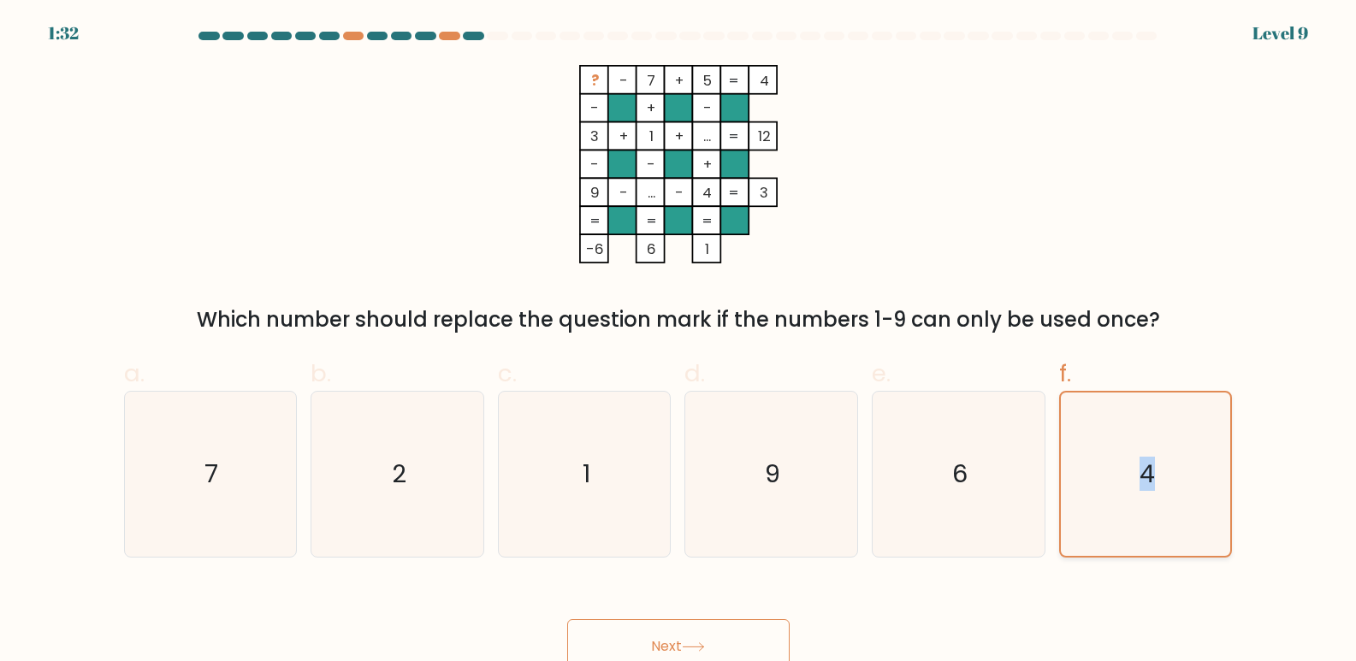
click at [1130, 469] on icon "4" at bounding box center [1145, 474] width 163 height 163
click at [679, 342] on input "f. 4" at bounding box center [679, 336] width 1 height 11
click at [1130, 469] on icon "4" at bounding box center [1145, 474] width 163 height 163
click at [679, 342] on input "f. 4" at bounding box center [679, 336] width 1 height 11
click at [1130, 469] on icon "4" at bounding box center [1145, 474] width 163 height 163
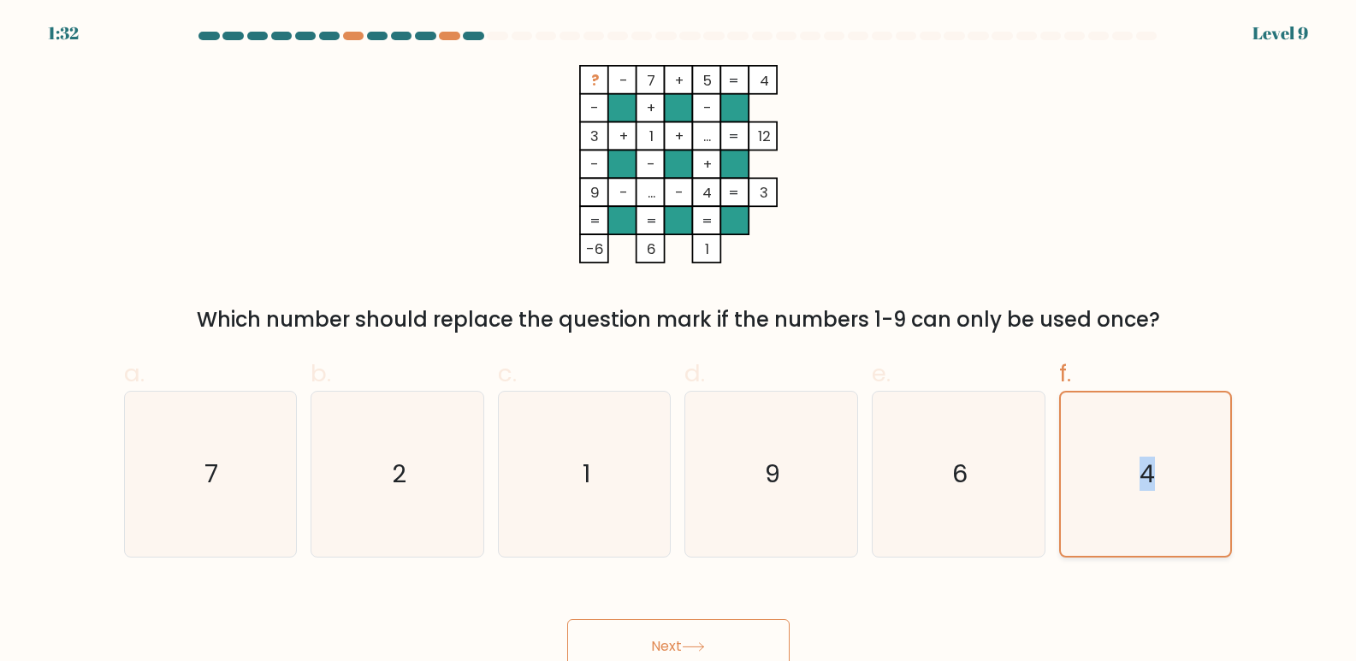
click at [679, 342] on input "f. 4" at bounding box center [679, 336] width 1 height 11
click at [1130, 469] on icon "4" at bounding box center [1145, 474] width 163 height 163
click at [679, 342] on input "f. 4" at bounding box center [679, 336] width 1 height 11
click at [1130, 469] on icon "4" at bounding box center [1145, 474] width 163 height 163
click at [679, 342] on input "f. 4" at bounding box center [679, 336] width 1 height 11
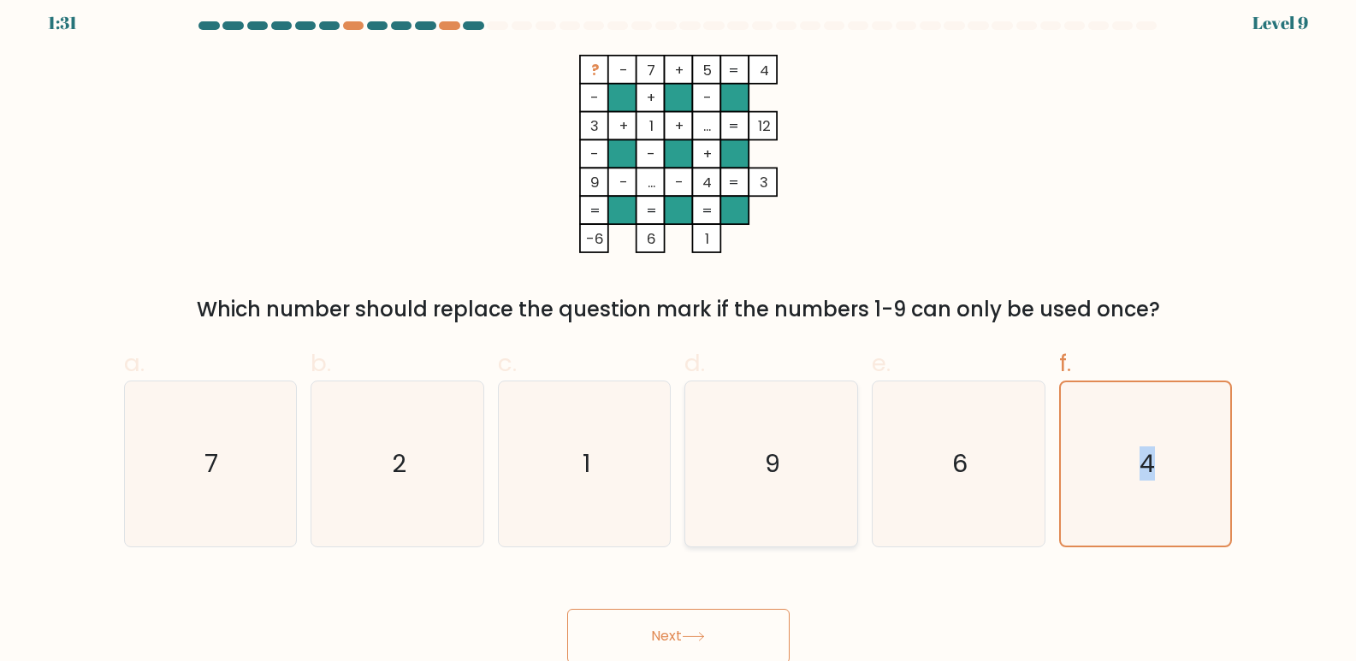
scroll to position [13, 0]
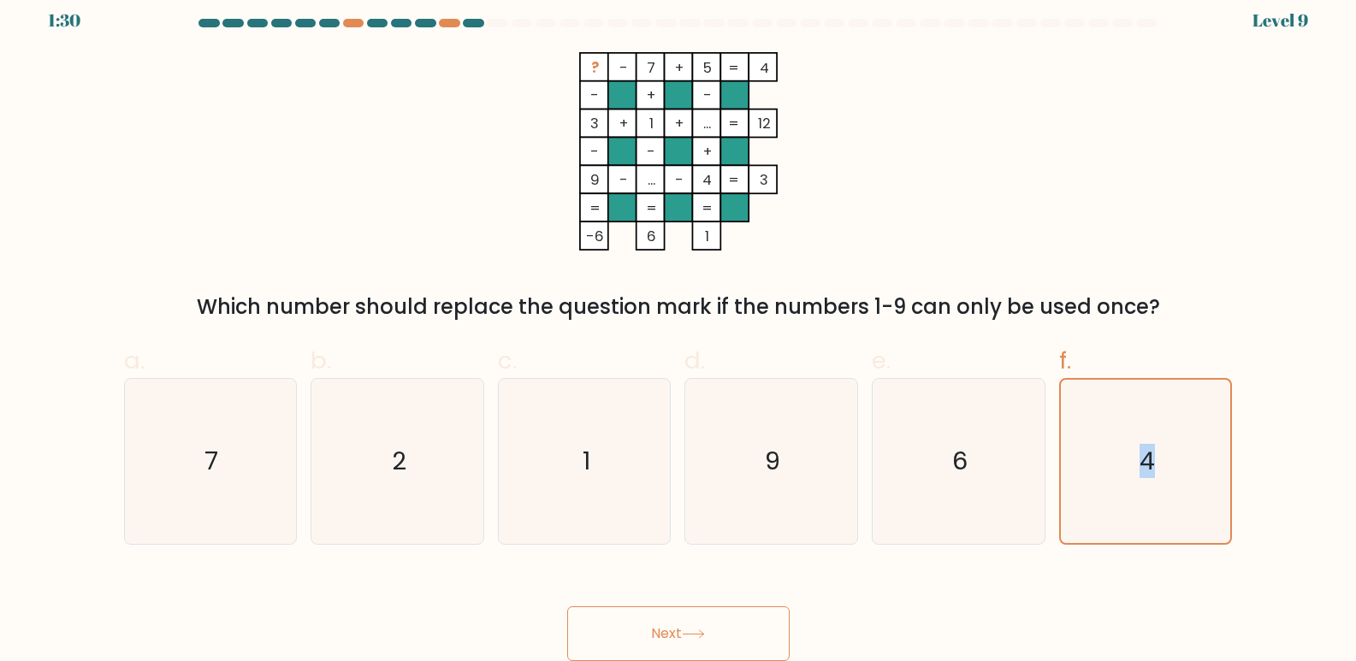
click at [678, 635] on button "Next" at bounding box center [678, 634] width 222 height 55
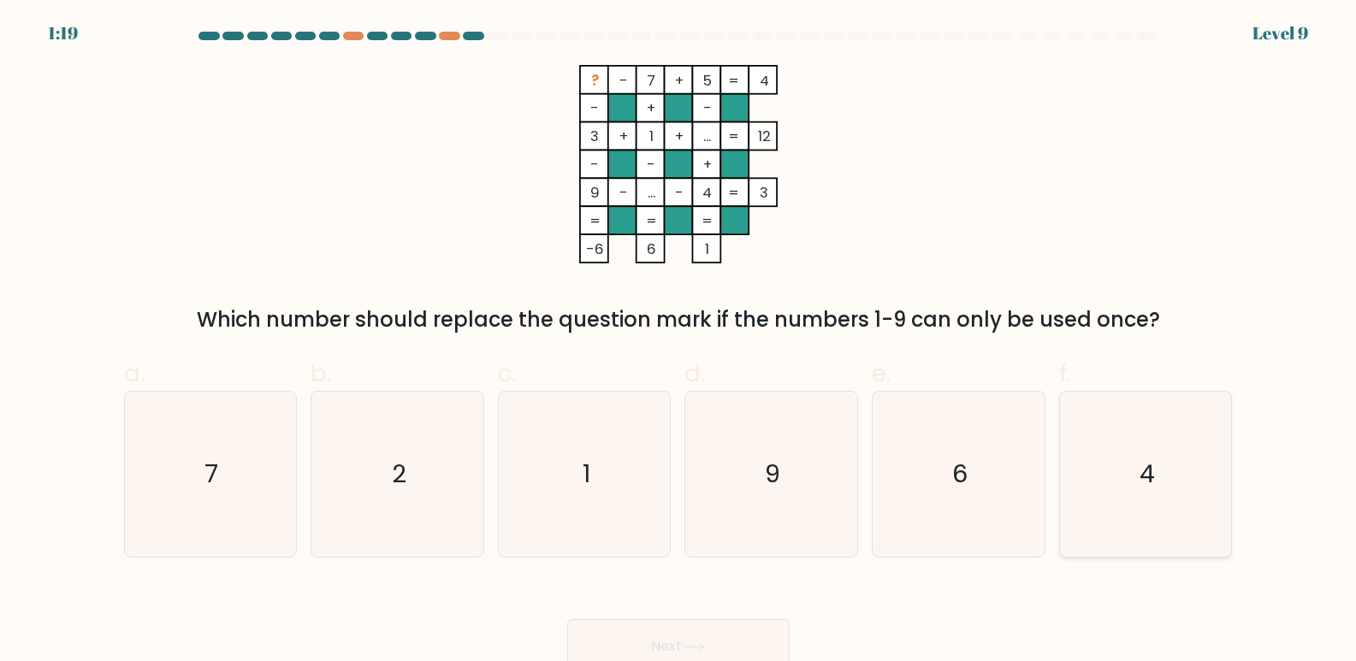
click at [1100, 460] on icon "4" at bounding box center [1146, 474] width 165 height 165
click at [679, 342] on input "f. 4" at bounding box center [679, 336] width 1 height 11
radio input "true"
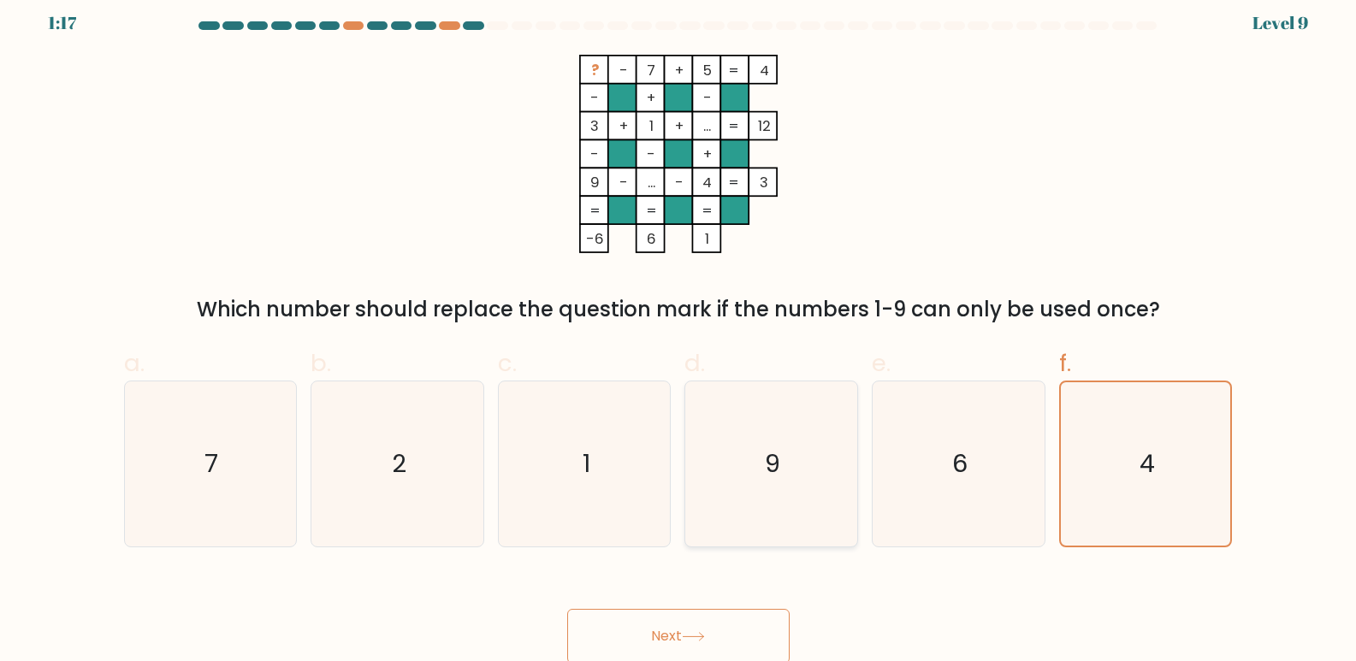
scroll to position [13, 0]
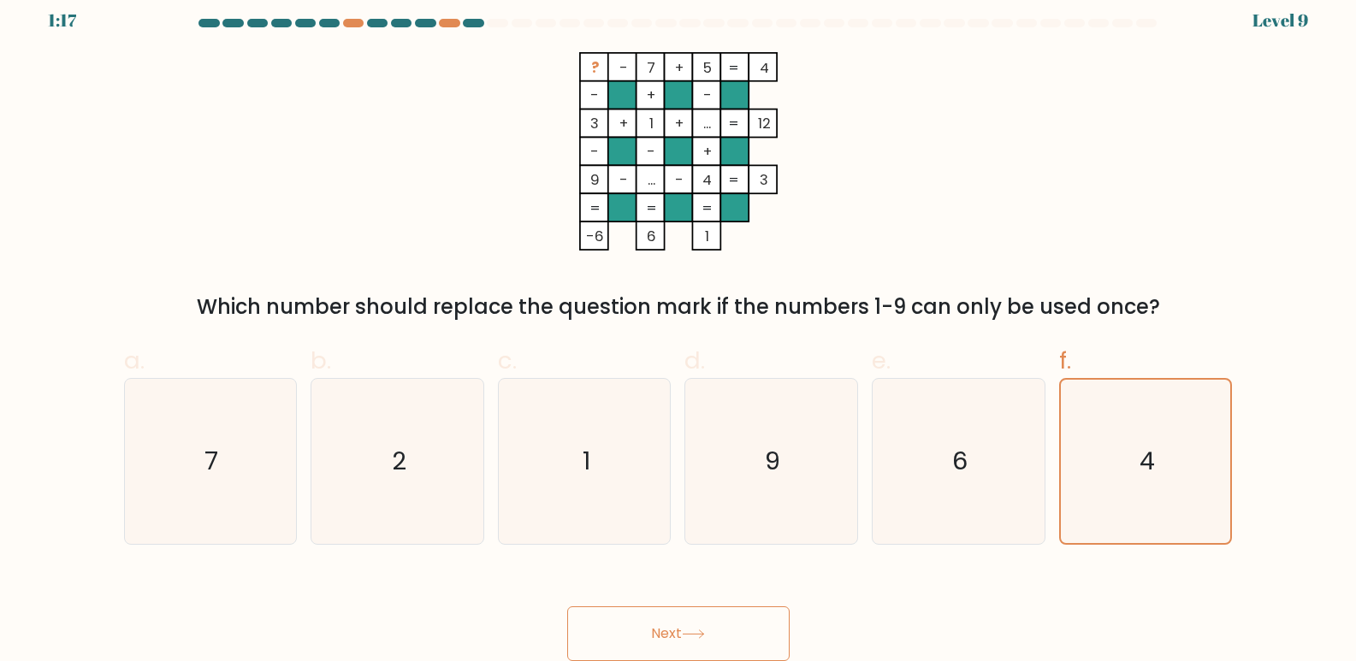
click at [702, 617] on button "Next" at bounding box center [678, 634] width 222 height 55
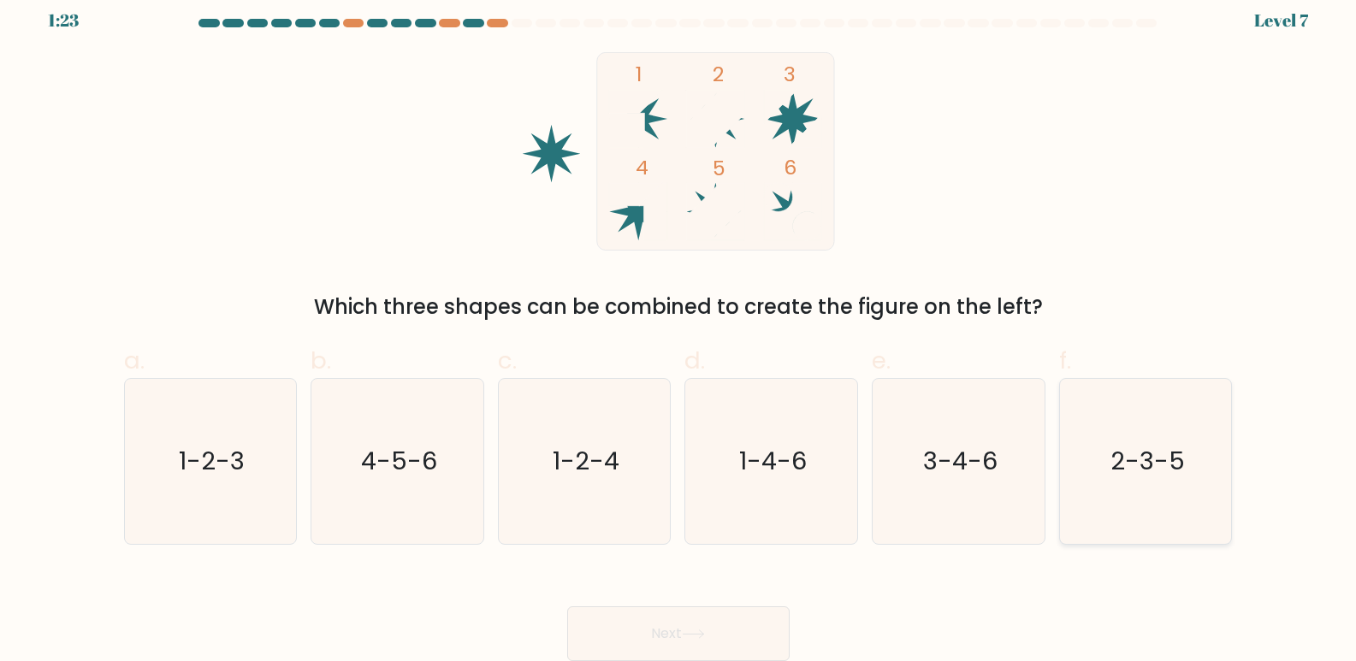
click at [1142, 458] on text "2-3-5" at bounding box center [1148, 462] width 74 height 34
click at [679, 329] on input "f. 2-3-5" at bounding box center [679, 323] width 1 height 11
radio input "true"
click at [703, 626] on button "Next" at bounding box center [678, 634] width 222 height 55
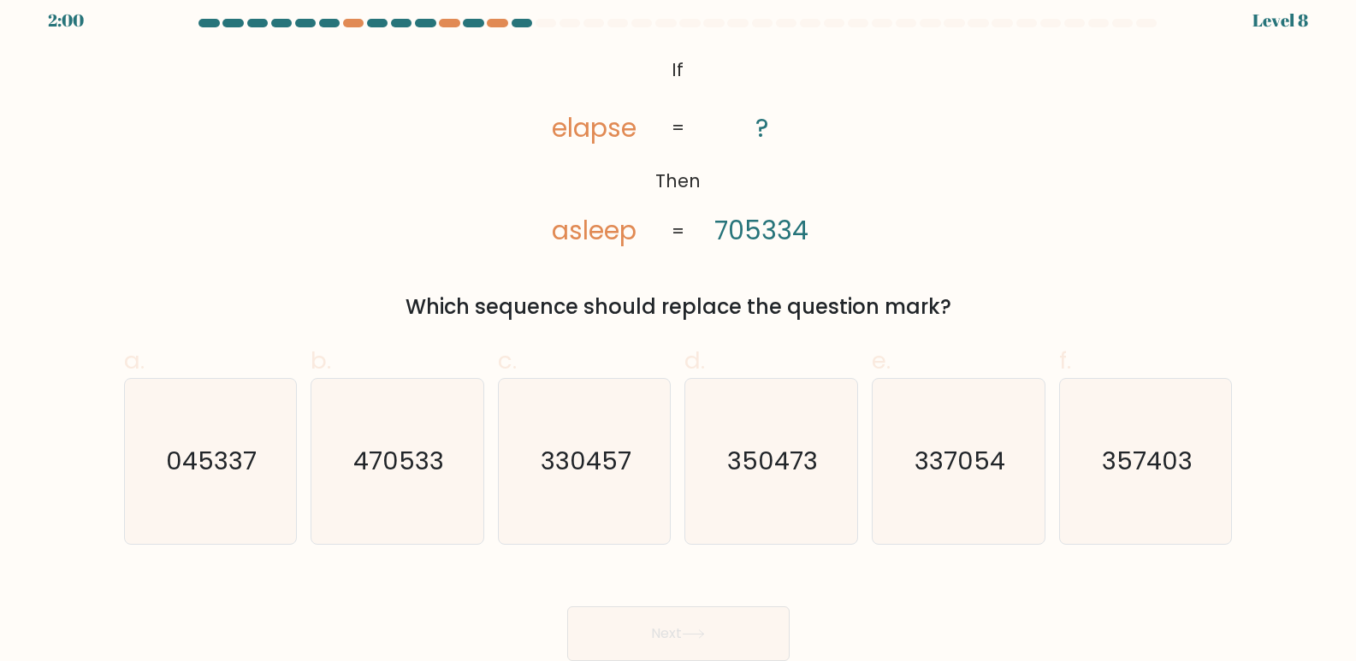
click at [754, 234] on tspan "705334" at bounding box center [761, 230] width 94 height 37
click at [785, 233] on tspan "705334" at bounding box center [761, 230] width 94 height 37
click at [567, 124] on tspan "elapse" at bounding box center [594, 128] width 85 height 37
click at [580, 231] on tspan "asleep" at bounding box center [594, 230] width 85 height 37
drag, startPoint x: 565, startPoint y: 229, endPoint x: 532, endPoint y: 229, distance: 32.5
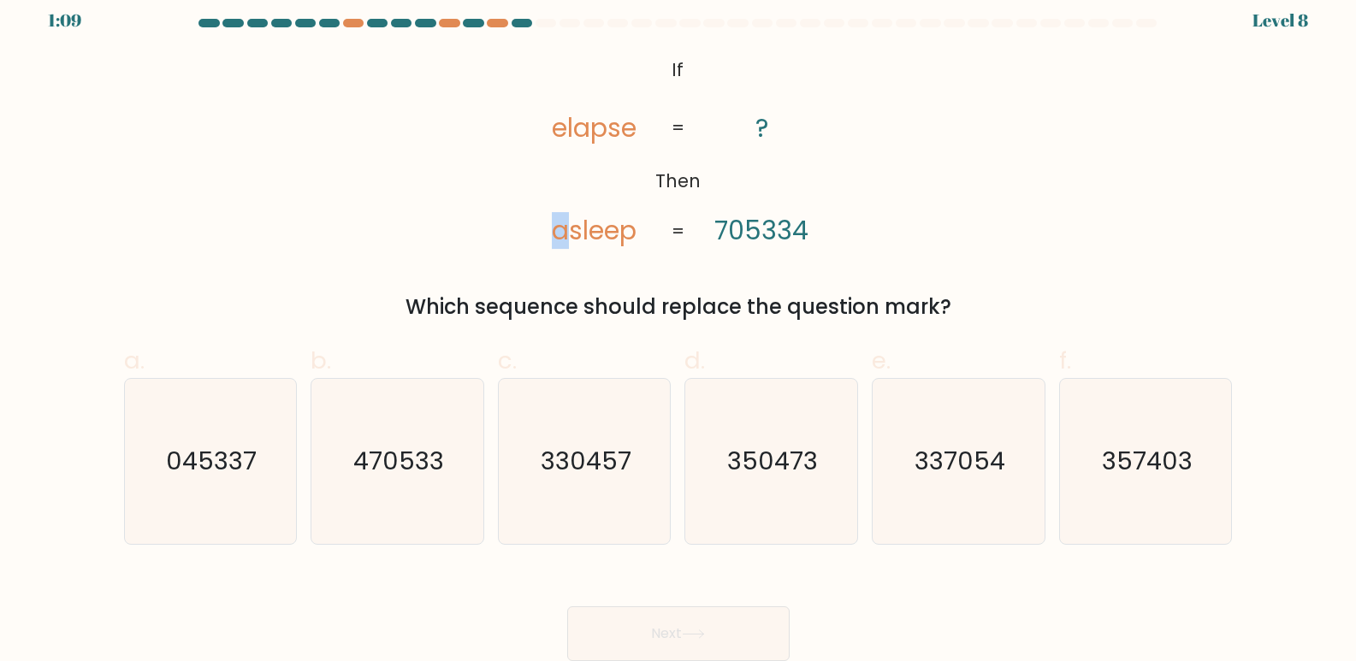
click at [532, 229] on icon "@import url('https://fonts.googleapis.com/css?family=Abril+Fatface:400,100,100i…" at bounding box center [678, 151] width 322 height 199
drag, startPoint x: 805, startPoint y: 228, endPoint x: 791, endPoint y: 228, distance: 14.5
click at [791, 228] on tspan "705334" at bounding box center [761, 230] width 94 height 37
drag, startPoint x: 742, startPoint y: 224, endPoint x: 732, endPoint y: 224, distance: 9.4
click at [732, 224] on tspan "705334" at bounding box center [761, 230] width 94 height 37
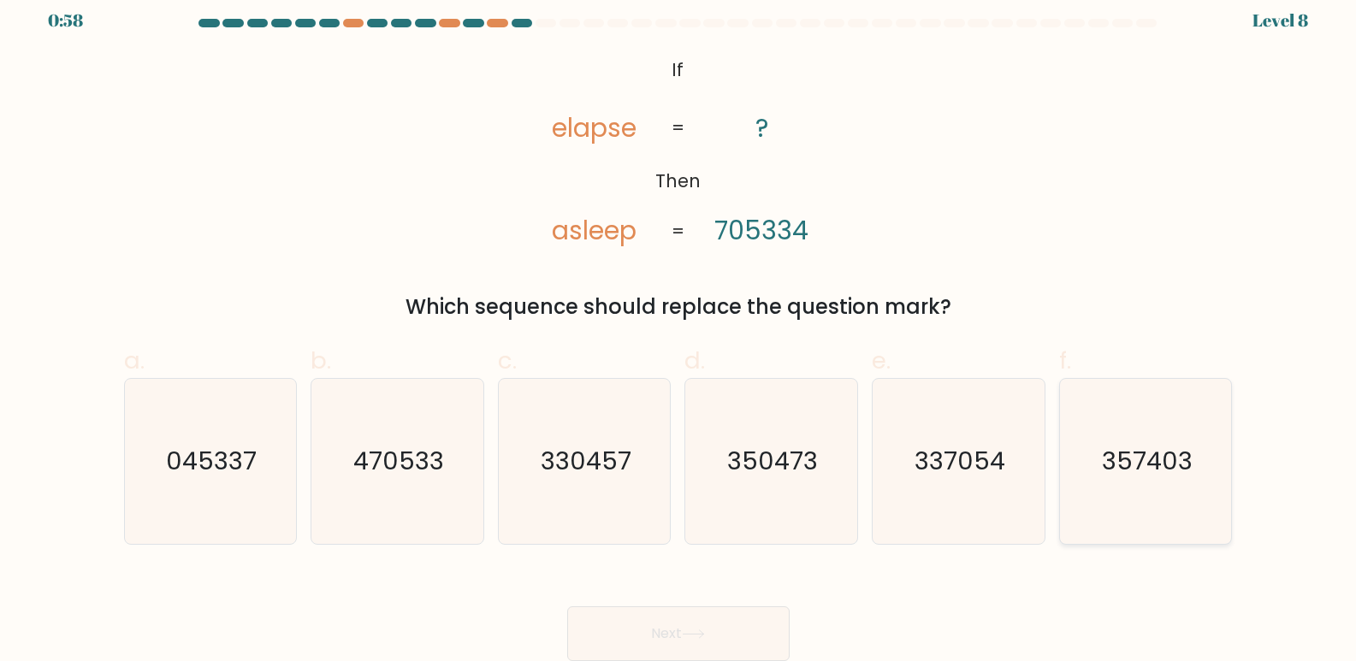
click at [1100, 461] on icon "357403" at bounding box center [1146, 461] width 165 height 165
click at [679, 329] on input "f. 357403" at bounding box center [679, 323] width 1 height 11
radio input "true"
click at [687, 628] on button "Next" at bounding box center [678, 634] width 222 height 55
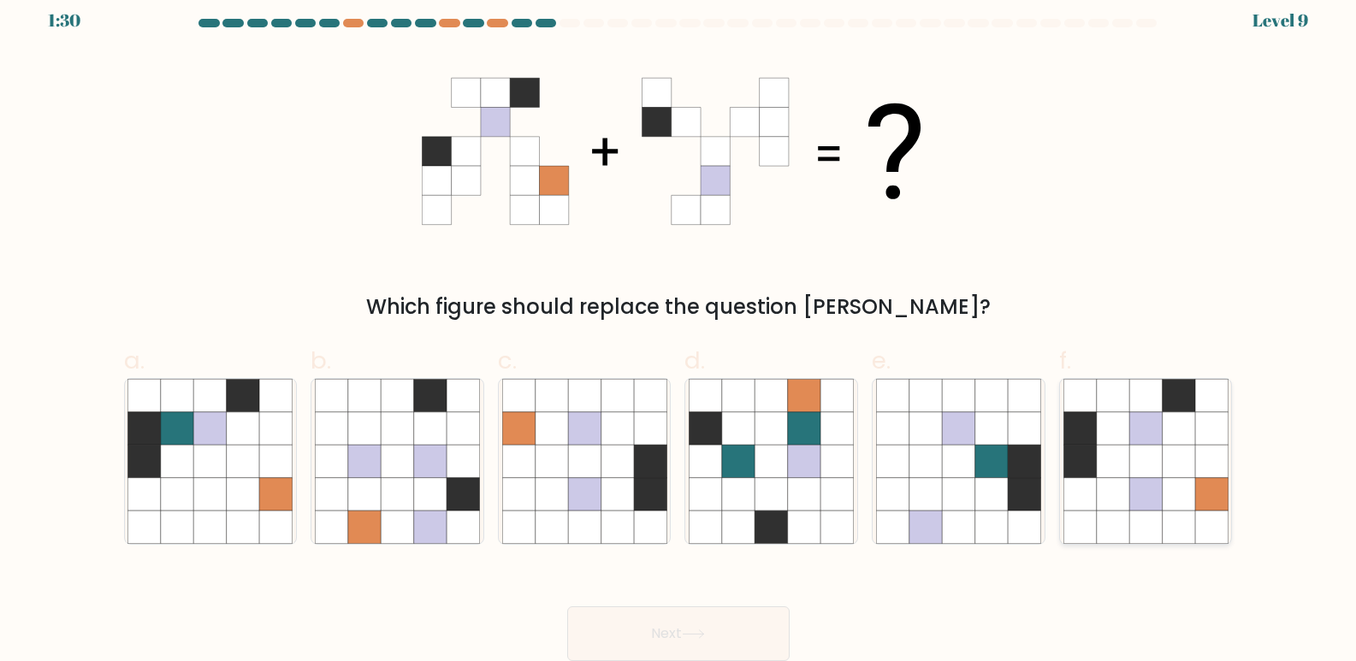
click at [1138, 445] on icon at bounding box center [1146, 428] width 33 height 33
click at [679, 329] on input "f." at bounding box center [679, 323] width 1 height 11
radio input "true"
click at [679, 635] on button "Next" at bounding box center [678, 634] width 222 height 55
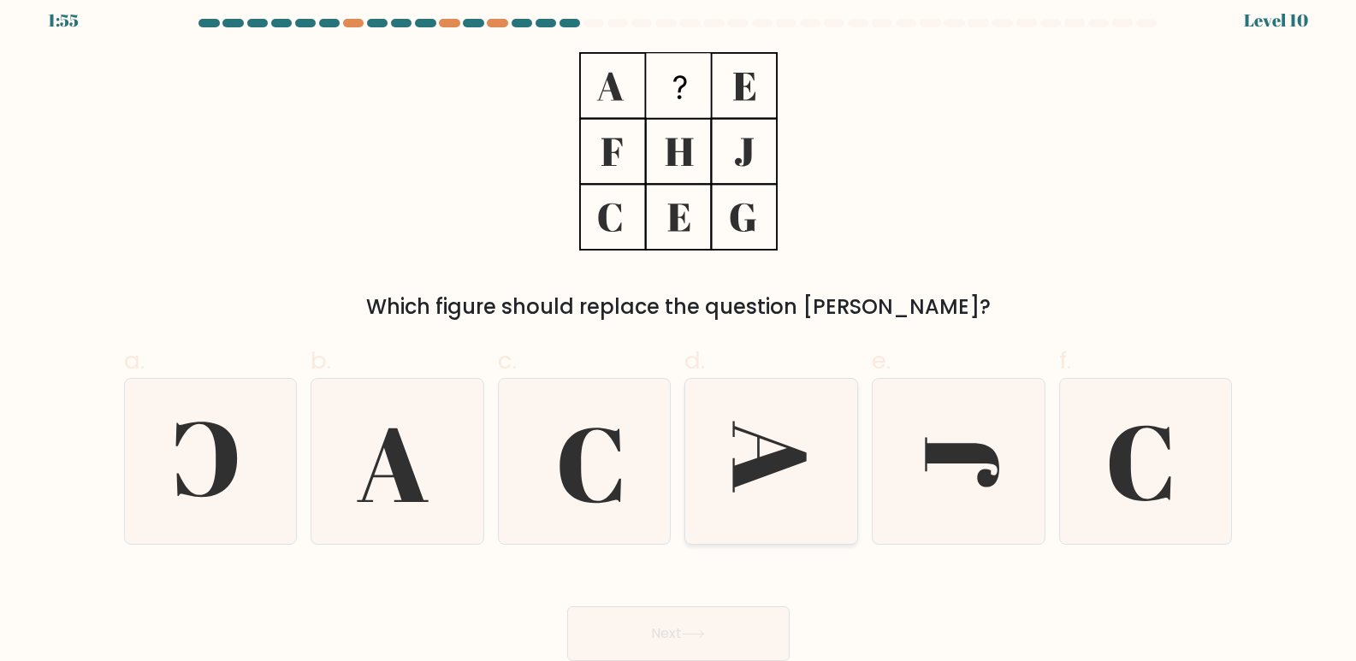
click at [778, 451] on icon at bounding box center [771, 461] width 165 height 165
click at [679, 329] on input "d." at bounding box center [679, 323] width 1 height 11
radio input "true"
click at [585, 499] on icon at bounding box center [591, 465] width 62 height 75
click at [679, 329] on input "c." at bounding box center [679, 323] width 1 height 11
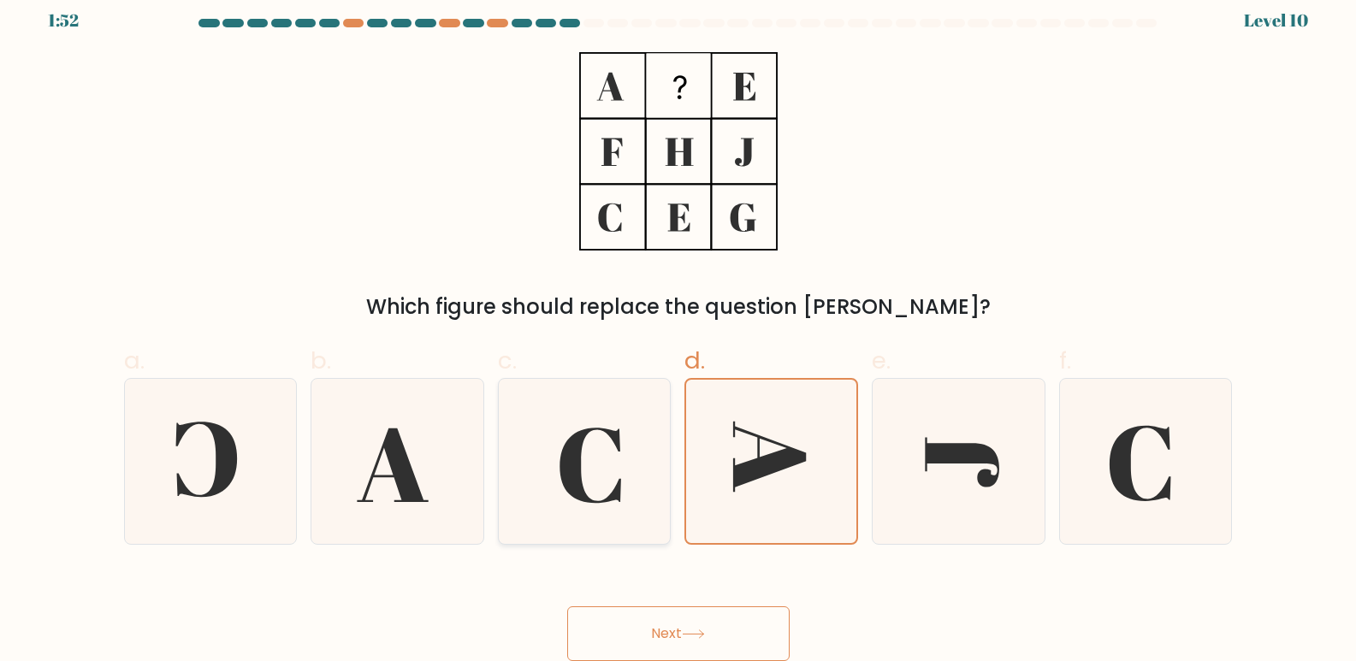
radio input "true"
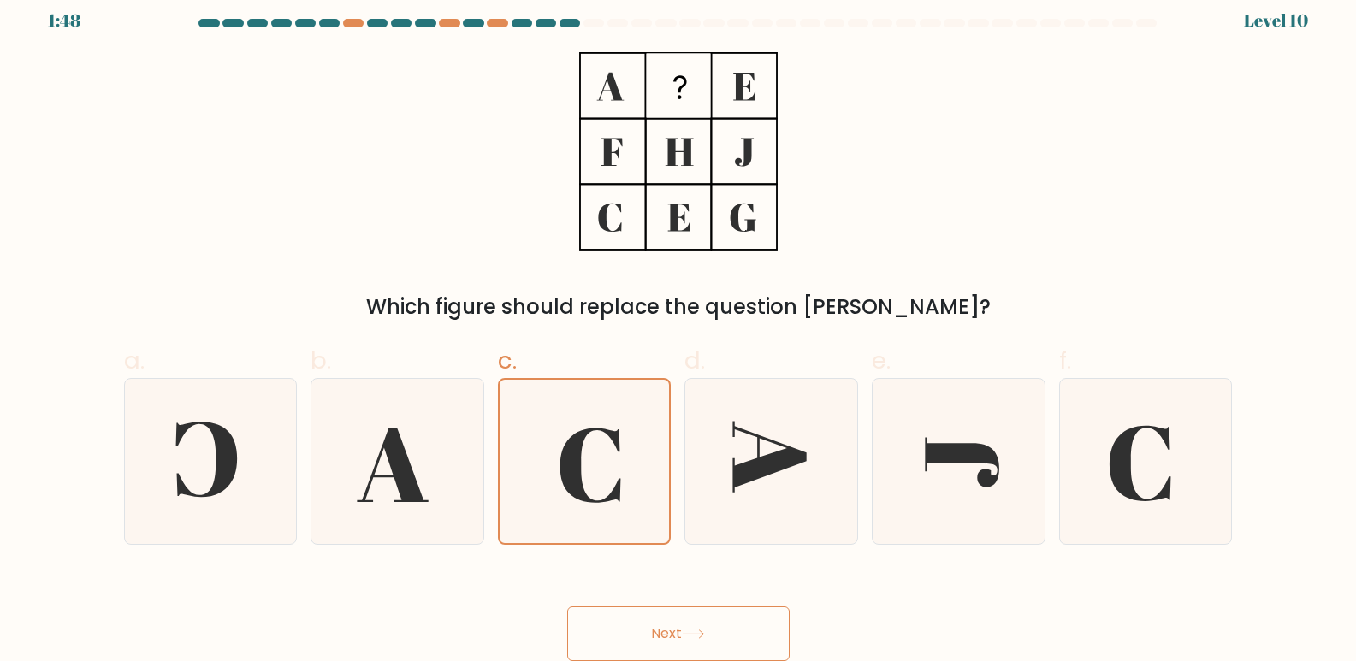
click at [688, 640] on button "Next" at bounding box center [678, 634] width 222 height 55
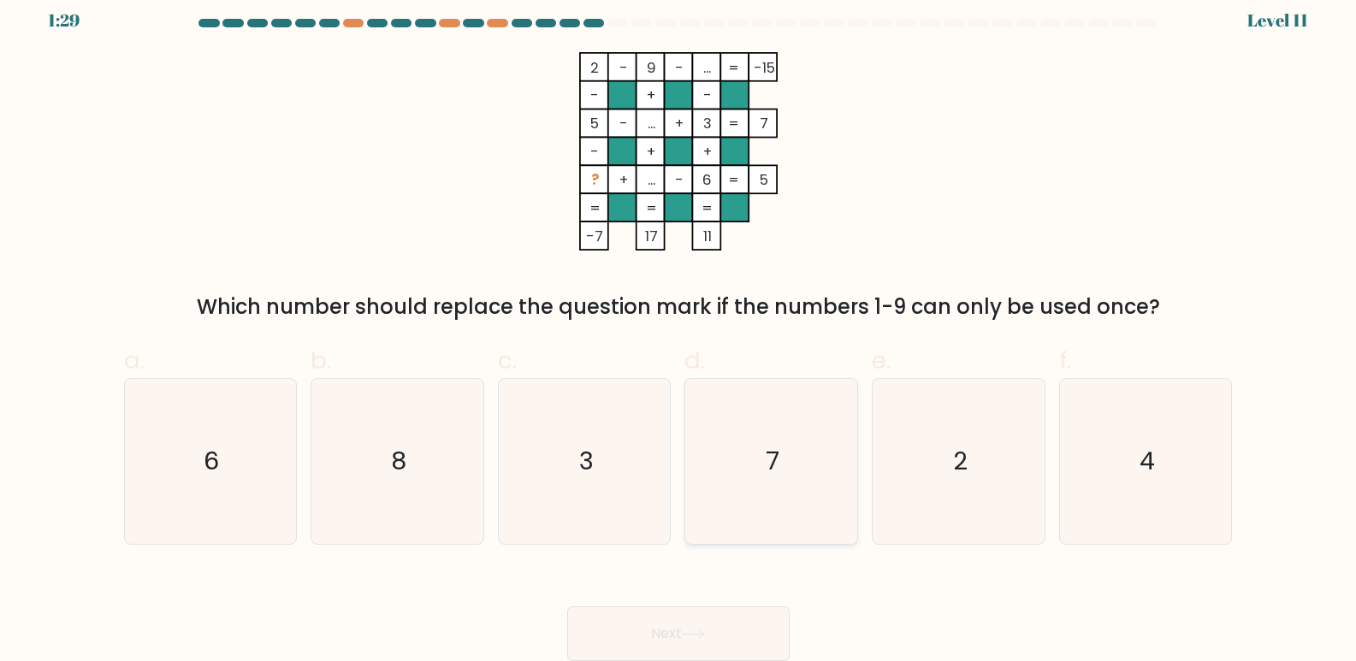
click at [763, 491] on icon "7" at bounding box center [771, 461] width 165 height 165
click at [679, 329] on input "d. 7" at bounding box center [679, 323] width 1 height 11
radio input "true"
click at [703, 635] on icon at bounding box center [693, 635] width 21 height 8
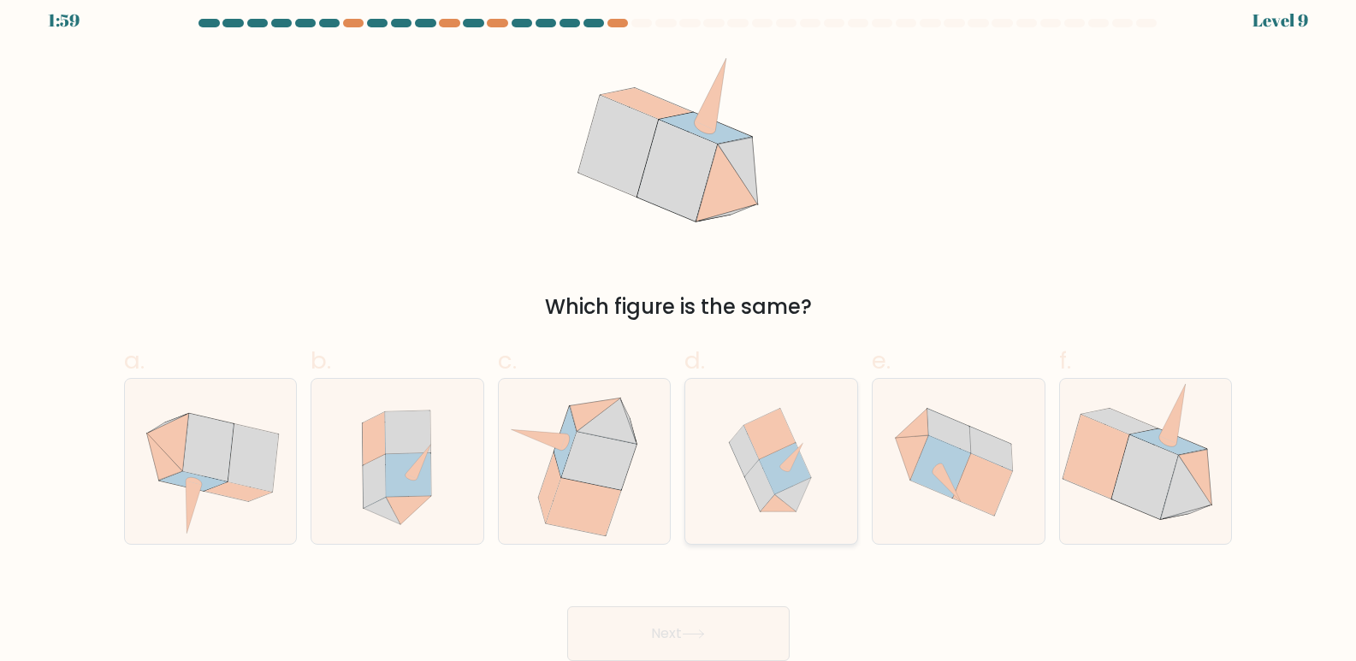
click at [780, 484] on icon at bounding box center [785, 468] width 51 height 51
click at [679, 329] on input "d." at bounding box center [679, 323] width 1 height 11
radio input "true"
click at [703, 636] on icon at bounding box center [693, 634] width 23 height 9
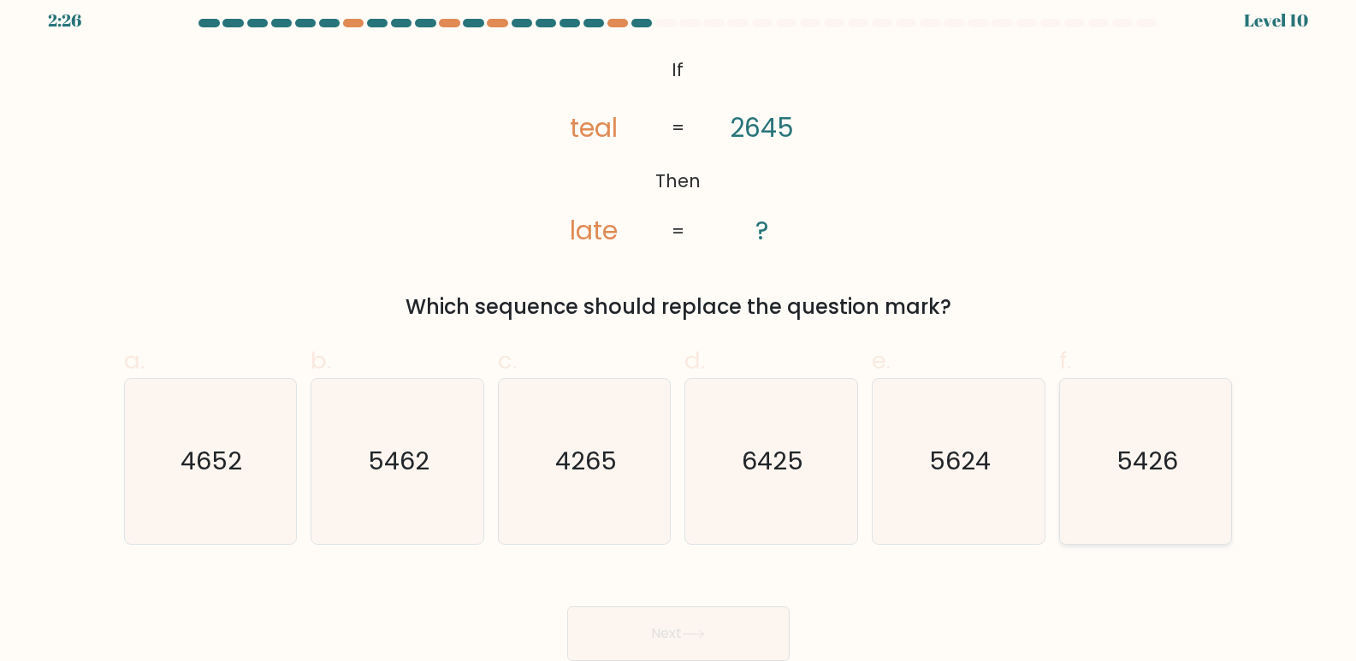
click at [1171, 461] on text "5426" at bounding box center [1148, 462] width 62 height 34
click at [679, 329] on input "f. 5426" at bounding box center [679, 323] width 1 height 11
radio input "true"
click at [742, 632] on button "Next" at bounding box center [678, 634] width 222 height 55
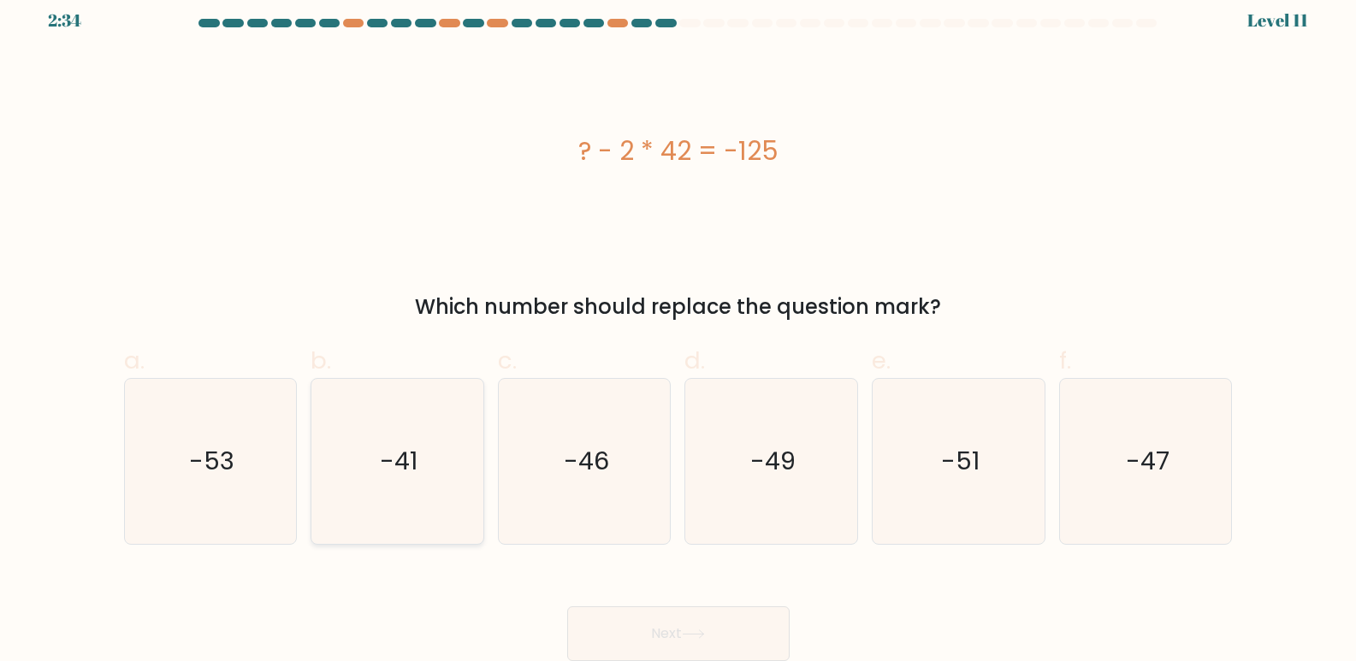
click at [427, 481] on icon "-41" at bounding box center [397, 461] width 165 height 165
click at [679, 329] on input "b. -41" at bounding box center [679, 323] width 1 height 11
radio input "true"
click at [630, 627] on button "Next" at bounding box center [678, 634] width 222 height 55
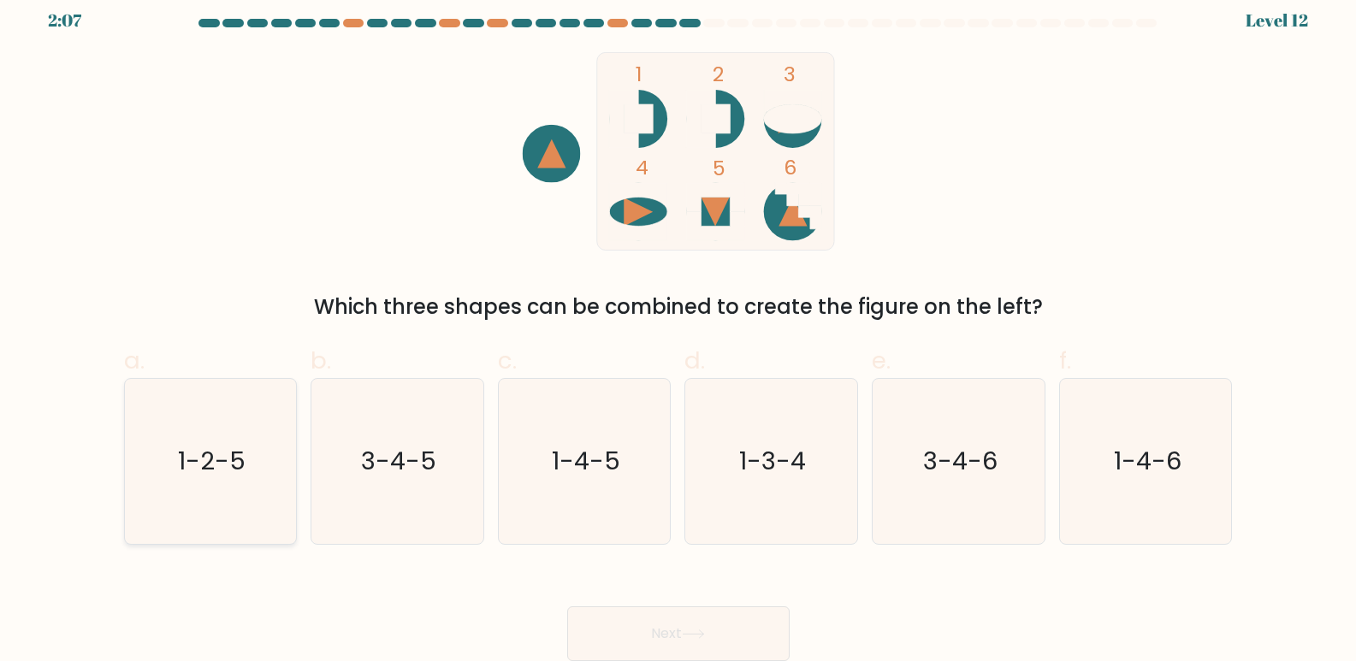
click at [252, 493] on icon "1-2-5" at bounding box center [209, 461] width 165 height 165
click at [679, 329] on input "a. 1-2-5" at bounding box center [679, 323] width 1 height 11
radio input "true"
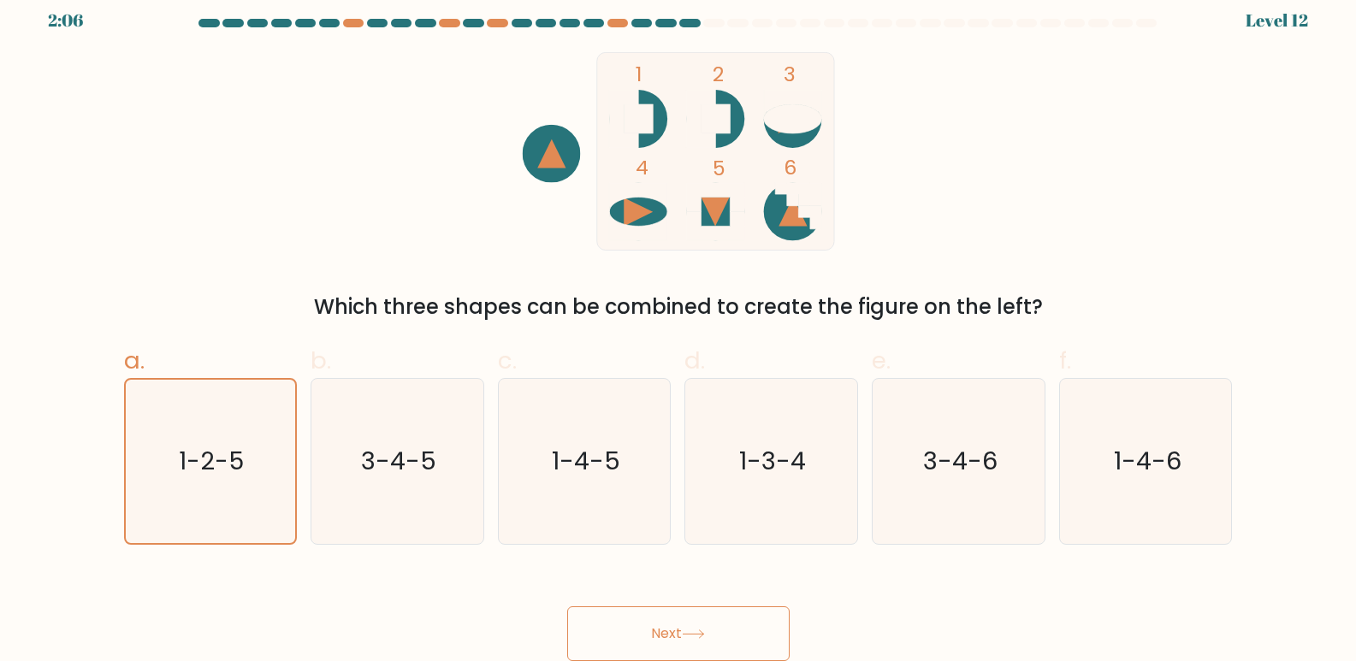
click at [653, 651] on button "Next" at bounding box center [678, 634] width 222 height 55
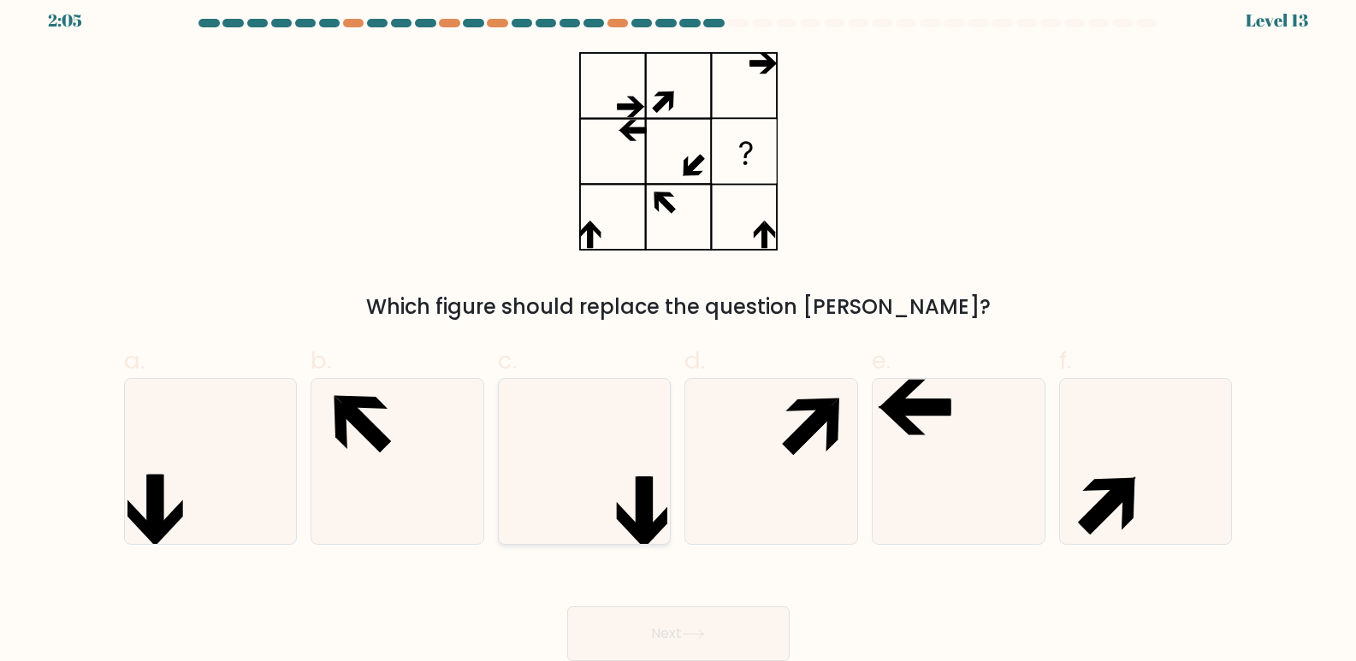
click at [626, 492] on icon at bounding box center [584, 461] width 165 height 165
click at [679, 329] on input "c." at bounding box center [679, 323] width 1 height 11
radio input "true"
click at [941, 424] on icon at bounding box center [958, 461] width 165 height 165
click at [679, 329] on input "e." at bounding box center [679, 323] width 1 height 11
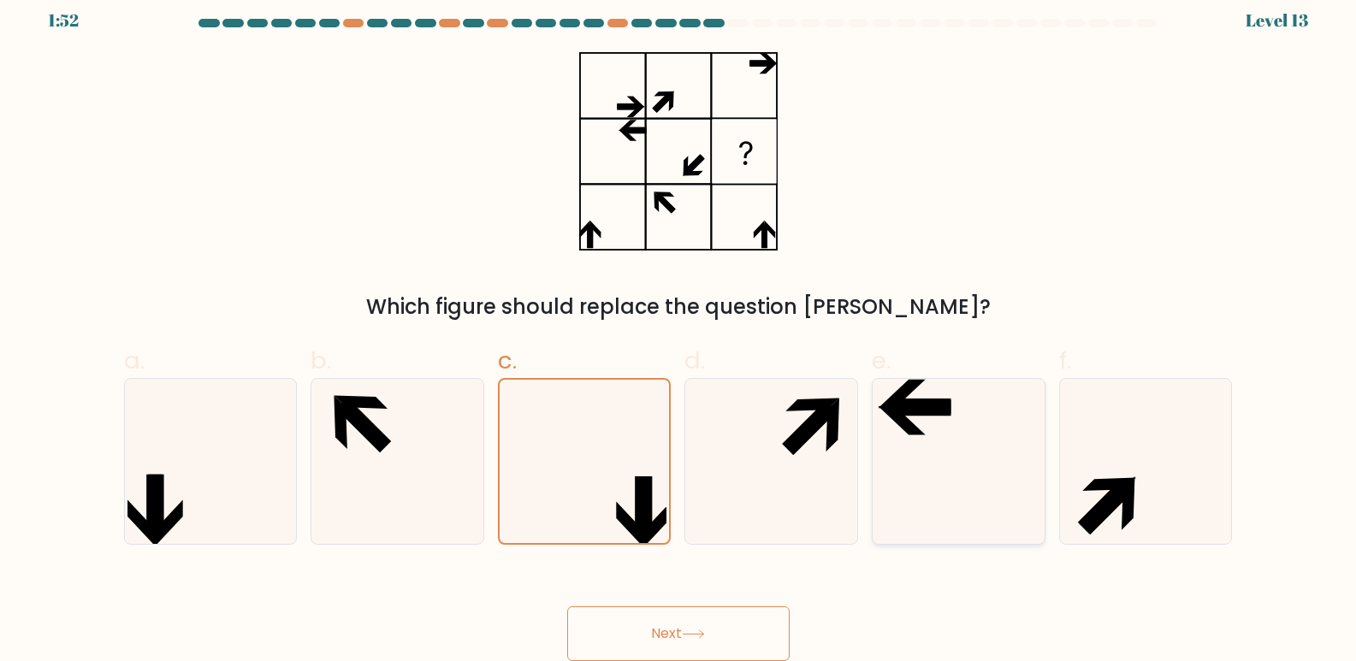
radio input "true"
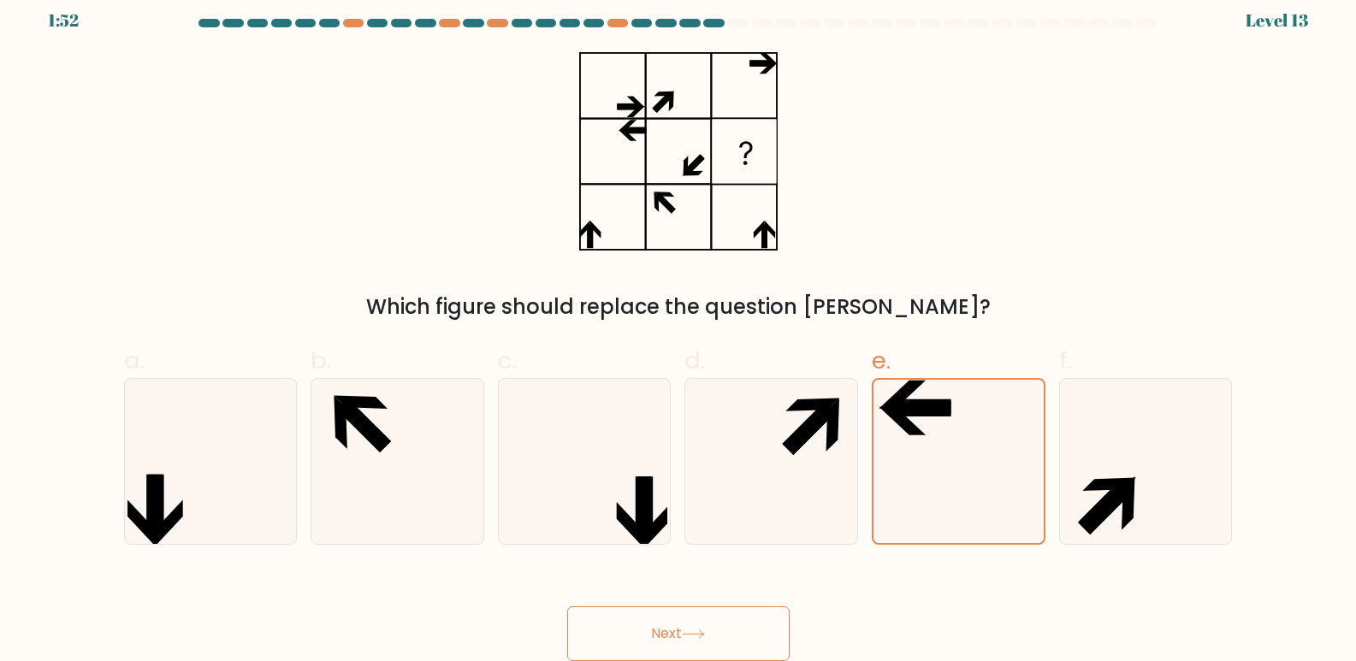
click at [716, 629] on button "Next" at bounding box center [678, 634] width 222 height 55
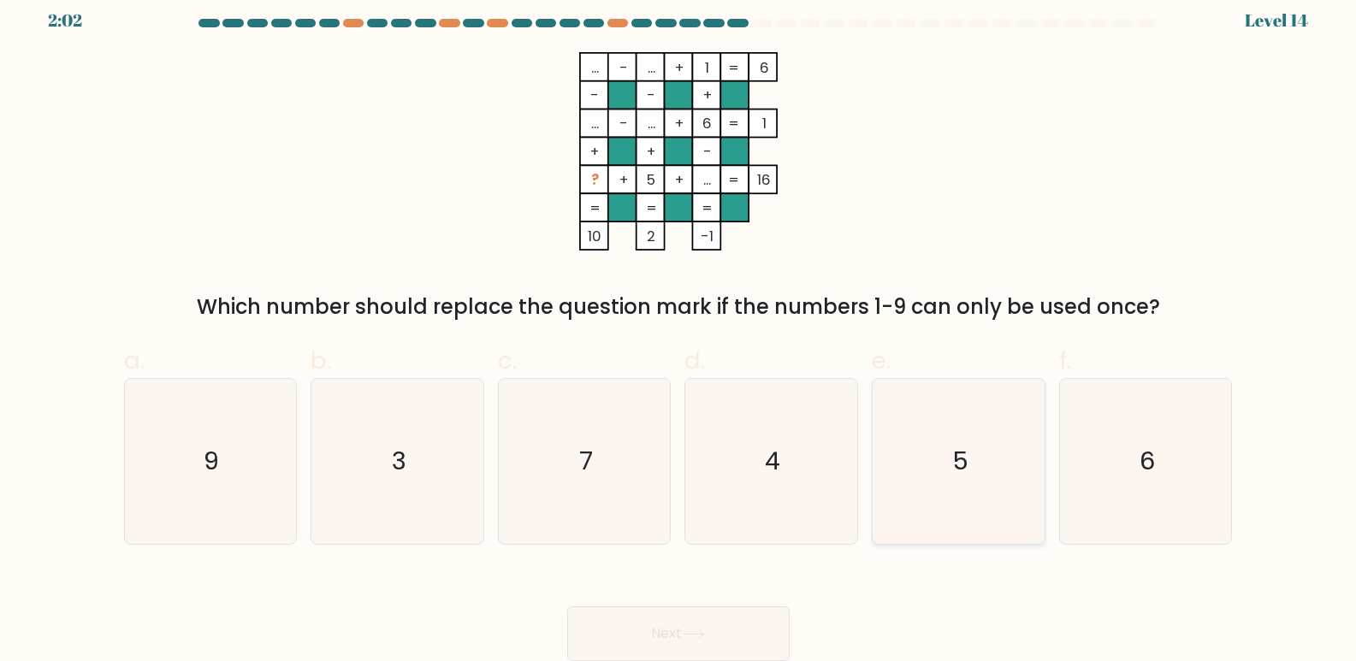
click at [958, 447] on text "5" at bounding box center [960, 462] width 16 height 34
click at [679, 329] on input "e. 5" at bounding box center [679, 323] width 1 height 11
radio input "true"
click at [714, 626] on button "Next" at bounding box center [678, 634] width 222 height 55
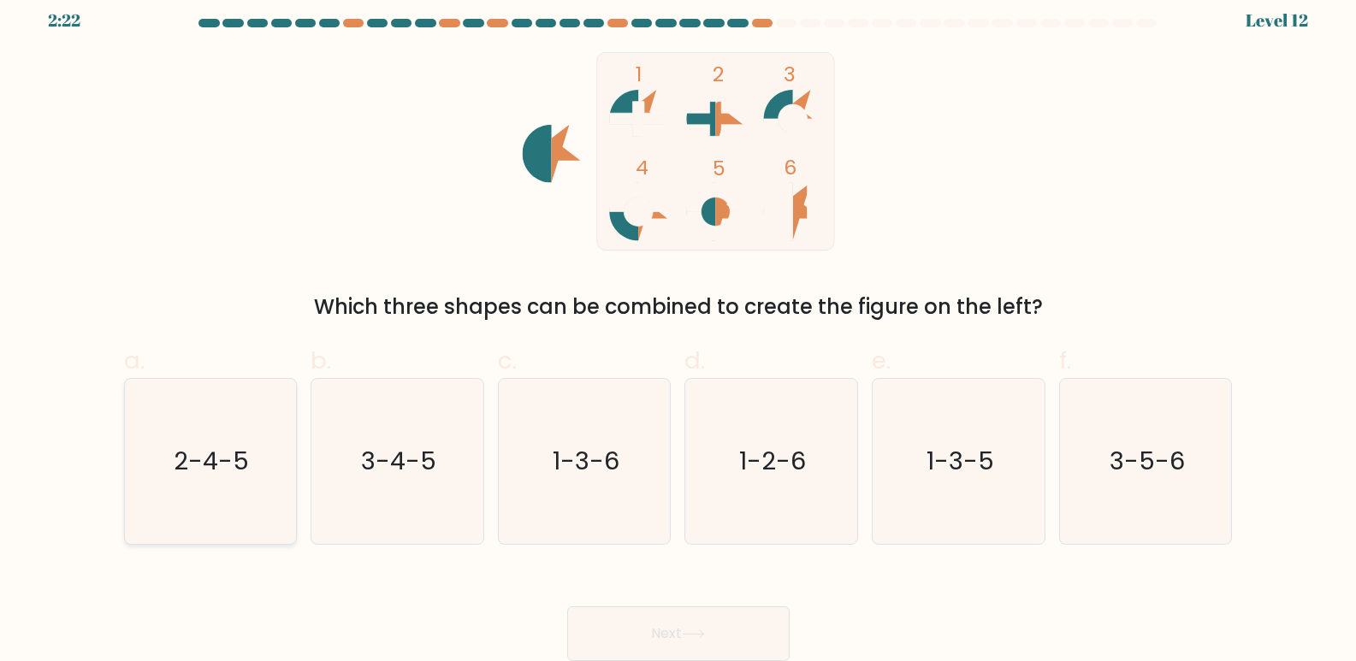
click at [239, 454] on text "2-4-5" at bounding box center [212, 462] width 75 height 34
click at [679, 329] on input "a. 2-4-5" at bounding box center [679, 323] width 1 height 11
radio input "true"
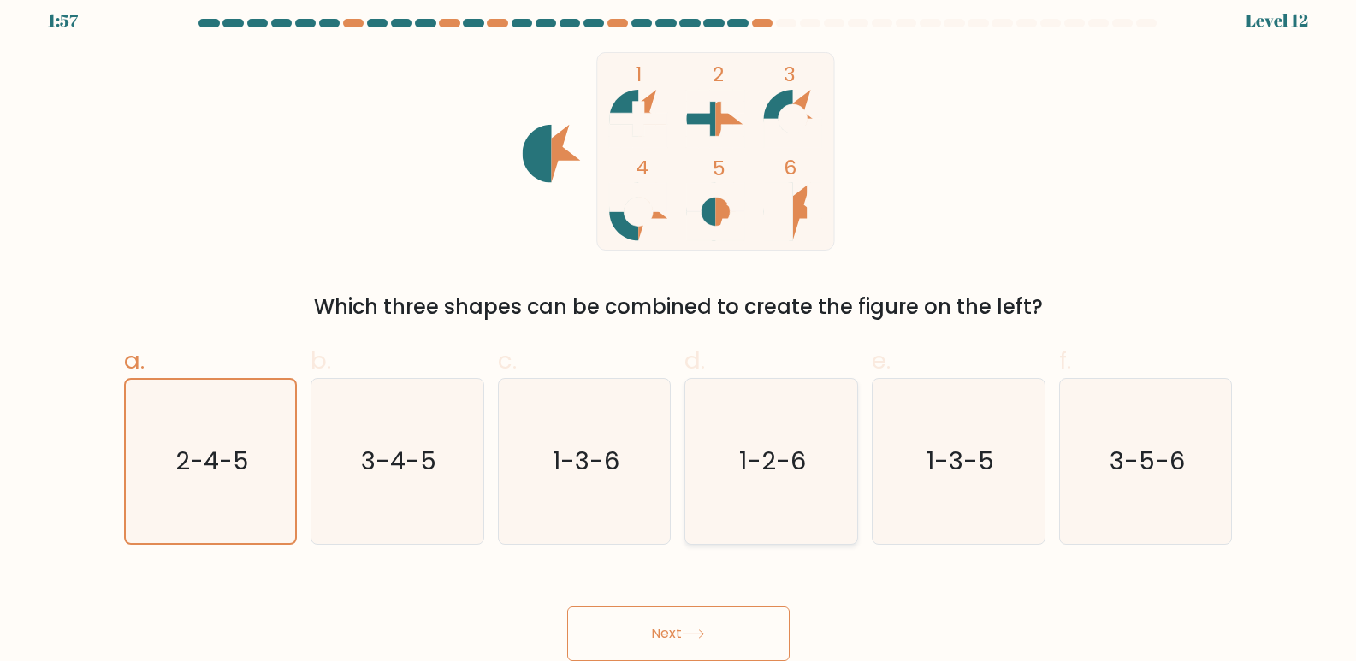
click at [815, 465] on icon "1-2-6" at bounding box center [771, 461] width 165 height 165
click at [679, 329] on input "d. 1-2-6" at bounding box center [679, 323] width 1 height 11
radio input "true"
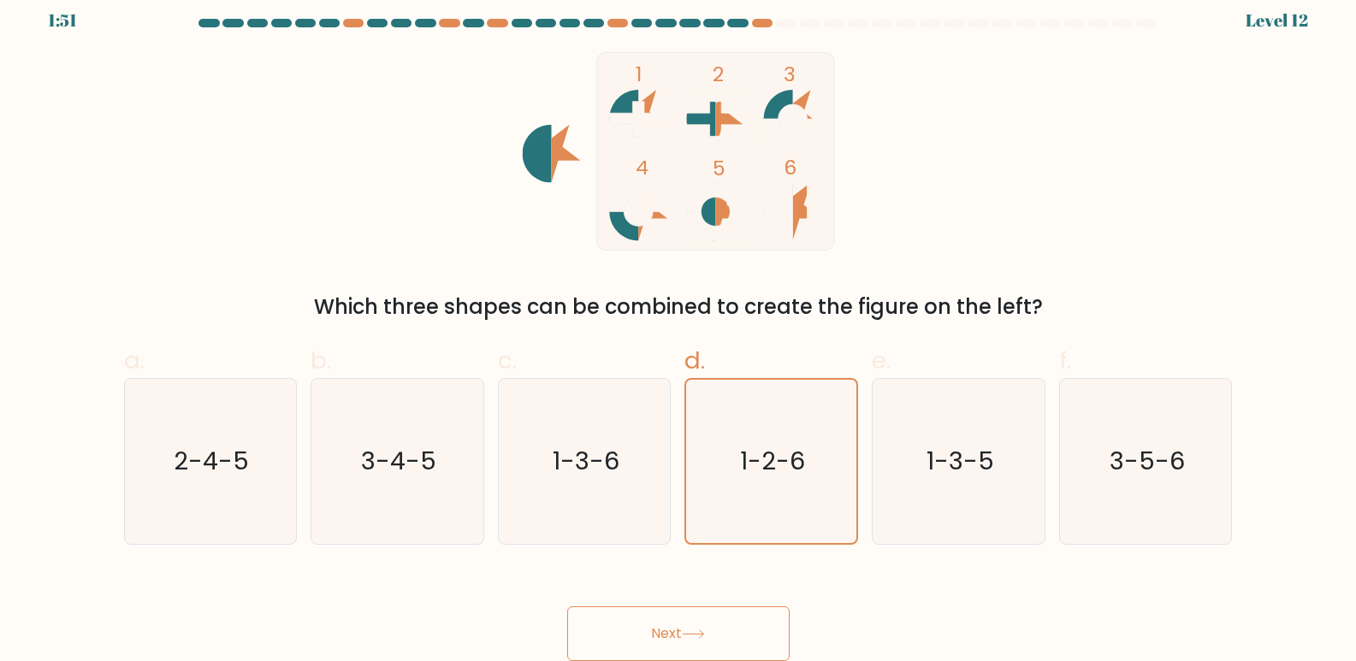
drag, startPoint x: 724, startPoint y: 115, endPoint x: 629, endPoint y: 118, distance: 95.0
click at [629, 118] on icon "1 2 3 4 5 6" at bounding box center [678, 151] width 460 height 199
drag, startPoint x: 795, startPoint y: 209, endPoint x: 653, endPoint y: 124, distance: 165.4
click at [653, 124] on icon "1 2 3 4 5 6" at bounding box center [678, 151] width 460 height 199
click at [707, 640] on button "Next" at bounding box center [678, 634] width 222 height 55
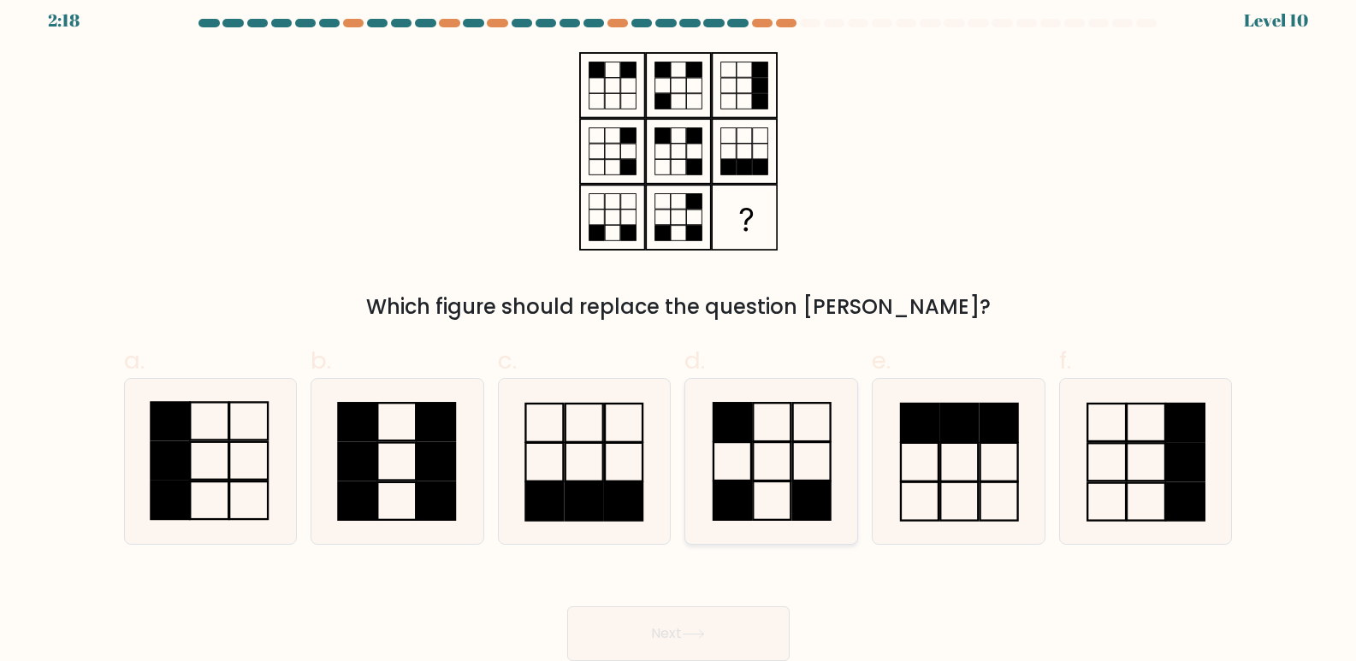
click at [762, 471] on icon at bounding box center [771, 461] width 165 height 165
click at [679, 329] on input "d." at bounding box center [679, 323] width 1 height 11
radio input "true"
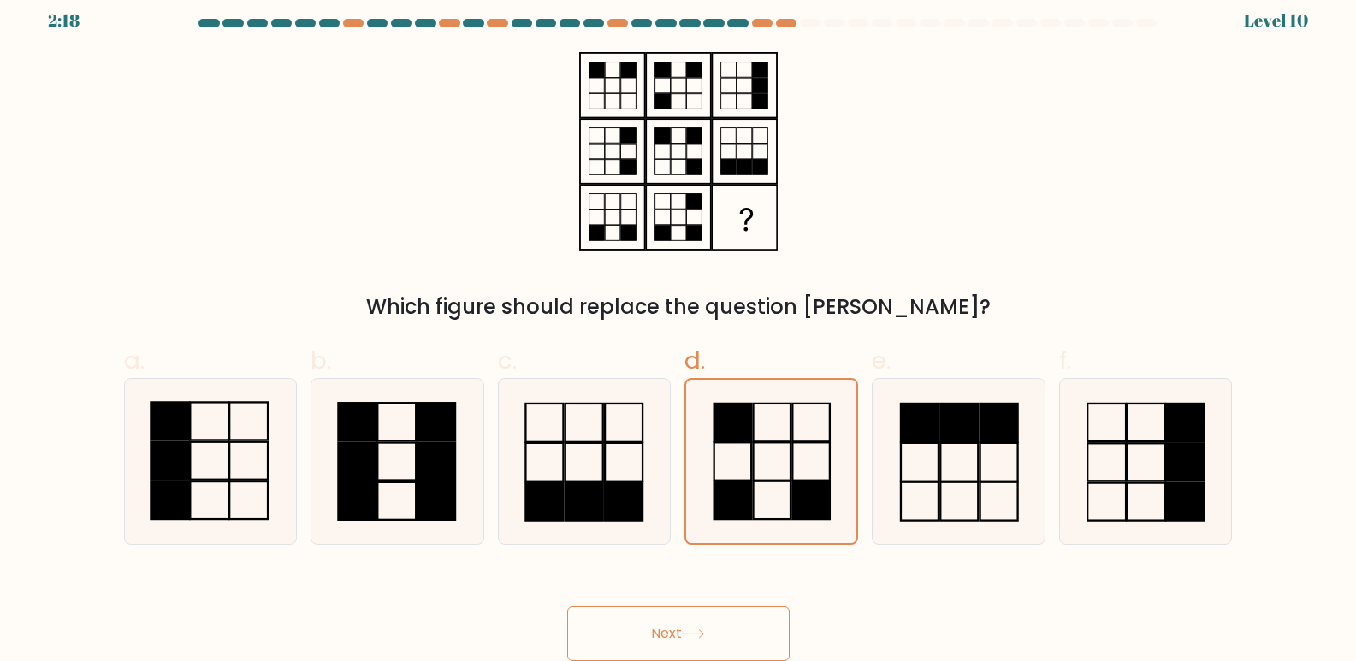
click at [647, 610] on button "Next" at bounding box center [678, 634] width 222 height 55
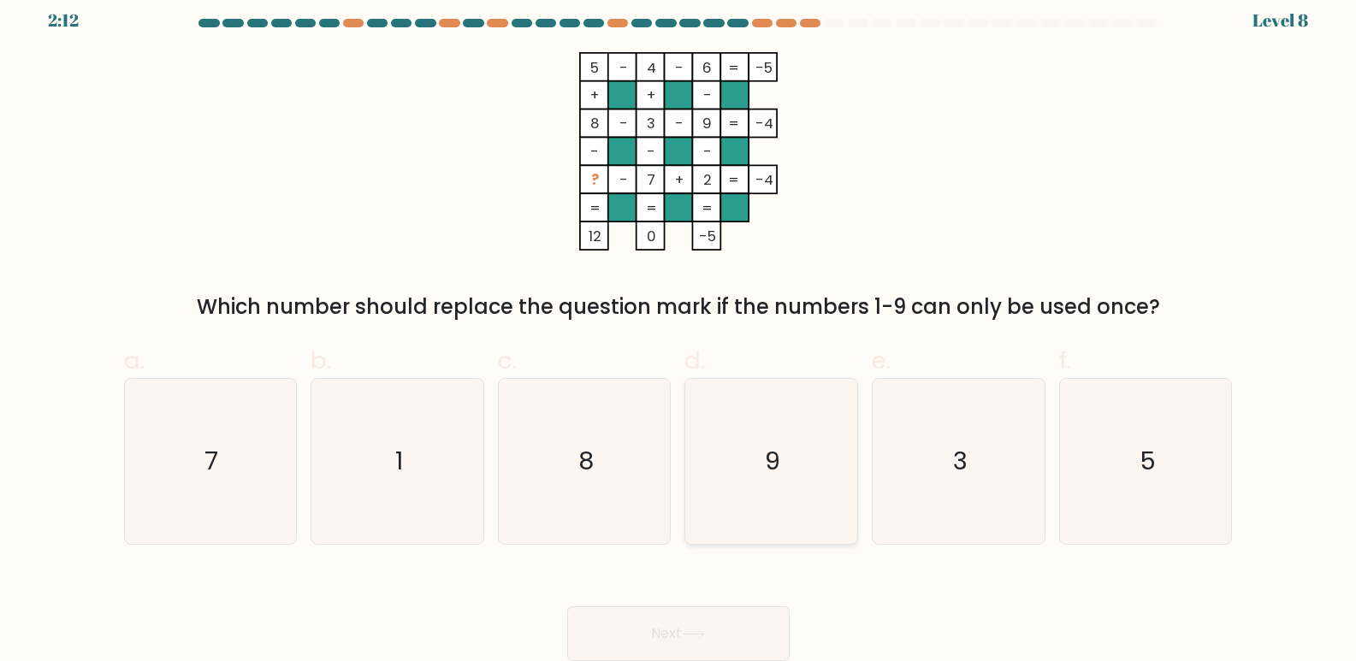
click at [813, 477] on icon "9" at bounding box center [771, 461] width 165 height 165
click at [679, 329] on input "d. 9" at bounding box center [679, 323] width 1 height 11
radio input "true"
click at [750, 636] on button "Next" at bounding box center [678, 634] width 222 height 55
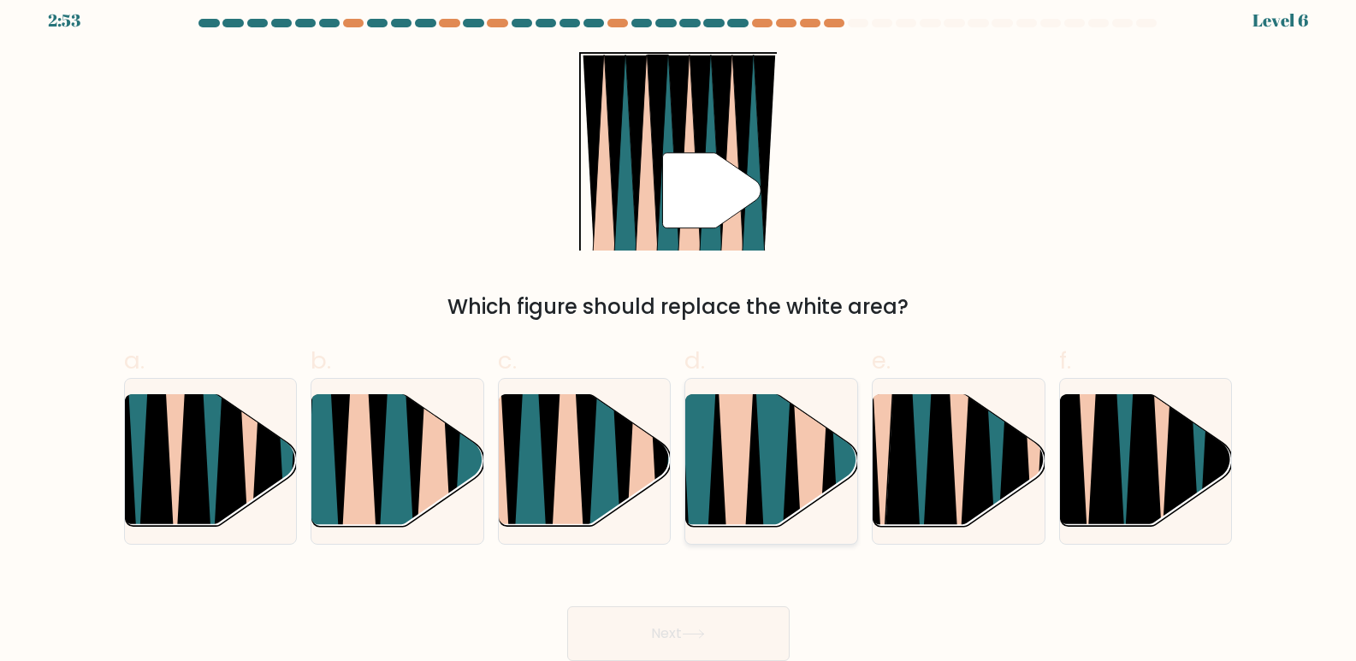
click at [761, 481] on icon at bounding box center [774, 534] width 39 height 344
click at [679, 329] on input "d." at bounding box center [679, 323] width 1 height 11
radio input "true"
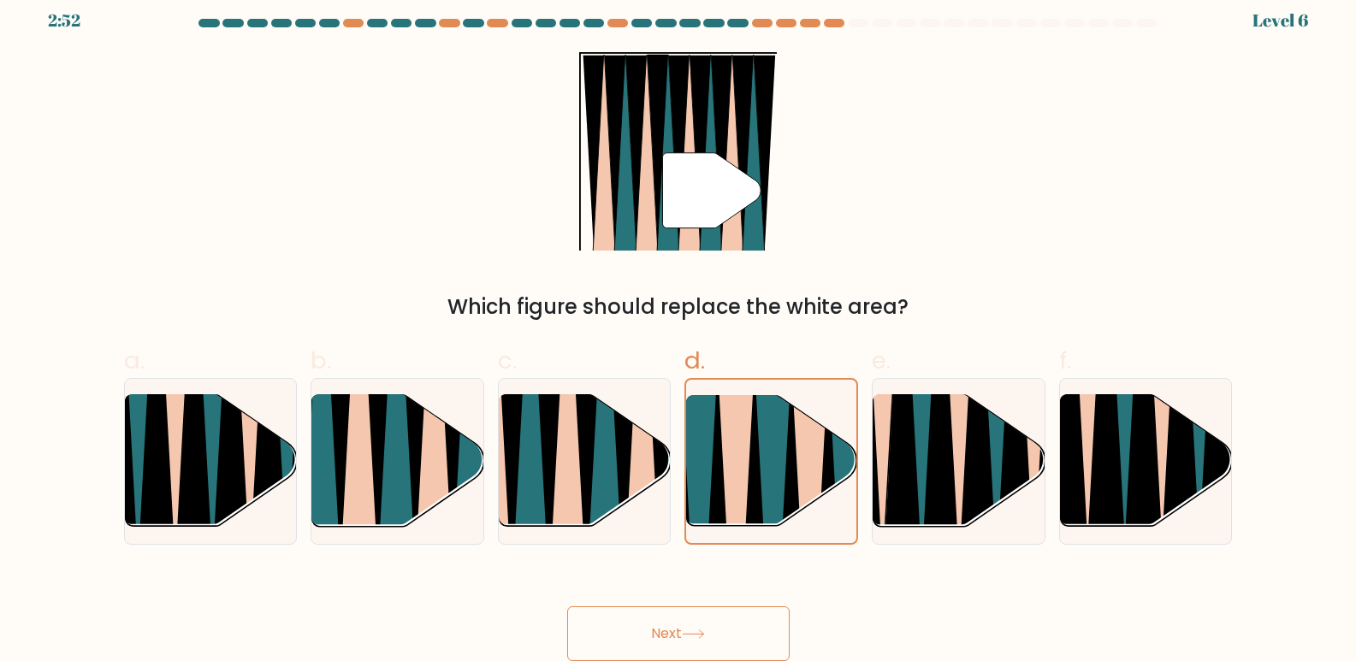
click at [710, 631] on button "Next" at bounding box center [678, 634] width 222 height 55
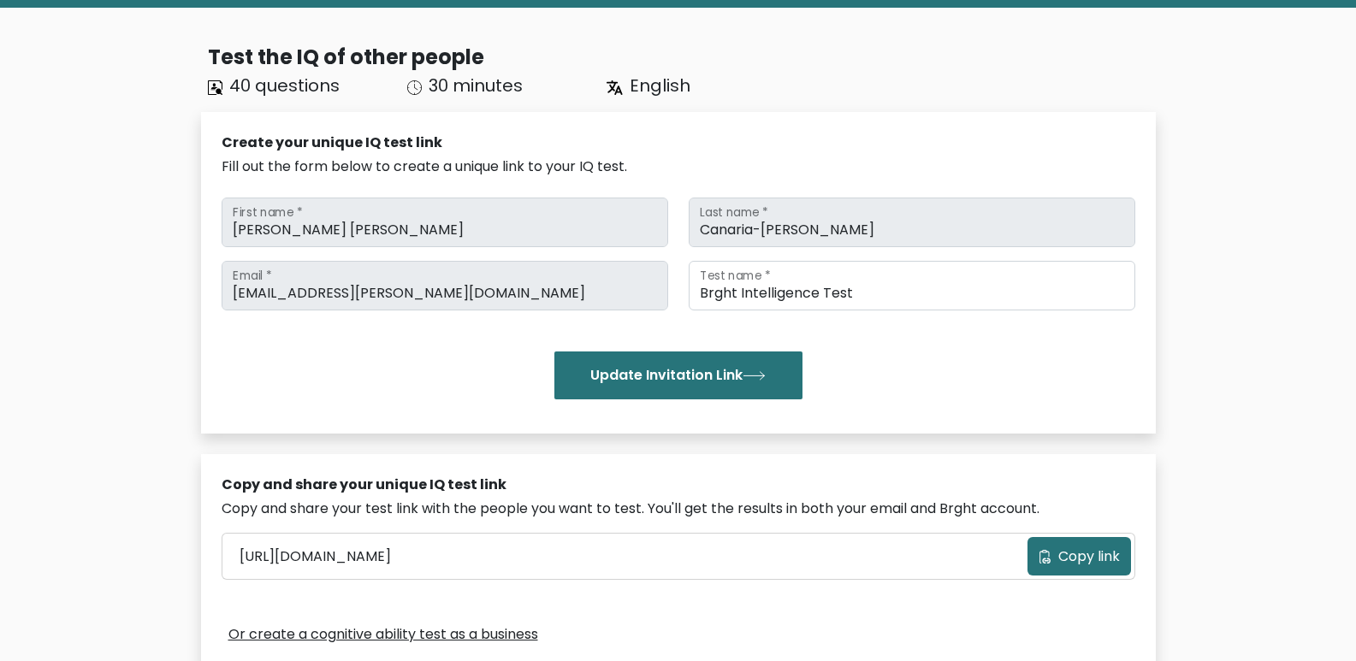
scroll to position [86, 0]
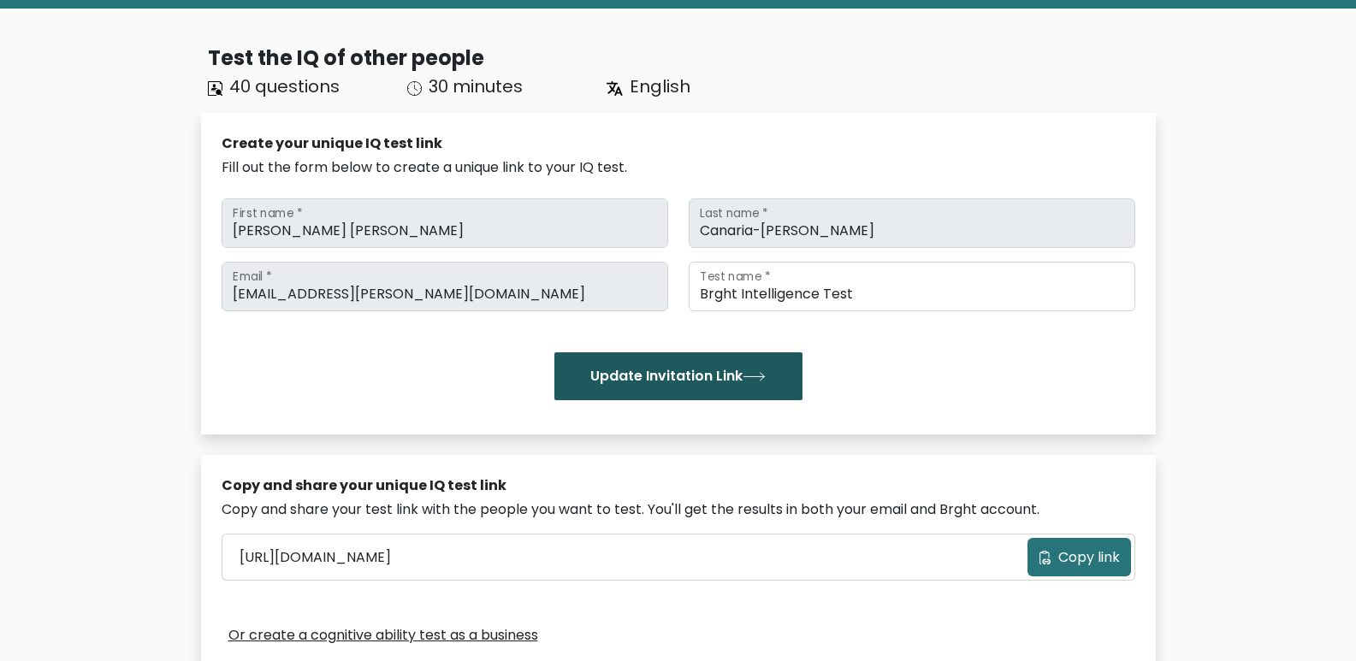
click at [735, 372] on button "Update Invitation Link" at bounding box center [678, 377] width 248 height 48
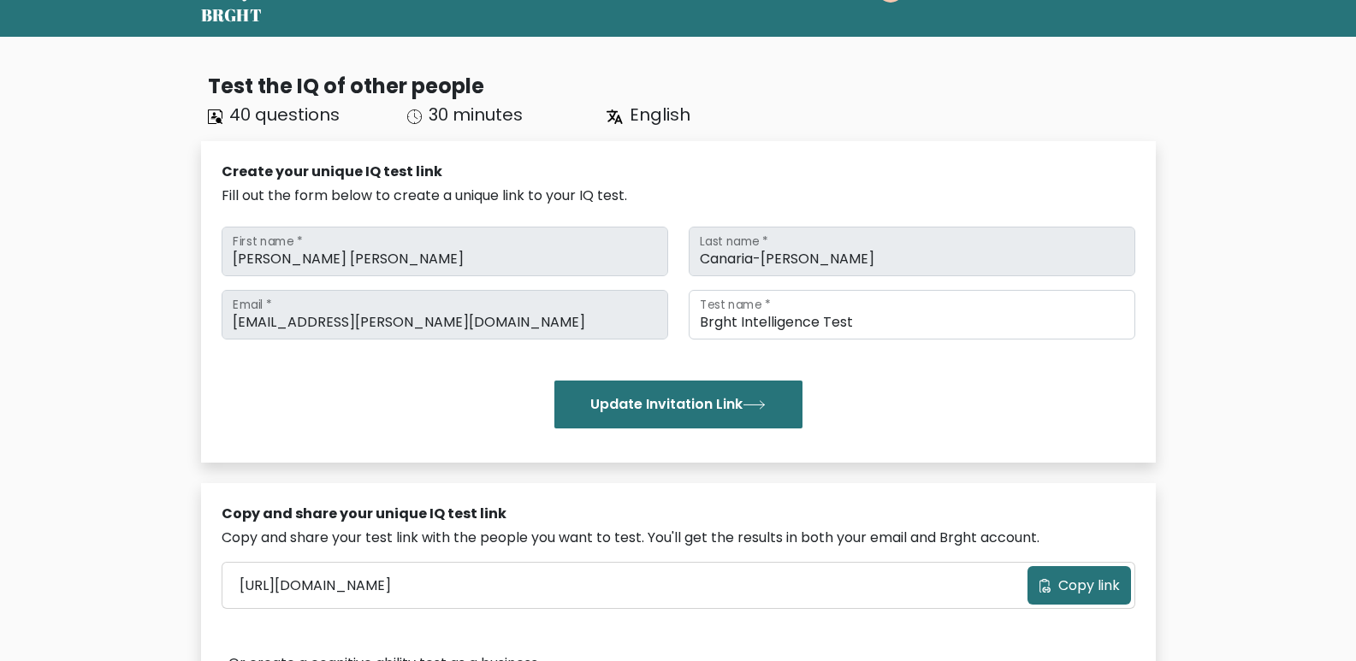
scroll to position [171, 0]
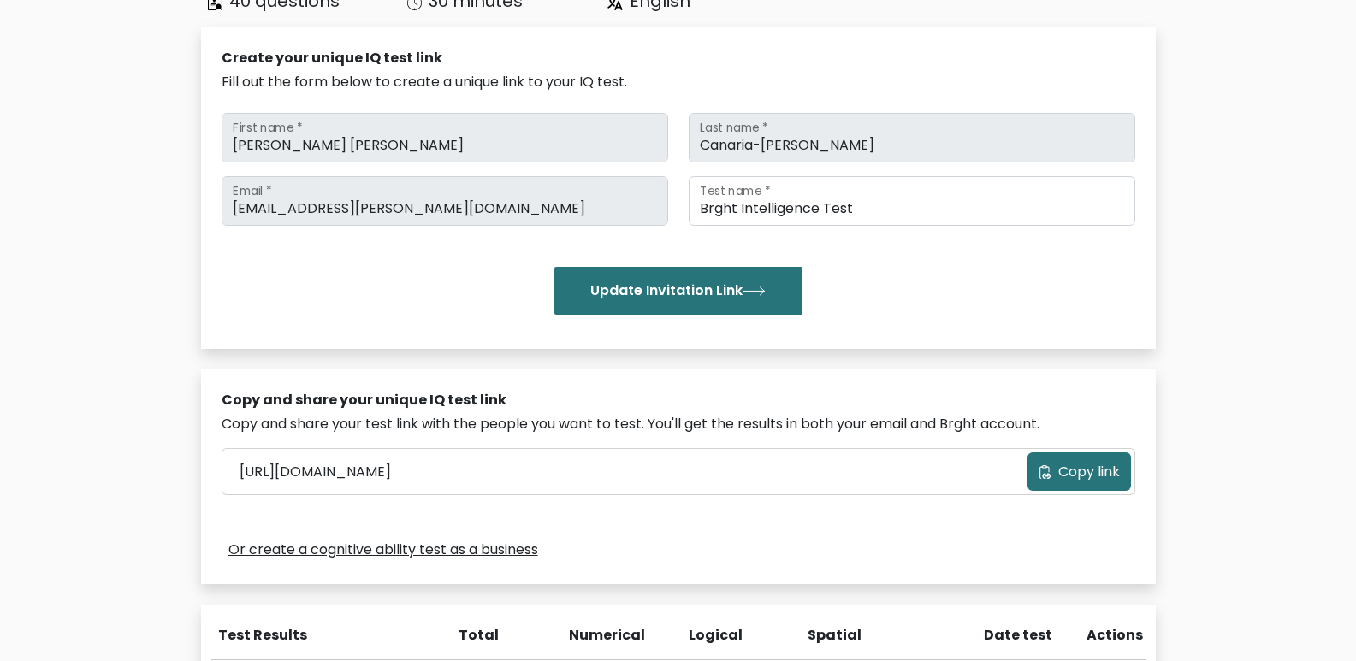
click at [1087, 477] on span "Copy link" at bounding box center [1089, 472] width 62 height 21
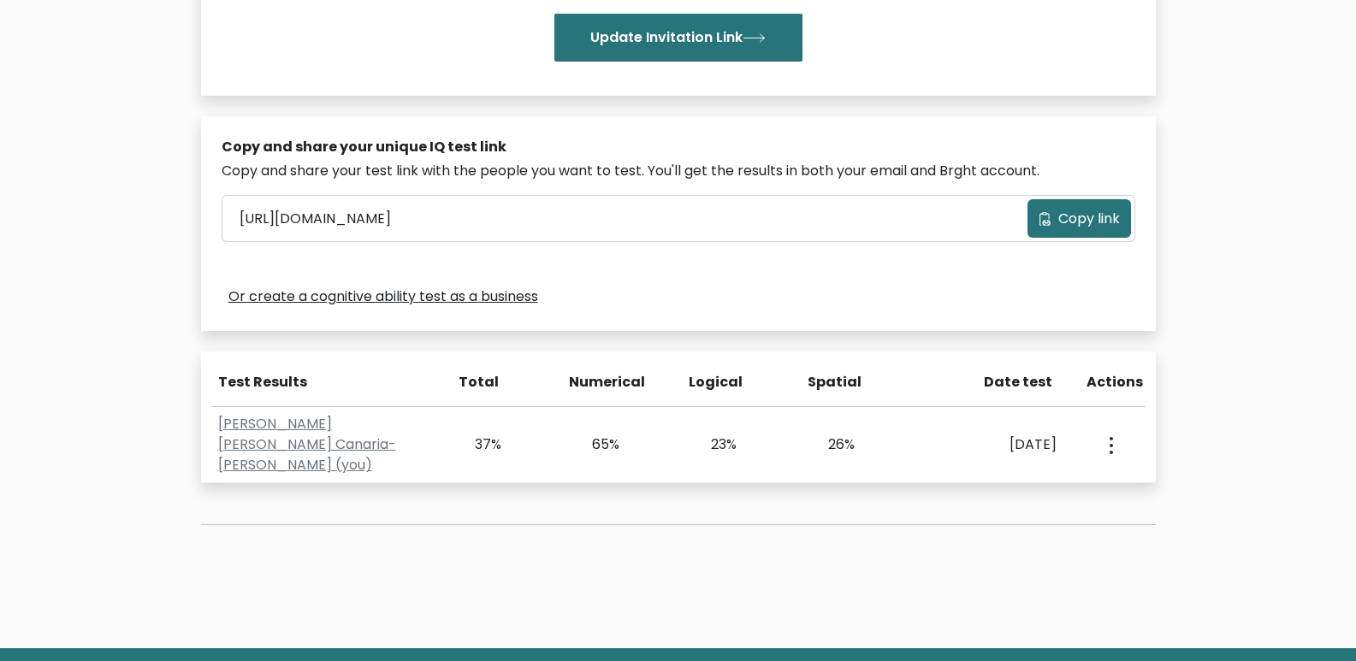
scroll to position [428, 0]
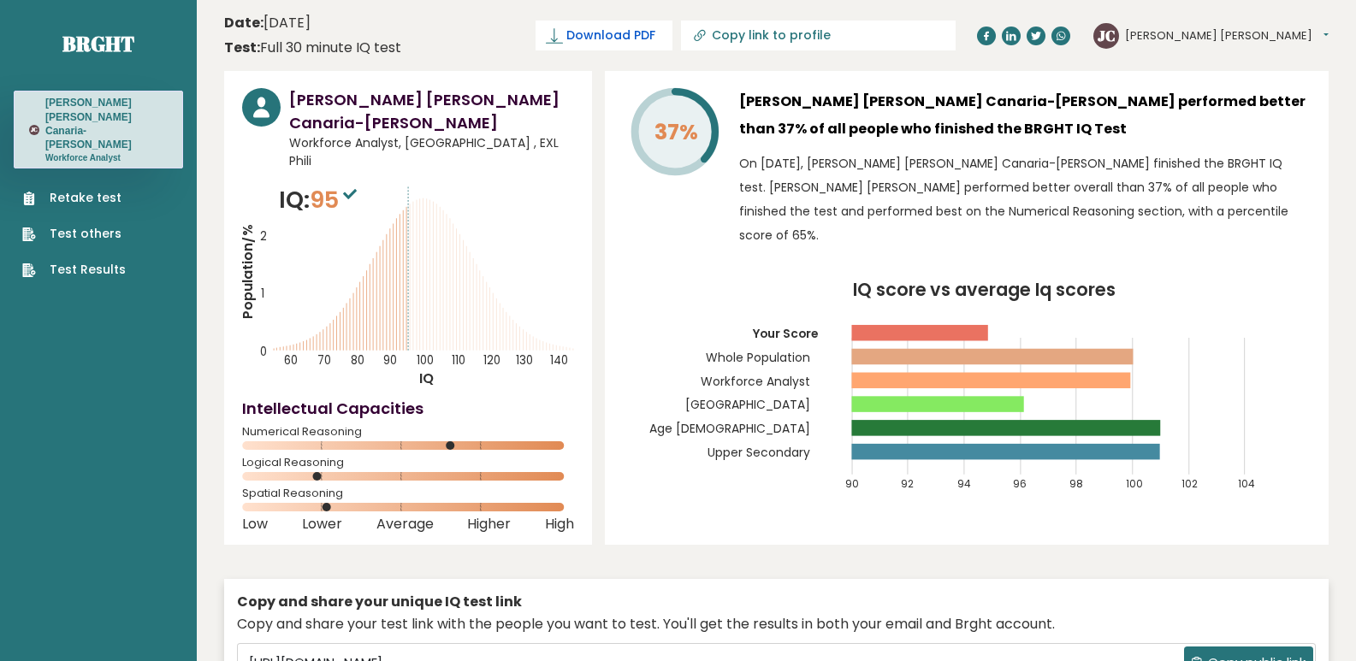
click at [655, 41] on span "Download PDF" at bounding box center [610, 36] width 89 height 18
